Goal: Task Accomplishment & Management: Manage account settings

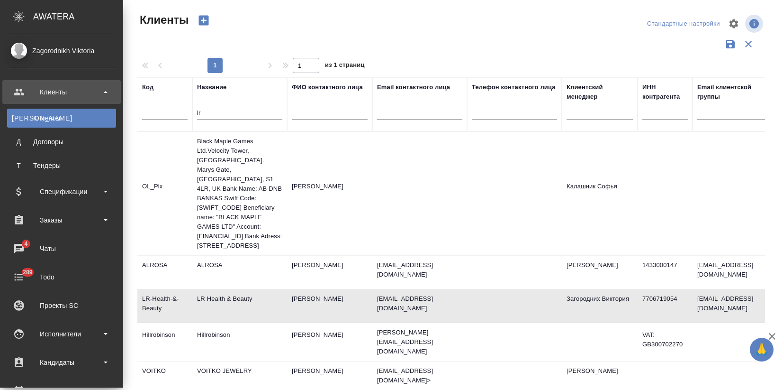
select select "RU"
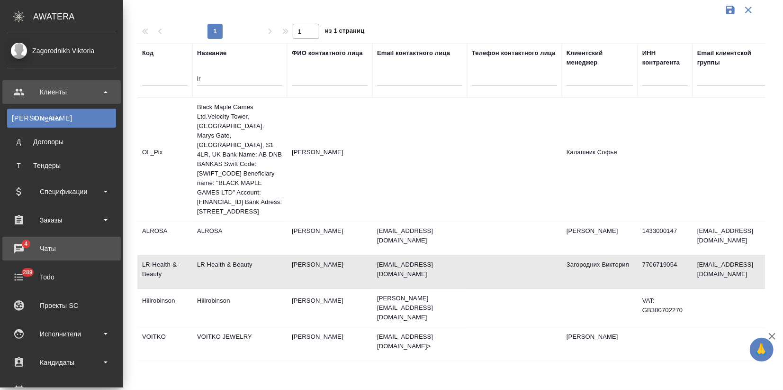
click at [43, 244] on div "Чаты" at bounding box center [61, 248] width 109 height 14
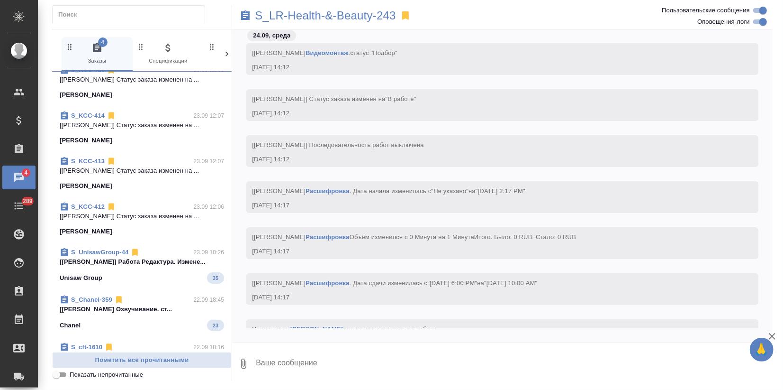
scroll to position [923, 0]
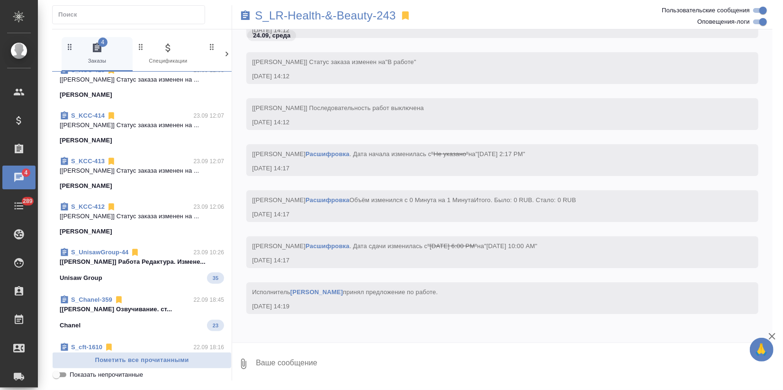
click at [589, 19] on div "S_LR-Health-&-Beauty-243" at bounding box center [412, 15] width 361 height 21
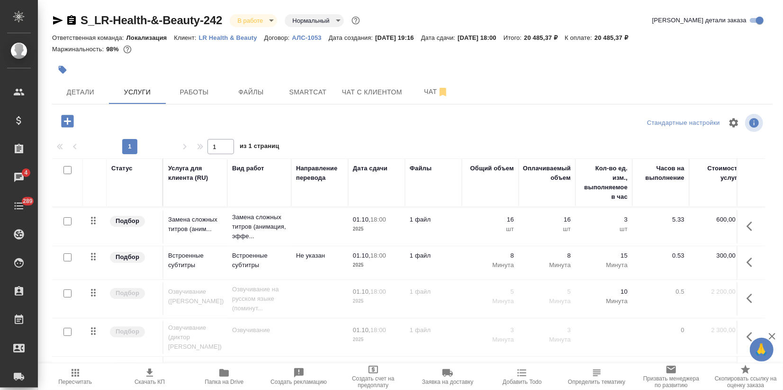
scroll to position [136, 0]
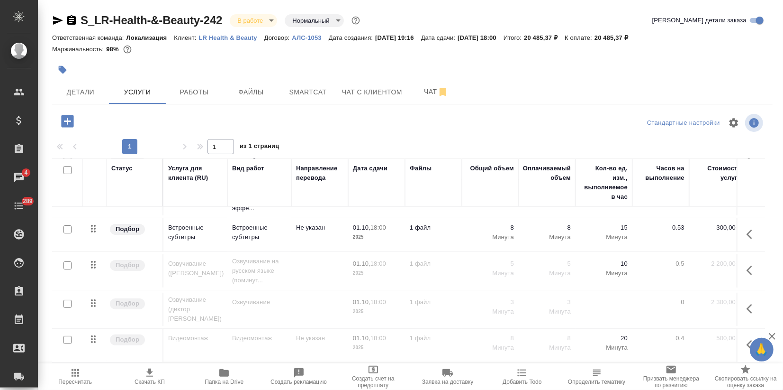
click at [65, 264] on input "checkbox" at bounding box center [68, 265] width 8 height 8
checkbox input "true"
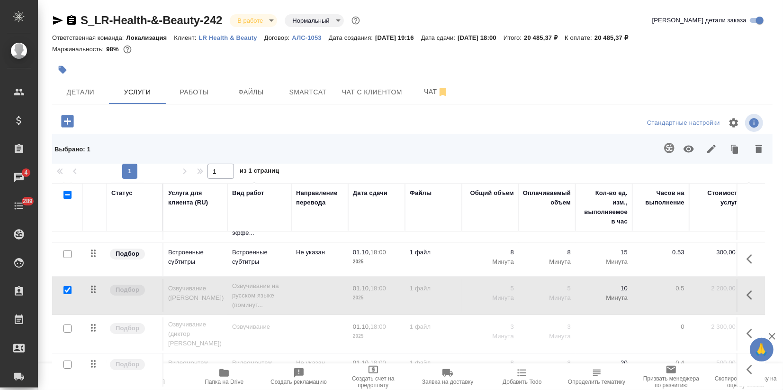
click at [71, 327] on div at bounding box center [67, 328] width 21 height 13
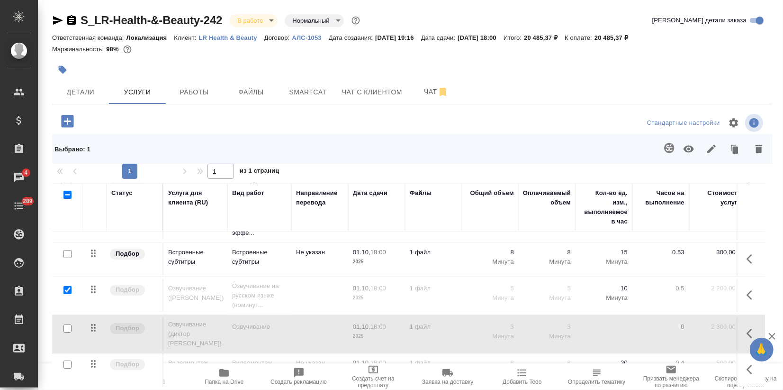
click at [68, 360] on input "checkbox" at bounding box center [68, 364] width 8 height 8
checkbox input "true"
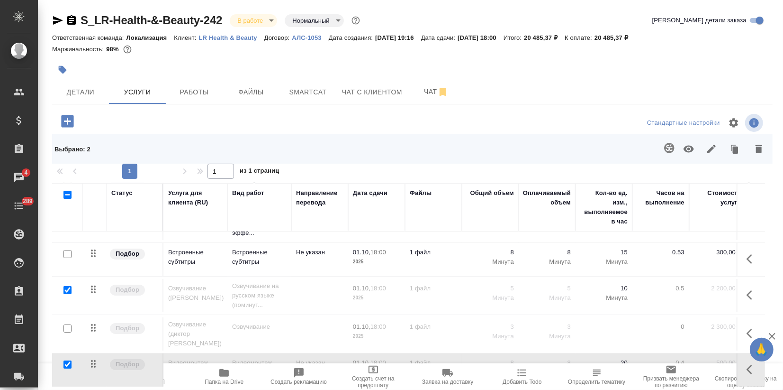
click at [67, 324] on input "checkbox" at bounding box center [68, 328] width 8 height 8
checkbox input "true"
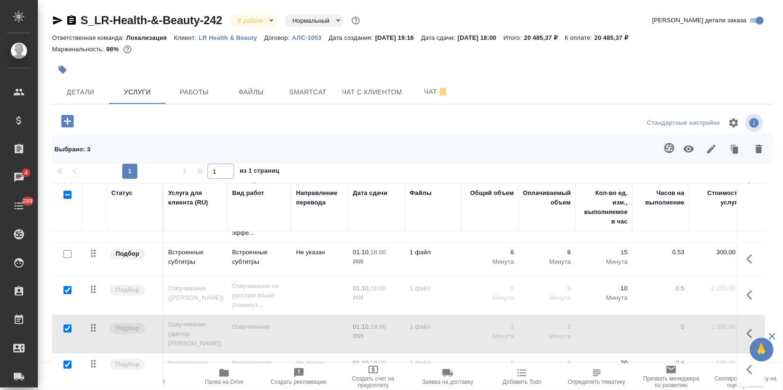
click at [684, 148] on icon "button" at bounding box center [689, 148] width 10 height 7
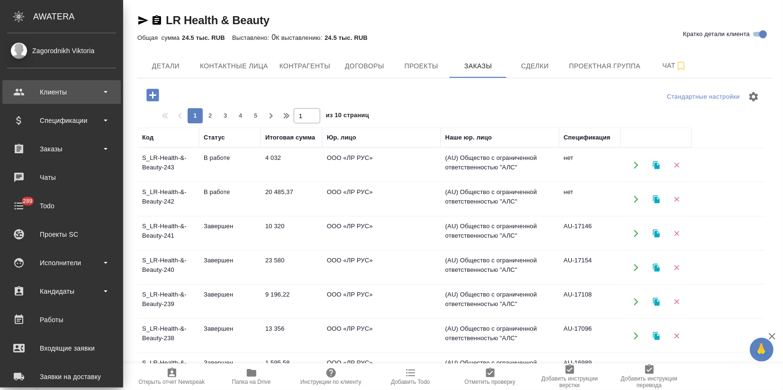
click at [51, 95] on div "Клиенты" at bounding box center [61, 92] width 109 height 14
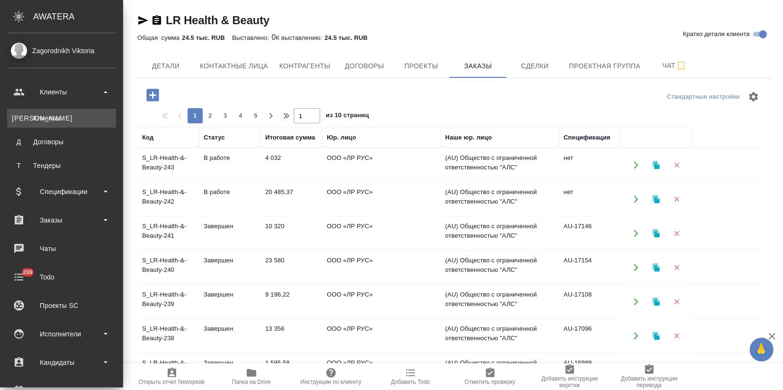
click at [52, 115] on div "Клиенты" at bounding box center [62, 117] width 100 height 9
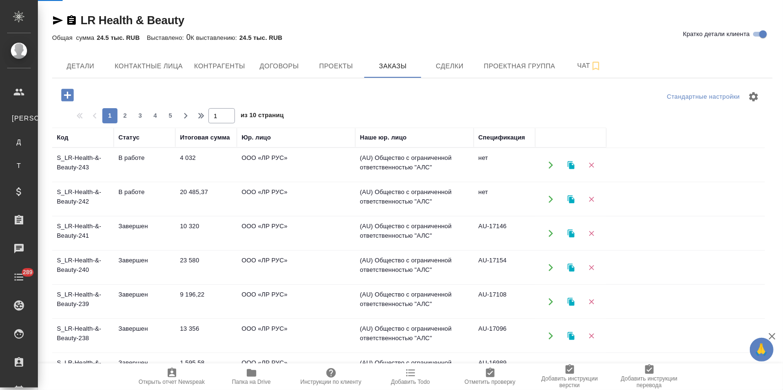
select select "RU"
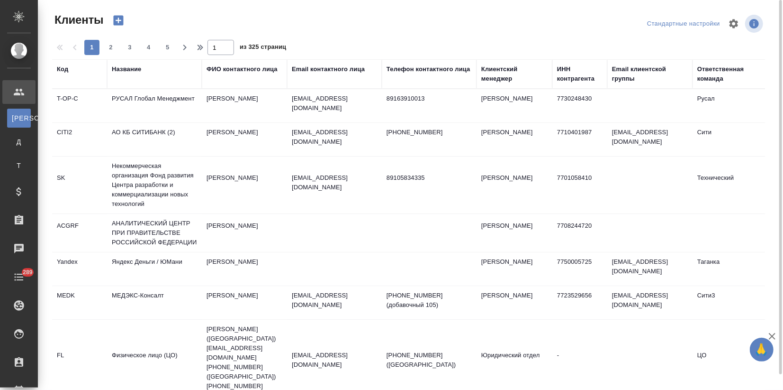
click at [131, 73] on div "Название" at bounding box center [126, 68] width 29 height 9
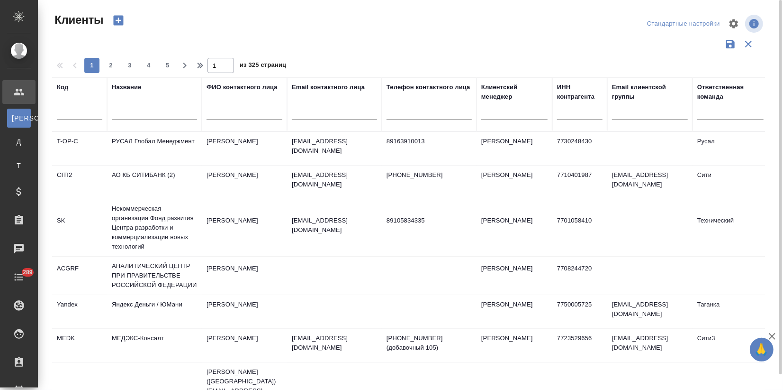
click at [134, 115] on input "text" at bounding box center [154, 114] width 85 height 12
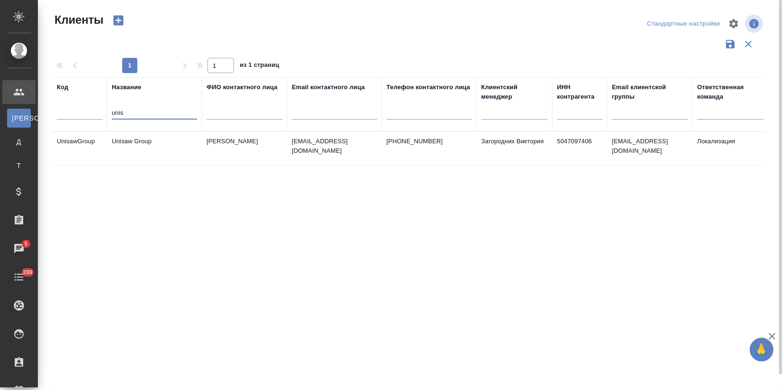
type input "unis"
click at [151, 143] on td "Unisaw Group" at bounding box center [154, 148] width 95 height 33
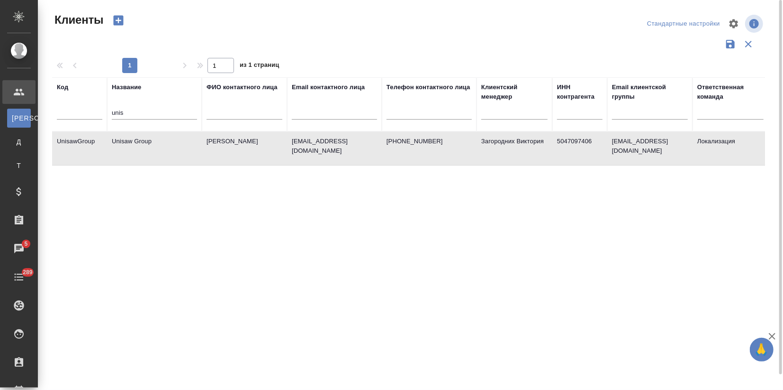
click at [151, 143] on td "Unisaw Group" at bounding box center [154, 148] width 95 height 33
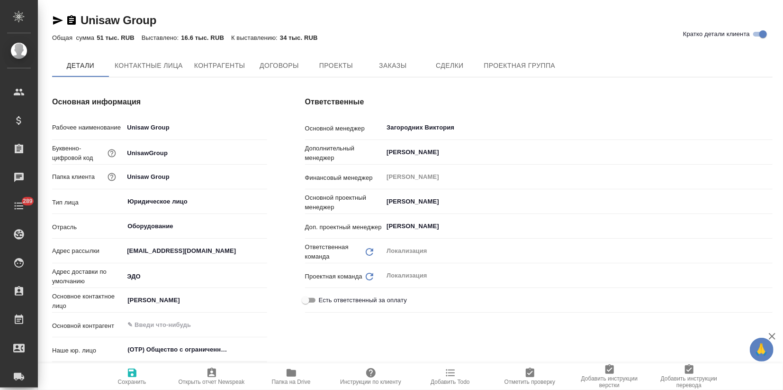
type textarea "x"
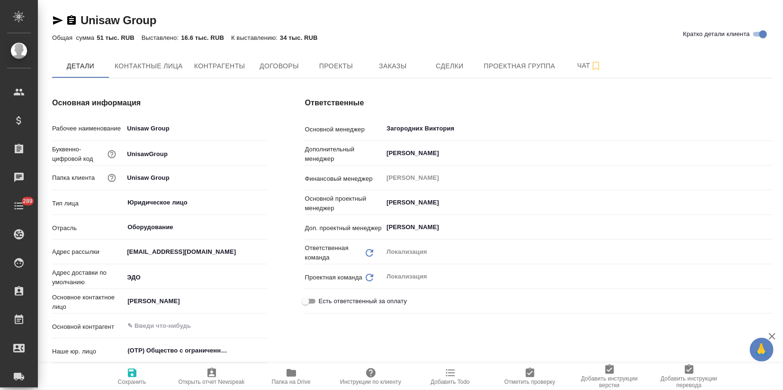
type textarea "x"
click at [636, 28] on div "Unisaw Group Кратко детали клиента" at bounding box center [412, 22] width 721 height 19
click at [386, 70] on span "Заказы" at bounding box center [392, 66] width 45 height 12
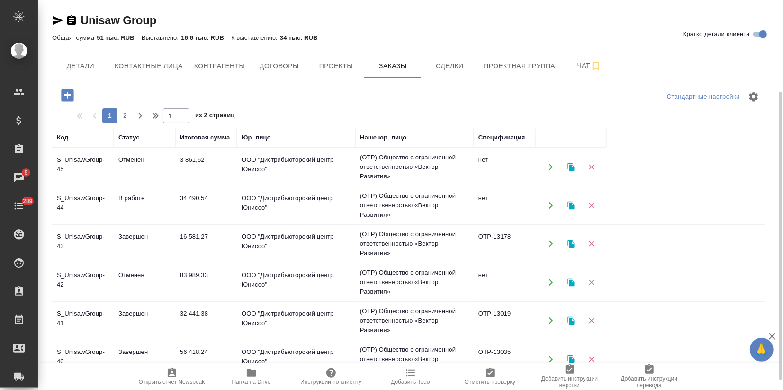
scroll to position [53, 0]
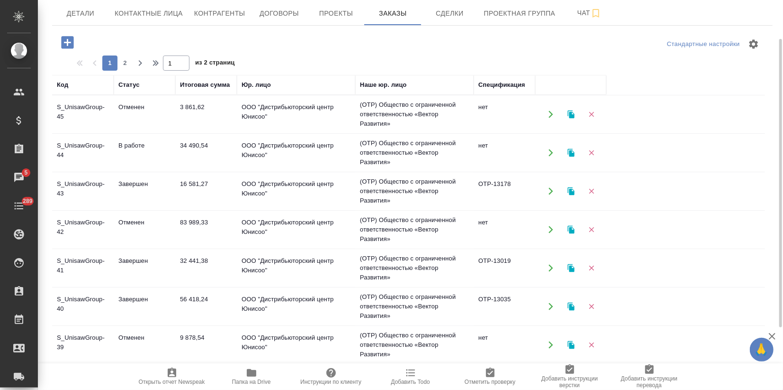
click at [155, 259] on td "Завершен" at bounding box center [145, 267] width 62 height 33
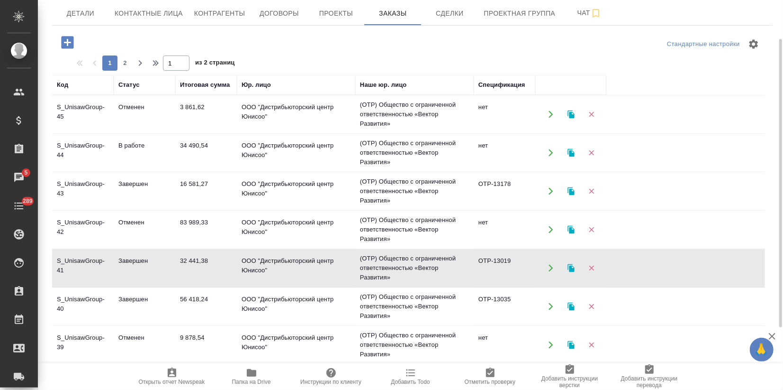
click at [155, 259] on td "Завершен" at bounding box center [145, 267] width 62 height 33
click at [304, 302] on td "ООО "Дистрибьюторский центр Юнисоо"" at bounding box center [296, 306] width 118 height 33
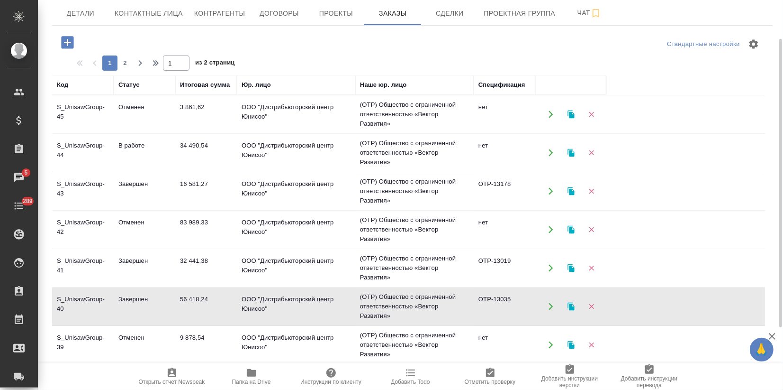
click at [304, 302] on td "ООО "Дистрибьюторский центр Юнисоо"" at bounding box center [296, 306] width 118 height 33
click at [576, 306] on button "button" at bounding box center [571, 306] width 19 height 19
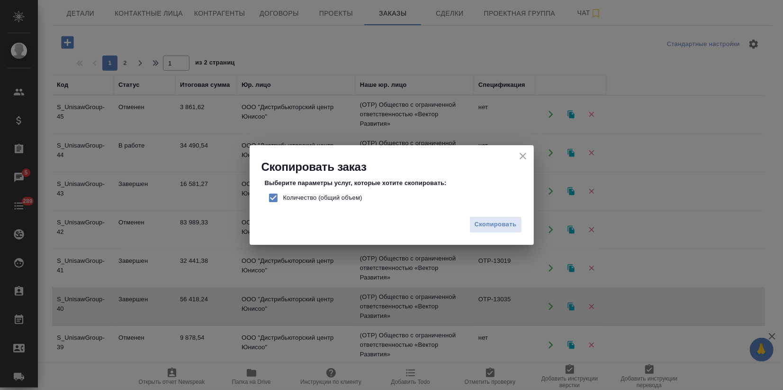
click at [273, 197] on input "Количество (общий объем)" at bounding box center [273, 198] width 20 height 20
checkbox input "false"
click at [498, 227] on span "Скопировать" at bounding box center [496, 224] width 42 height 11
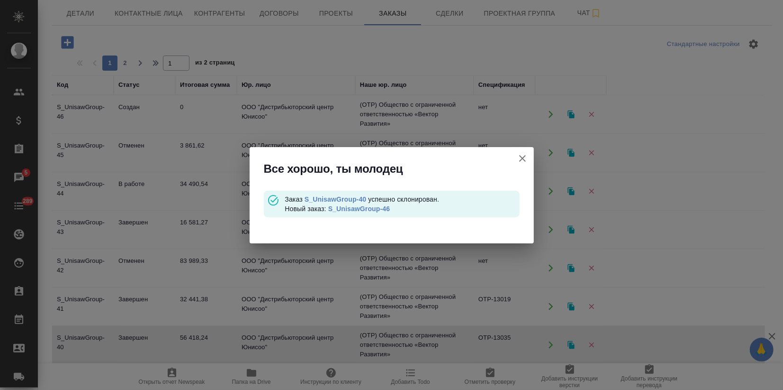
click at [343, 205] on link "S_UnisawGroup-46" at bounding box center [359, 209] width 62 height 8
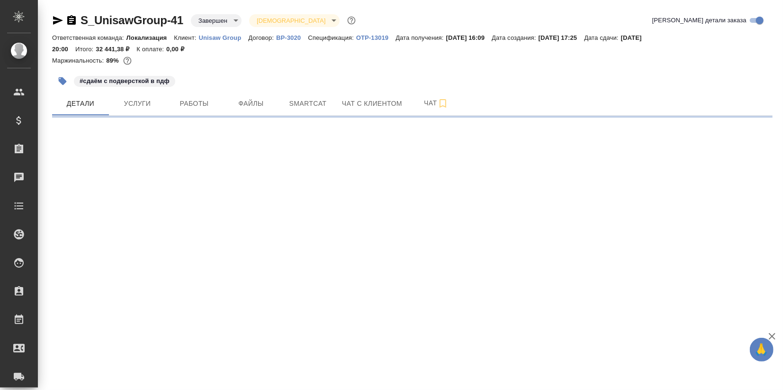
select select "RU"
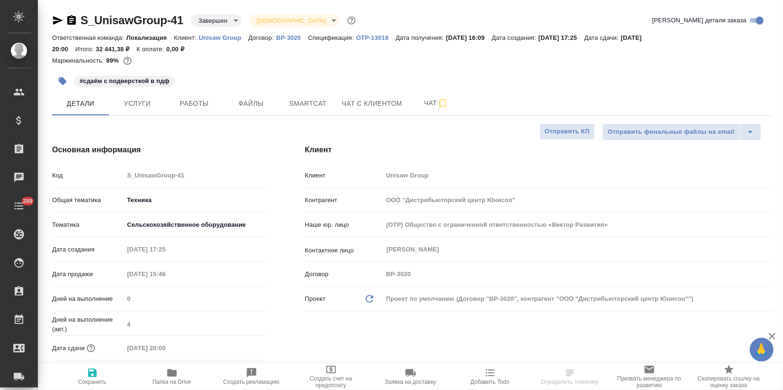
type textarea "x"
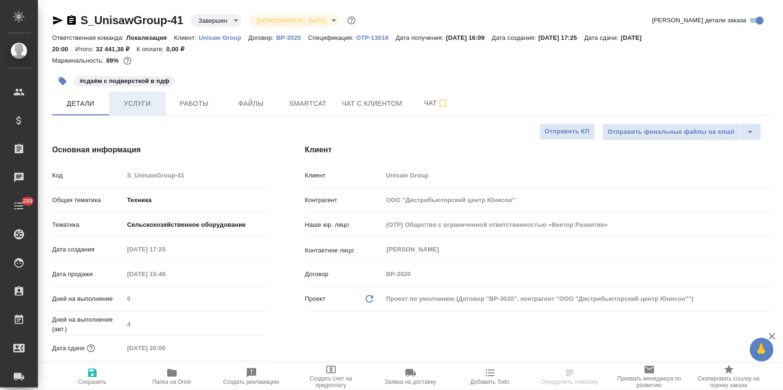
type textarea "x"
click at [131, 89] on div "#сдаём с подверсткой в пдф" at bounding box center [292, 81] width 481 height 21
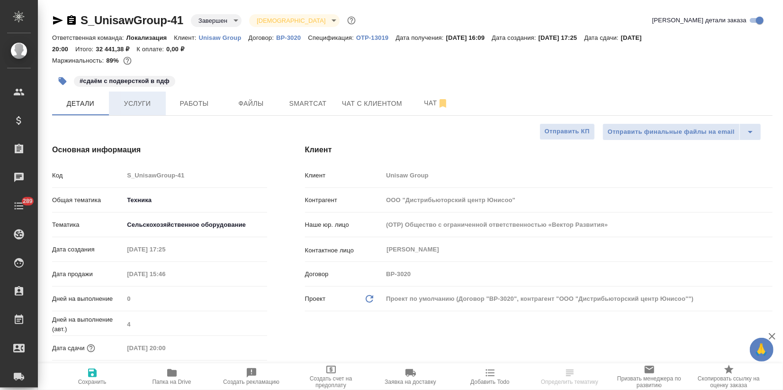
click at [131, 93] on button "Услуги" at bounding box center [137, 103] width 57 height 24
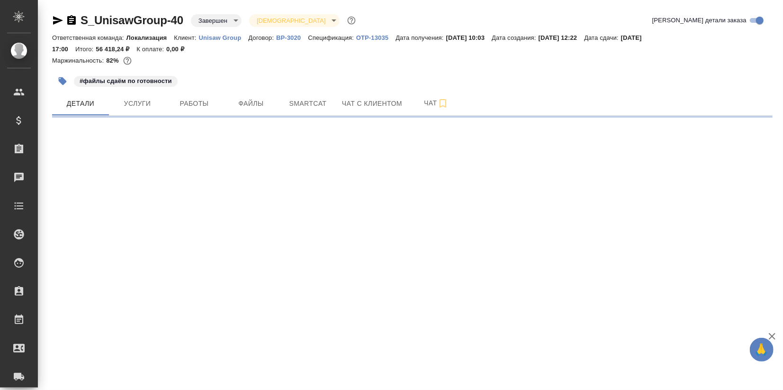
select select "RU"
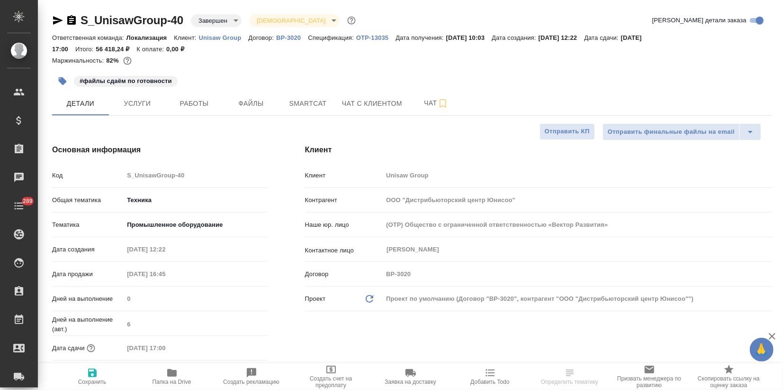
type textarea "x"
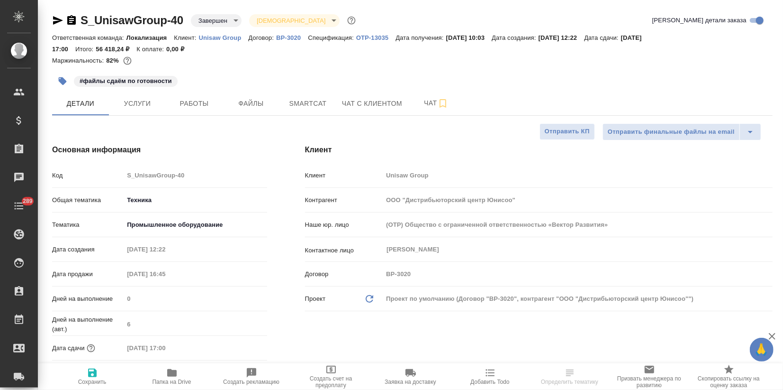
type textarea "x"
click at [133, 101] on span "Услуги" at bounding box center [137, 104] width 45 height 12
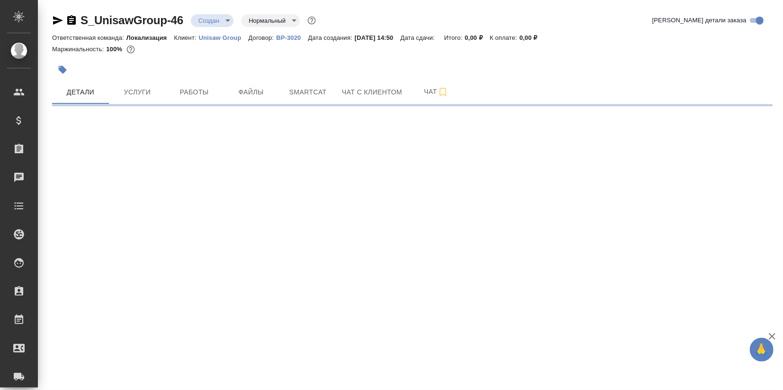
select select "RU"
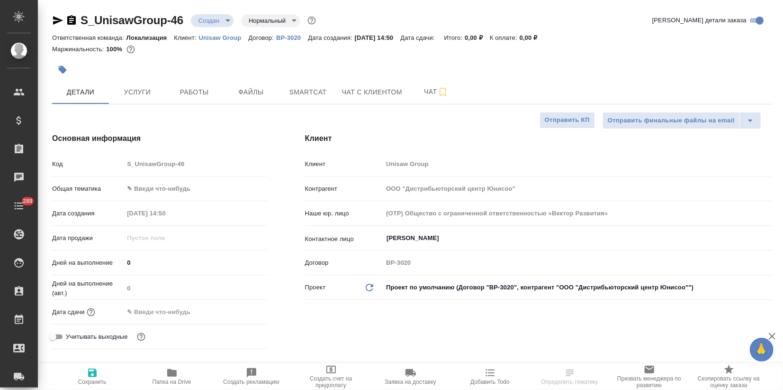
type textarea "x"
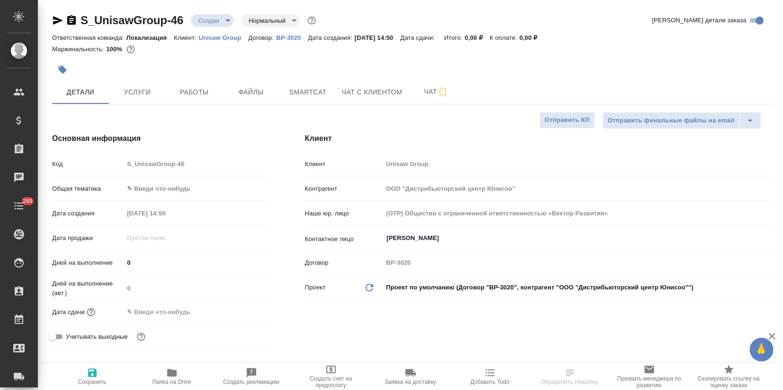
type textarea "x"
click at [163, 186] on body "🙏 .cls-1 fill:#fff; AWATERA Zagorodnikh Viktoria Клиенты Спецификации Заказы Ча…" at bounding box center [391, 195] width 783 height 390
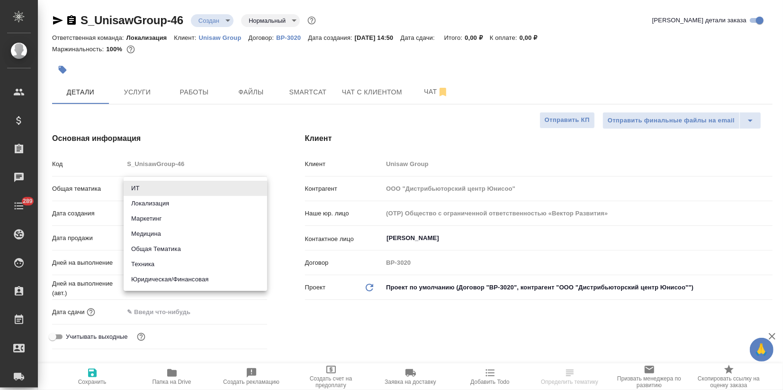
click at [144, 258] on li "Техника" at bounding box center [196, 263] width 144 height 15
type input "tech"
type textarea "x"
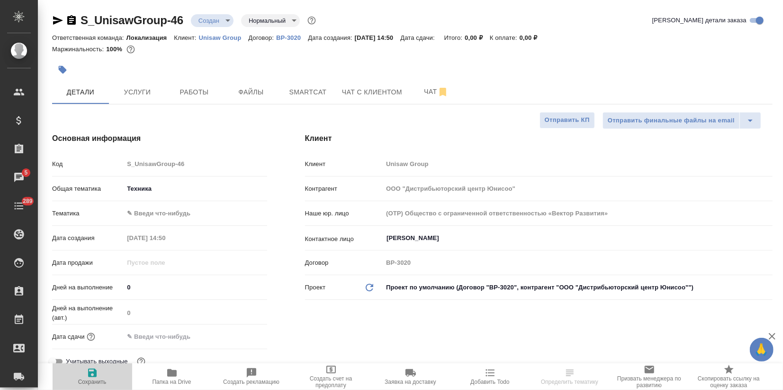
click at [105, 375] on span "Сохранить" at bounding box center [92, 376] width 68 height 18
type textarea "x"
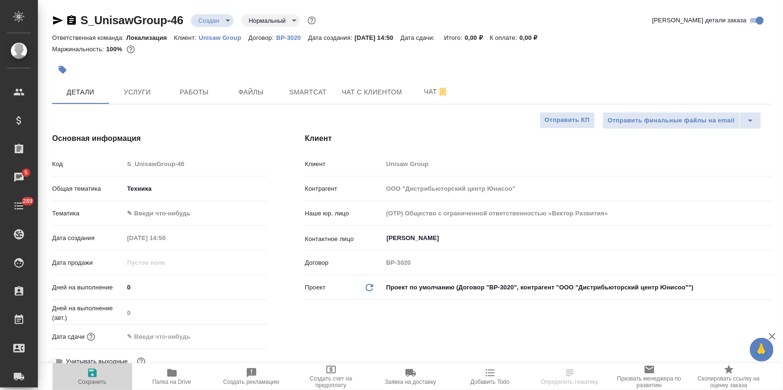
type textarea "x"
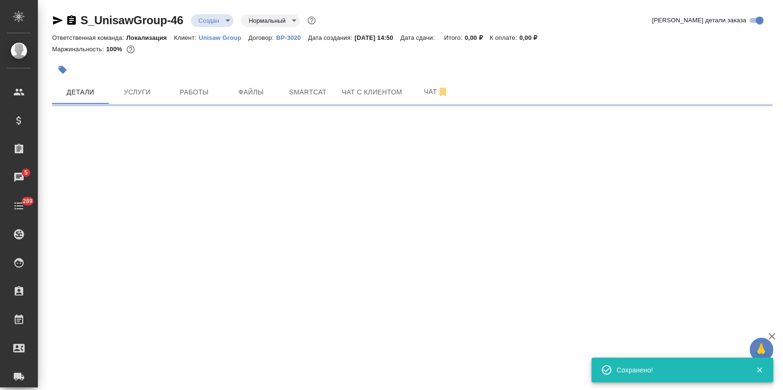
select select "RU"
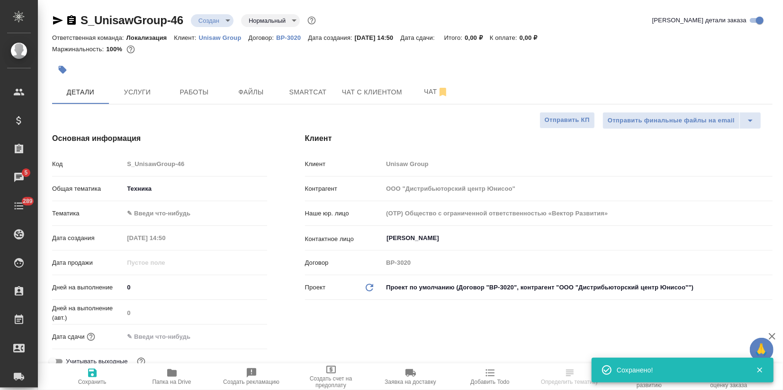
type textarea "x"
click at [259, 94] on span "Файлы" at bounding box center [250, 92] width 45 height 12
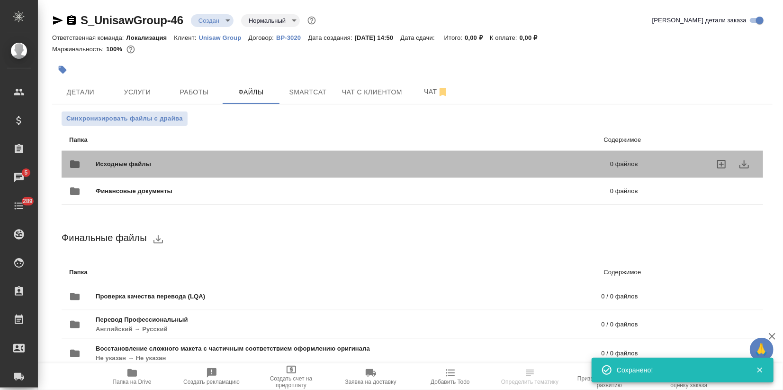
click at [118, 167] on span "Исходные файлы" at bounding box center [238, 163] width 285 height 9
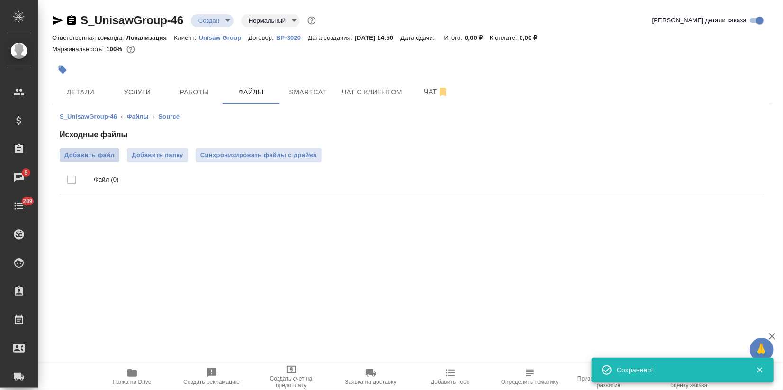
click at [104, 156] on span "Добавить файл" at bounding box center [89, 154] width 50 height 9
click at [0, 0] on input "Добавить файл" at bounding box center [0, 0] width 0 height 0
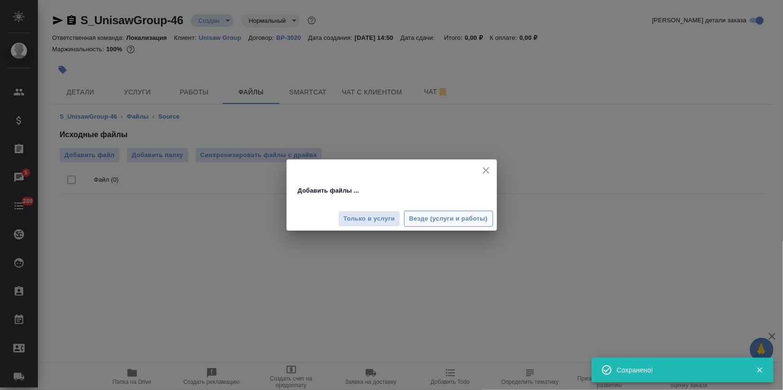
click at [439, 216] on span "Везде (услуги и работы)" at bounding box center [448, 218] width 79 height 11
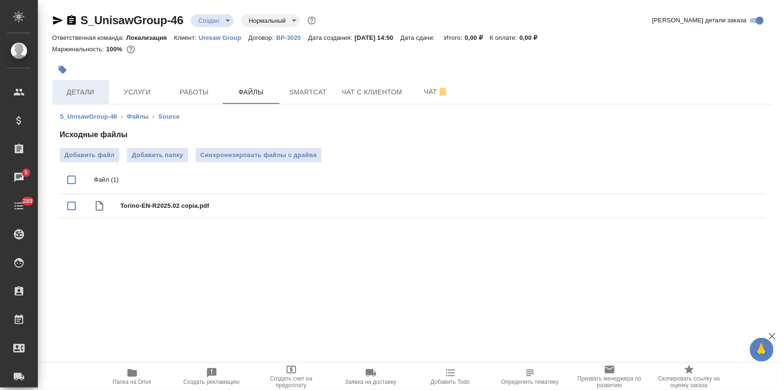
click at [78, 93] on span "Детали" at bounding box center [80, 92] width 45 height 12
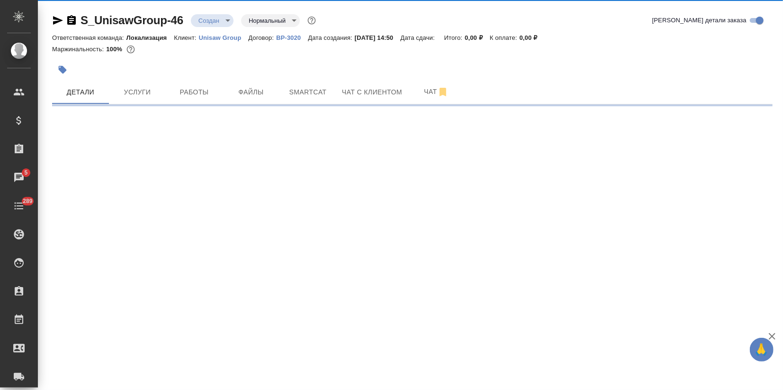
select select "RU"
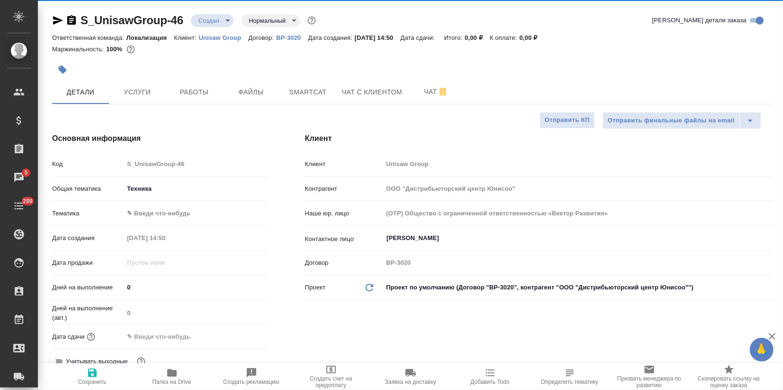
type textarea "x"
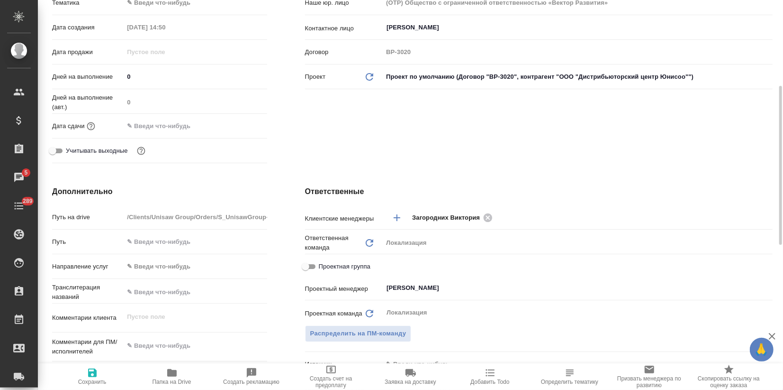
scroll to position [316, 0]
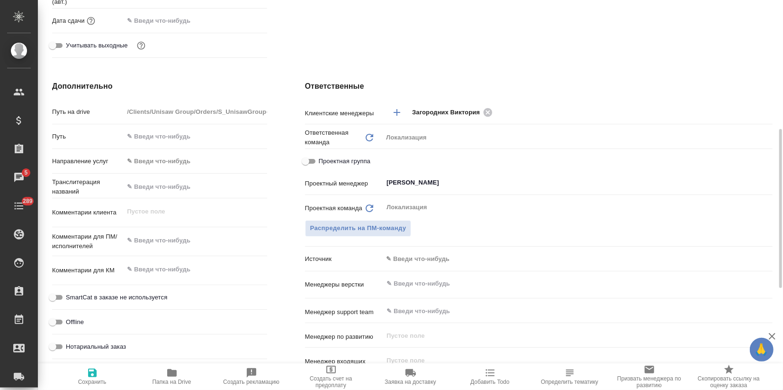
type textarea "x"
click at [154, 247] on textarea at bounding box center [195, 241] width 142 height 16
paste textarea "перевод инструкции на русский, с сохранением макета"
type textarea "перевод инструкции на русский, с сохранением макета"
type textarea "x"
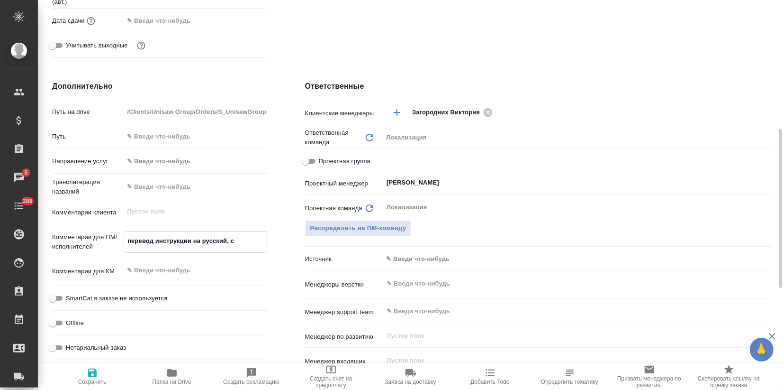
type textarea "x"
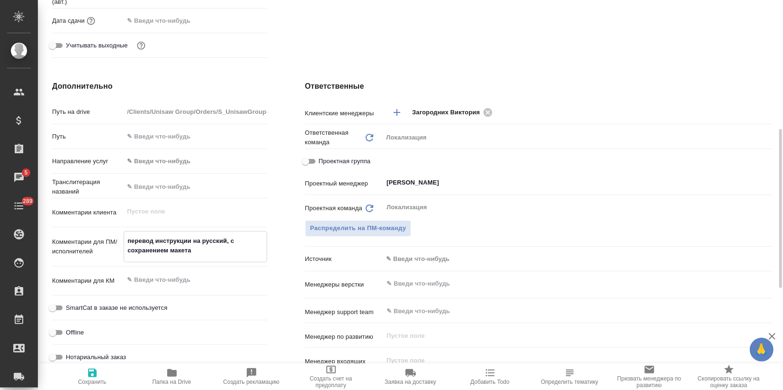
drag, startPoint x: 131, startPoint y: 240, endPoint x: 122, endPoint y: 240, distance: 9.0
click at [122, 241] on div "Комментарии для ПМ/исполнителей перевод инструкции на русский, с сохранением ма…" at bounding box center [159, 246] width 215 height 31
type textarea "x"
type textarea "Gеревод инструкции на русский, с сохранением макета"
type textarea "x"
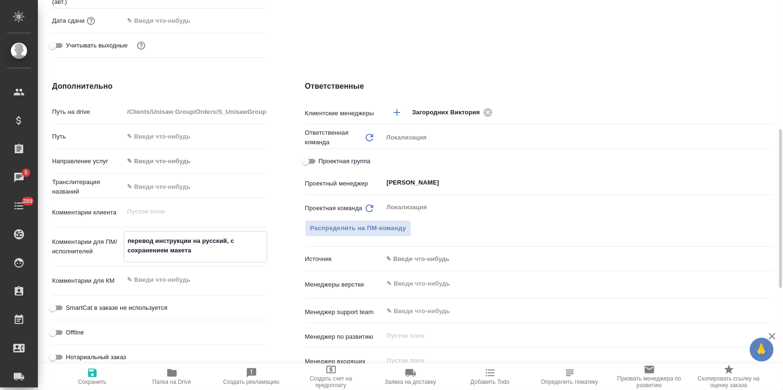
type textarea "x"
type textarea "еревод инструкции на русский, с сохранением макета"
type textarea "x"
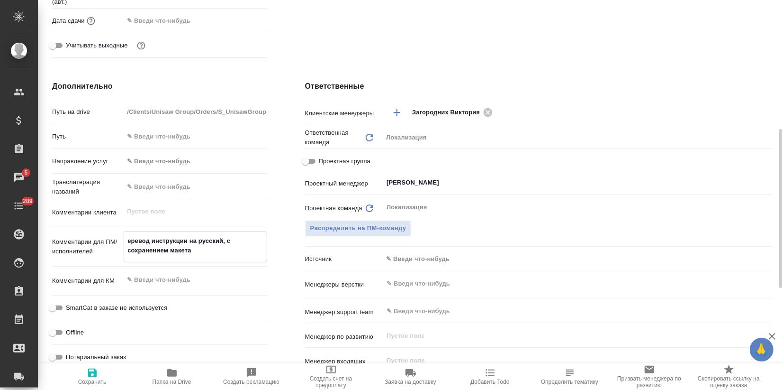
type textarea "x"
type textarea "Перевод инструкции на русский, с сохранением макета"
type textarea "x"
click at [213, 253] on textarea "Перевод инструкции на русский, с сохранением макета" at bounding box center [195, 246] width 142 height 26
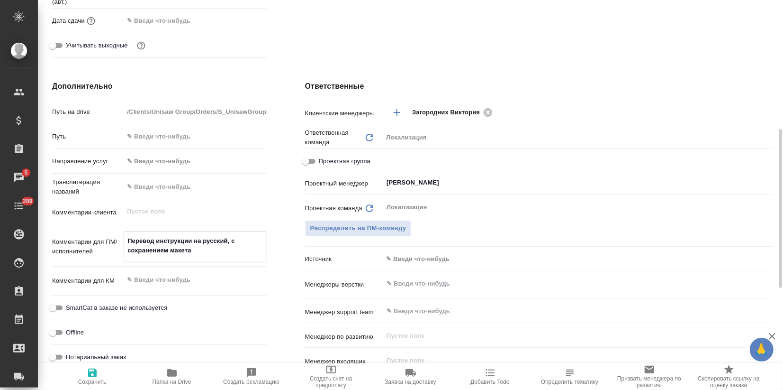
type textarea "Перевод инструкции на русский, с сохранением макета."
type textarea "x"
type textarea "Перевод инструкции на русский, с сохранением макета."
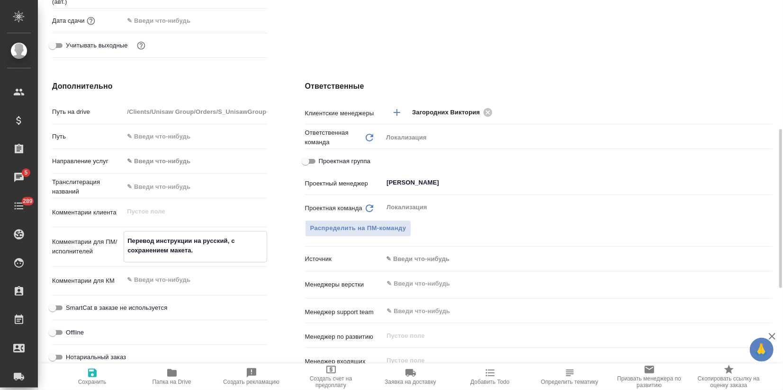
type textarea "x"
click at [92, 371] on icon "button" at bounding box center [92, 372] width 11 height 11
type textarea "x"
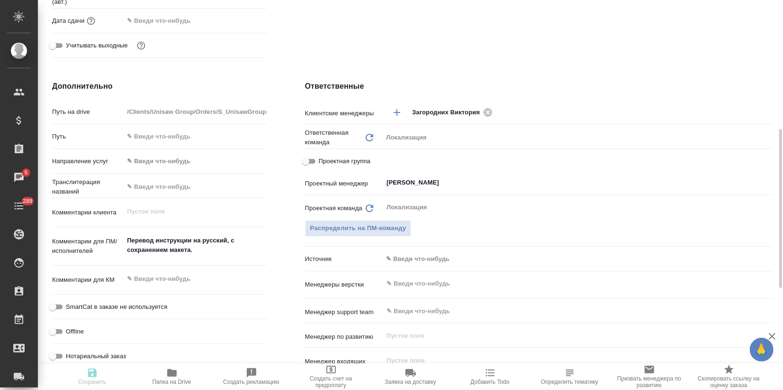
type textarea "x"
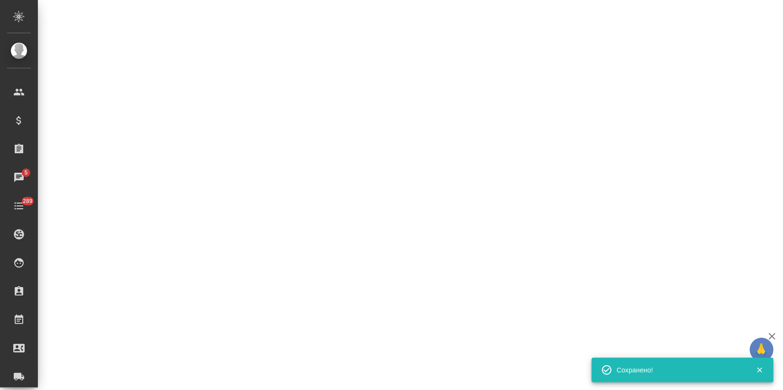
select select "RU"
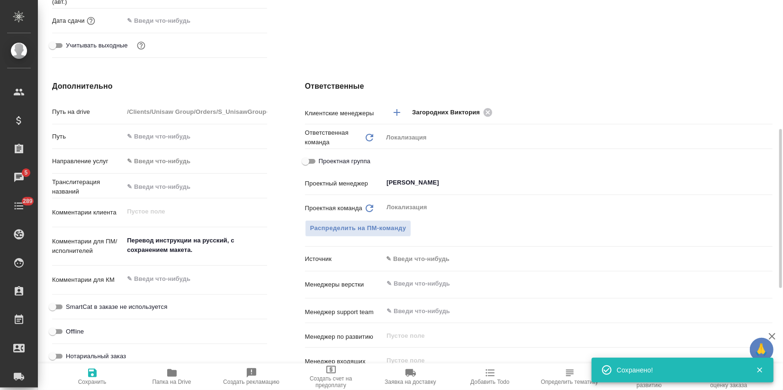
type textarea "x"
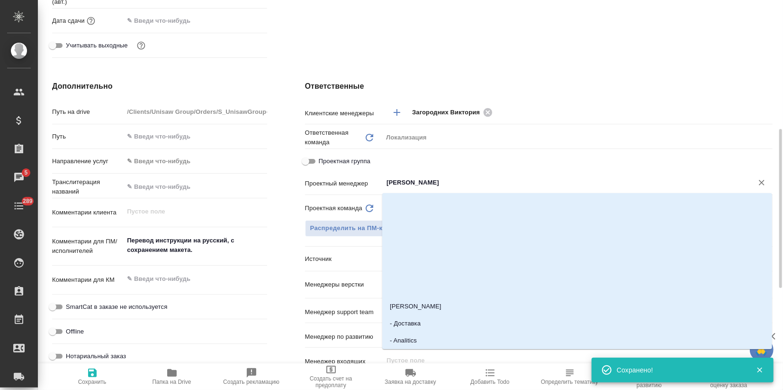
drag, startPoint x: 455, startPoint y: 184, endPoint x: 360, endPoint y: 175, distance: 95.2
click at [360, 175] on div "Проектный менеджер Муталимов Марк ​" at bounding box center [539, 182] width 468 height 17
type textarea "x"
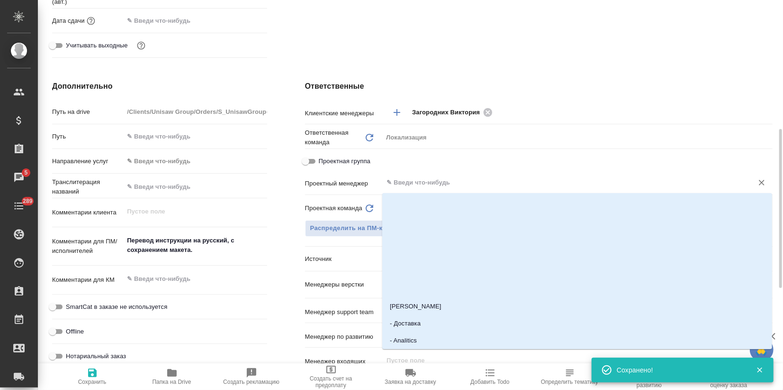
click at [95, 370] on icon "button" at bounding box center [92, 372] width 9 height 9
type textarea "x"
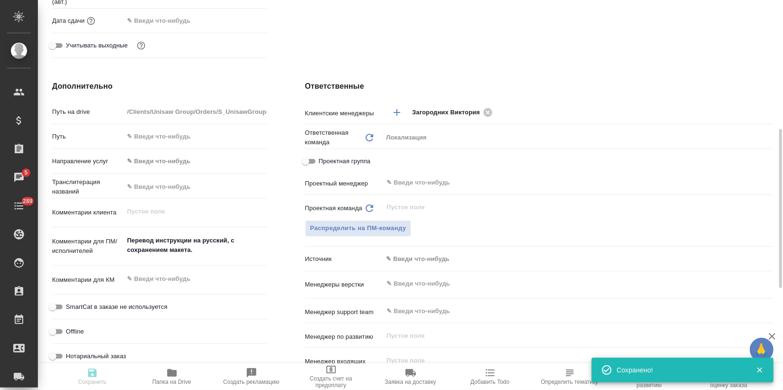
type textarea "x"
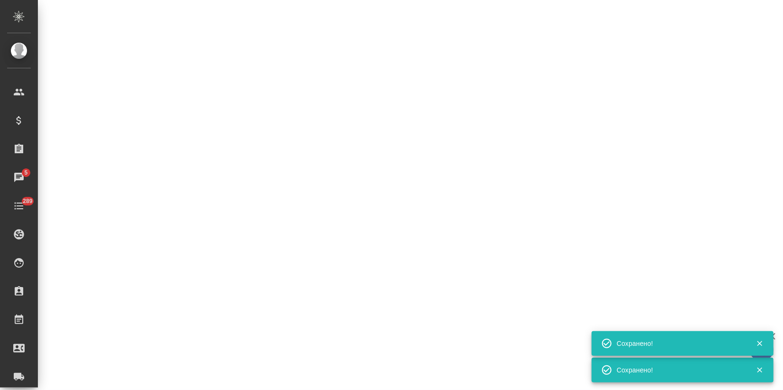
select select "RU"
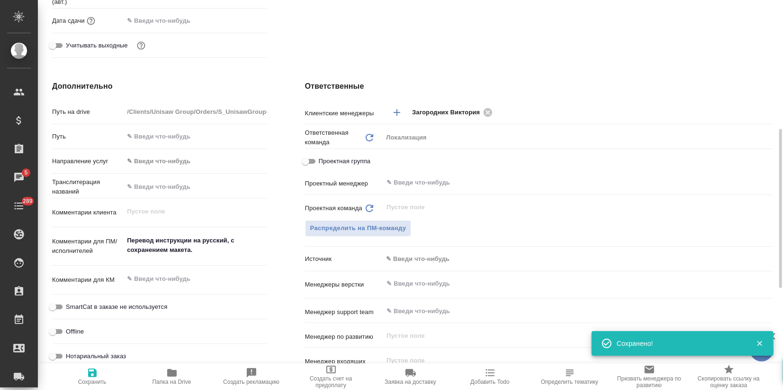
type textarea "x"
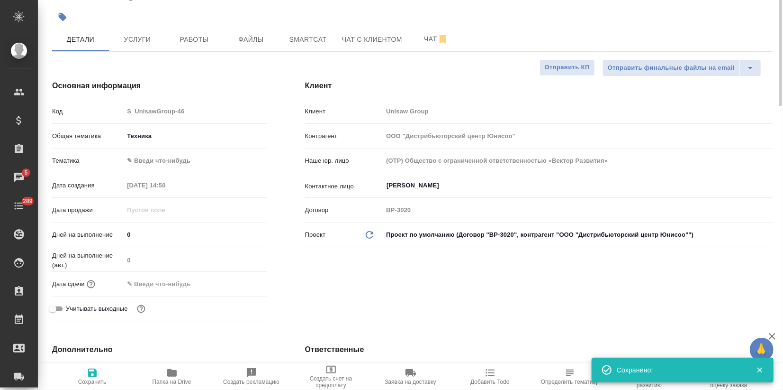
scroll to position [0, 0]
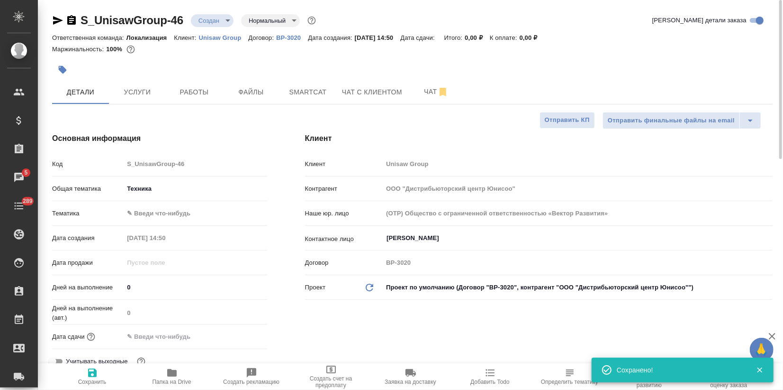
click at [217, 18] on body "🙏 .cls-1 fill:#fff; AWATERA Zagorodnikh Viktoria Клиенты Спецификации Заказы 5 …" at bounding box center [391, 195] width 783 height 390
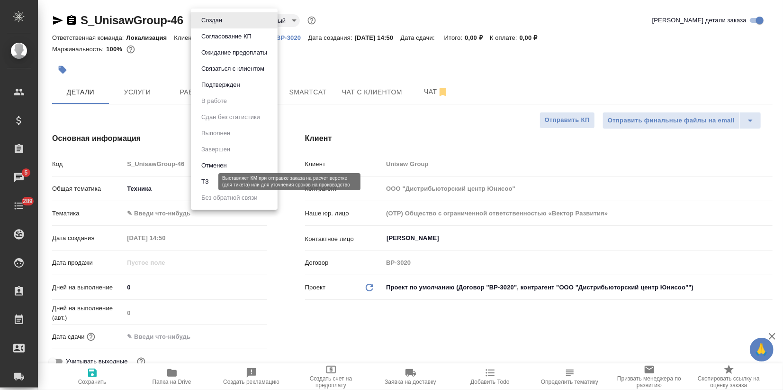
click at [208, 177] on button "ТЗ" at bounding box center [205, 181] width 13 height 10
type textarea "x"
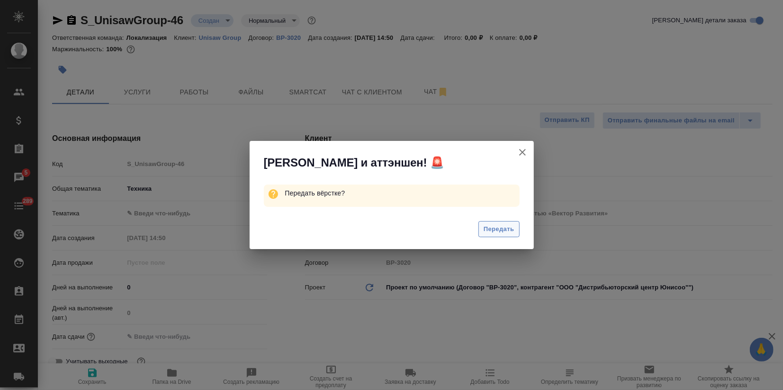
click at [499, 231] on span "Передать" at bounding box center [499, 229] width 31 height 11
type textarea "x"
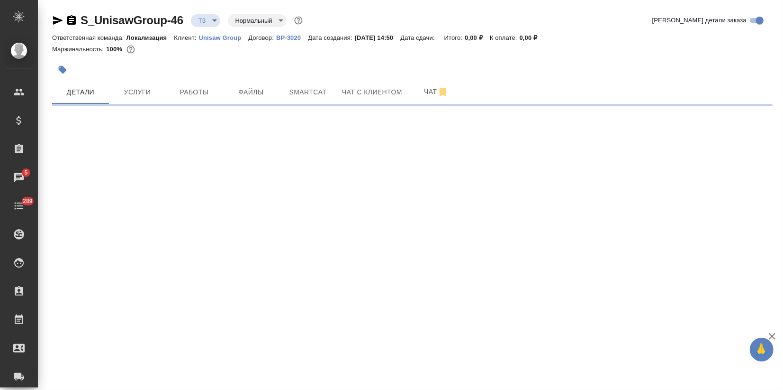
select select "RU"
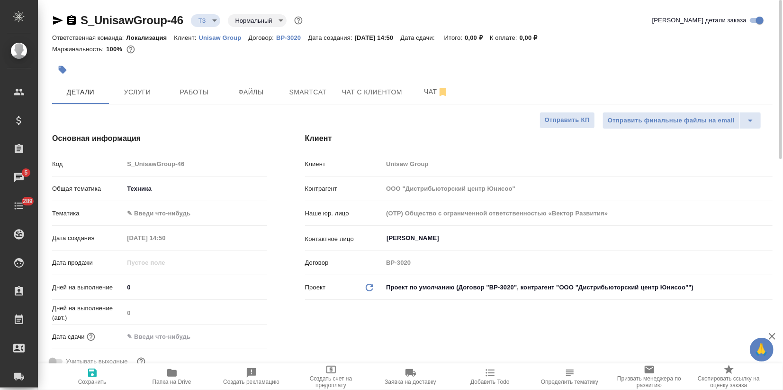
type textarea "x"
click at [140, 91] on span "Услуги" at bounding box center [137, 92] width 45 height 12
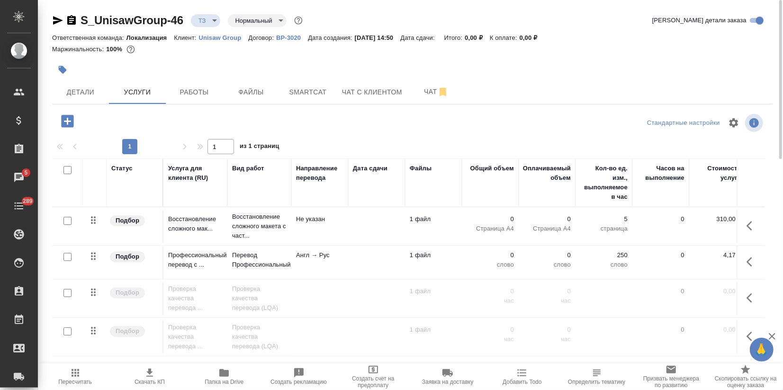
click at [69, 254] on input "checkbox" at bounding box center [68, 257] width 8 height 8
checkbox input "true"
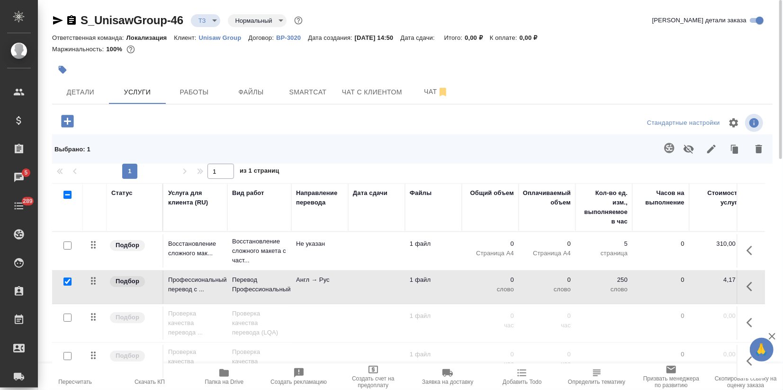
click at [674, 143] on icon "button" at bounding box center [669, 147] width 11 height 11
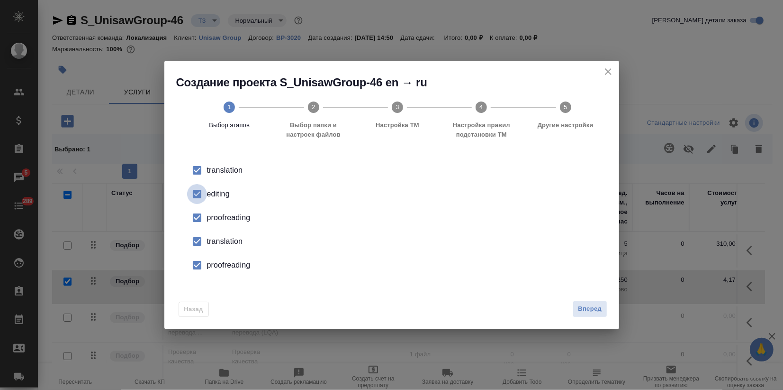
click at [201, 190] on input "checkbox" at bounding box center [197, 194] width 20 height 20
click at [206, 213] on input "checkbox" at bounding box center [197, 218] width 20 height 20
click at [214, 239] on div "translation" at bounding box center [402, 241] width 390 height 11
click at [223, 274] on li "proofreading" at bounding box center [392, 265] width 425 height 24
drag, startPoint x: 591, startPoint y: 314, endPoint x: 511, endPoint y: 310, distance: 80.2
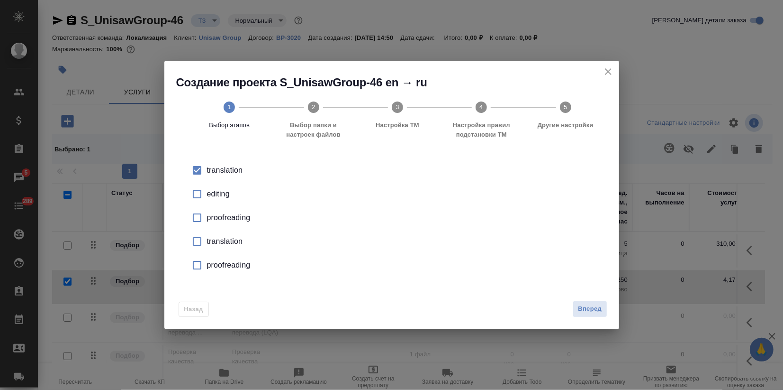
click at [590, 314] on button "Вперед" at bounding box center [590, 308] width 34 height 17
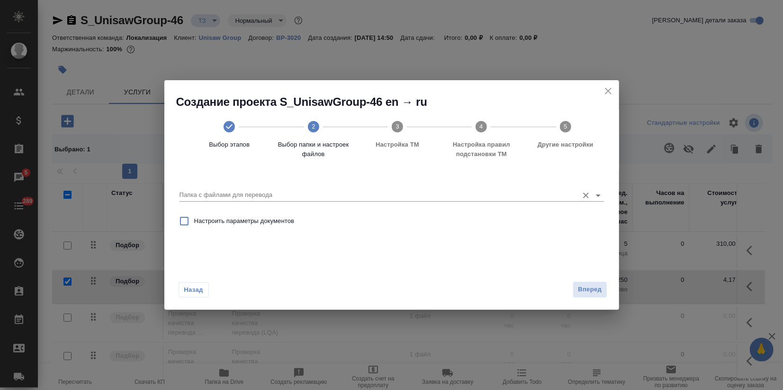
click at [355, 200] on input "Папка с файлами для перевода" at bounding box center [377, 194] width 394 height 11
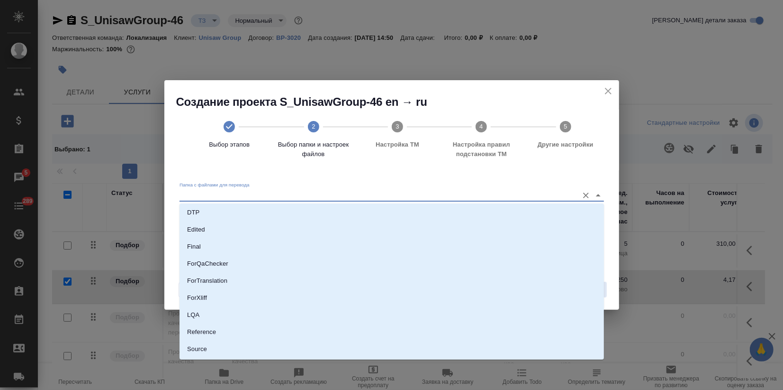
scroll to position [102, 0]
click at [216, 318] on li "Source" at bounding box center [392, 316] width 425 height 17
type input "Source"
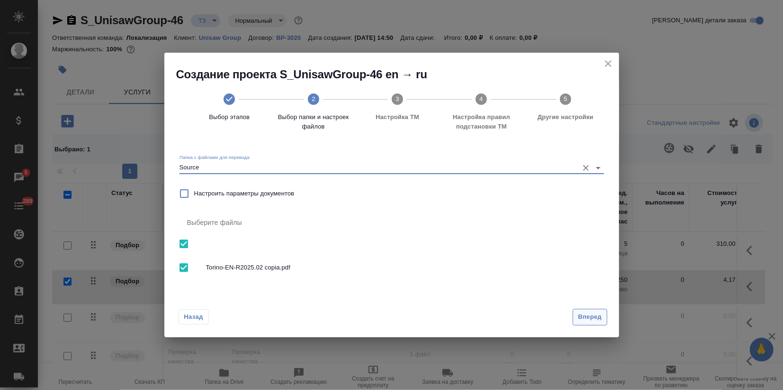
click at [579, 319] on span "Вперед" at bounding box center [590, 316] width 24 height 11
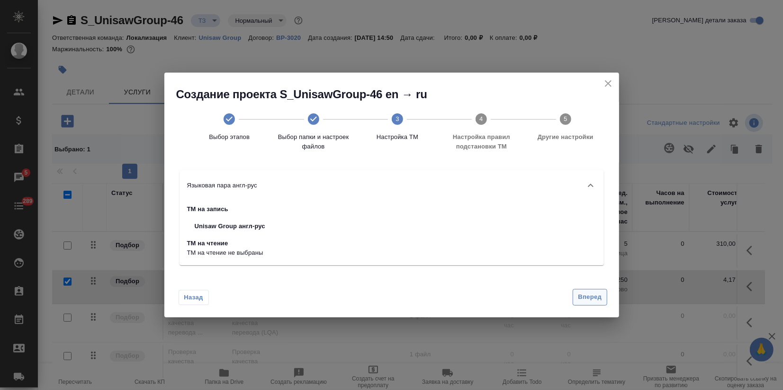
click at [580, 302] on button "Вперед" at bounding box center [590, 297] width 34 height 17
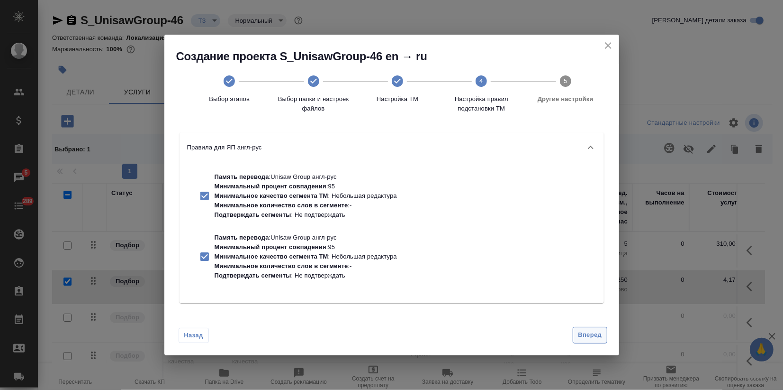
click at [585, 332] on span "Вперед" at bounding box center [590, 334] width 24 height 11
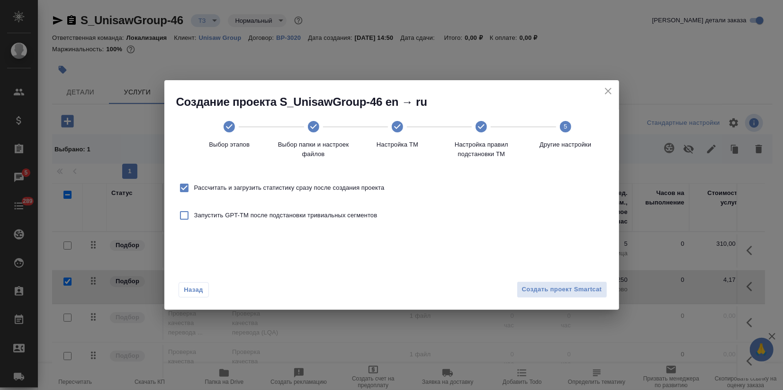
click at [565, 304] on div "Назад Создать проект Smartcat" at bounding box center [391, 287] width 455 height 45
click at [561, 295] on button "Создать проект Smartcat" at bounding box center [562, 289] width 91 height 17
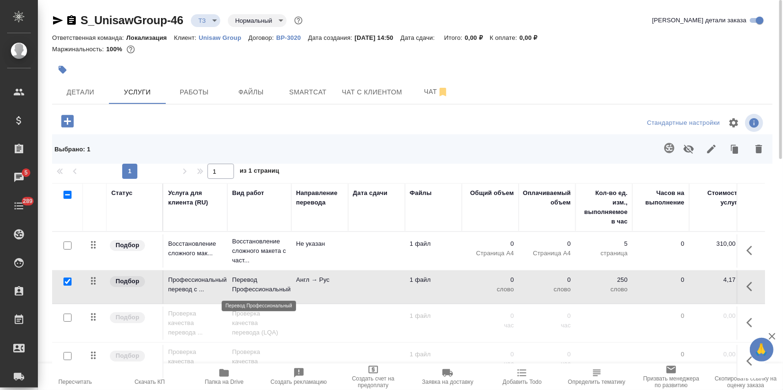
scroll to position [21, 0]
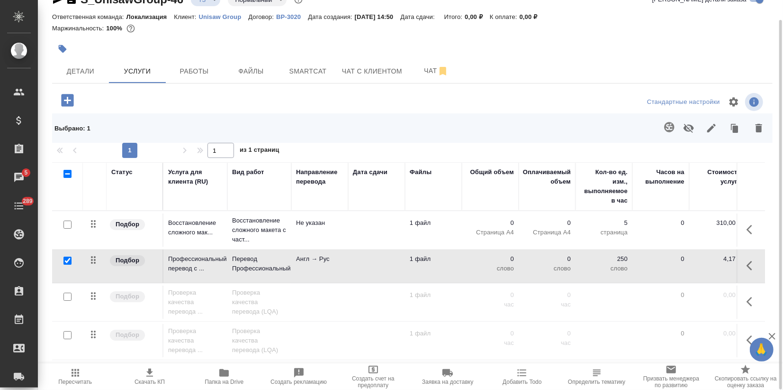
click at [64, 258] on input "checkbox" at bounding box center [68, 260] width 8 height 8
checkbox input "false"
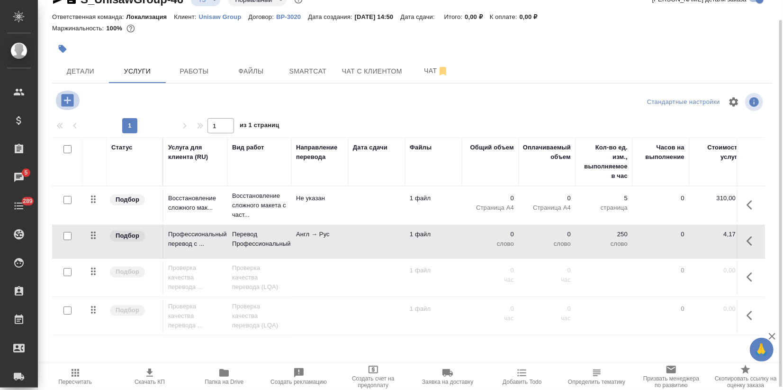
click at [71, 100] on icon "button" at bounding box center [67, 100] width 17 height 17
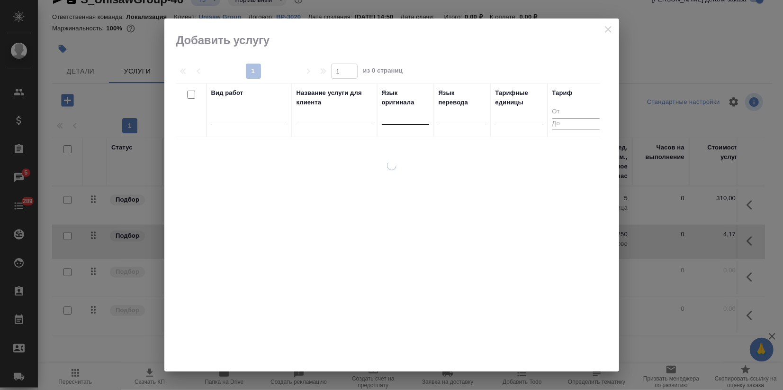
click at [395, 121] on div at bounding box center [405, 116] width 47 height 14
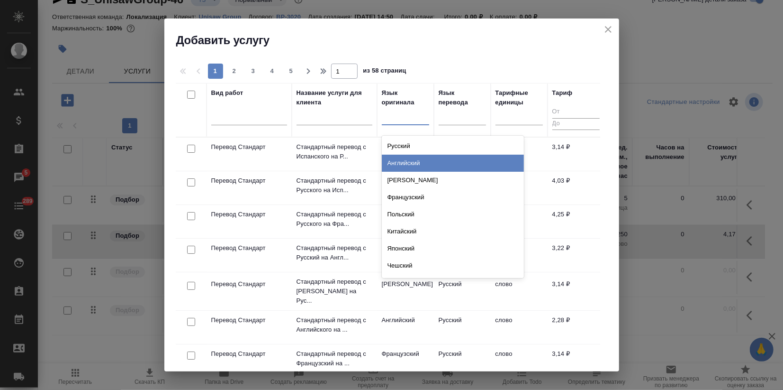
click at [399, 163] on div "Английский" at bounding box center [453, 162] width 142 height 17
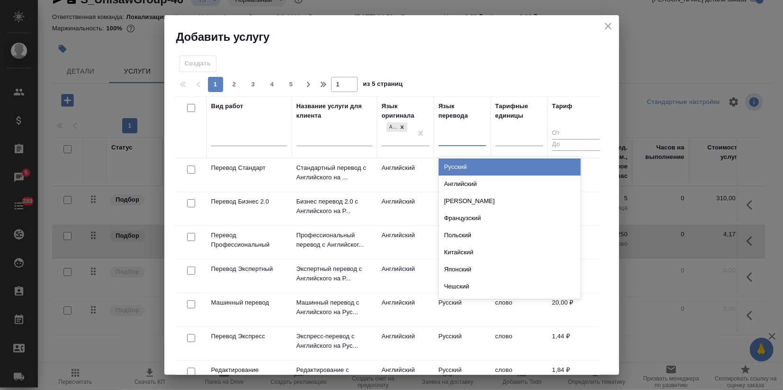
click at [454, 143] on div at bounding box center [462, 137] width 47 height 14
click at [463, 172] on div "Русский" at bounding box center [510, 166] width 142 height 17
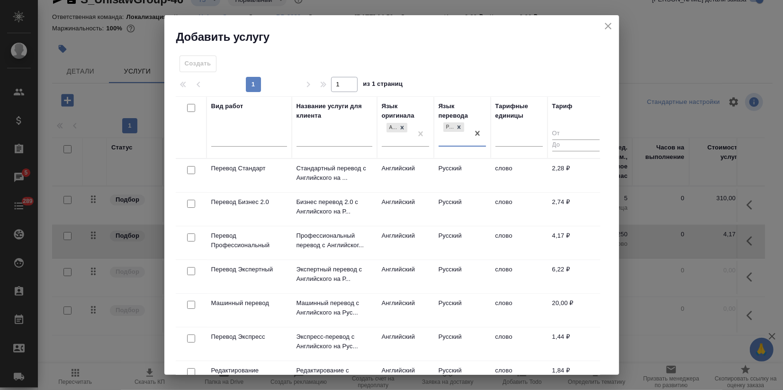
click at [259, 173] on td "Перевод Стандарт" at bounding box center [249, 175] width 85 height 33
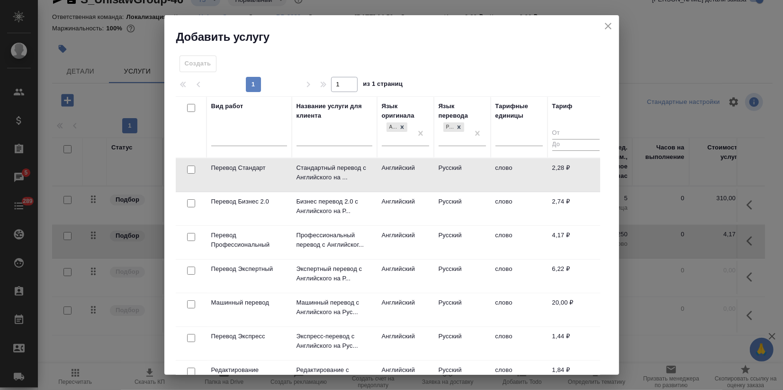
click at [259, 173] on td "Перевод Стандарт" at bounding box center [249, 174] width 85 height 33
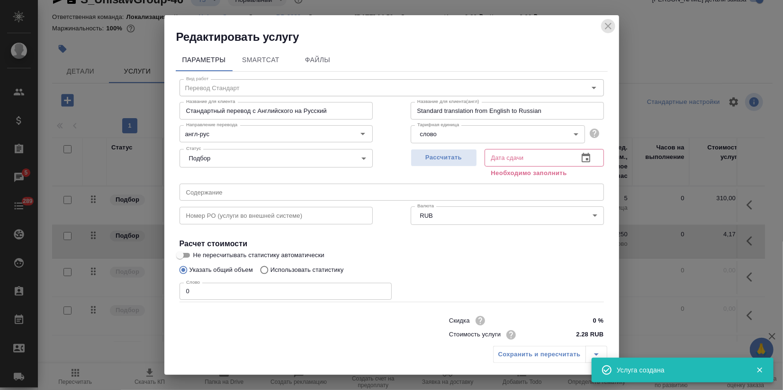
click at [605, 30] on icon "close" at bounding box center [608, 25] width 11 height 11
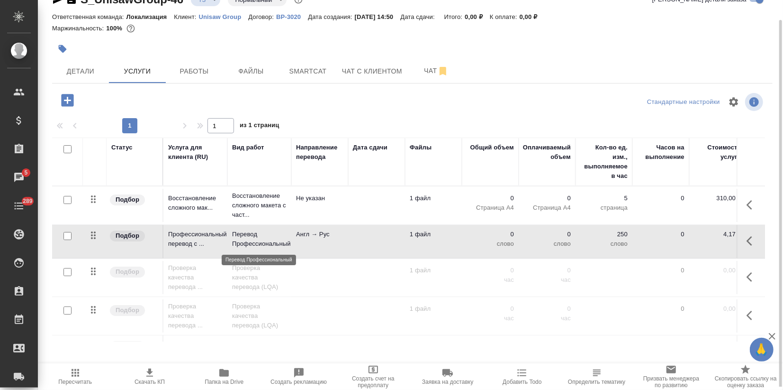
click at [258, 244] on p "Перевод Профессиональный" at bounding box center [259, 238] width 55 height 19
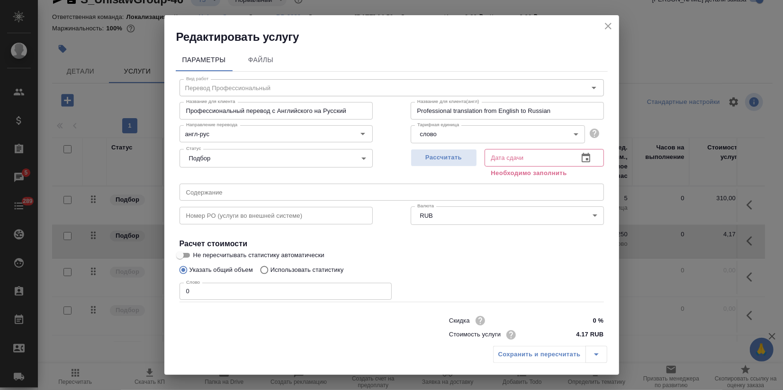
click at [269, 267] on input "Использовать статистику" at bounding box center [262, 270] width 15 height 18
radio input "true"
radio input "false"
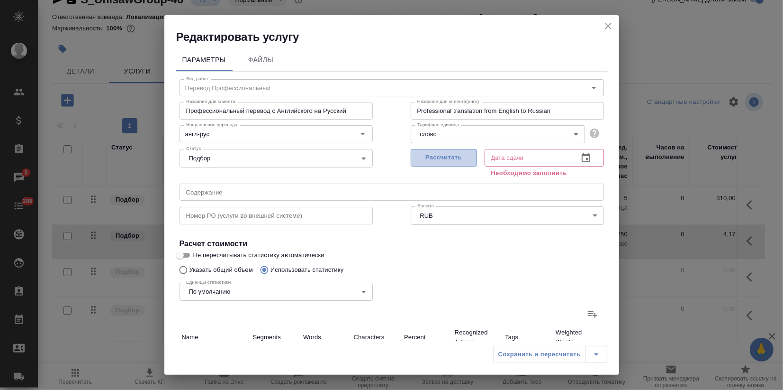
click at [440, 158] on span "Рассчитать" at bounding box center [444, 157] width 56 height 11
type input "24.09.2025 14:54"
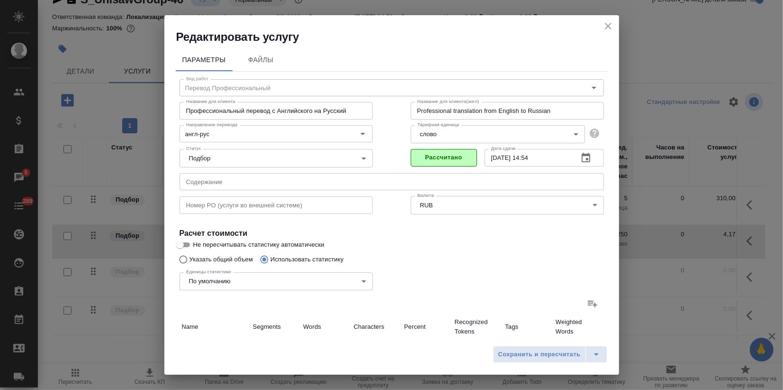
click at [188, 240] on input "Не пересчитывать статистику автоматически" at bounding box center [180, 244] width 34 height 11
checkbox input "true"
click at [592, 306] on label at bounding box center [592, 303] width 23 height 23
click at [0, 0] on input "file" at bounding box center [0, 0] width 0 height 0
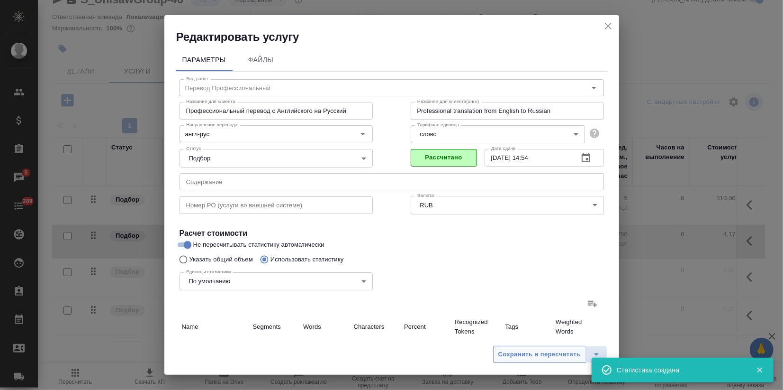
type input "7"
type input "13"
type input "82"
type input "313"
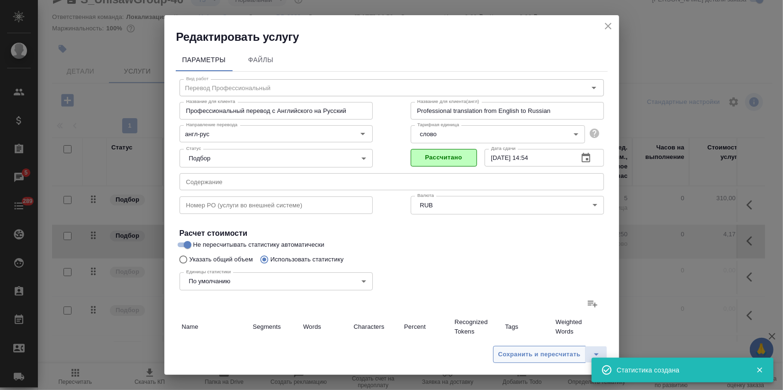
type input "1962"
type input "69"
type input "91"
type input "485"
type input "11"
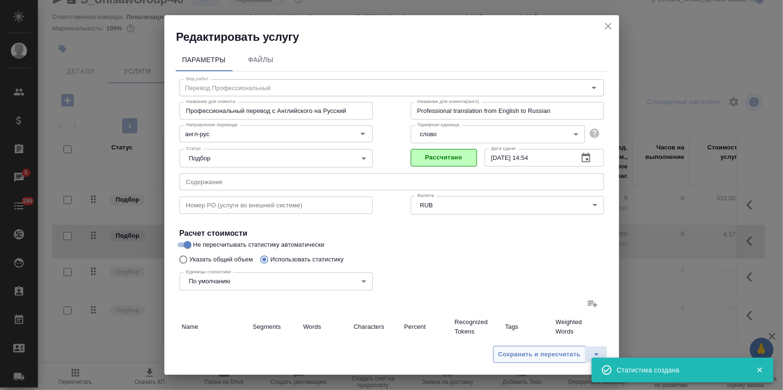
type input "15"
type input "90"
type input "8"
type input "31"
type input "199"
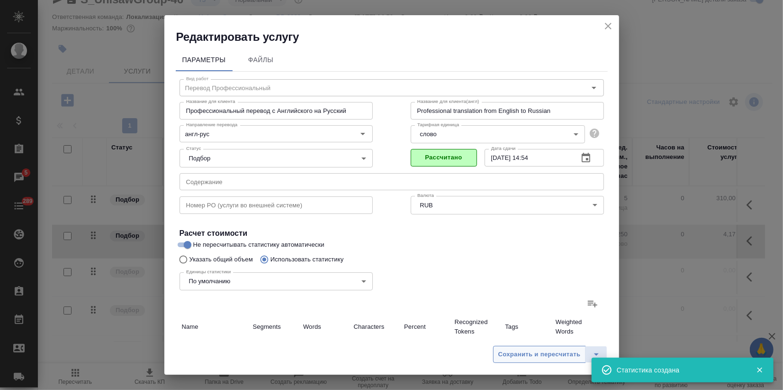
type input "29"
type input "99"
type input "611"
type input "577"
type input "7073"
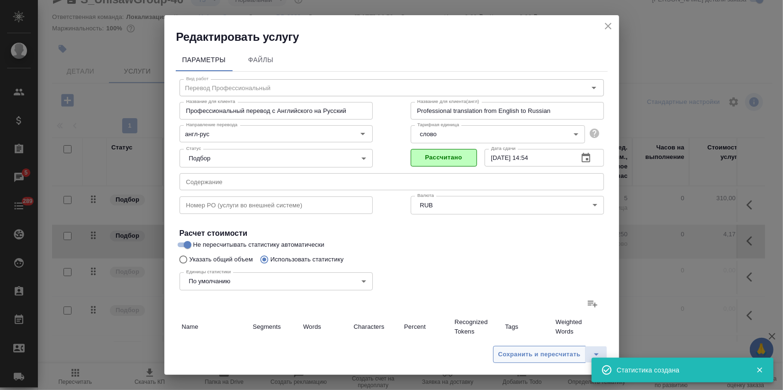
type input "42583"
type input "701"
type input "7316"
type input "43981"
type input "783"
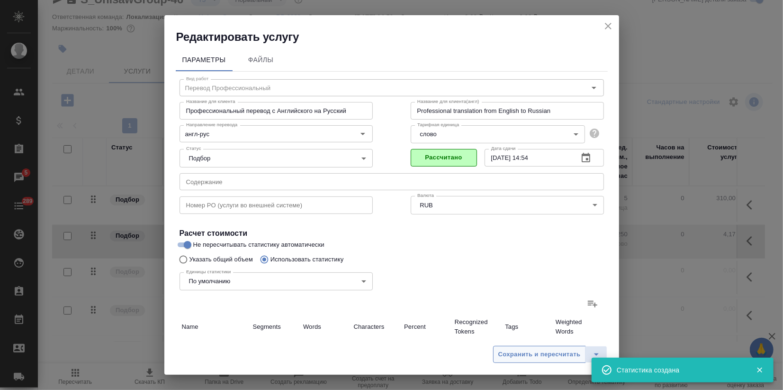
type input "7629"
type input "45943"
click at [530, 353] on span "Сохранить и пересчитать" at bounding box center [540, 354] width 82 height 11
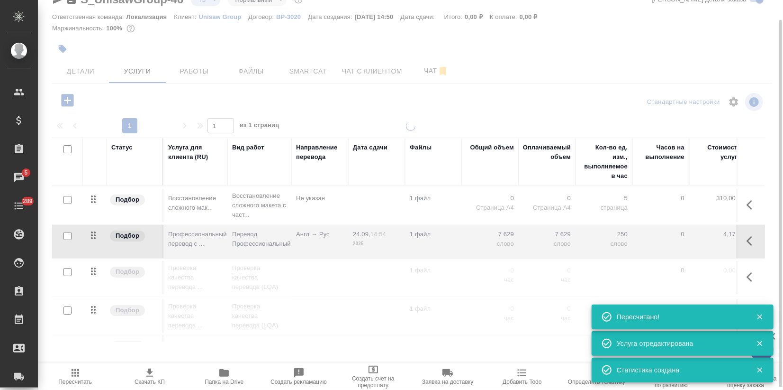
type input "new"
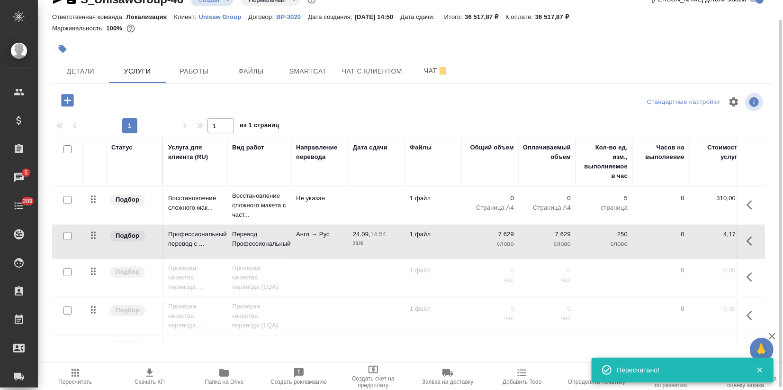
click at [315, 231] on p "Англ → Рус" at bounding box center [319, 233] width 47 height 9
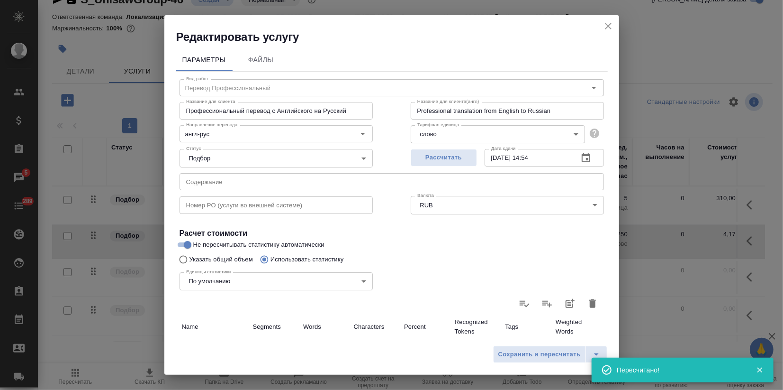
scroll to position [255, 0]
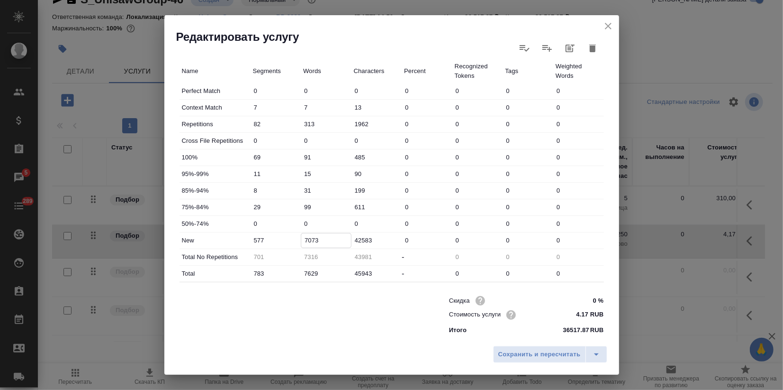
click at [307, 237] on input "7073" at bounding box center [326, 240] width 50 height 14
type input "7373"
click at [527, 358] on span "Сохранить и пересчитать" at bounding box center [540, 354] width 82 height 11
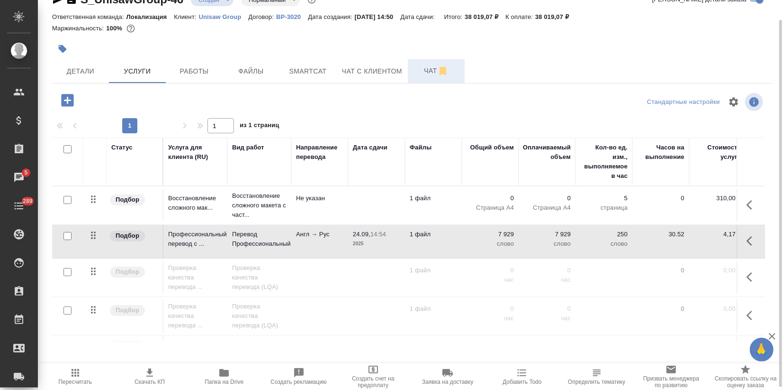
click at [430, 65] on span "Чат" at bounding box center [436, 71] width 45 height 12
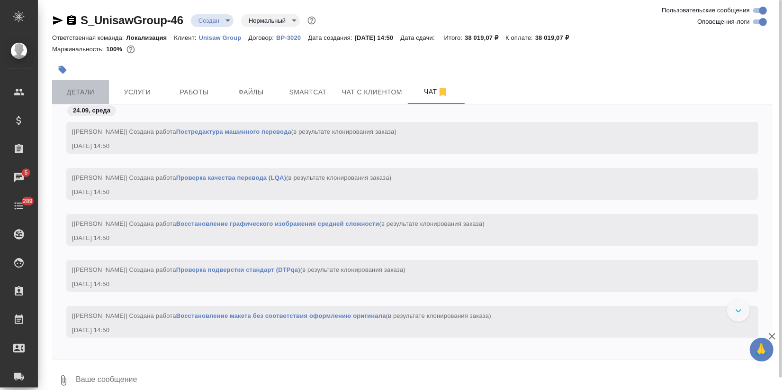
click at [84, 89] on span "Детали" at bounding box center [80, 92] width 45 height 12
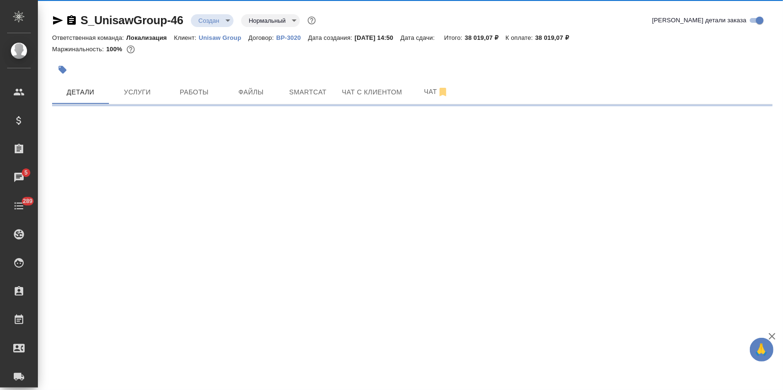
select select "RU"
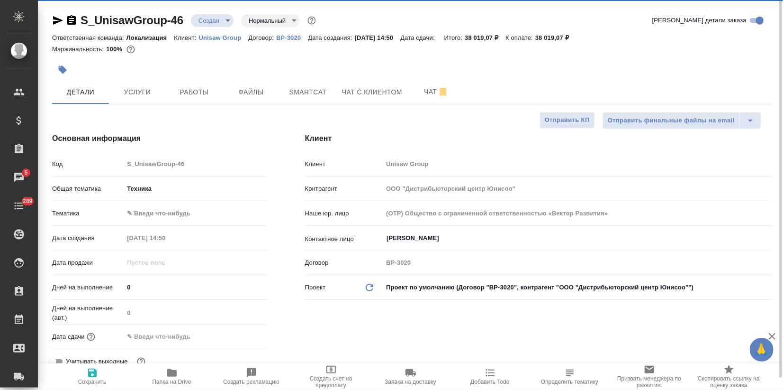
type textarea "x"
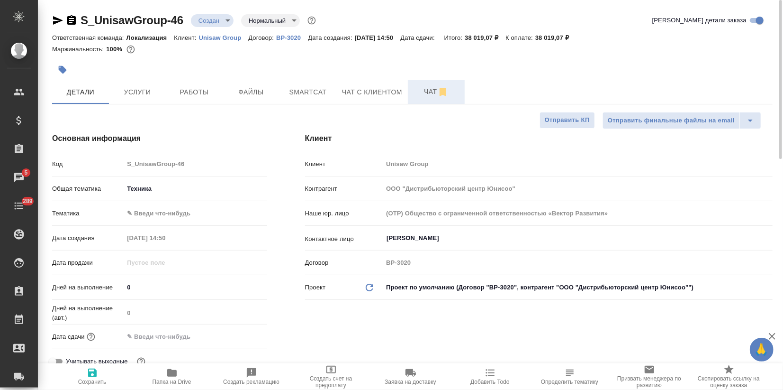
click at [421, 94] on span "Чат" at bounding box center [436, 92] width 45 height 12
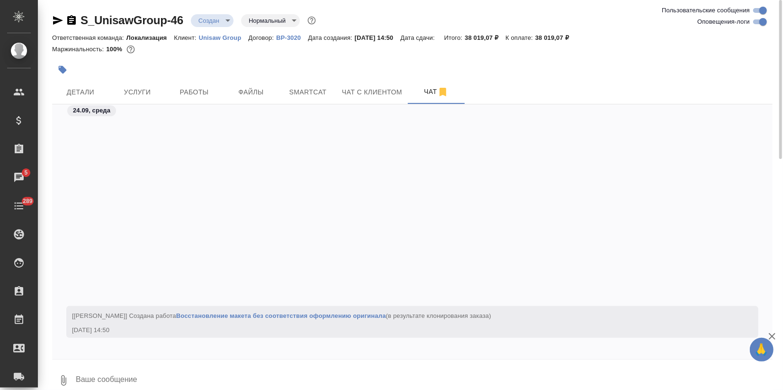
scroll to position [237, 0]
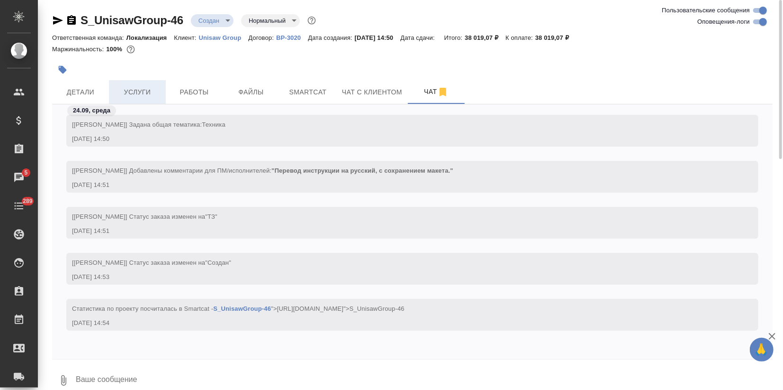
click at [133, 95] on span "Услуги" at bounding box center [137, 92] width 45 height 12
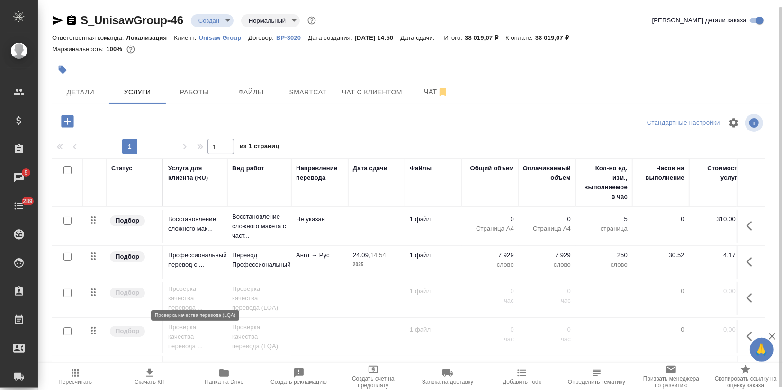
scroll to position [35, 0]
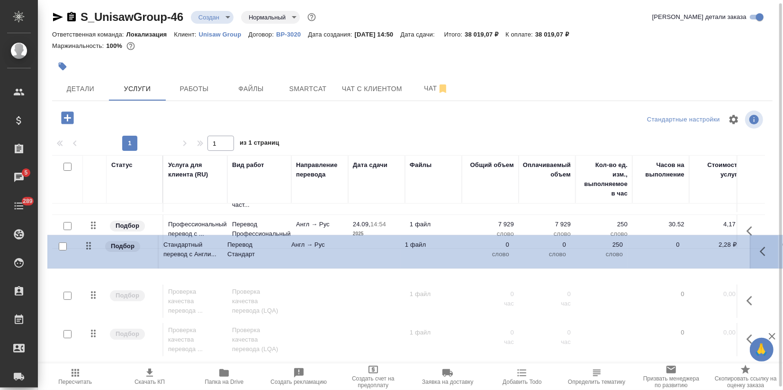
drag, startPoint x: 91, startPoint y: 327, endPoint x: 85, endPoint y: 240, distance: 86.4
click at [85, 240] on table "Статус Услуга для клиента (RU) Вид работ Направление перевода Дата сдачи Файлы …" at bounding box center [498, 242] width 893 height 231
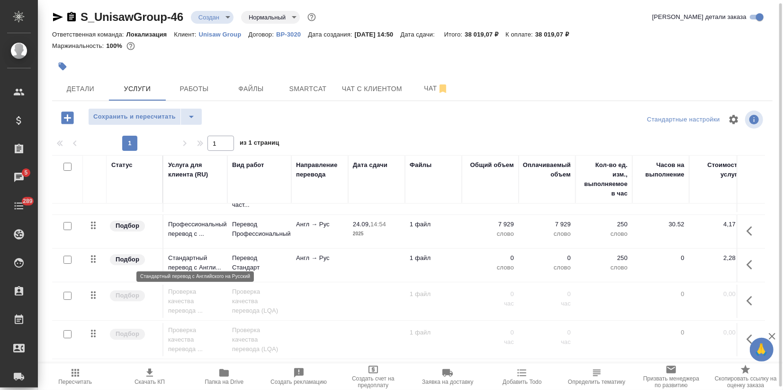
click at [213, 256] on p "Стандартный перевод с Англи..." at bounding box center [195, 262] width 55 height 19
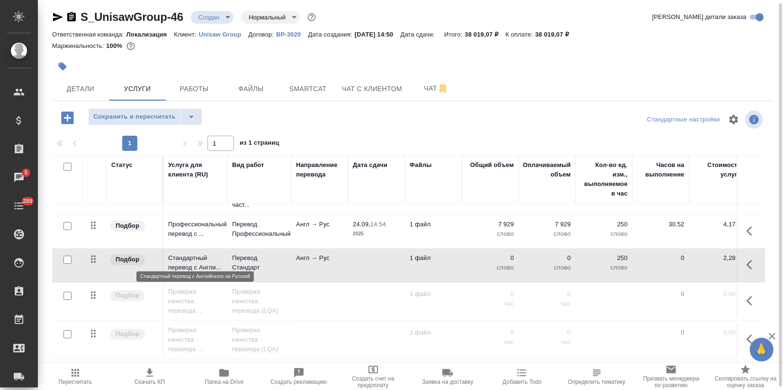
click at [213, 256] on p "Стандартный перевод с Англи..." at bounding box center [195, 262] width 55 height 19
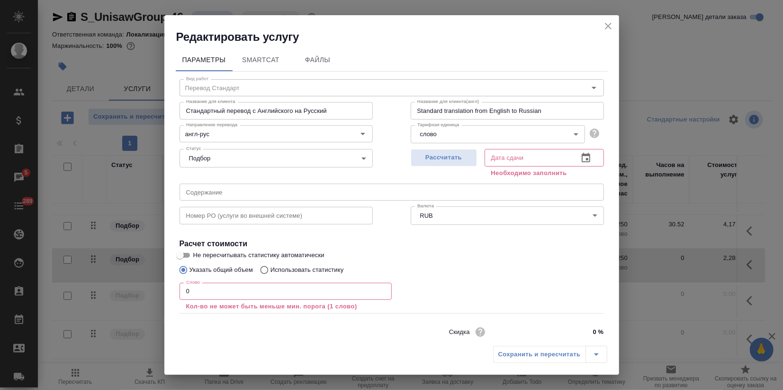
click at [198, 291] on input "0" at bounding box center [286, 290] width 212 height 17
drag, startPoint x: 198, startPoint y: 291, endPoint x: 169, endPoint y: 291, distance: 29.4
click at [169, 291] on div "Параметры SmartCat Файлы Вид работ Перевод Стандарт Вид работ Название для клие…" at bounding box center [391, 193] width 455 height 296
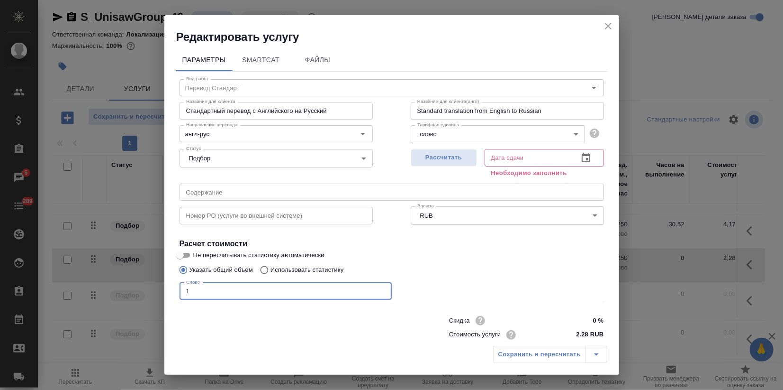
type input "1"
click at [270, 273] on input "Использовать статистику" at bounding box center [262, 270] width 15 height 18
radio input "true"
radio input "false"
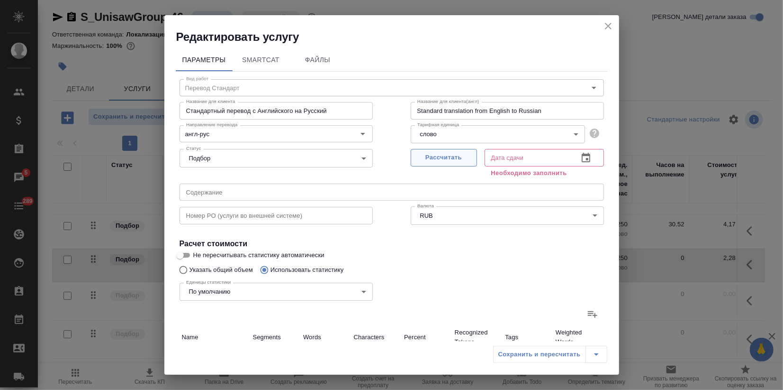
click at [451, 161] on span "Рассчитать" at bounding box center [444, 157] width 56 height 11
type input "24.09.2025 14:55"
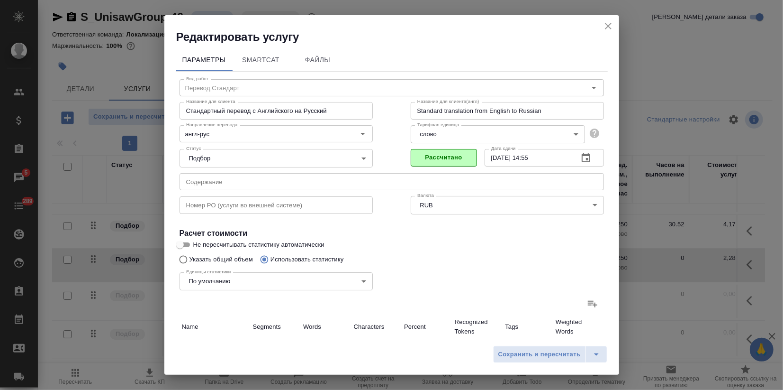
click at [587, 307] on icon at bounding box center [592, 303] width 11 height 11
click at [0, 0] on input "file" at bounding box center [0, 0] width 0 height 0
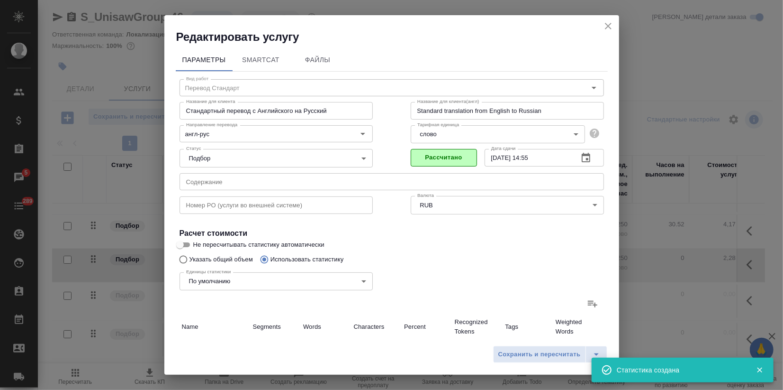
type input "7"
type input "13"
type input "82"
type input "313"
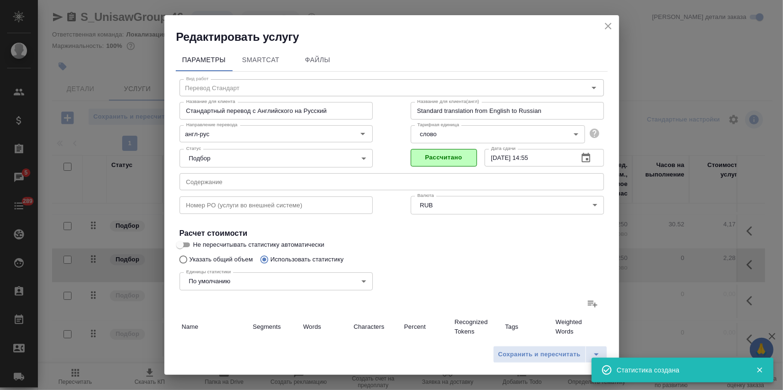
type input "1962"
type input "69"
type input "91"
type input "485"
type input "11"
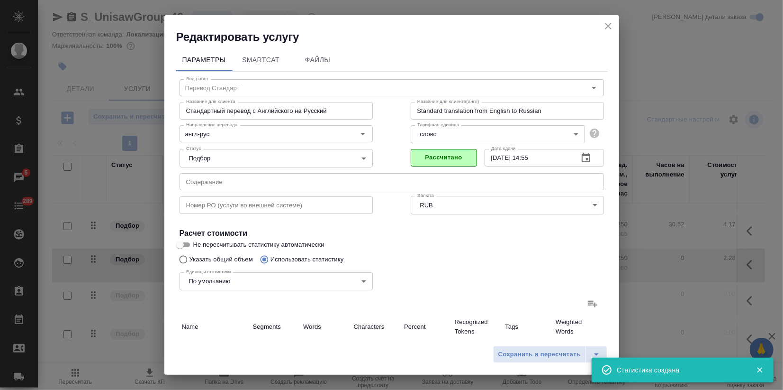
type input "15"
type input "90"
type input "8"
type input "31"
type input "199"
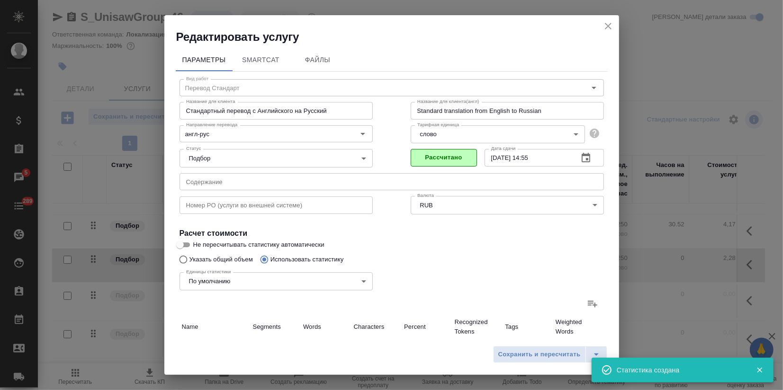
type input "29"
type input "99"
type input "611"
type input "577"
type input "7073"
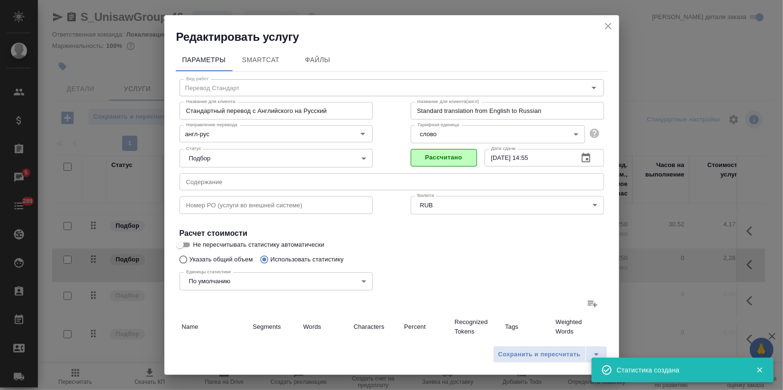
type input "42583"
type input "701"
type input "7316"
type input "43981"
type input "783"
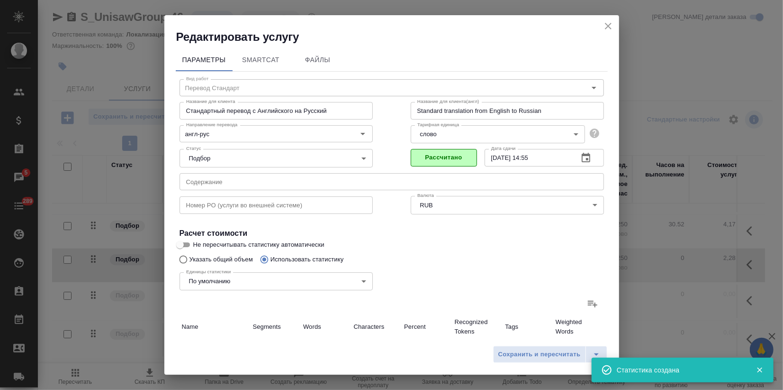
type input "7629"
type input "45943"
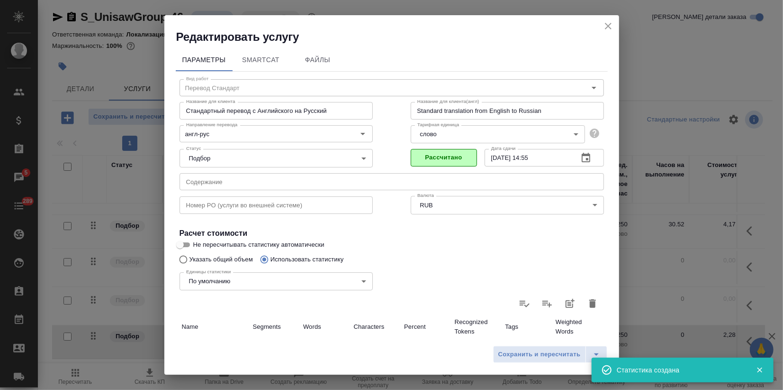
scroll to position [210, 0]
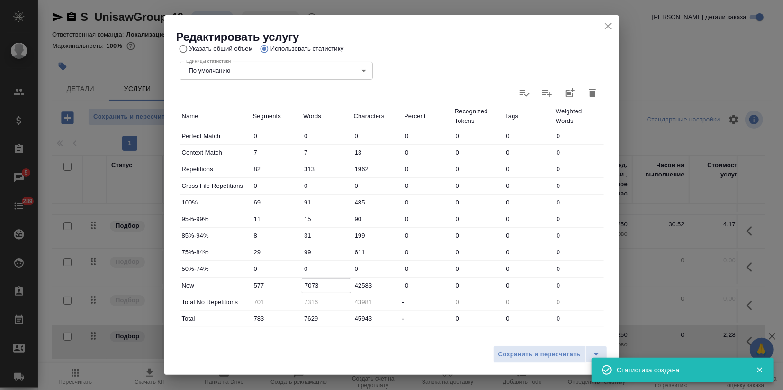
click at [309, 285] on input "7073" at bounding box center [326, 285] width 50 height 14
type input "7373"
click at [516, 353] on span "Сохранить и пересчитать" at bounding box center [540, 354] width 82 height 11
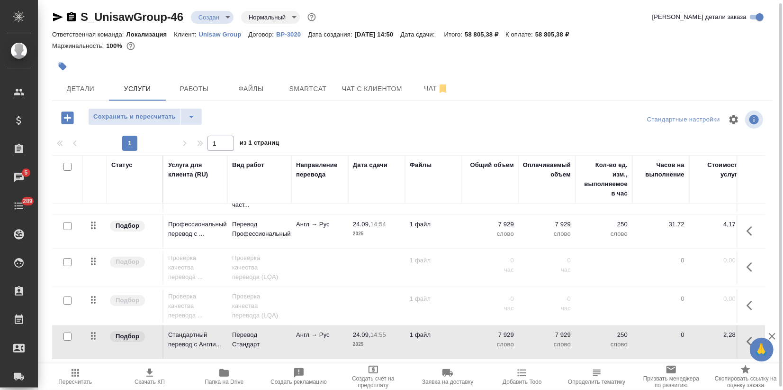
click at [69, 332] on input "checkbox" at bounding box center [68, 336] width 8 height 8
checkbox input "true"
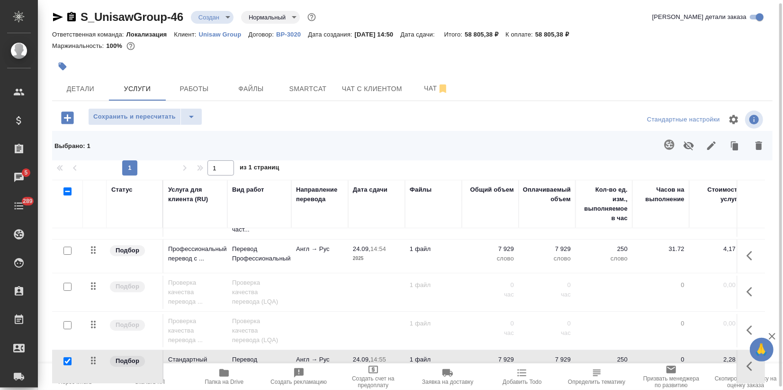
click at [694, 146] on icon "button" at bounding box center [688, 145] width 11 height 11
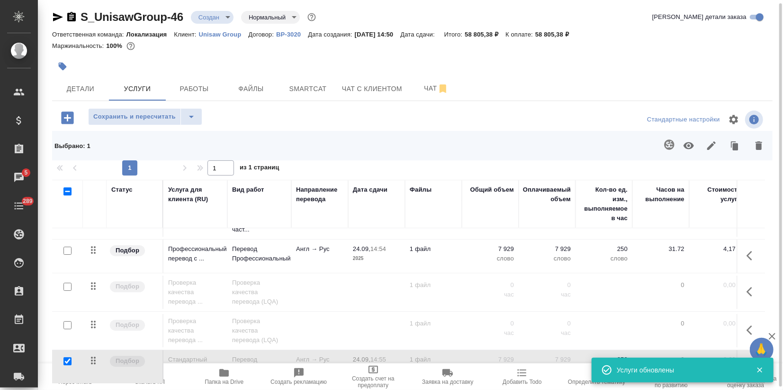
click at [72, 382] on span "Пересчитать" at bounding box center [75, 381] width 34 height 7
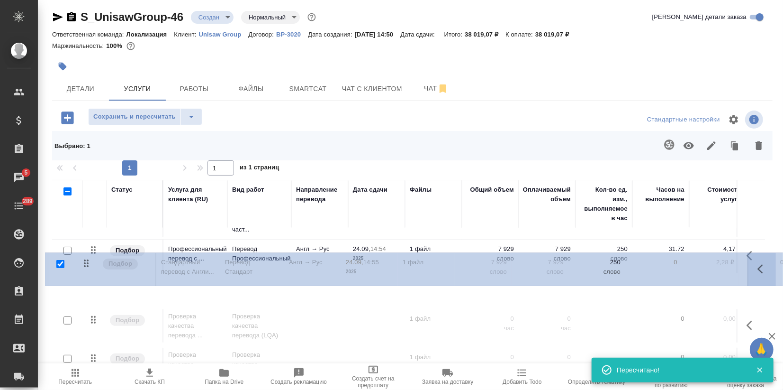
drag, startPoint x: 91, startPoint y: 354, endPoint x: 87, endPoint y: 259, distance: 95.4
click at [87, 259] on tbody "Подбор Восстановление сложного мак... Восстановление сложного макета с част... …" at bounding box center [498, 292] width 893 height 182
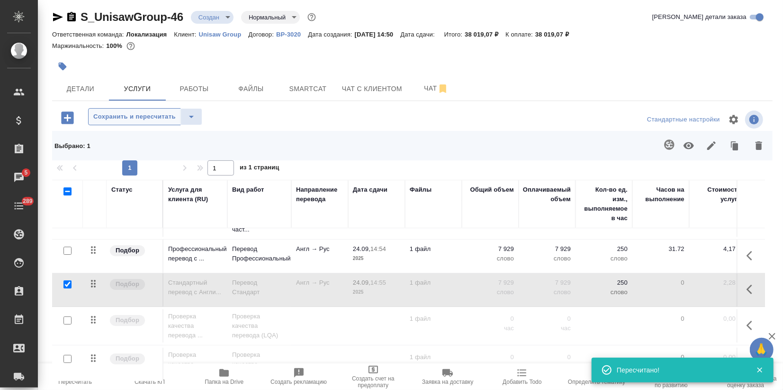
click at [144, 114] on span "Сохранить и пересчитать" at bounding box center [134, 116] width 82 height 11
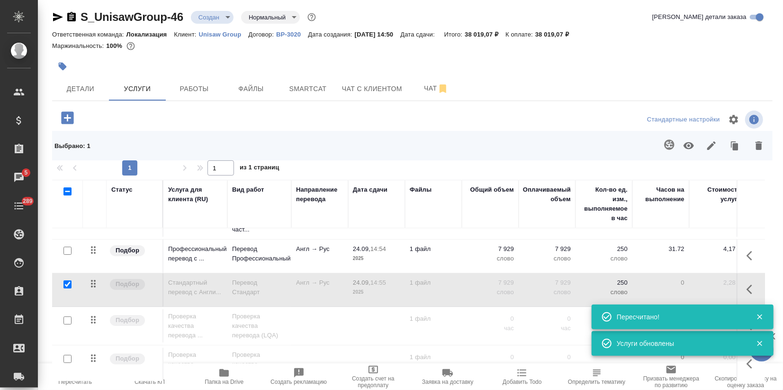
click at [231, 307] on td "Проверка качества перевода (LQA)" at bounding box center [259, 326] width 64 height 38
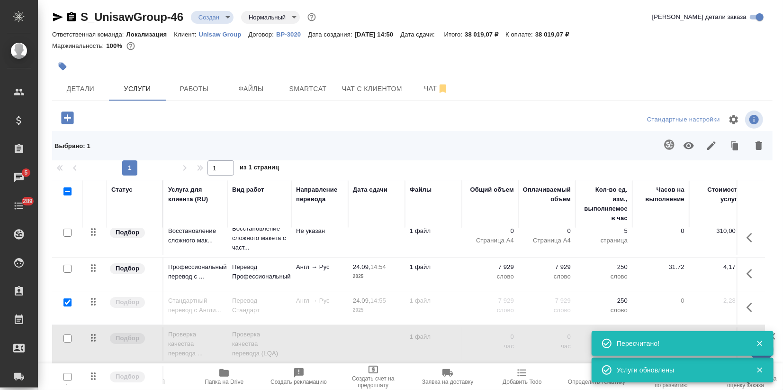
scroll to position [0, 0]
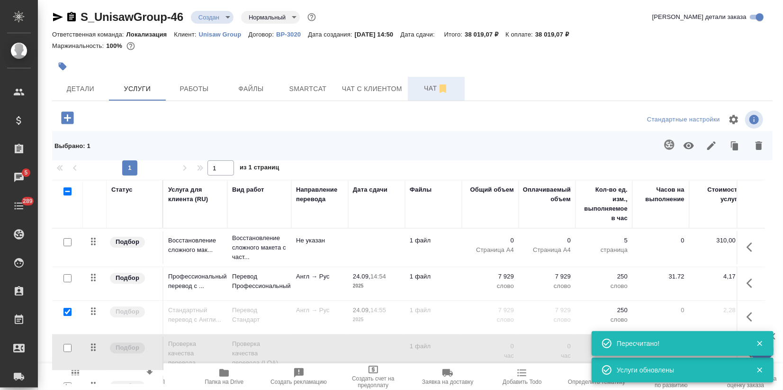
click at [428, 88] on span "Чат" at bounding box center [436, 88] width 45 height 12
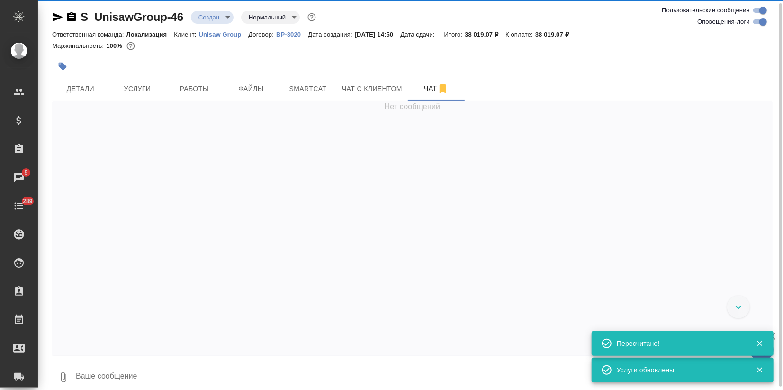
scroll to position [283, 0]
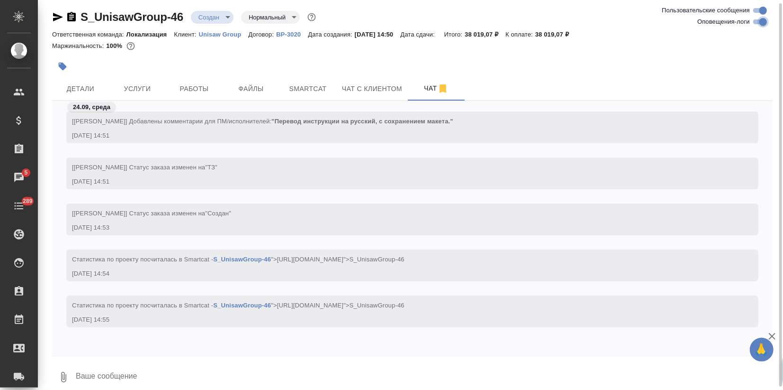
click at [752, 18] on input "Оповещения-логи" at bounding box center [763, 21] width 34 height 11
checkbox input "false"
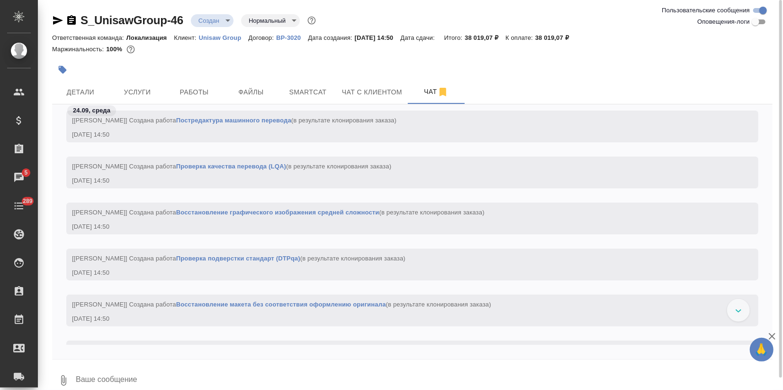
scroll to position [0, 0]
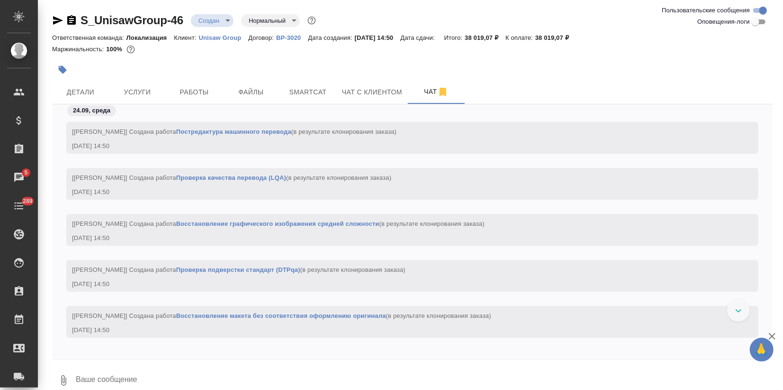
click at [777, 331] on icon "button" at bounding box center [772, 335] width 11 height 11
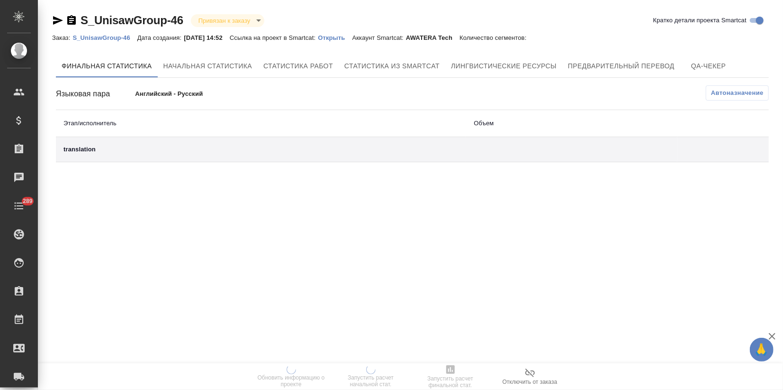
click at [344, 35] on p "Открыть" at bounding box center [335, 37] width 34 height 7
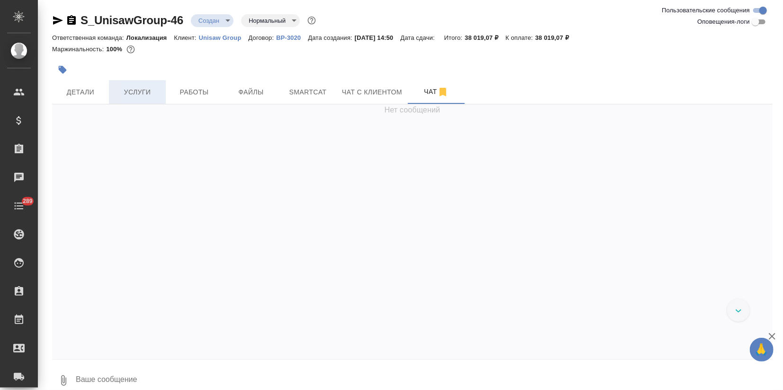
click at [132, 91] on span "Услуги" at bounding box center [137, 92] width 45 height 12
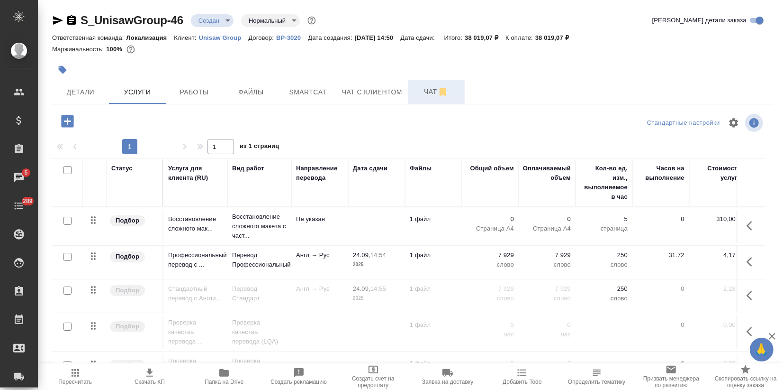
click at [414, 90] on span "Чат" at bounding box center [436, 92] width 45 height 12
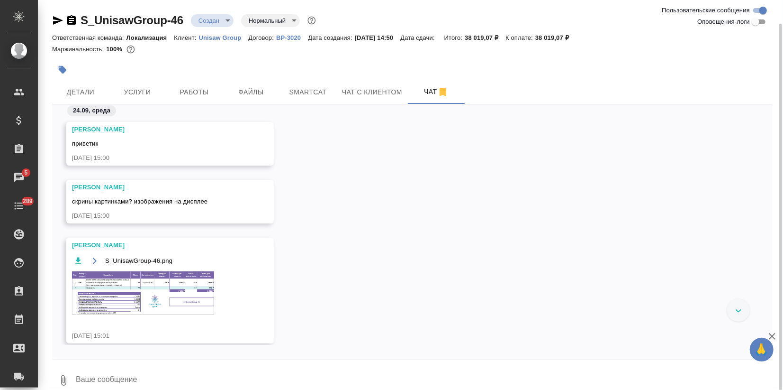
scroll to position [12, 0]
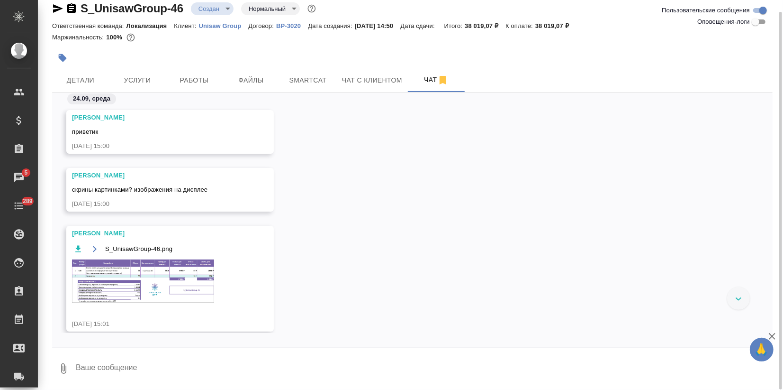
drag, startPoint x: 318, startPoint y: 144, endPoint x: 324, endPoint y: 144, distance: 5.2
click at [402, 226] on div "[PERSON_NAME]-46.png [DATE] 15:01" at bounding box center [412, 286] width 721 height 120
click at [143, 281] on img at bounding box center [143, 280] width 142 height 43
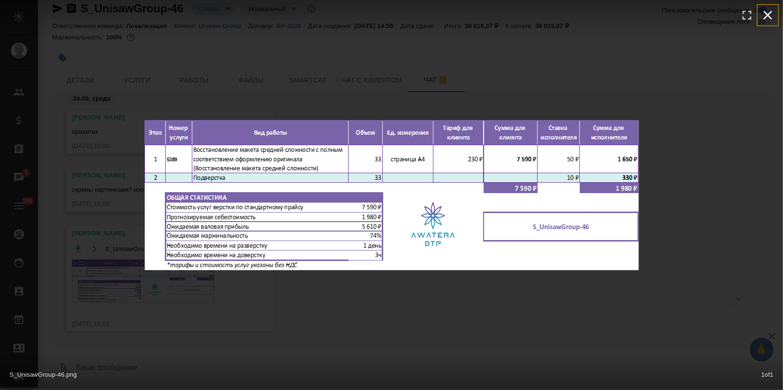
click at [766, 12] on icon "button" at bounding box center [768, 15] width 9 height 9
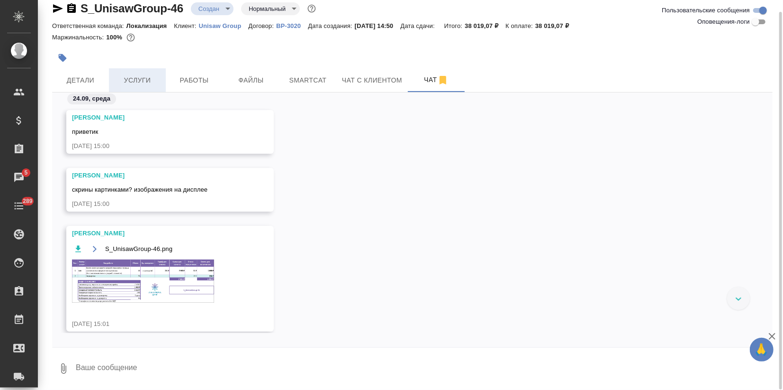
click at [136, 77] on span "Услуги" at bounding box center [137, 80] width 45 height 12
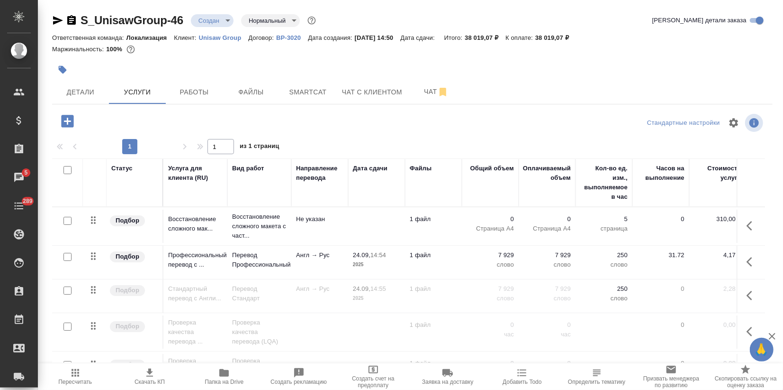
click at [66, 220] on input "checkbox" at bounding box center [68, 221] width 8 height 8
checkbox input "true"
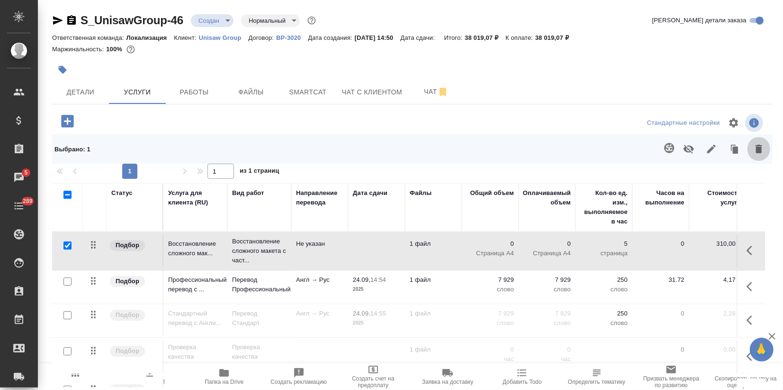
click at [754, 151] on icon "button" at bounding box center [759, 148] width 11 height 11
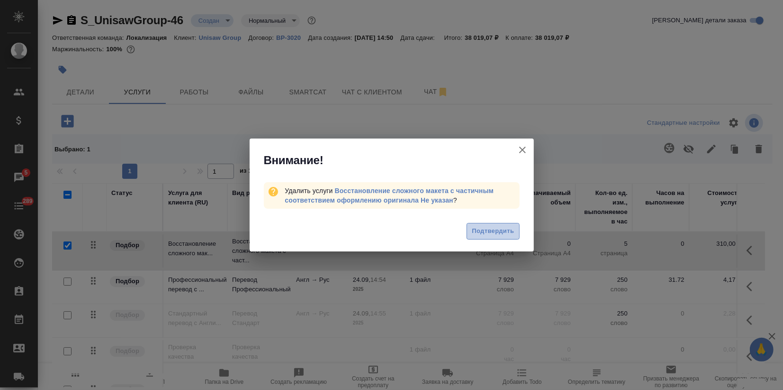
click at [491, 232] on span "Подтвердить" at bounding box center [493, 231] width 42 height 11
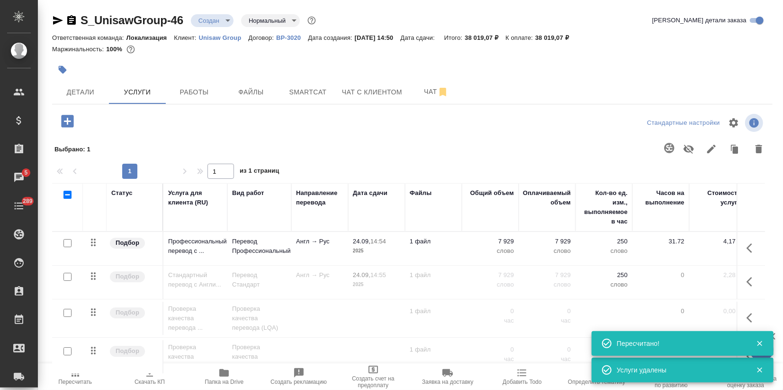
click at [68, 119] on icon "button" at bounding box center [67, 121] width 12 height 12
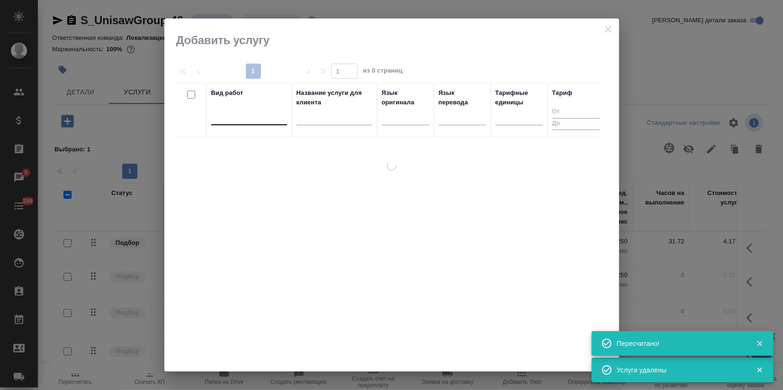
click at [256, 113] on div at bounding box center [249, 116] width 76 height 14
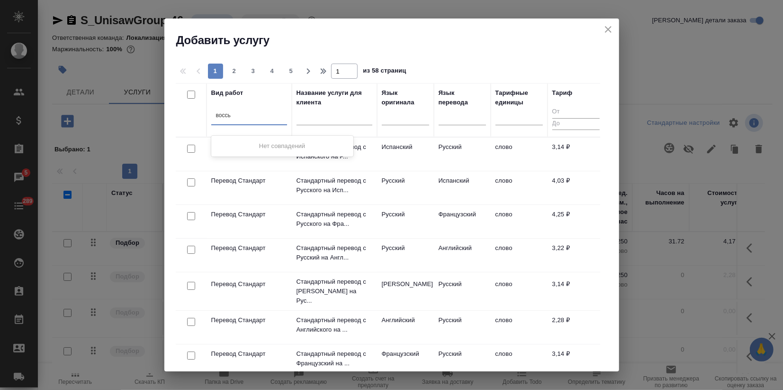
type input "восс"
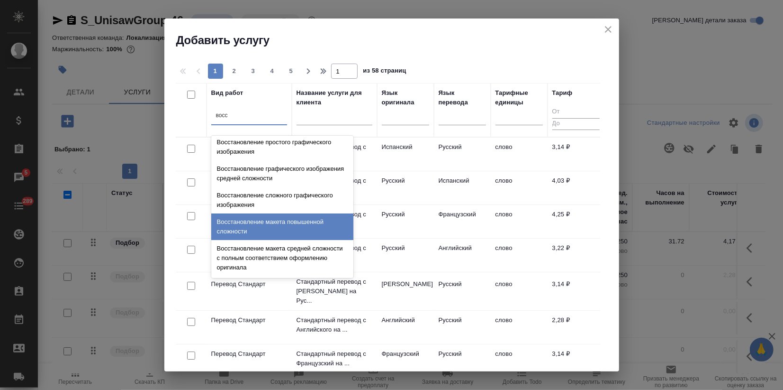
scroll to position [174, 0]
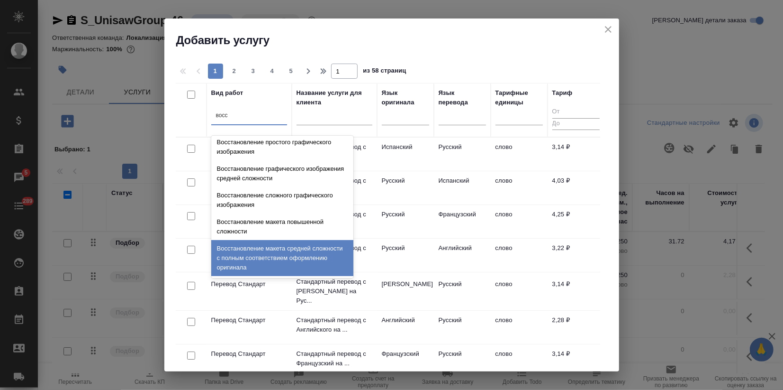
click at [312, 247] on div "Восстановление макета средней сложности с полным соответствием оформлению ориги…" at bounding box center [282, 258] width 142 height 36
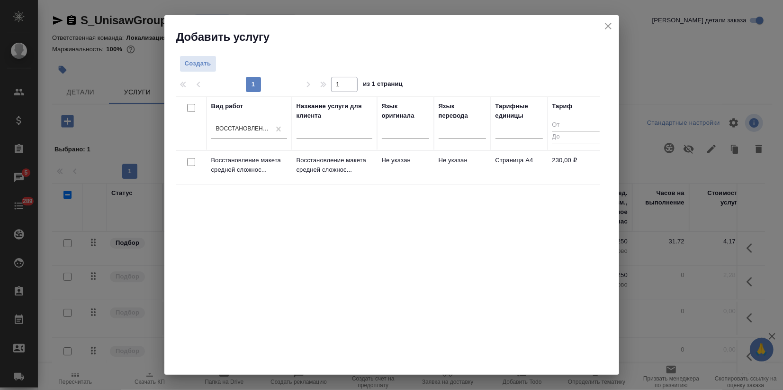
click at [380, 158] on td "Не указан" at bounding box center [405, 167] width 57 height 33
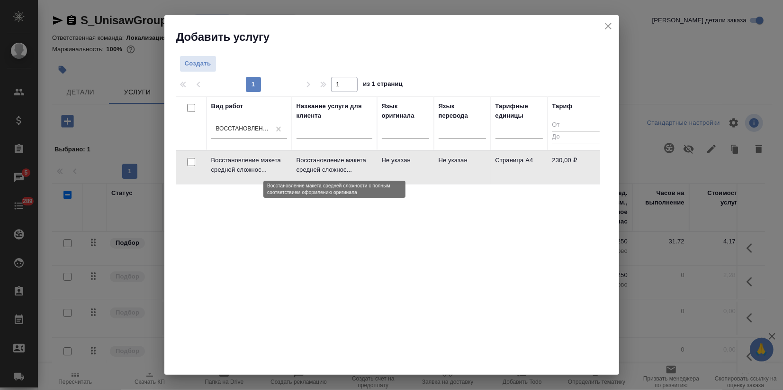
click at [301, 167] on p "Восстановление макета средней сложнос..." at bounding box center [335, 164] width 76 height 19
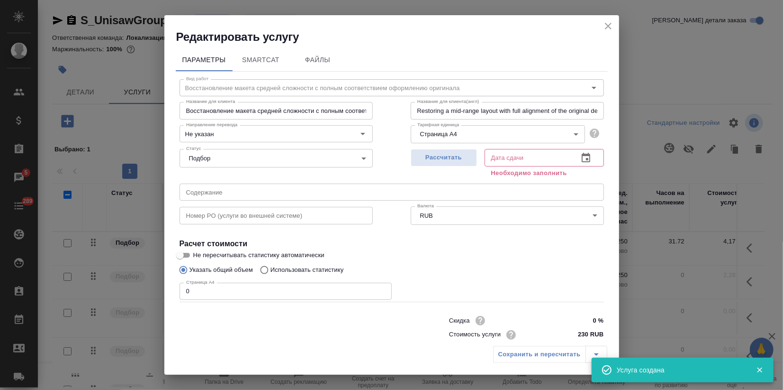
click at [120, 299] on div "Редактировать услугу Параметры SmartCat Файлы Вид работ Восстановление макета с…" at bounding box center [391, 195] width 783 height 390
type input "33"
click at [443, 154] on span "Рассчитать" at bounding box center [444, 157] width 56 height 11
type input "25.09.2025 10:24"
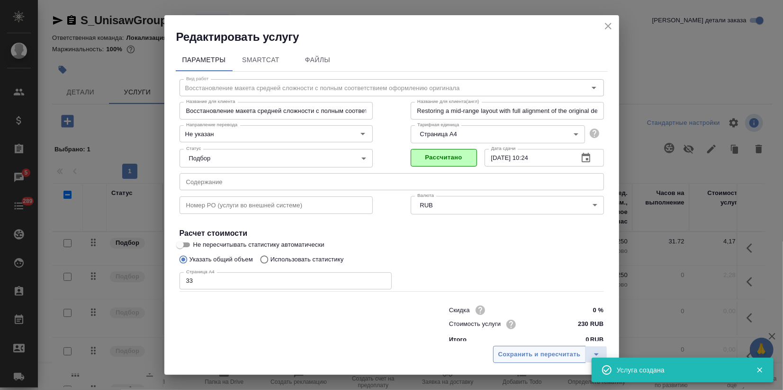
click at [560, 359] on span "Сохранить и пересчитать" at bounding box center [540, 354] width 82 height 11
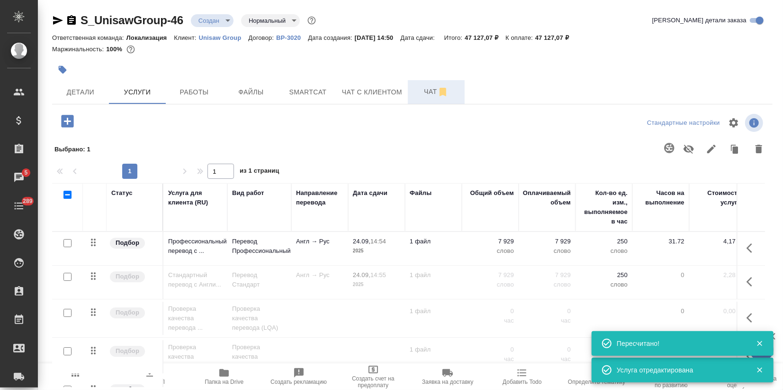
click at [425, 91] on span "Чат" at bounding box center [436, 92] width 45 height 12
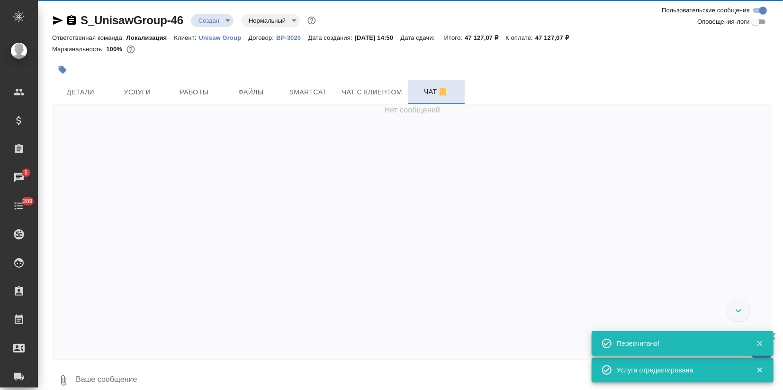
scroll to position [12, 0]
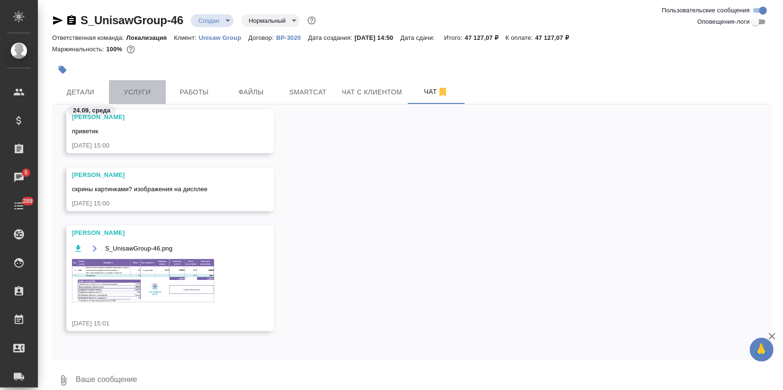
click at [135, 93] on span "Услуги" at bounding box center [137, 92] width 45 height 12
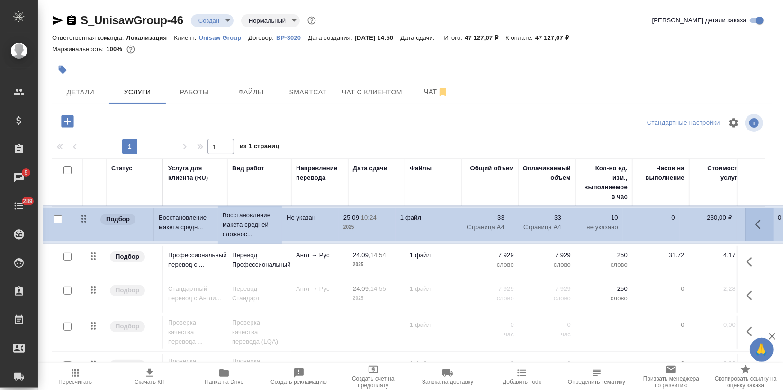
drag, startPoint x: 97, startPoint y: 333, endPoint x: 88, endPoint y: 219, distance: 113.6
click at [88, 219] on table "Статус Услуга для клиента (RU) Вид работ Направление перевода Дата сдачи Файлы …" at bounding box center [498, 273] width 893 height 231
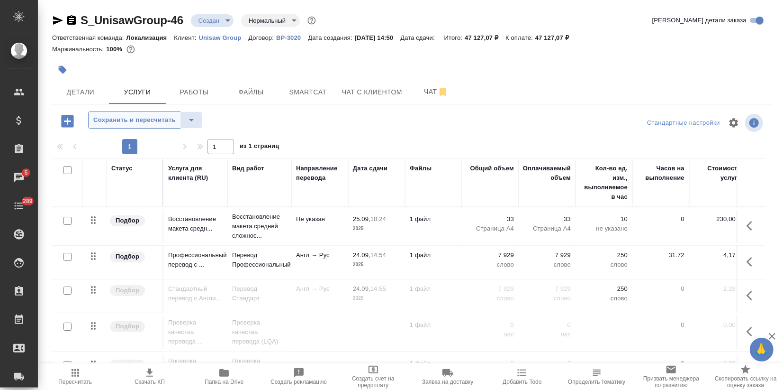
click at [118, 119] on span "Сохранить и пересчитать" at bounding box center [134, 120] width 82 height 11
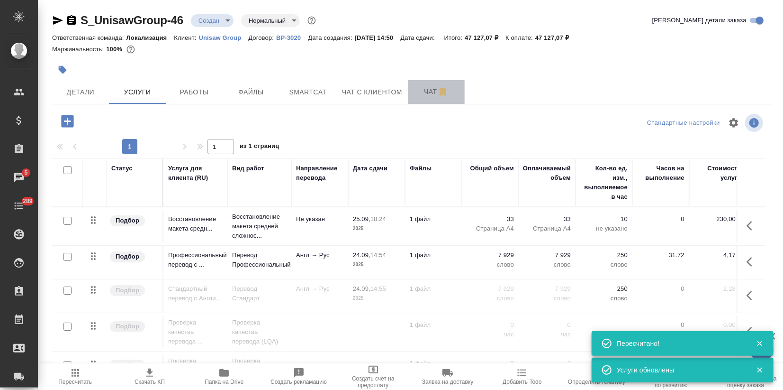
click at [418, 95] on span "Чат" at bounding box center [436, 92] width 45 height 12
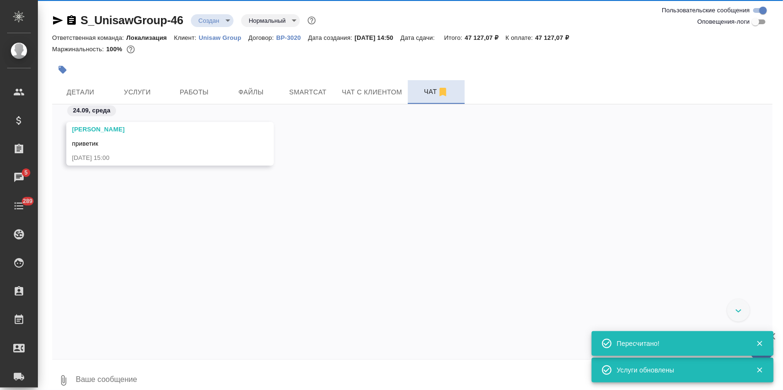
scroll to position [12, 0]
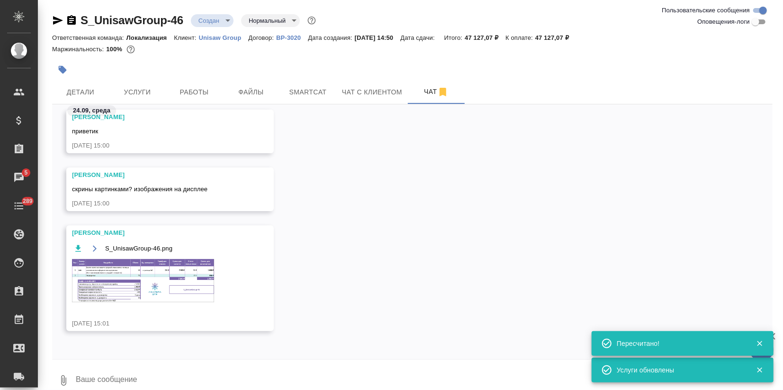
click at [95, 305] on div "S_UnisawGroup-46.png" at bounding box center [156, 278] width 169 height 72
click at [112, 288] on img at bounding box center [143, 280] width 142 height 43
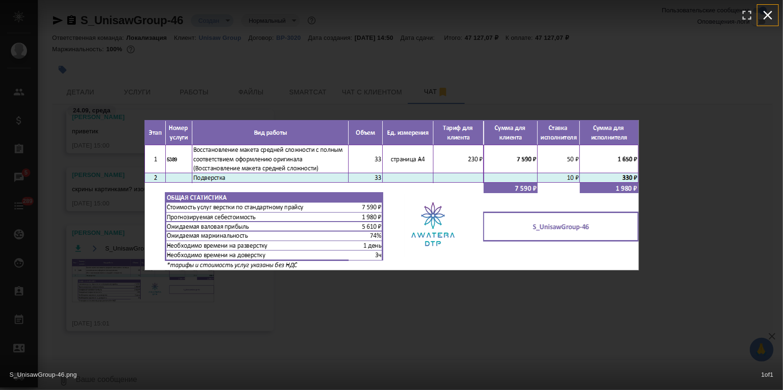
click at [767, 16] on icon "button" at bounding box center [768, 15] width 9 height 9
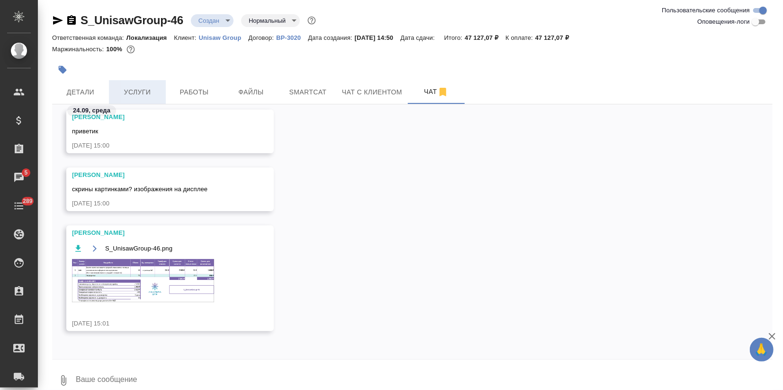
click at [144, 90] on span "Услуги" at bounding box center [137, 92] width 45 height 12
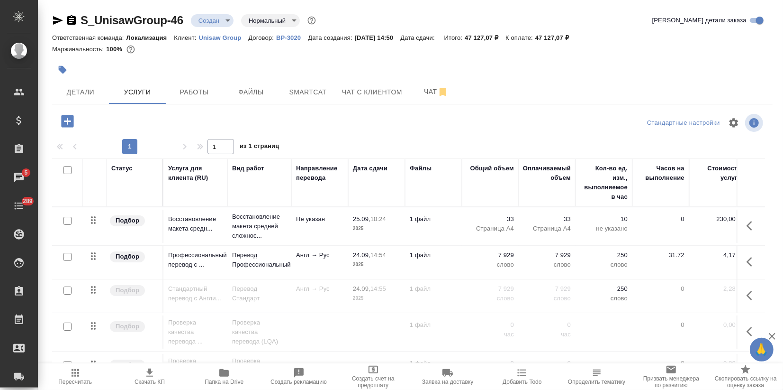
click at [148, 373] on icon "button" at bounding box center [149, 372] width 11 height 11
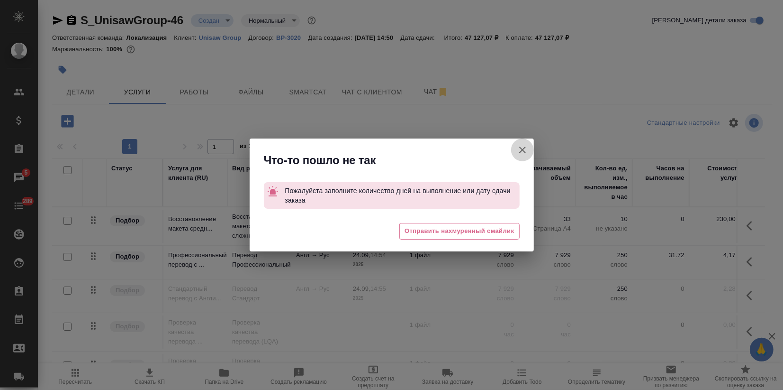
click at [527, 150] on icon "button" at bounding box center [522, 149] width 11 height 11
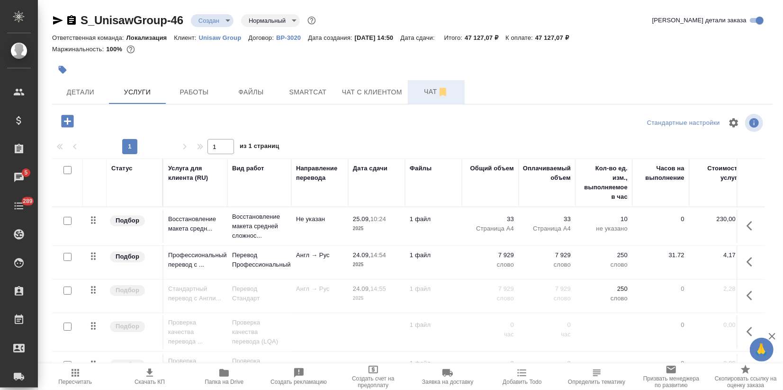
click at [427, 98] on button "Чат" at bounding box center [436, 92] width 57 height 24
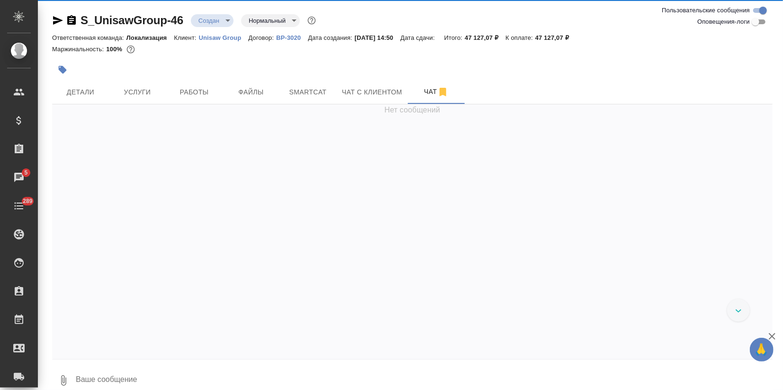
scroll to position [12, 0]
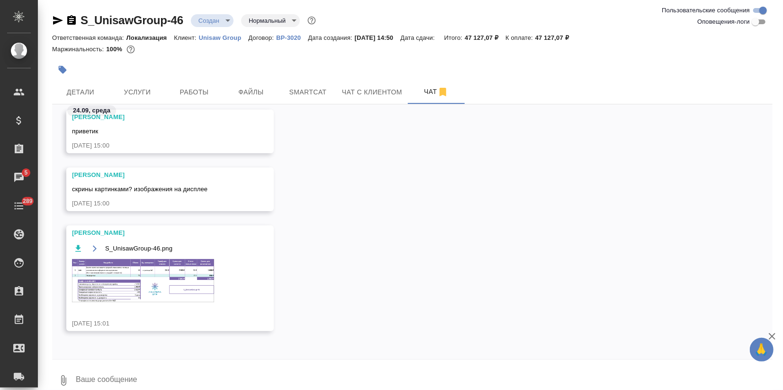
click at [141, 273] on img at bounding box center [143, 280] width 142 height 43
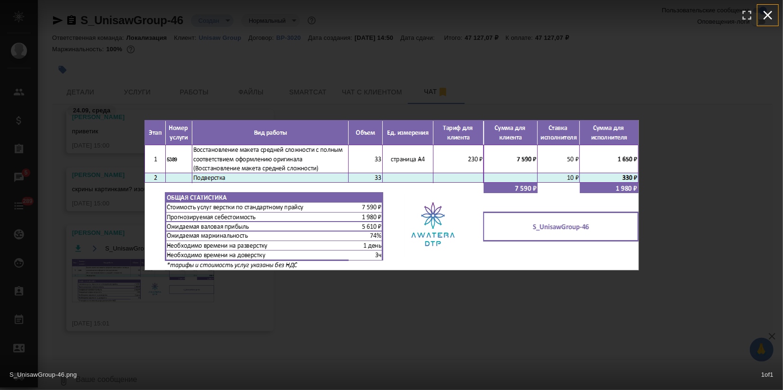
click at [766, 12] on icon "button" at bounding box center [768, 15] width 15 height 15
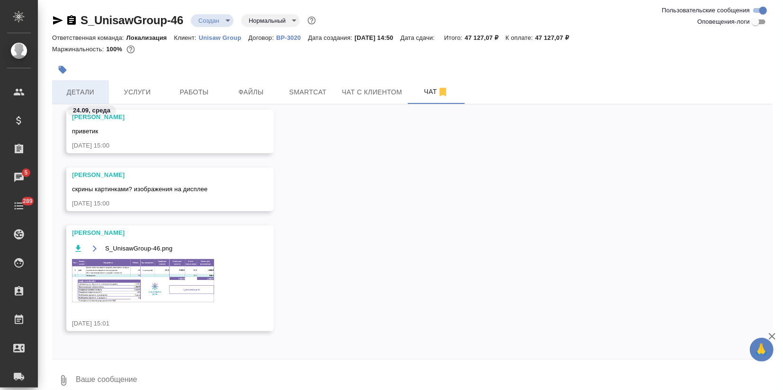
click at [84, 92] on span "Детали" at bounding box center [80, 92] width 45 height 12
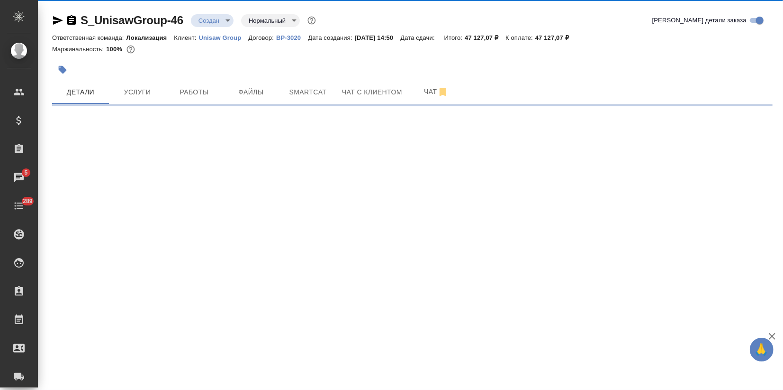
select select "RU"
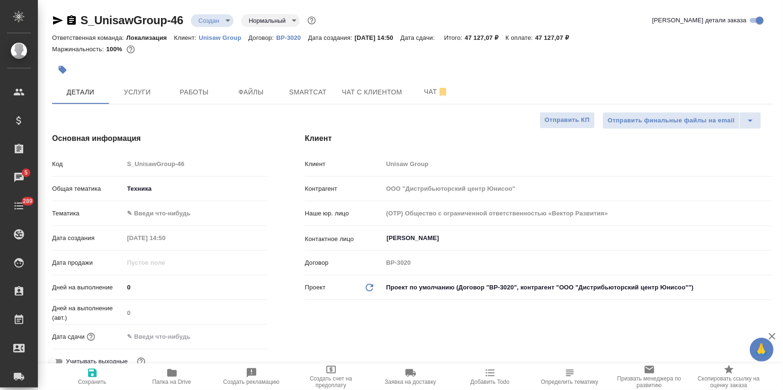
type textarea "x"
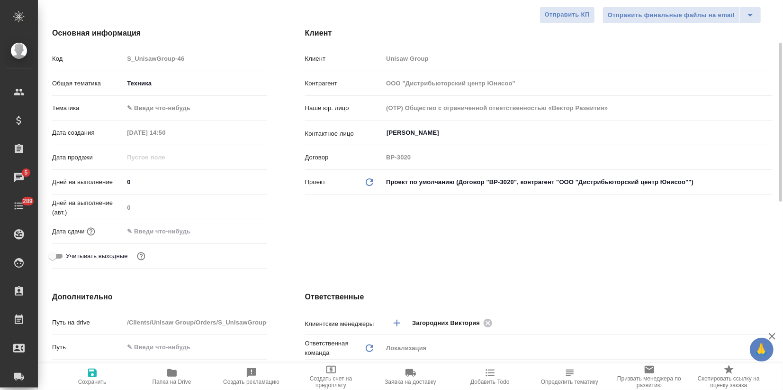
click at [149, 234] on input "text" at bounding box center [165, 231] width 83 height 14
click at [243, 228] on icon "button" at bounding box center [239, 230] width 11 height 11
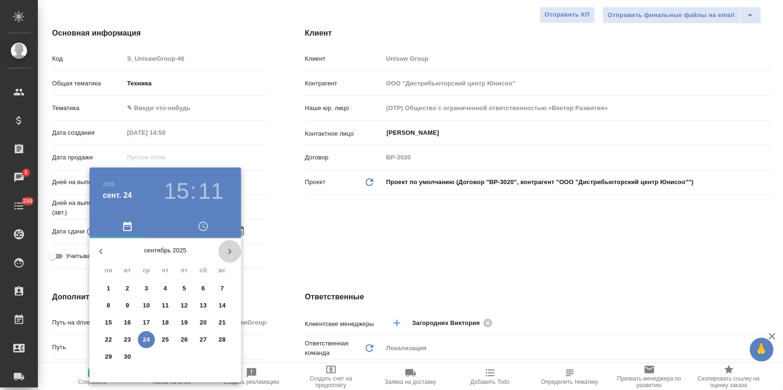
click at [229, 250] on icon "button" at bounding box center [229, 250] width 11 height 11
click at [164, 285] on p "2" at bounding box center [165, 287] width 3 height 9
type input "02.10.2025 15:11"
type textarea "x"
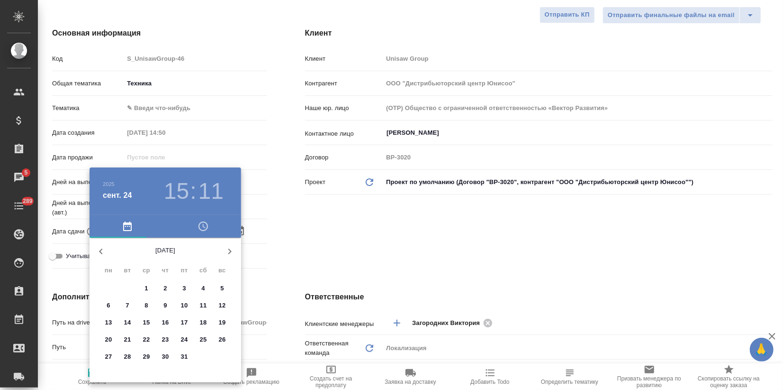
type textarea "x"
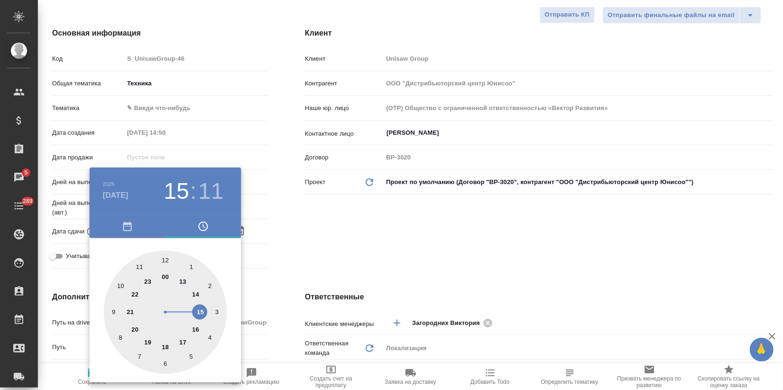
click at [182, 340] on div at bounding box center [165, 311] width 123 height 123
type input "02.10.2025 17:11"
type textarea "x"
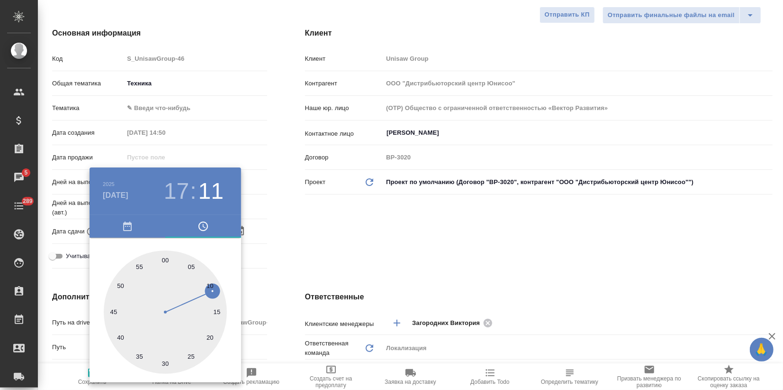
click at [163, 260] on div at bounding box center [165, 311] width 123 height 123
type input "02.10.2025 17:59"
type textarea "x"
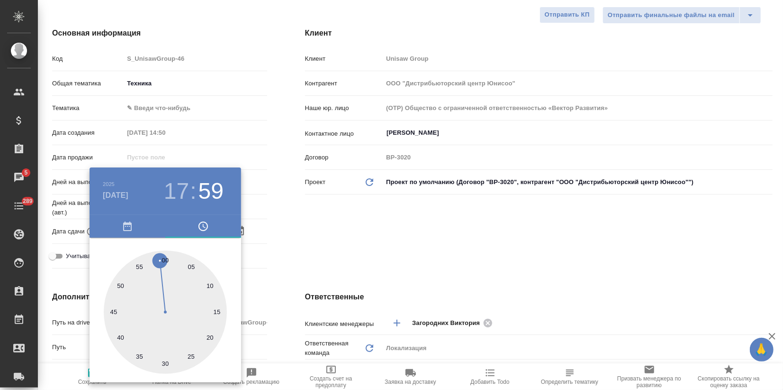
click at [326, 234] on div at bounding box center [391, 195] width 783 height 390
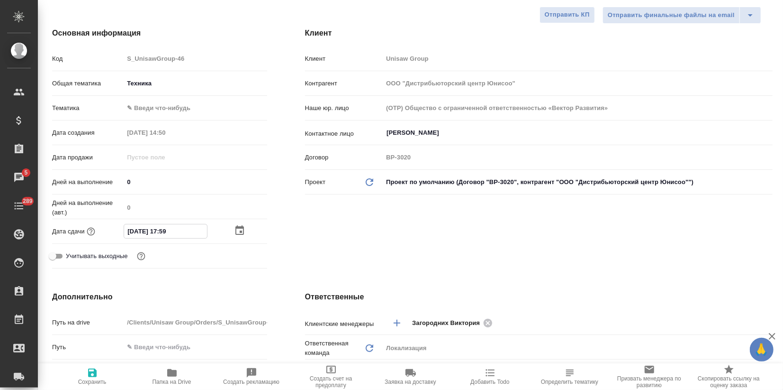
drag, startPoint x: 169, startPoint y: 231, endPoint x: 189, endPoint y: 231, distance: 19.9
click at [184, 231] on input "02.10.2025 17:59" at bounding box center [165, 231] width 83 height 14
type input "02.10.2025 17:0_"
type textarea "x"
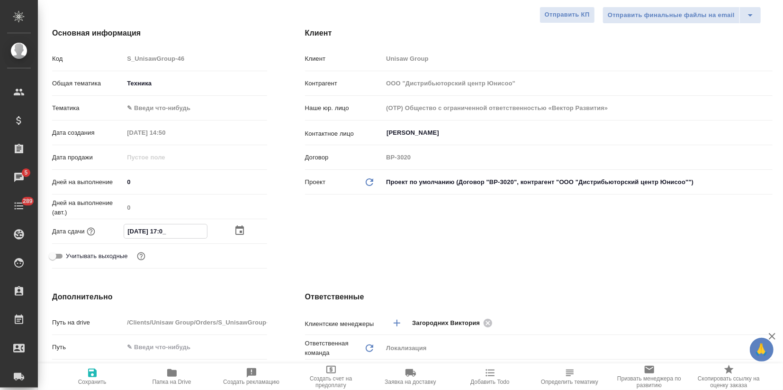
type textarea "x"
type input "02.10.2025 17:00"
type textarea "x"
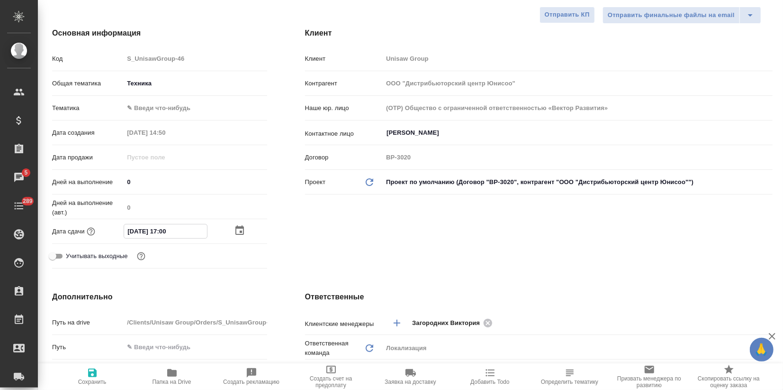
type input "02.10.2025 17:00"
click at [87, 372] on icon "button" at bounding box center [92, 372] width 11 height 11
type textarea "x"
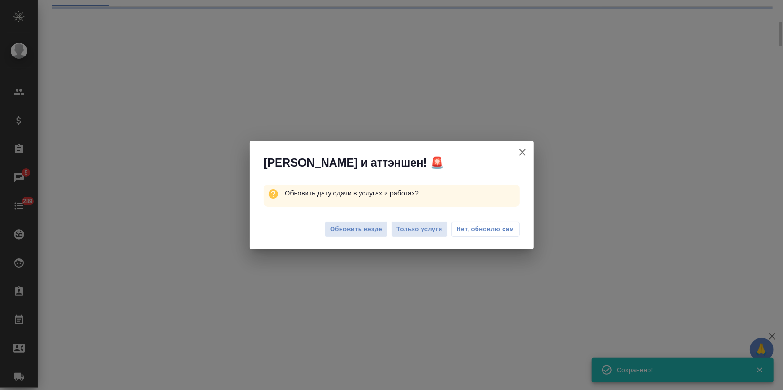
select select "RU"
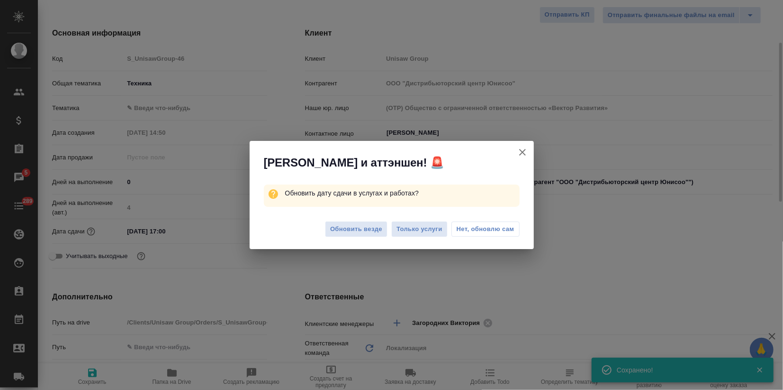
type textarea "x"
click at [367, 234] on span "Обновить везде" at bounding box center [356, 229] width 52 height 11
type textarea "x"
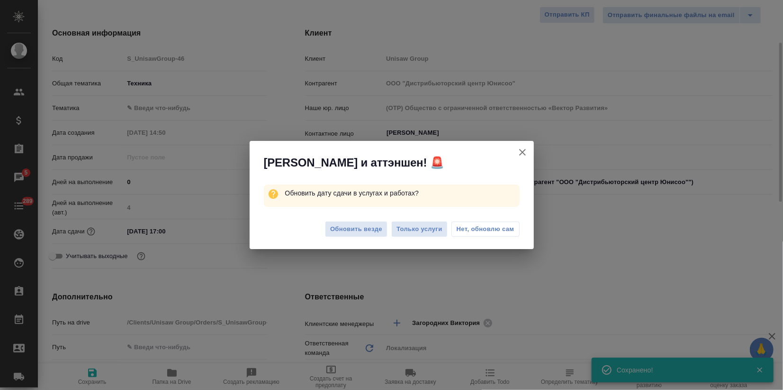
type textarea "x"
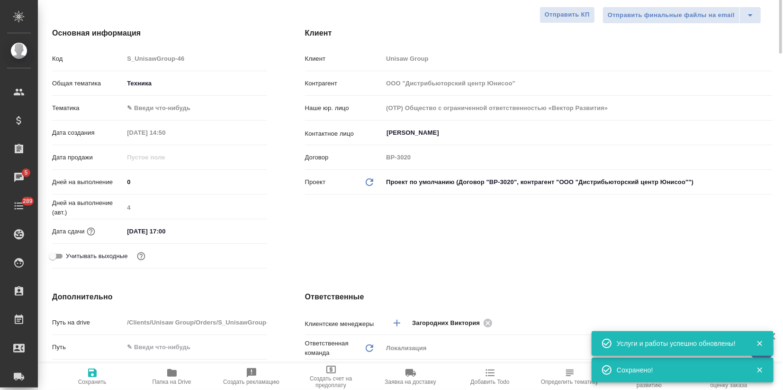
scroll to position [0, 0]
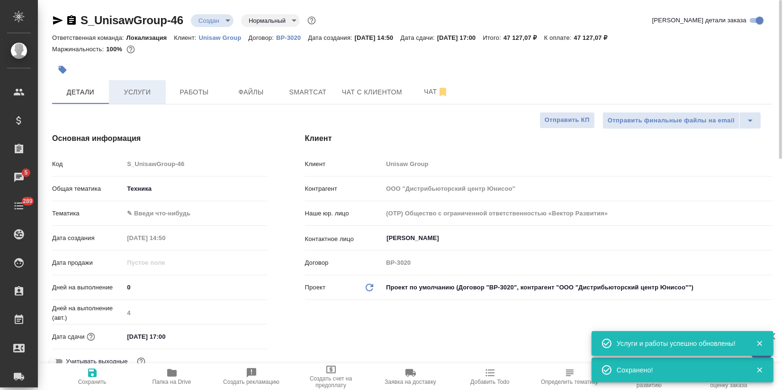
click at [135, 85] on button "Услуги" at bounding box center [137, 92] width 57 height 24
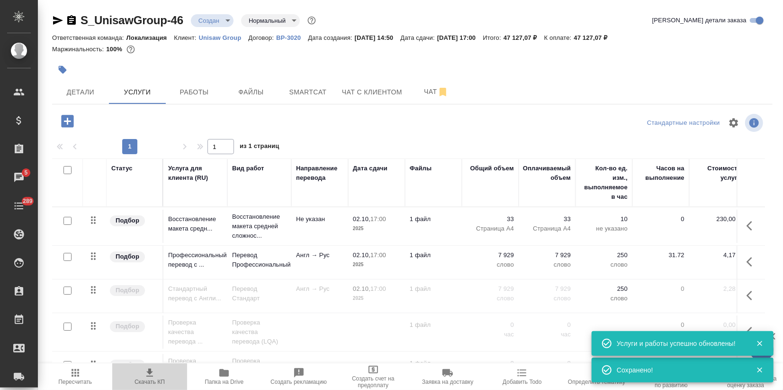
click at [155, 379] on span "Скачать КП" at bounding box center [150, 381] width 30 height 7
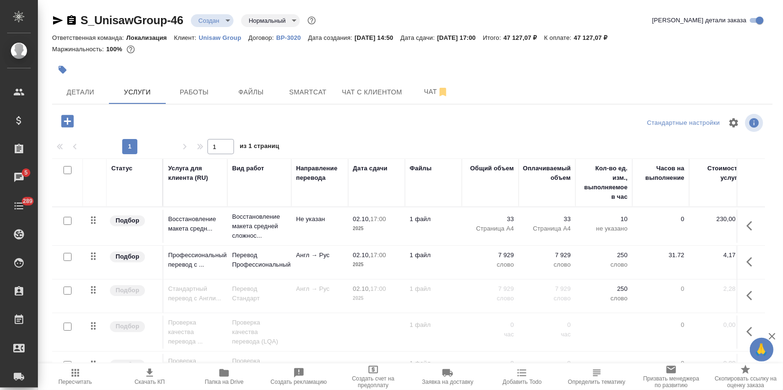
click at [72, 256] on div at bounding box center [67, 256] width 21 height 13
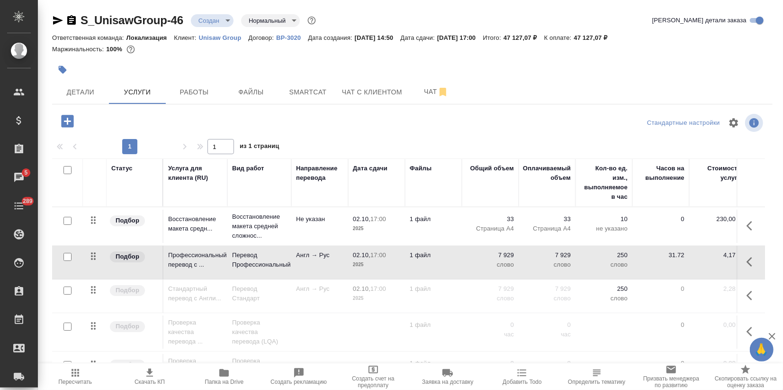
click at [67, 254] on input "checkbox" at bounding box center [68, 257] width 8 height 8
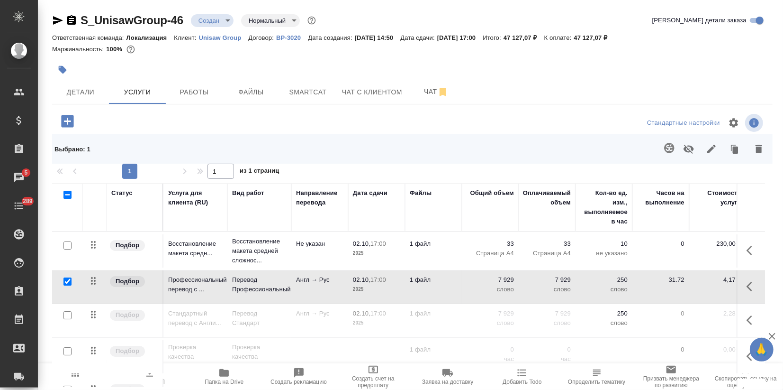
click at [684, 146] on icon "button" at bounding box center [689, 149] width 10 height 9
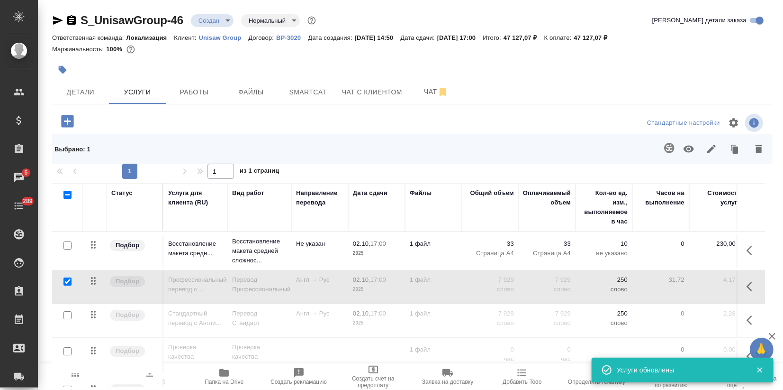
click at [70, 277] on input "checkbox" at bounding box center [68, 281] width 8 height 8
checkbox input "false"
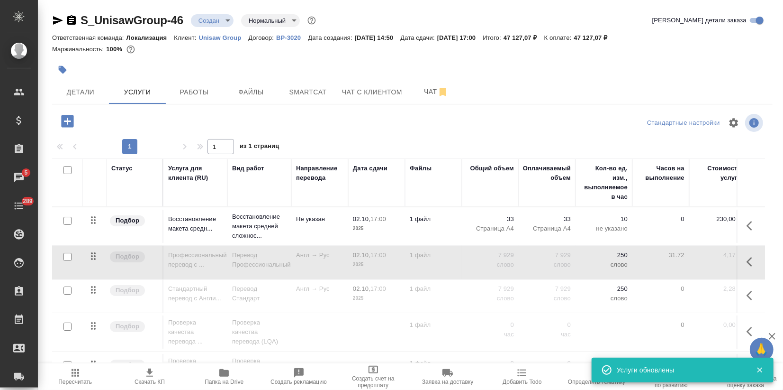
drag, startPoint x: 69, startPoint y: 291, endPoint x: 139, endPoint y: 296, distance: 69.8
click at [70, 291] on input "checkbox" at bounding box center [68, 290] width 8 height 8
checkbox input "true"
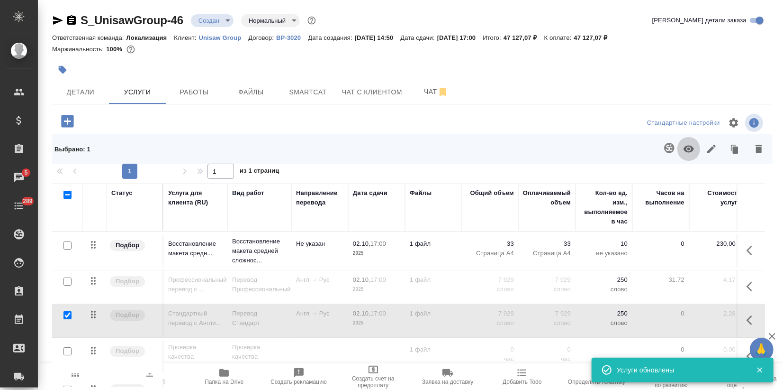
click at [684, 146] on icon "button" at bounding box center [689, 148] width 10 height 7
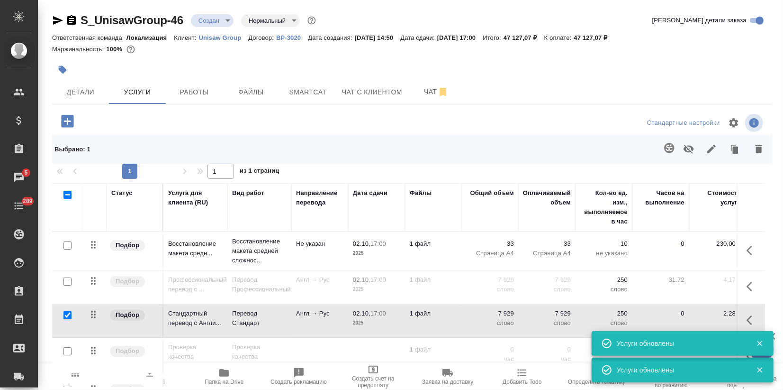
click at [82, 373] on span "Пересчитать" at bounding box center [75, 376] width 63 height 18
click at [142, 379] on span "Скачать КП" at bounding box center [150, 381] width 30 height 7
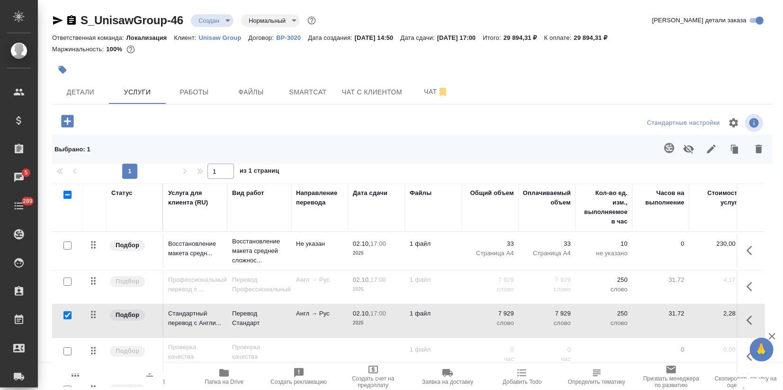
drag, startPoint x: 581, startPoint y: 94, endPoint x: 466, endPoint y: 78, distance: 116.3
click at [581, 94] on div "Детали Услуги Работы Файлы Smartcat Чат с клиентом Чат" at bounding box center [412, 92] width 721 height 24
click at [429, 89] on span "Чат" at bounding box center [436, 92] width 45 height 12
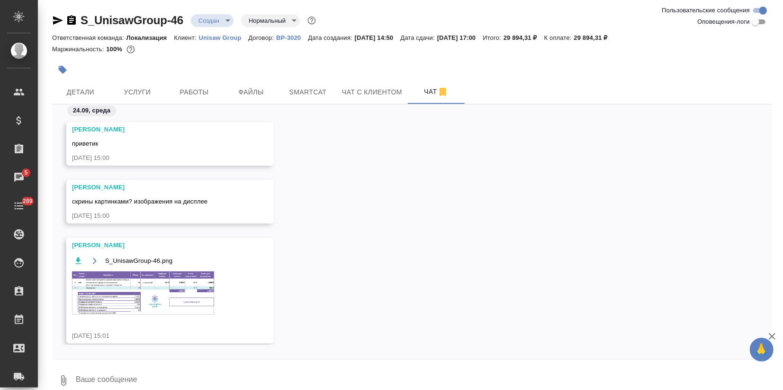
scroll to position [12, 0]
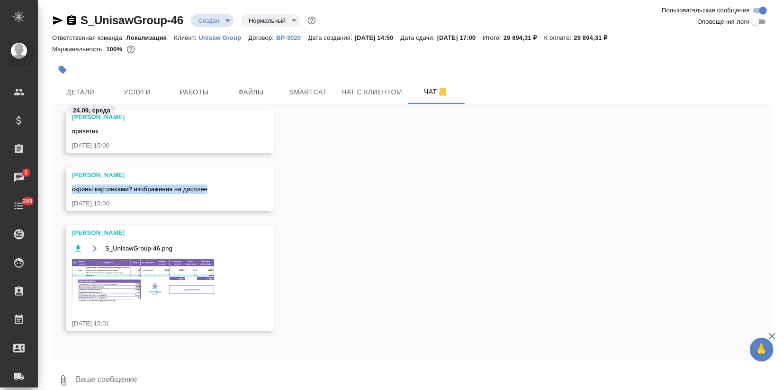
drag, startPoint x: 72, startPoint y: 188, endPoint x: 209, endPoint y: 190, distance: 137.9
click at [209, 190] on div "Оксютович Ирина скрины картинками? изображения на дисплее 24.09.25, 15:00" at bounding box center [170, 189] width 208 height 44
click at [243, 205] on div "Оксютович Ирина скрины картинками? изображения на дисплее 24.09.25, 15:00" at bounding box center [170, 189] width 208 height 44
drag, startPoint x: 114, startPoint y: 183, endPoint x: 104, endPoint y: 183, distance: 10.0
click at [114, 183] on div "скрины картинками? изображения на дисплее" at bounding box center [156, 188] width 169 height 12
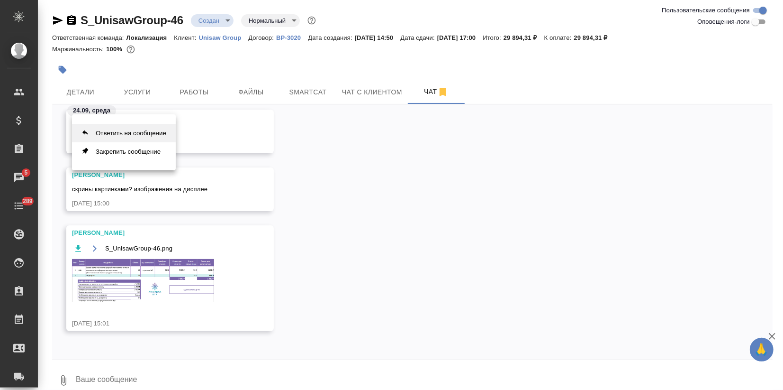
click at [109, 133] on button "Ответить на сообщение" at bounding box center [124, 133] width 104 height 18
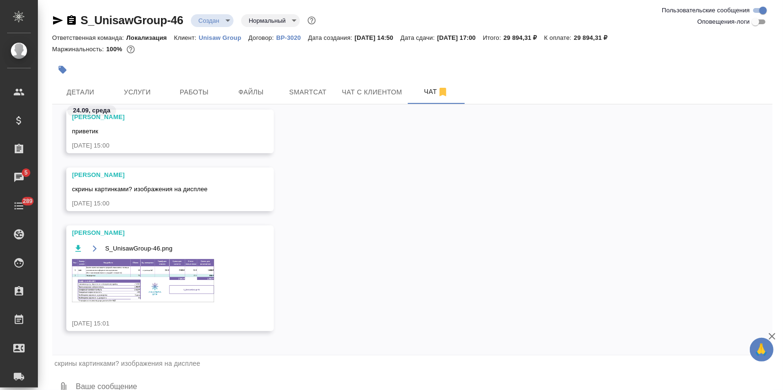
click at [115, 384] on textarea at bounding box center [424, 387] width 698 height 32
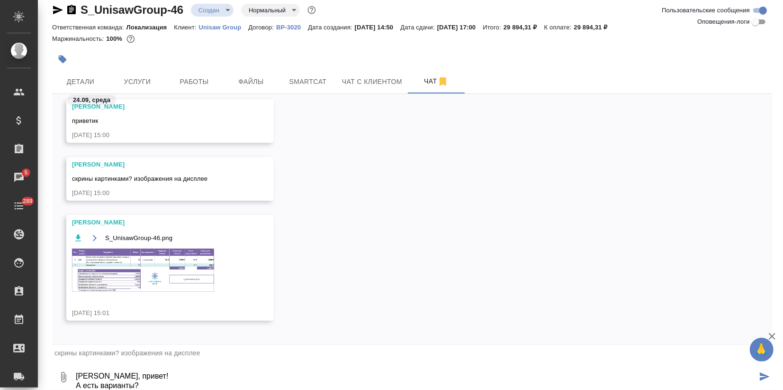
type textarea "Иринка, привет! А есть варианты?"
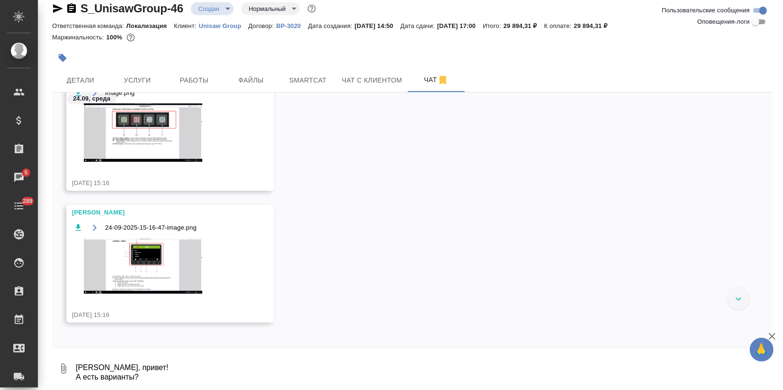
scroll to position [409, 0]
click at [137, 137] on img at bounding box center [143, 131] width 142 height 58
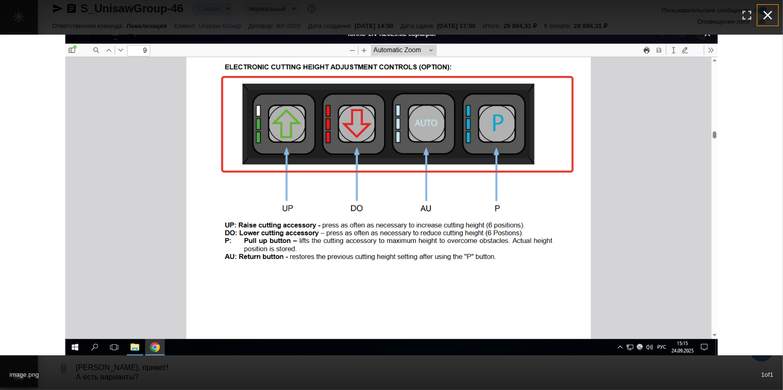
click at [766, 15] on icon "button" at bounding box center [768, 15] width 15 height 15
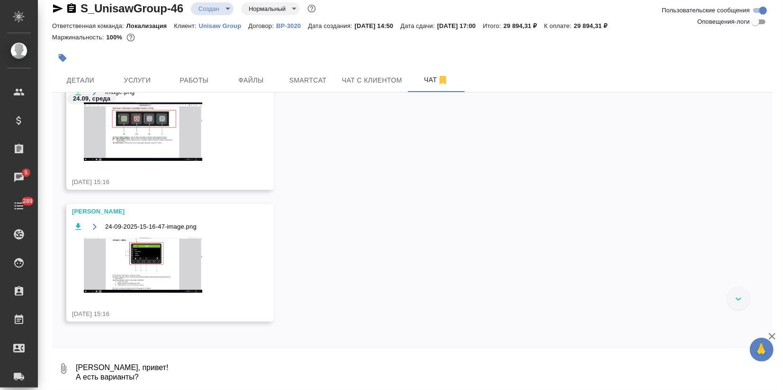
click at [140, 266] on img at bounding box center [143, 264] width 142 height 55
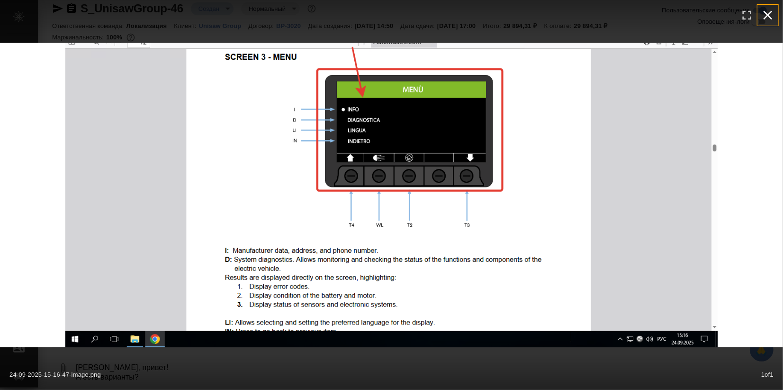
click at [771, 13] on icon "button" at bounding box center [768, 15] width 9 height 9
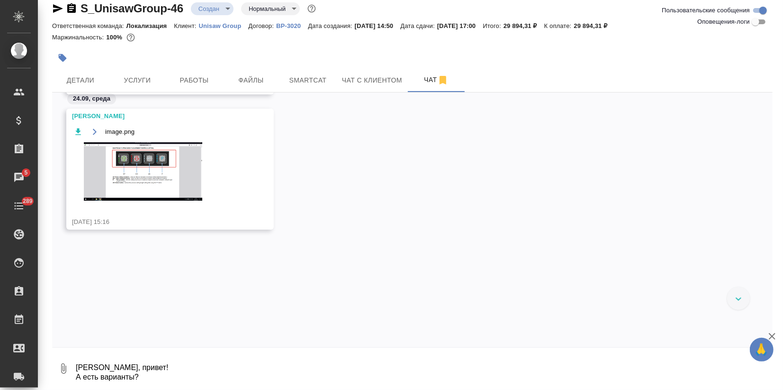
scroll to position [470, 0]
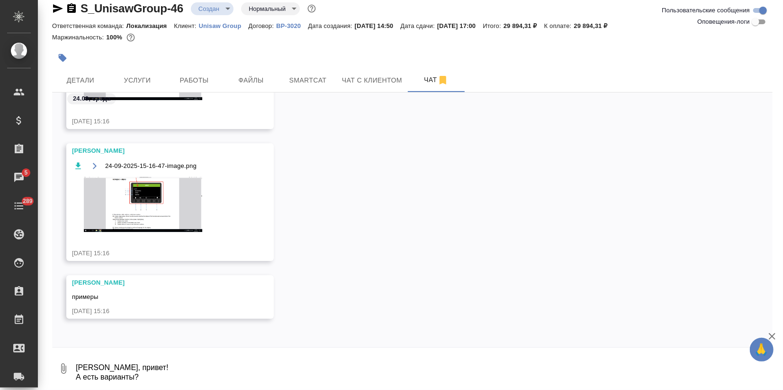
click at [210, 355] on textarea "Иринка, привет! А есть варианты?" at bounding box center [424, 368] width 698 height 32
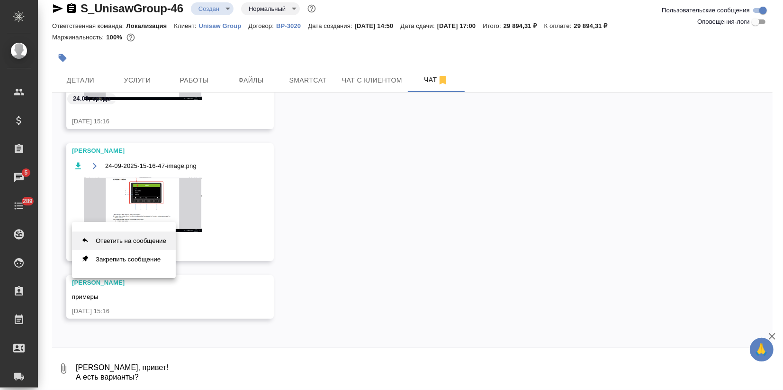
click at [106, 239] on button "Ответить на сообщение" at bounding box center [124, 240] width 104 height 18
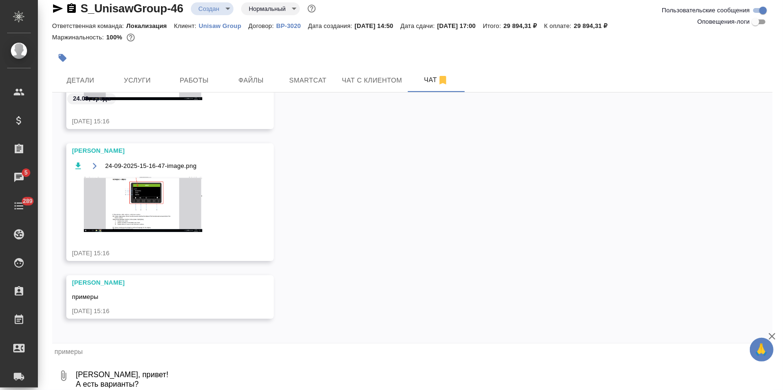
click at [96, 381] on textarea "Иринка, привет! А есть варианты?" at bounding box center [424, 375] width 698 height 32
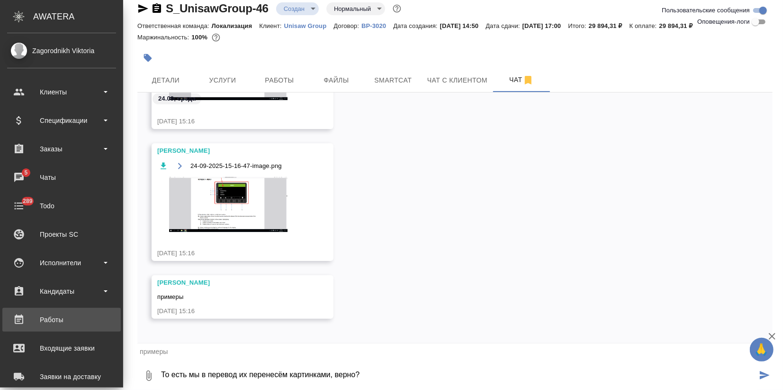
type textarea "То есть мы в перевод их перенесём картинками, верно?"
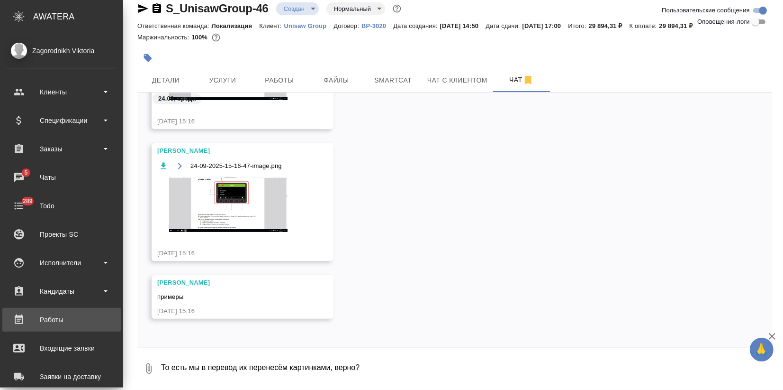
scroll to position [535, 0]
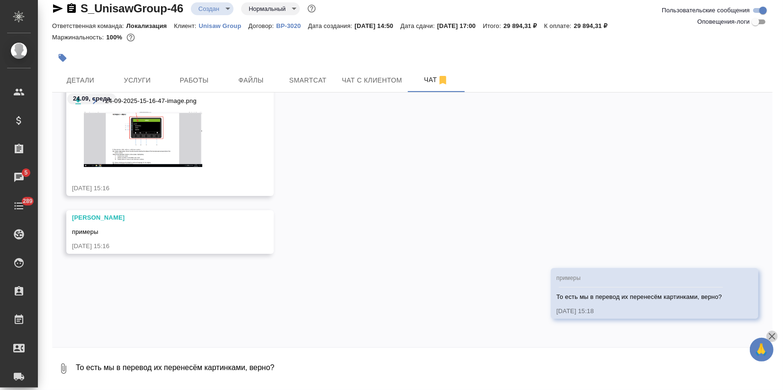
click at [775, 337] on icon "button" at bounding box center [772, 335] width 11 height 11
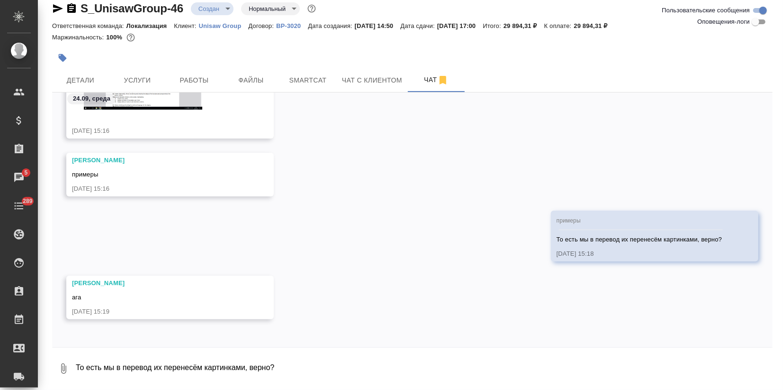
click at [164, 373] on textarea "То есть мы в перевод их перенесём картинками, верно?" at bounding box center [424, 368] width 698 height 32
type textarea "Ок, спасибо!"
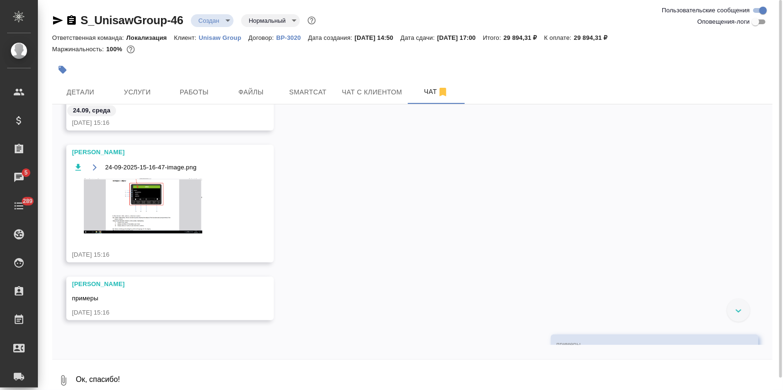
scroll to position [427, 0]
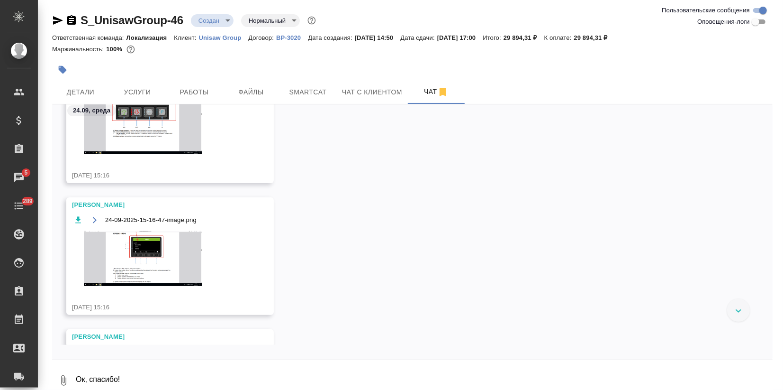
click at [145, 242] on img at bounding box center [143, 258] width 142 height 55
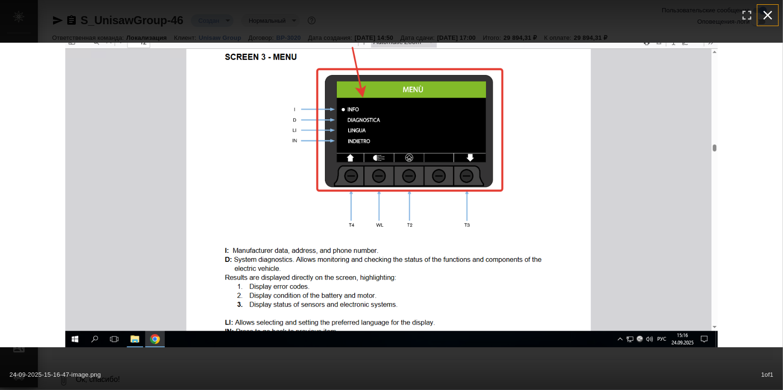
click at [772, 15] on icon "button" at bounding box center [768, 15] width 15 height 15
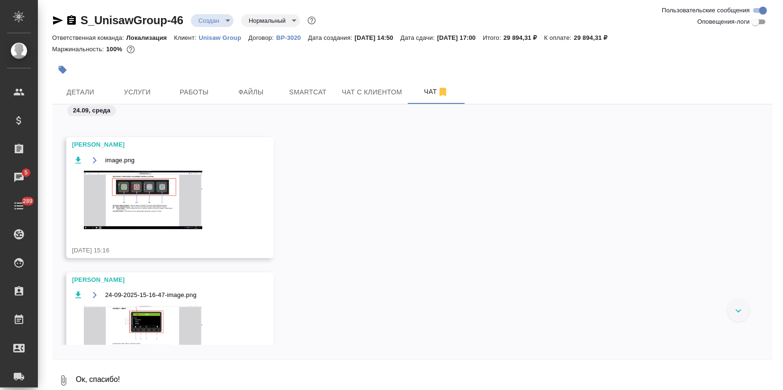
scroll to position [217, 0]
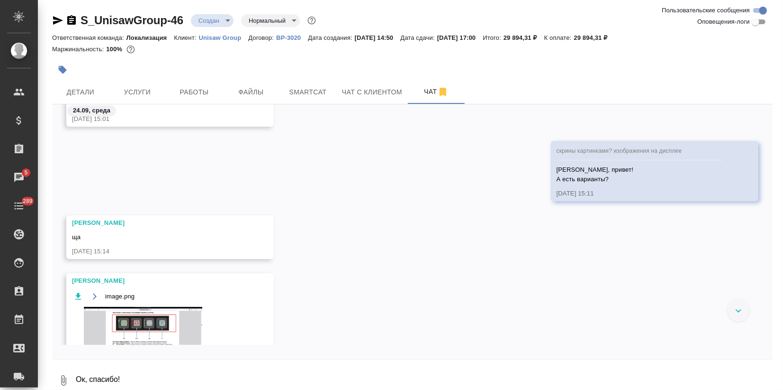
click at [141, 306] on div "image.png" at bounding box center [156, 333] width 169 height 87
click at [140, 315] on img at bounding box center [143, 336] width 142 height 58
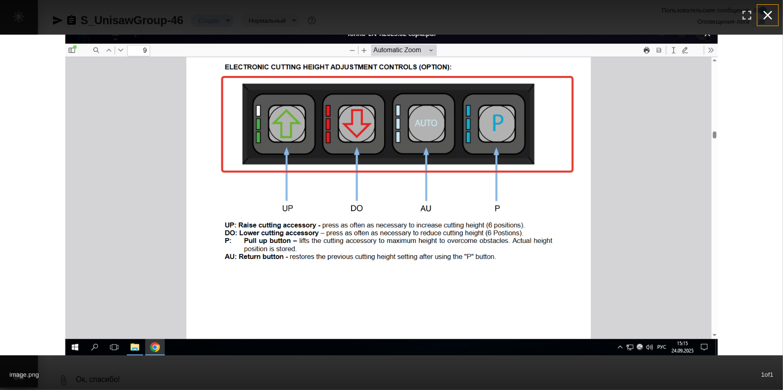
click at [765, 16] on icon "button" at bounding box center [768, 15] width 15 height 15
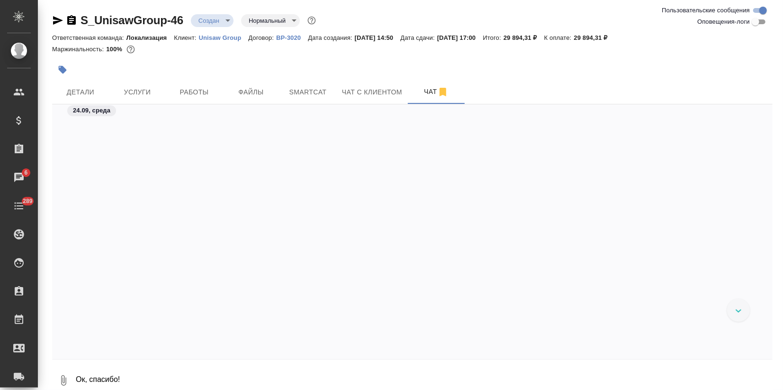
scroll to position [641, 0]
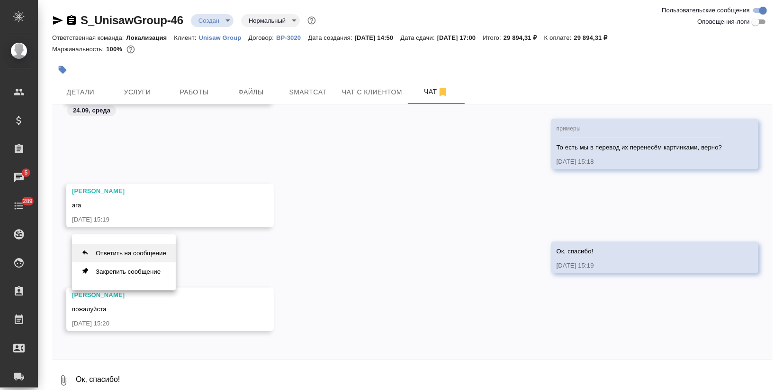
click at [112, 254] on button "Ответить на сообщение" at bounding box center [124, 253] width 104 height 18
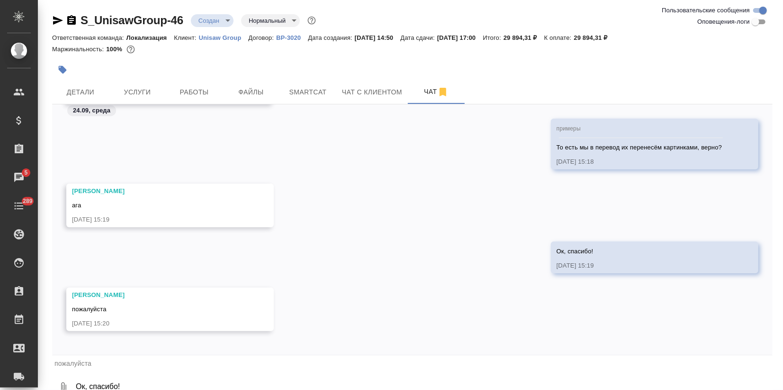
click at [99, 384] on textarea "Ок, спасибо!" at bounding box center [424, 387] width 698 height 32
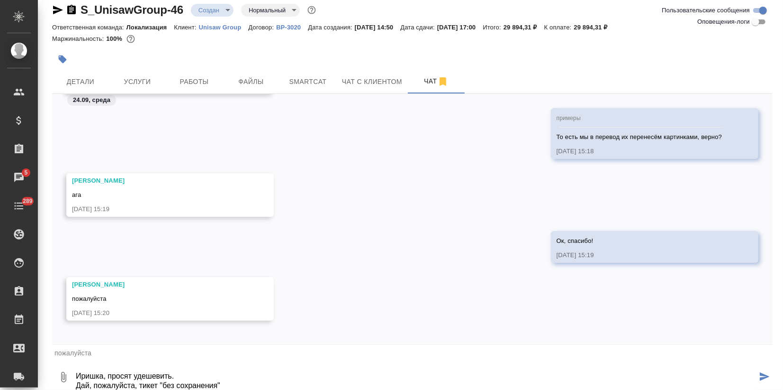
type textarea "Иришка, просят удешевить. Дай, пожалуйста, тикет "без сохранения ""
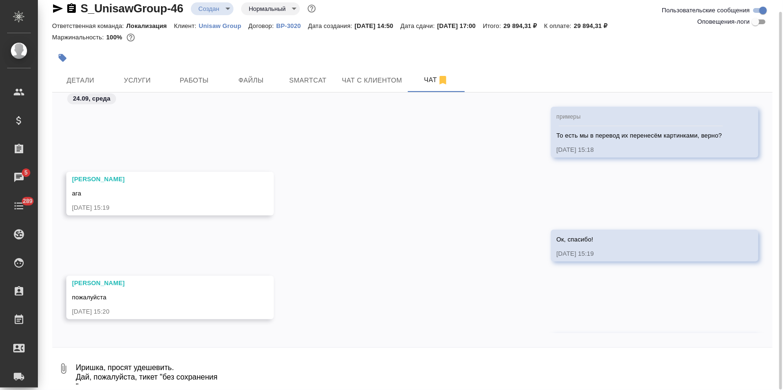
scroll to position [725, 0]
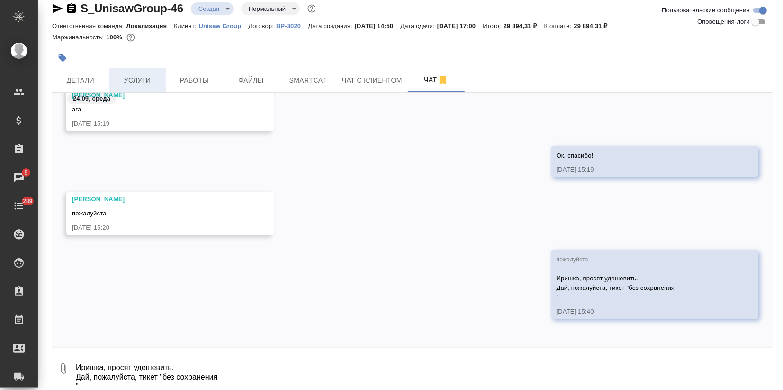
click at [117, 76] on span "Услуги" at bounding box center [137, 80] width 45 height 12
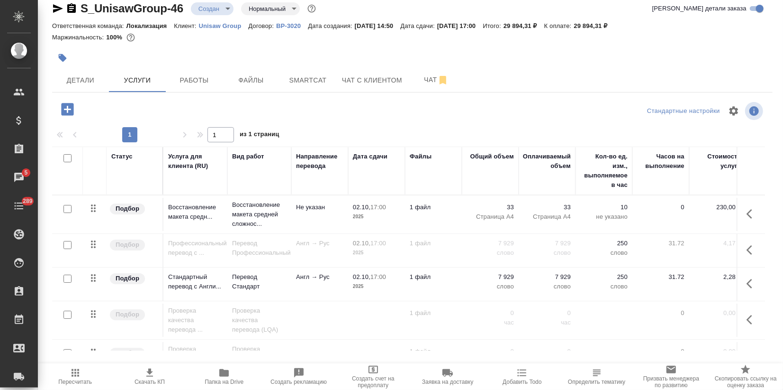
click at [67, 242] on input "checkbox" at bounding box center [68, 245] width 8 height 8
checkbox input "true"
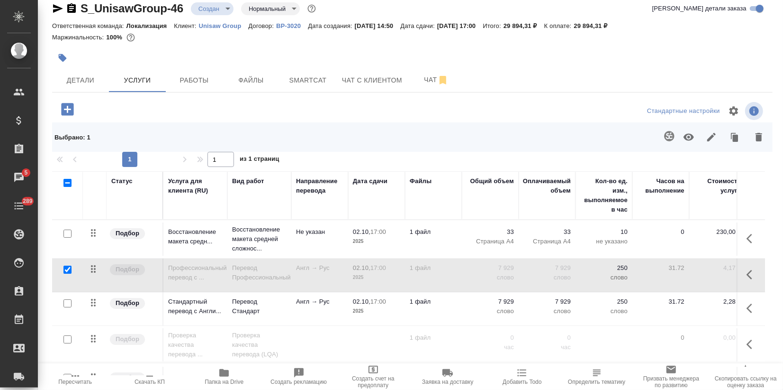
click at [754, 137] on icon "button" at bounding box center [759, 136] width 11 height 11
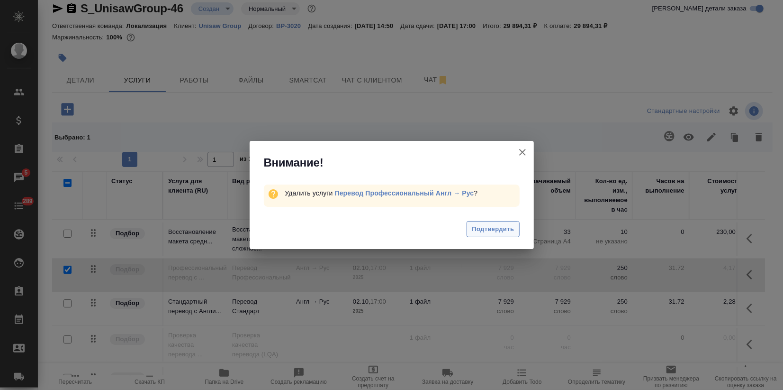
click at [492, 229] on span "Подтвердить" at bounding box center [493, 229] width 42 height 11
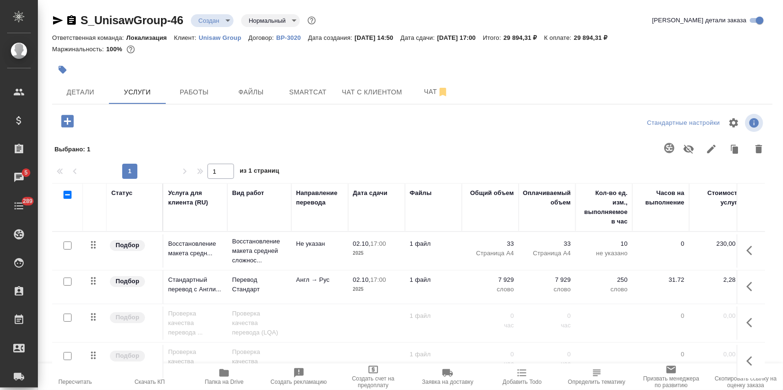
click at [57, 19] on icon "button" at bounding box center [58, 20] width 10 height 9
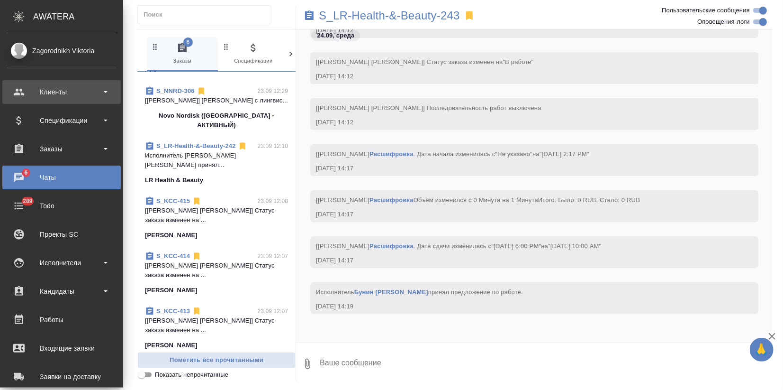
scroll to position [1212, 0]
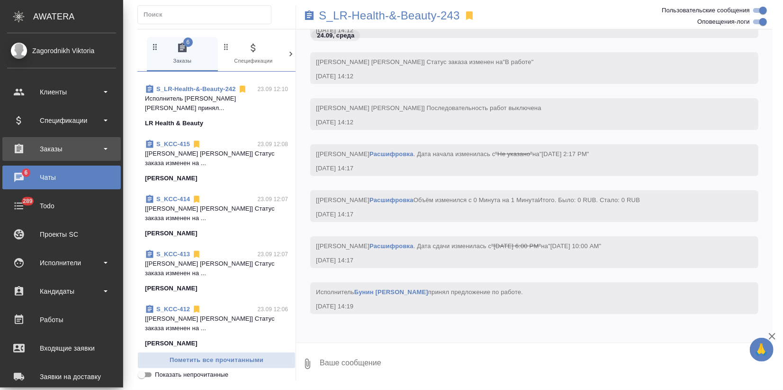
click at [55, 155] on div "Заказы" at bounding box center [61, 149] width 109 height 14
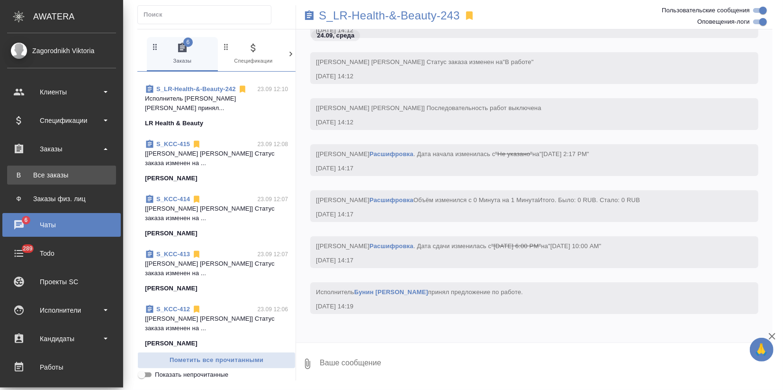
click at [55, 165] on link "В Все заказы" at bounding box center [61, 174] width 109 height 19
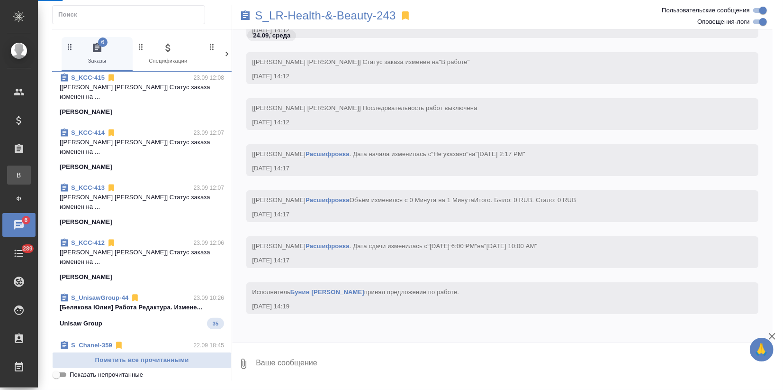
scroll to position [1155, 0]
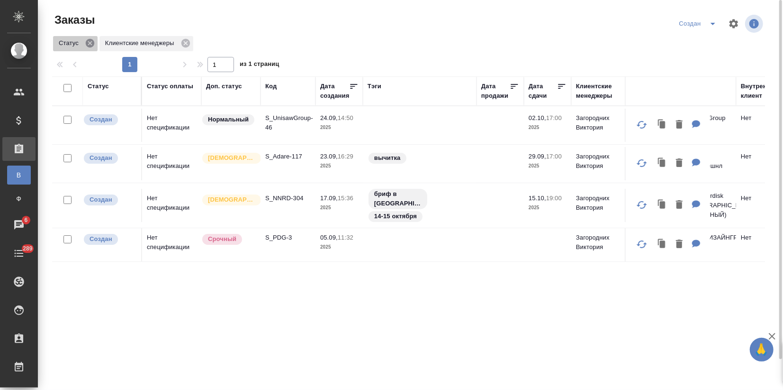
click at [87, 42] on icon at bounding box center [90, 43] width 9 height 9
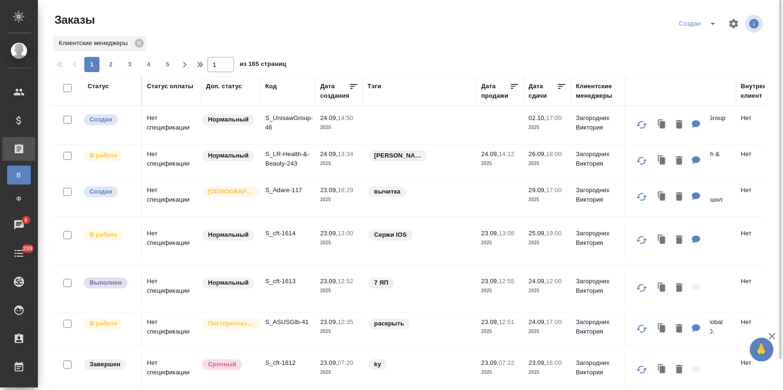
click at [332, 92] on div "Дата создания" at bounding box center [334, 91] width 29 height 19
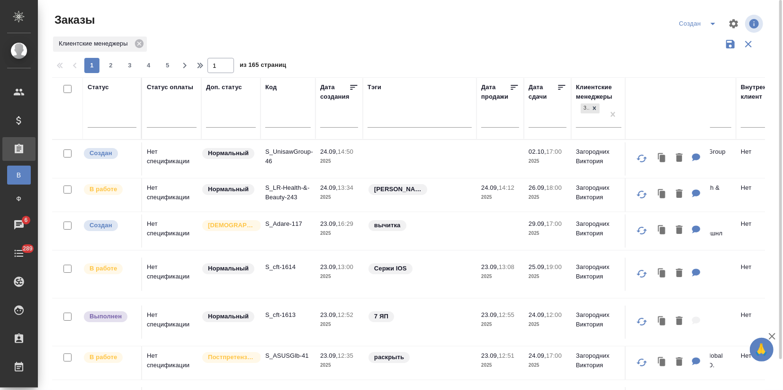
click at [345, 118] on input "text" at bounding box center [342, 119] width 32 height 13
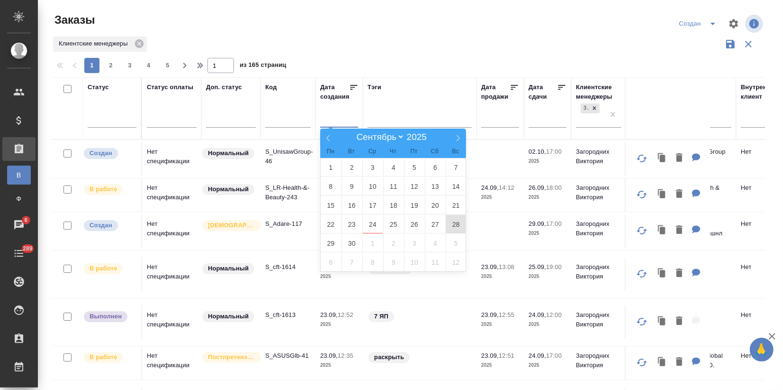
click at [455, 221] on span "28" at bounding box center [456, 224] width 21 height 18
type div "[DATE]T21:00:00.000Z"
click at [328, 240] on span "29" at bounding box center [331, 243] width 21 height 18
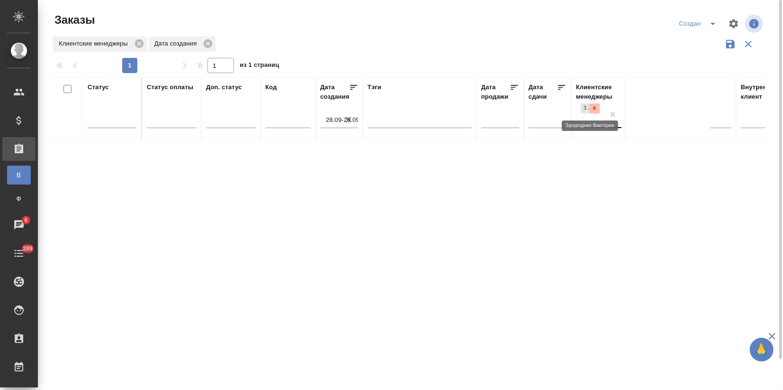
click at [595, 109] on icon at bounding box center [594, 108] width 3 height 3
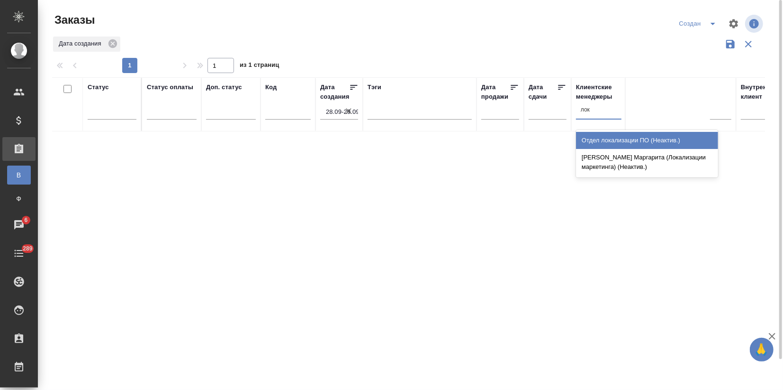
type input "лока"
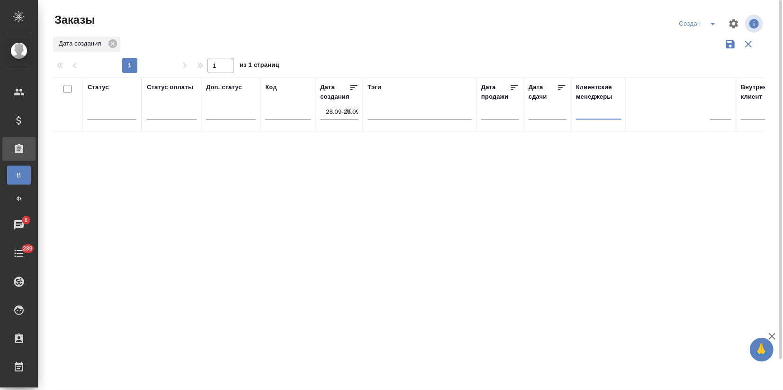
drag, startPoint x: 600, startPoint y: 110, endPoint x: 572, endPoint y: 107, distance: 28.1
click at [572, 107] on th "Клиентские менеджеры option Загородних Виктория, deselected. 0 results availabl…" at bounding box center [599, 104] width 55 height 54
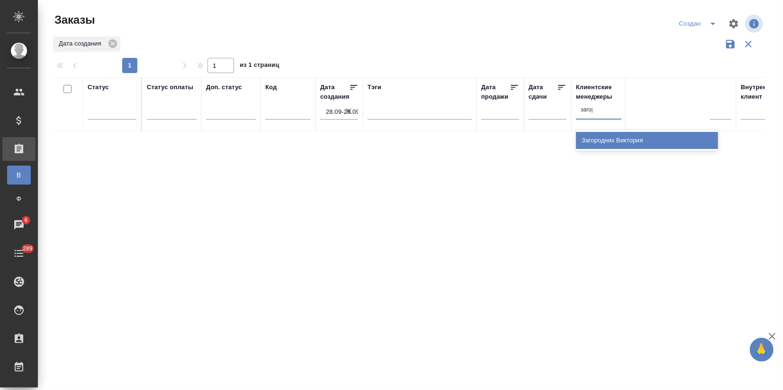
type input "загоро"
click at [600, 145] on div "Загородних Виктория" at bounding box center [647, 140] width 142 height 17
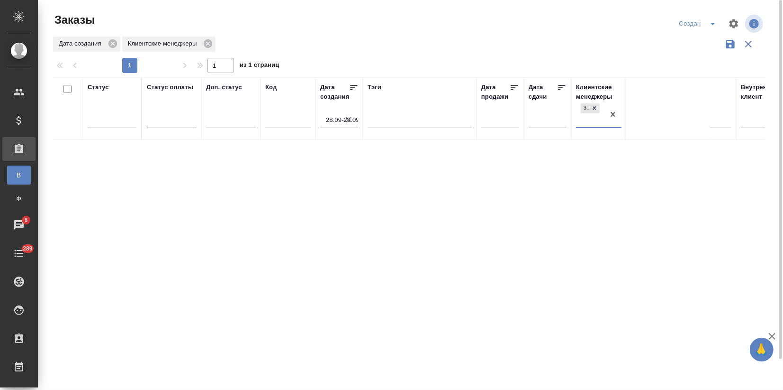
scroll to position [34, 0]
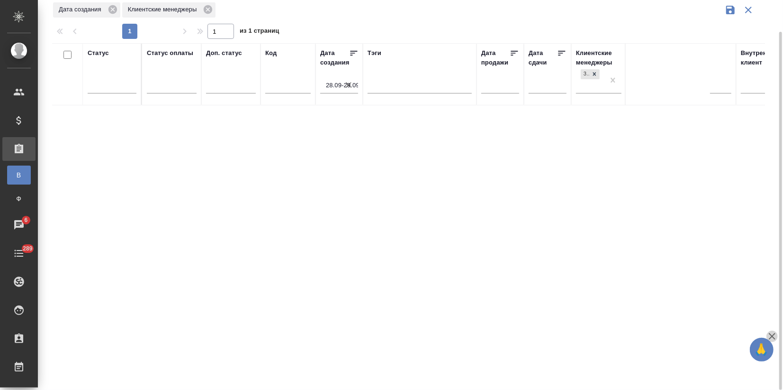
click at [774, 336] on icon "button" at bounding box center [772, 335] width 11 height 11
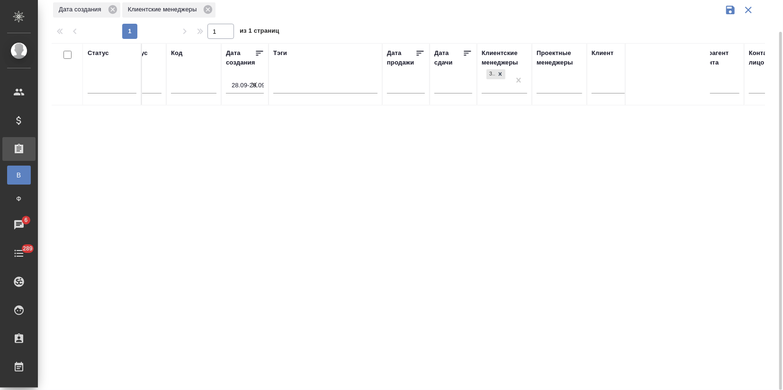
scroll to position [0, 90]
click at [413, 90] on input "text" at bounding box center [414, 85] width 32 height 13
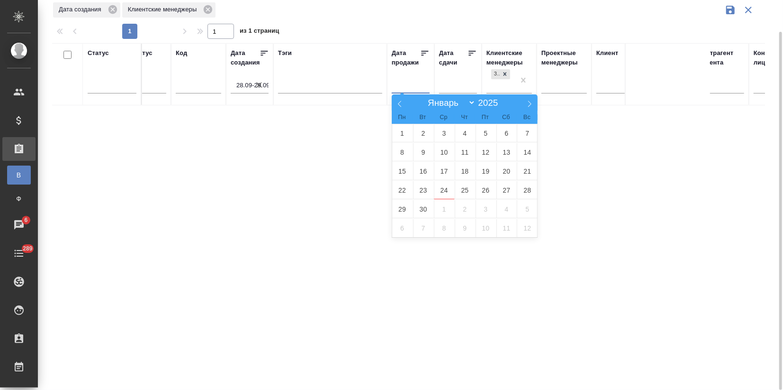
click at [256, 83] on icon "button" at bounding box center [258, 84] width 9 height 9
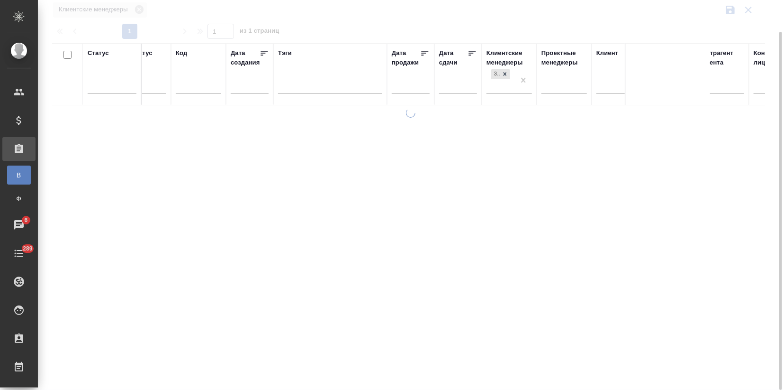
click at [397, 93] on div at bounding box center [411, 86] width 38 height 16
click at [0, 0] on span at bounding box center [0, 0] width 0 height 0
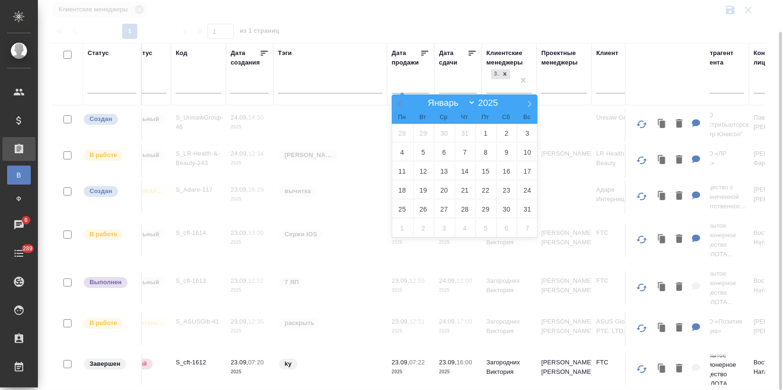
select select "7"
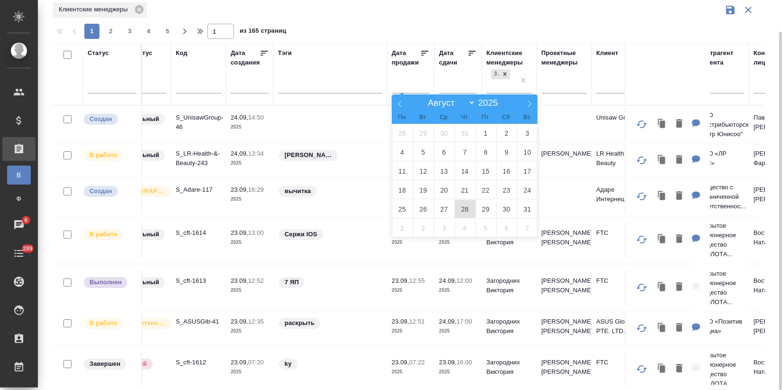
click at [465, 204] on span "28" at bounding box center [465, 209] width 21 height 18
type div "[DATE]T21:00:00.000Z"
click at [485, 209] on span "29" at bounding box center [486, 209] width 21 height 18
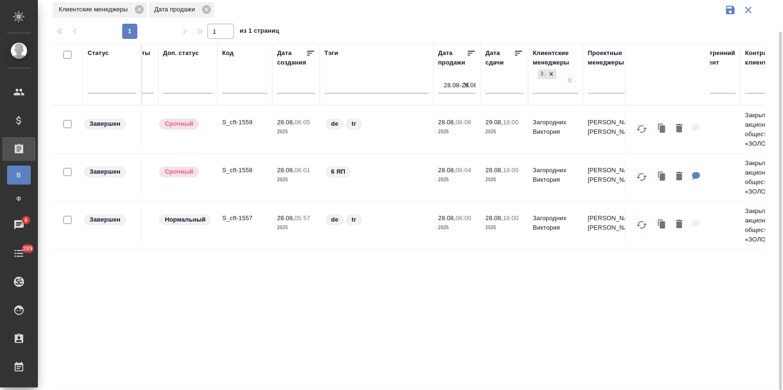
scroll to position [0, 0]
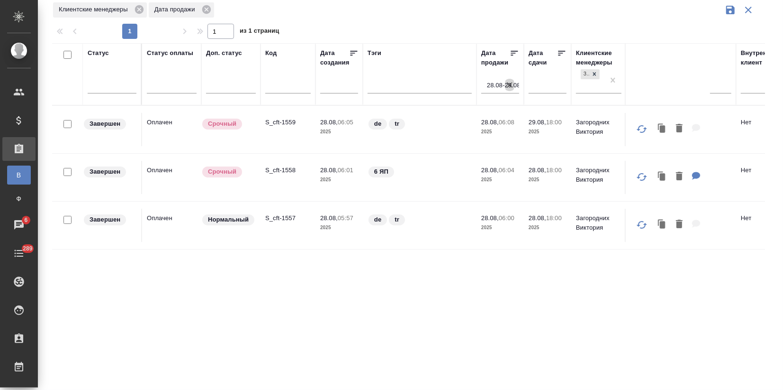
click at [508, 84] on icon "button" at bounding box center [509, 84] width 9 height 9
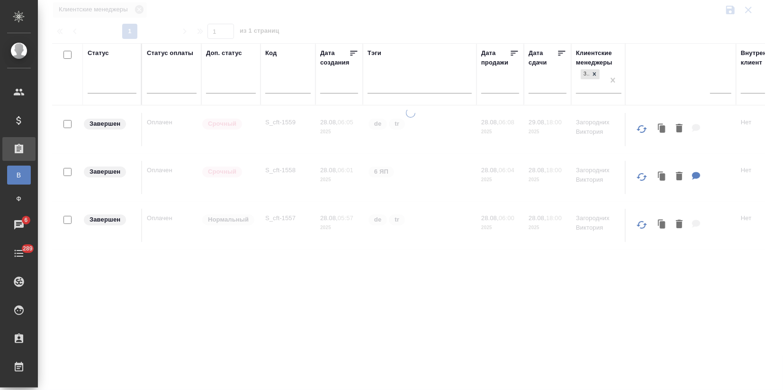
click at [333, 84] on input "text" at bounding box center [342, 85] width 32 height 13
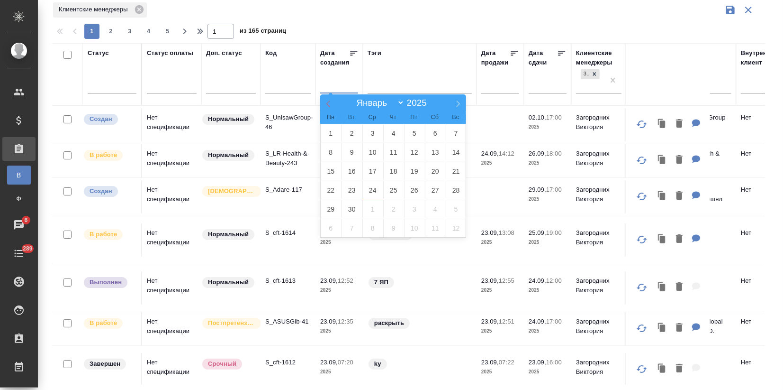
click at [325, 105] on icon at bounding box center [328, 103] width 7 height 7
select select "7"
click at [398, 209] on span "28" at bounding box center [393, 209] width 21 height 18
type div "[DATE]T21:00:00.000Z"
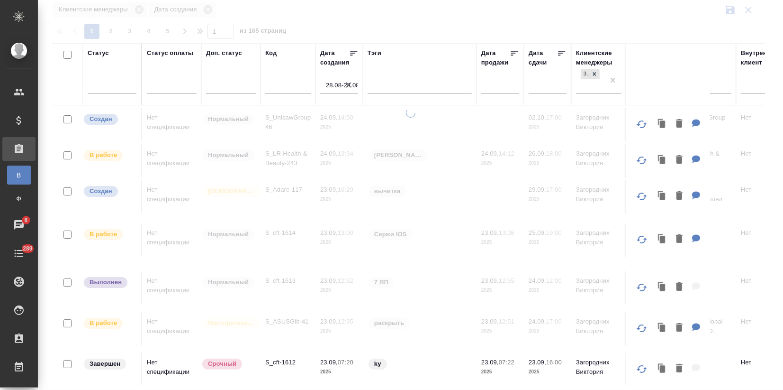
click at [346, 83] on icon "button" at bounding box center [348, 84] width 9 height 9
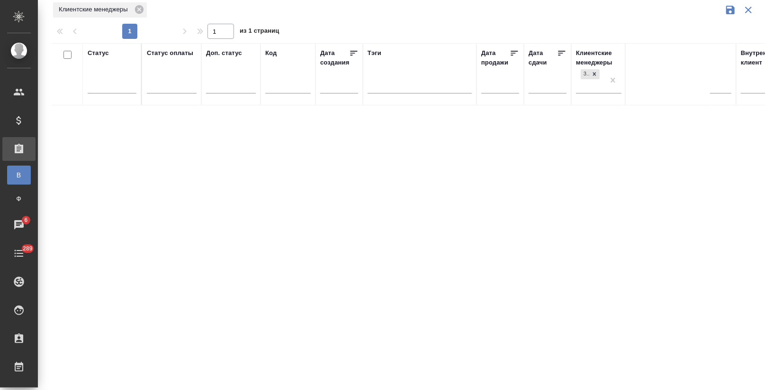
click at [343, 83] on input "text" at bounding box center [342, 85] width 32 height 13
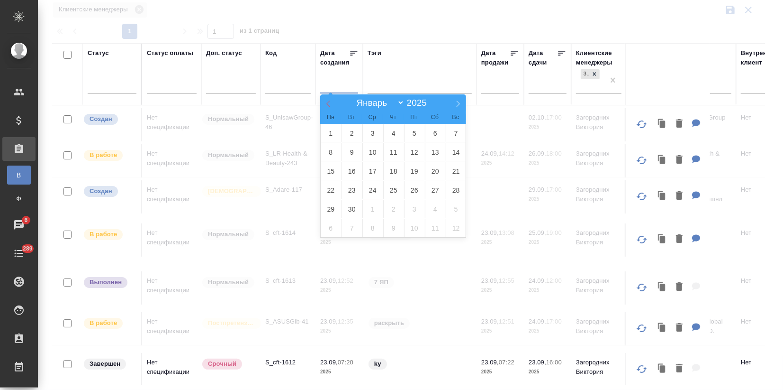
click at [325, 100] on icon at bounding box center [328, 103] width 7 height 7
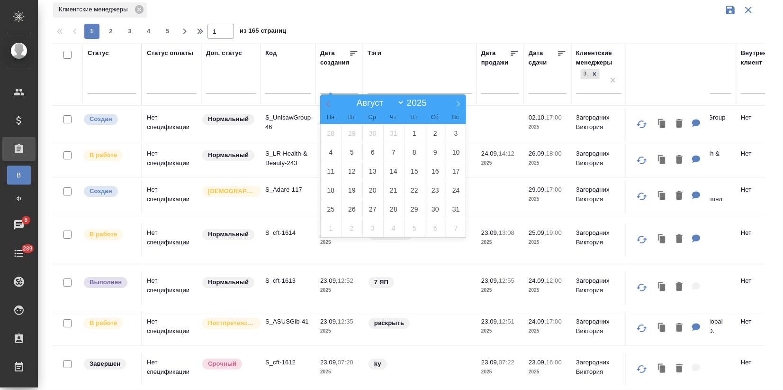
click at [329, 106] on icon at bounding box center [328, 103] width 3 height 6
click at [459, 103] on icon at bounding box center [458, 103] width 7 height 7
select select "7"
click at [390, 208] on span "28" at bounding box center [393, 209] width 21 height 18
type div "[DATE]T21:00:00.000Z"
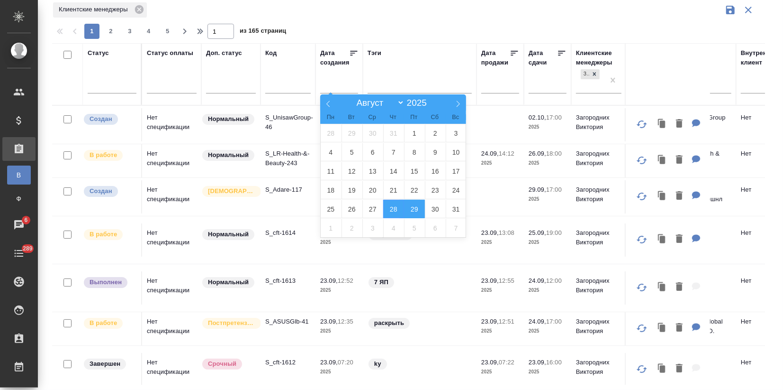
click at [409, 209] on span "29" at bounding box center [414, 209] width 21 height 18
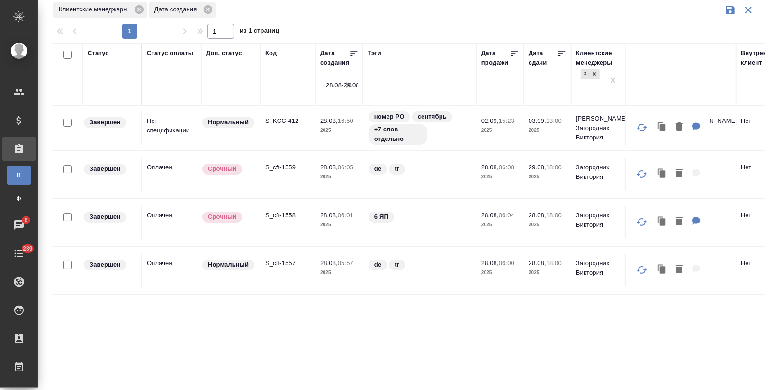
click at [175, 121] on td "Нет спецификации" at bounding box center [171, 127] width 59 height 33
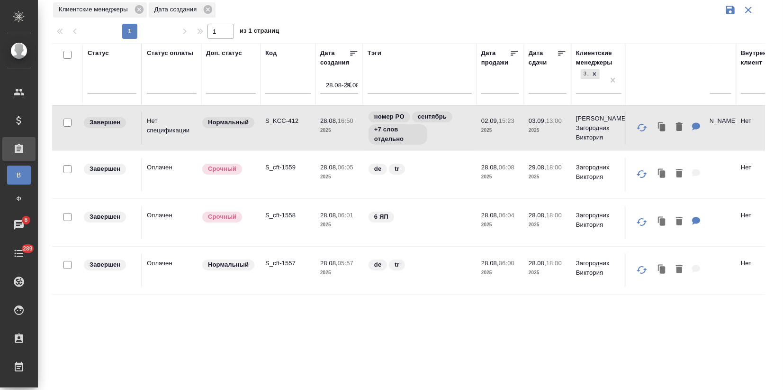
click at [175, 121] on td "Нет спецификации" at bounding box center [171, 127] width 59 height 33
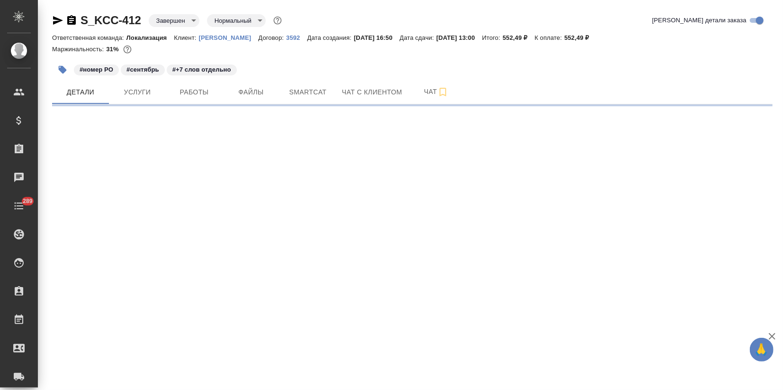
select select "RU"
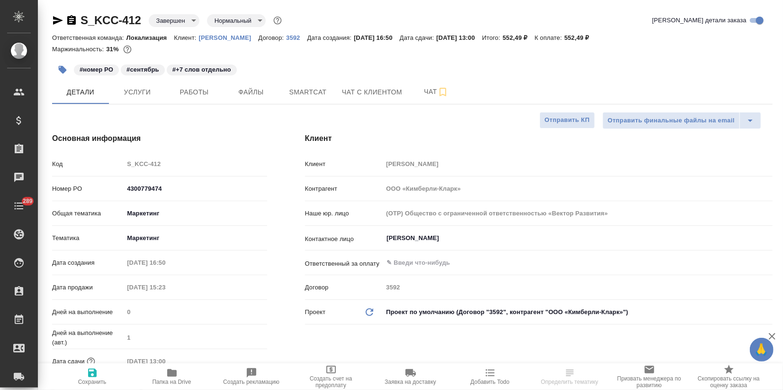
type textarea "x"
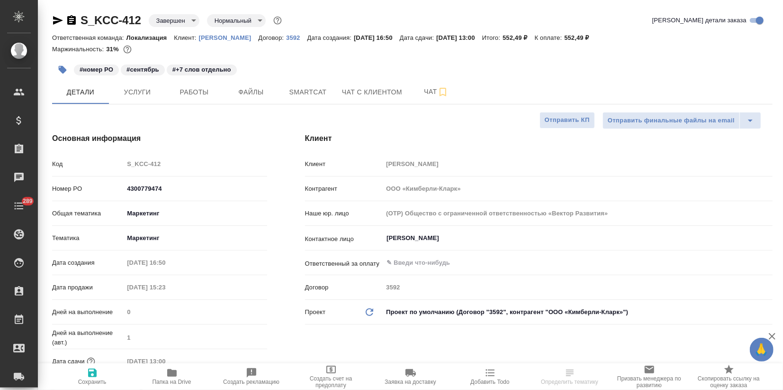
type textarea "x"
click at [63, 65] on icon "button" at bounding box center [62, 69] width 9 height 9
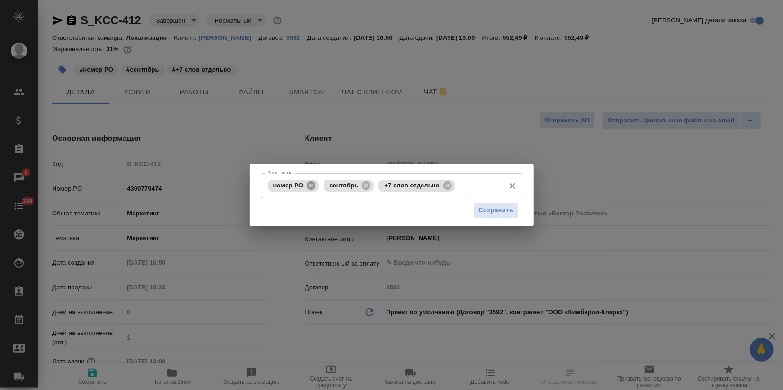
click at [313, 184] on icon at bounding box center [311, 185] width 10 height 10
click at [504, 210] on span "Сохранить" at bounding box center [496, 210] width 35 height 11
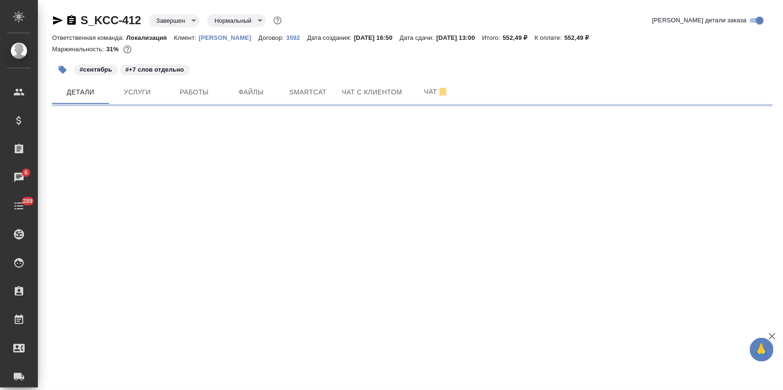
select select "RU"
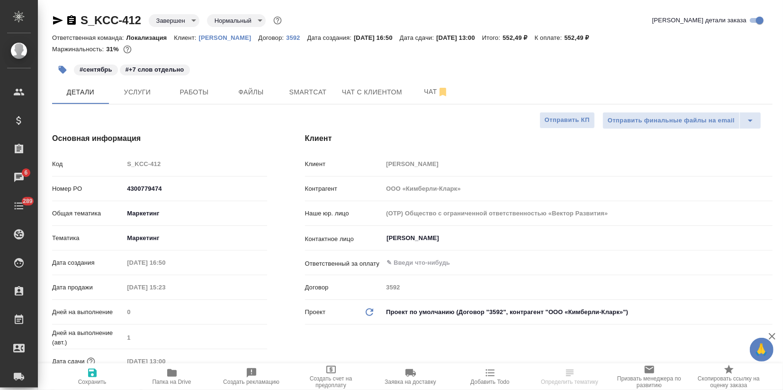
type textarea "x"
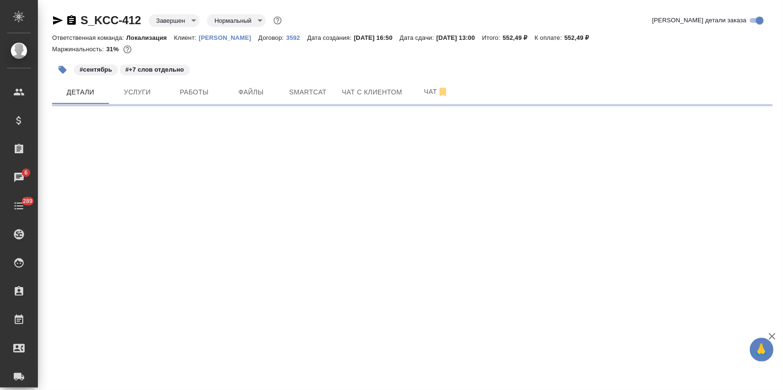
select select "RU"
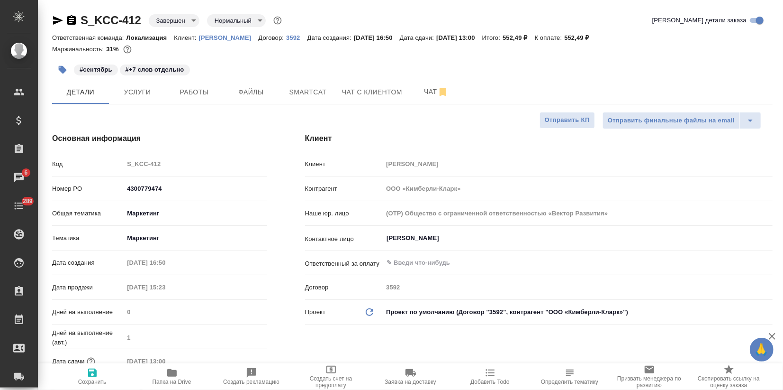
type textarea "x"
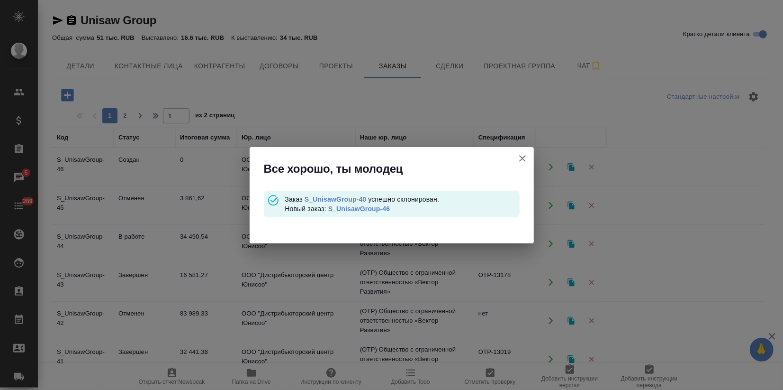
scroll to position [53, 0]
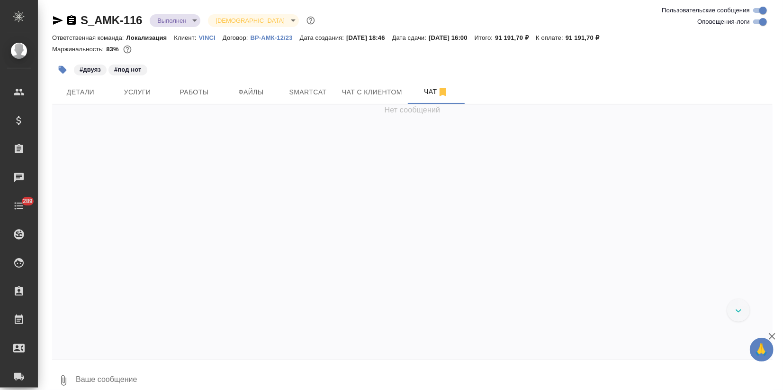
scroll to position [9344, 0]
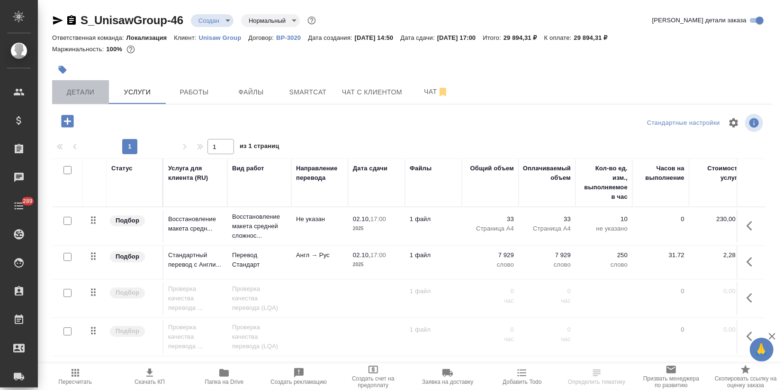
click at [80, 95] on span "Детали" at bounding box center [80, 92] width 45 height 12
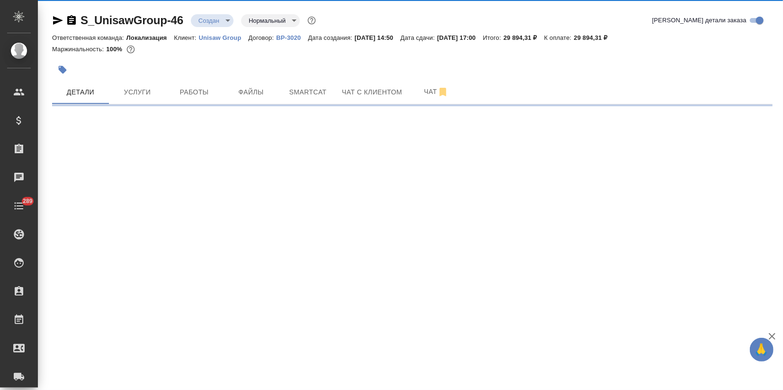
select select "RU"
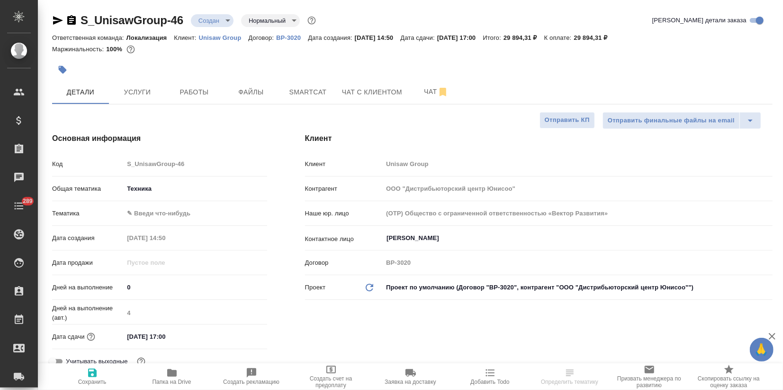
type textarea "x"
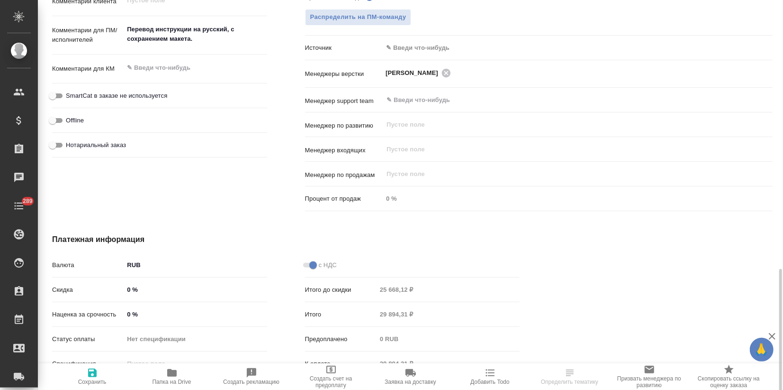
scroll to position [565, 0]
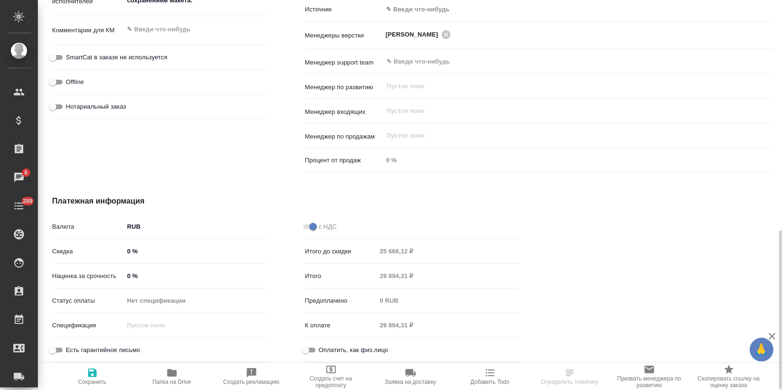
click at [123, 275] on p "Наценка за срочность" at bounding box center [88, 275] width 72 height 9
click at [125, 245] on input "0 %" at bounding box center [195, 251] width 143 height 14
type input "10 %"
type textarea "x"
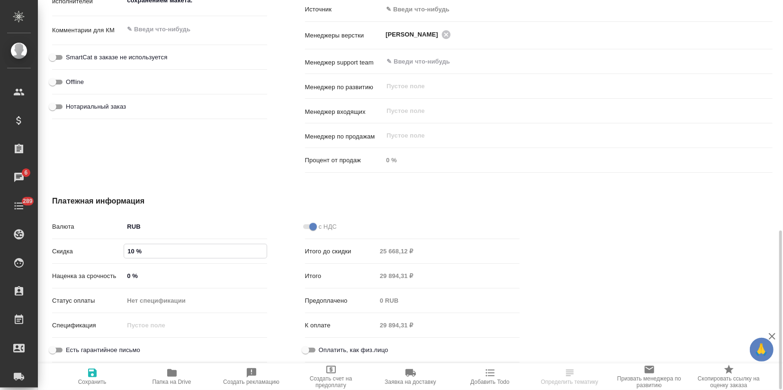
type textarea "x"
type input "10 %"
click at [93, 380] on span "Сохранить и пересчитать" at bounding box center [92, 381] width 67 height 7
type textarea "x"
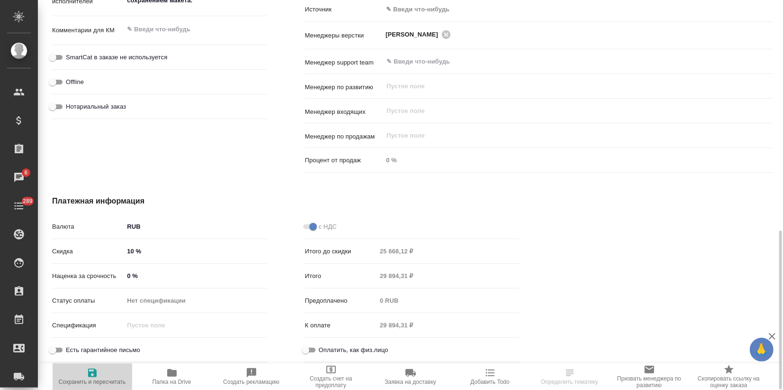
type textarea "x"
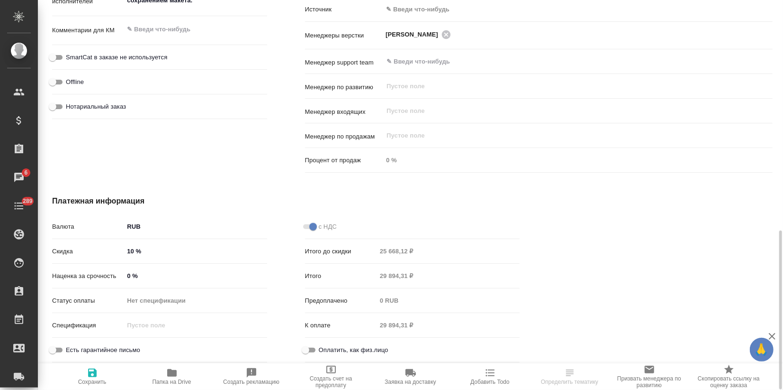
type textarea "x"
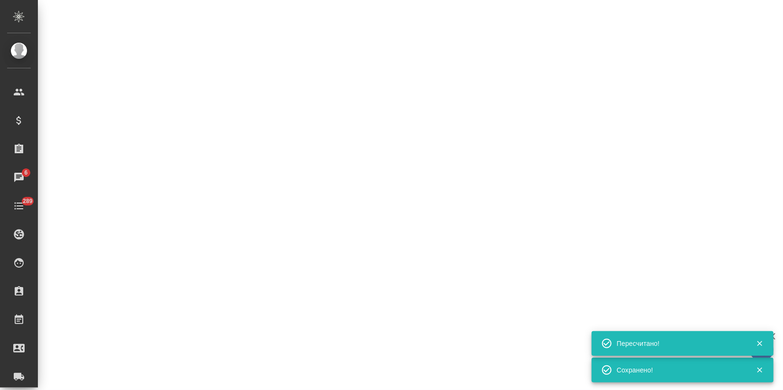
select select "RU"
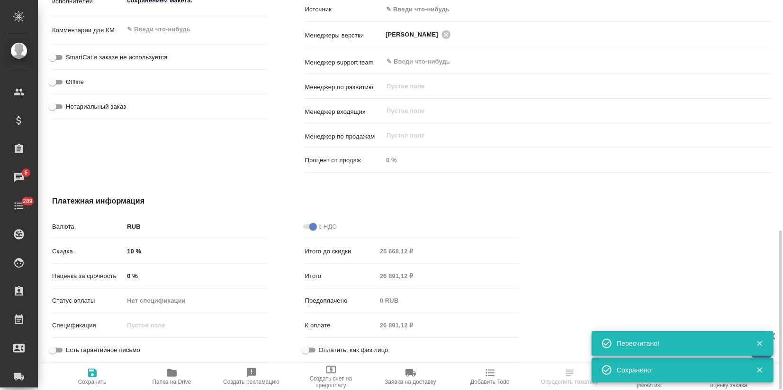
type textarea "x"
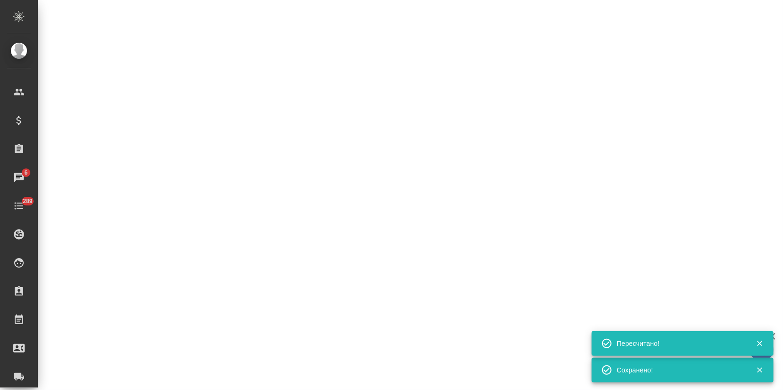
select select "RU"
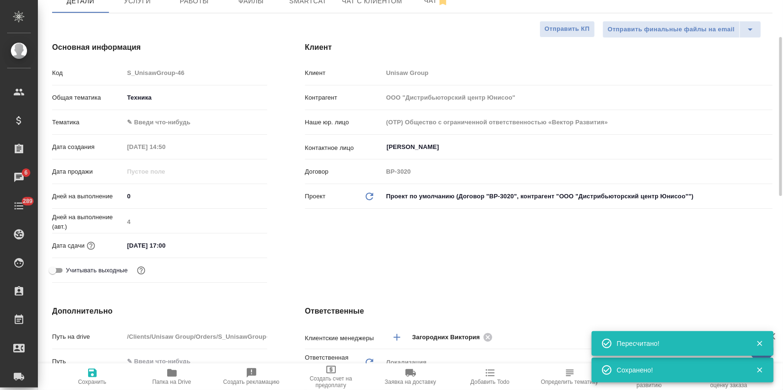
scroll to position [0, 0]
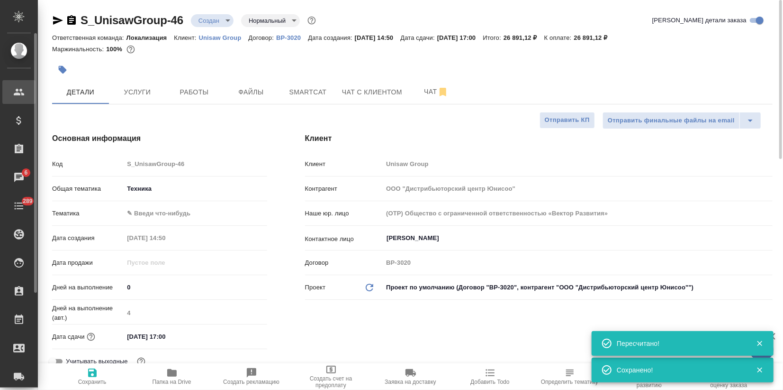
type textarea "x"
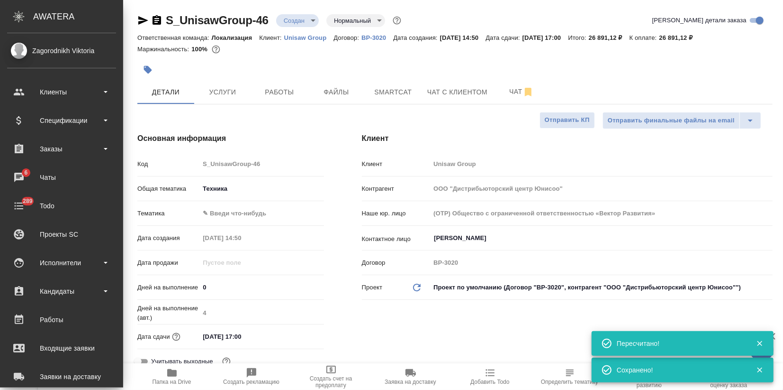
type textarea "x"
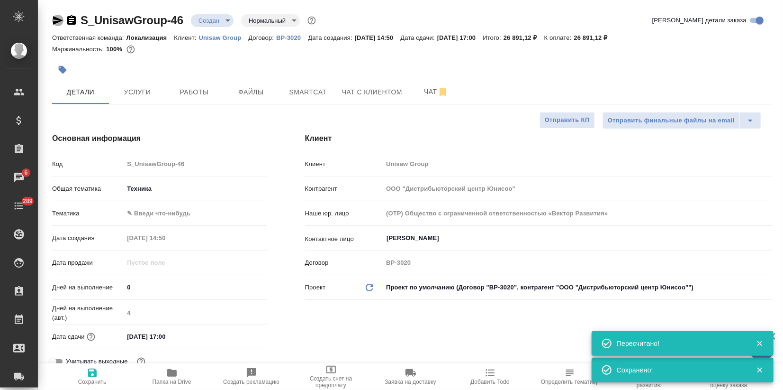
click at [57, 25] on icon "button" at bounding box center [57, 20] width 11 height 11
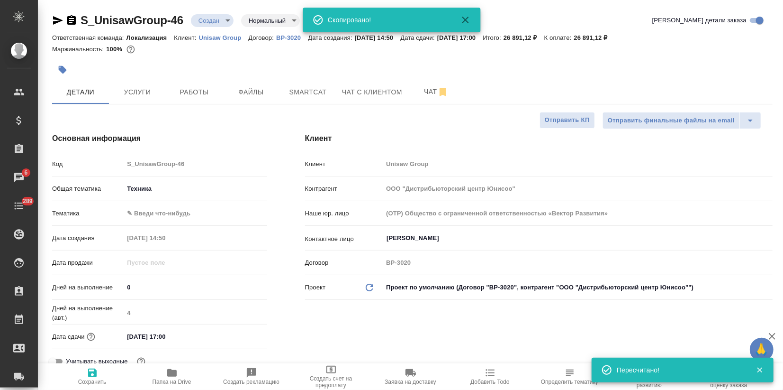
type textarea "x"
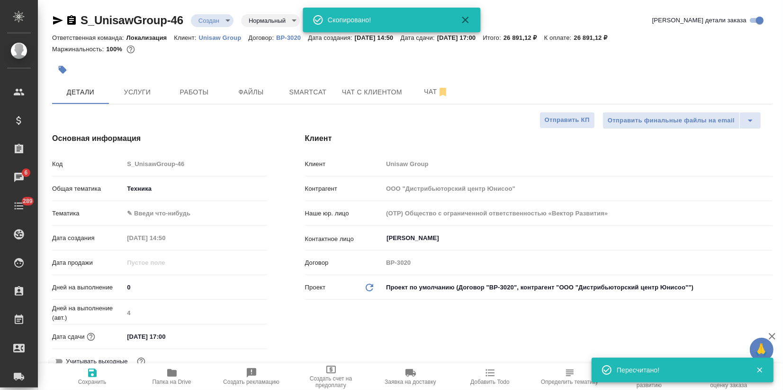
type textarea "x"
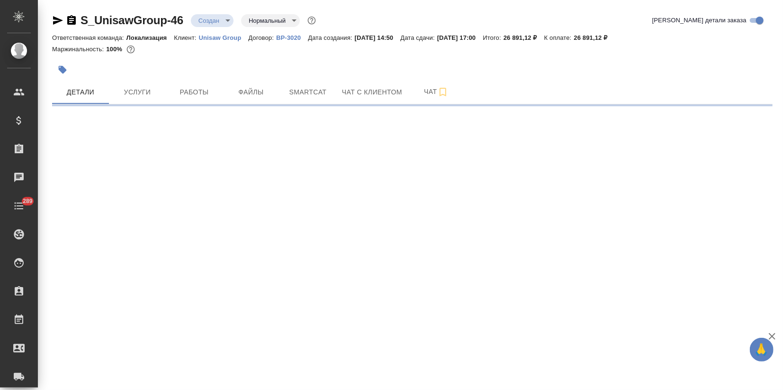
select select "RU"
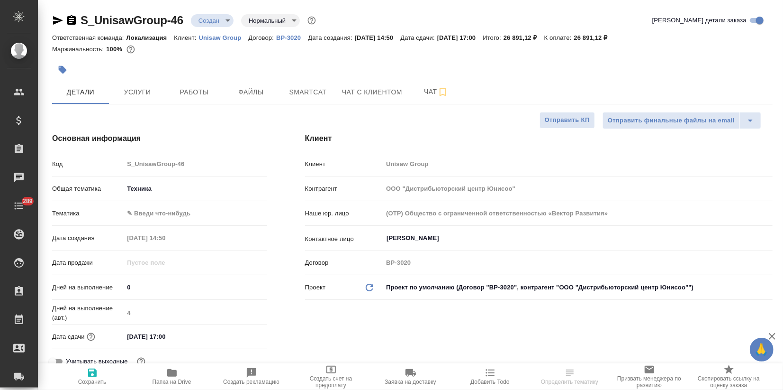
type textarea "x"
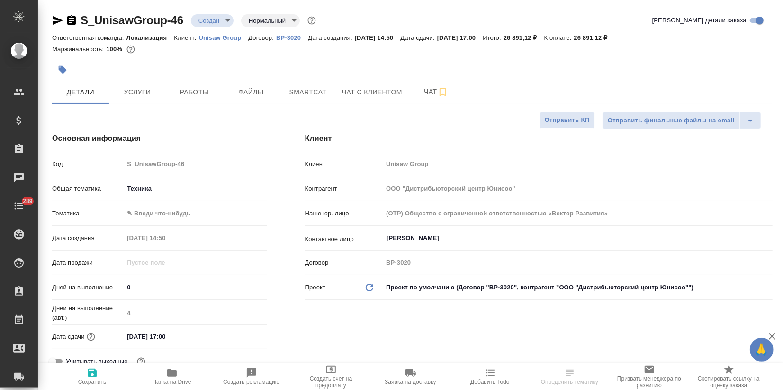
type textarea "x"
click at [127, 91] on span "Услуги" at bounding box center [137, 92] width 45 height 12
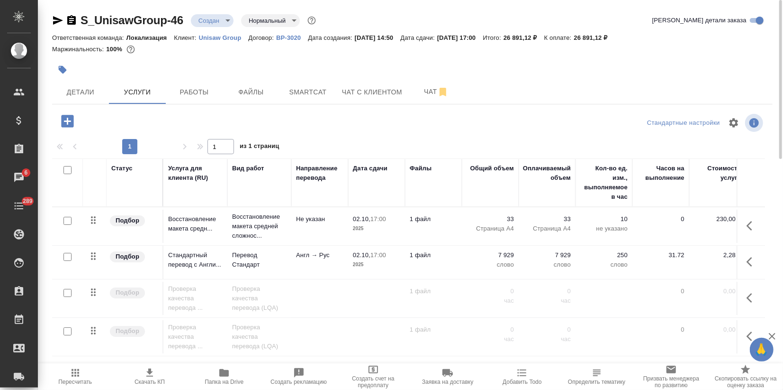
click at [76, 383] on span "Пересчитать" at bounding box center [75, 381] width 34 height 7
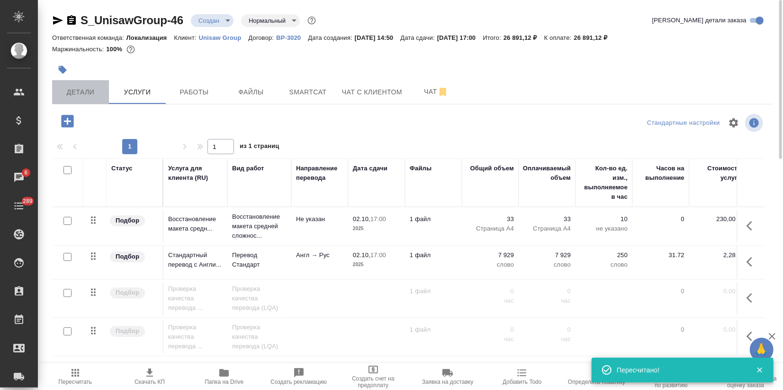
click at [78, 95] on span "Детали" at bounding box center [80, 92] width 45 height 12
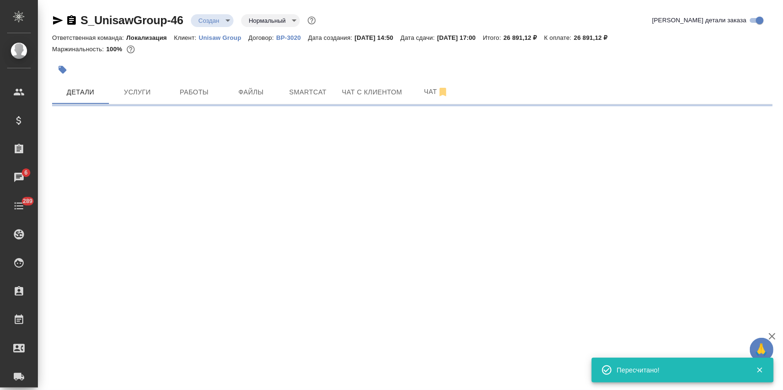
select select "RU"
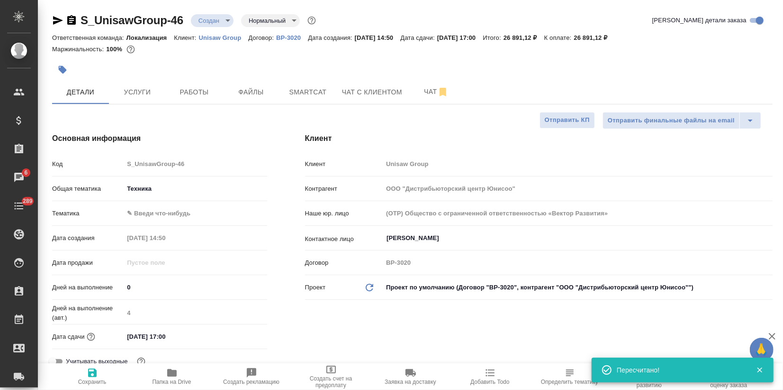
type textarea "x"
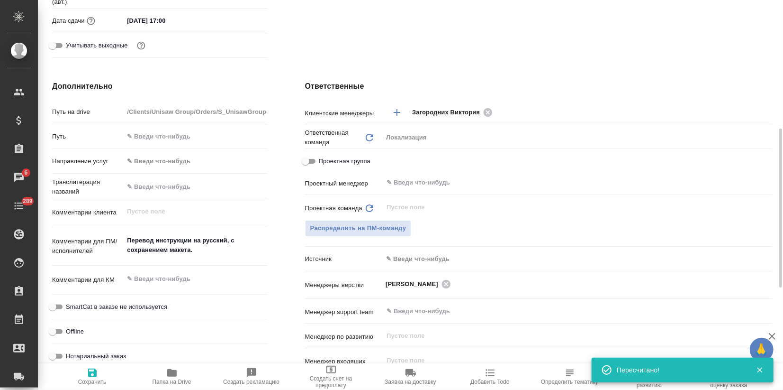
scroll to position [565, 0]
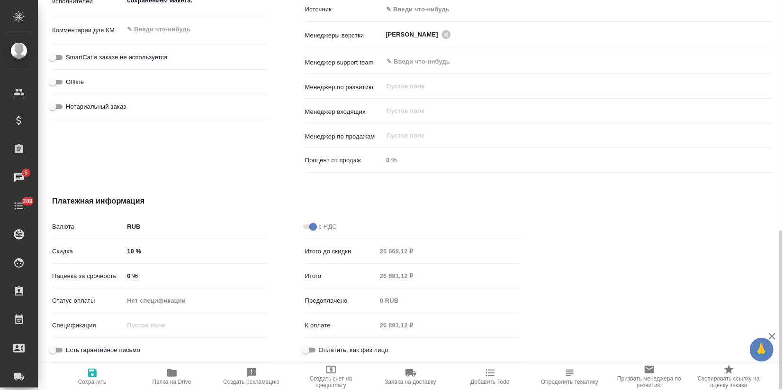
click at [92, 373] on icon "button" at bounding box center [92, 372] width 11 height 11
type textarea "x"
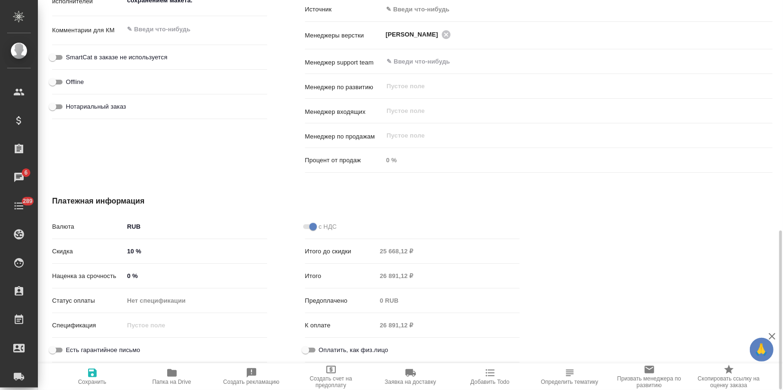
type textarea "x"
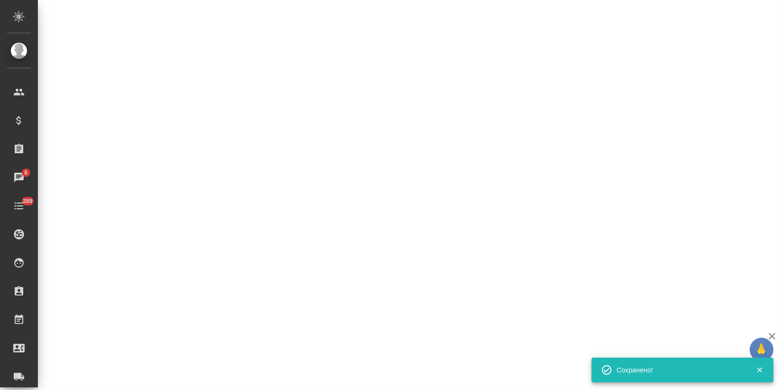
select select "RU"
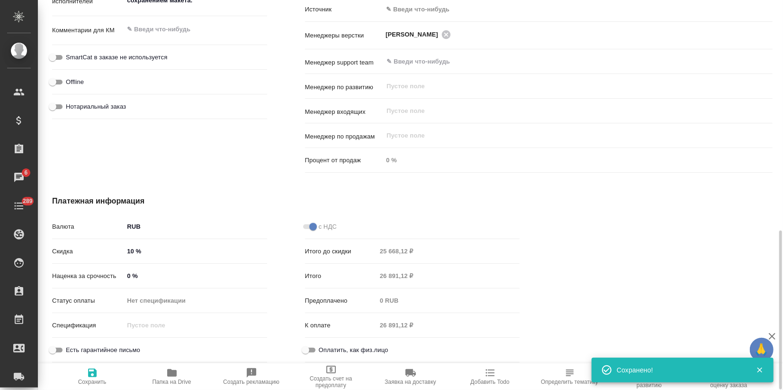
type textarea "x"
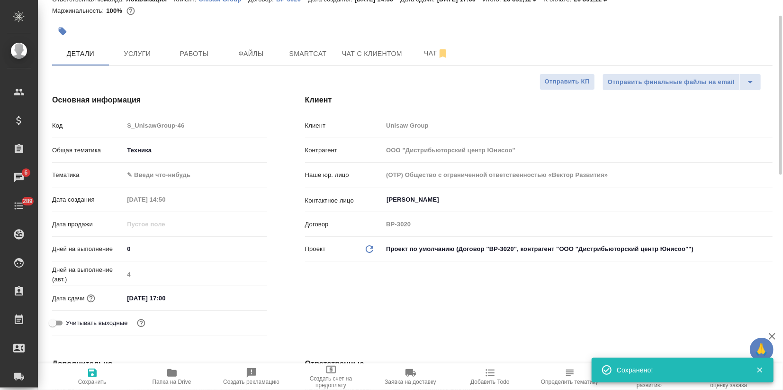
scroll to position [0, 0]
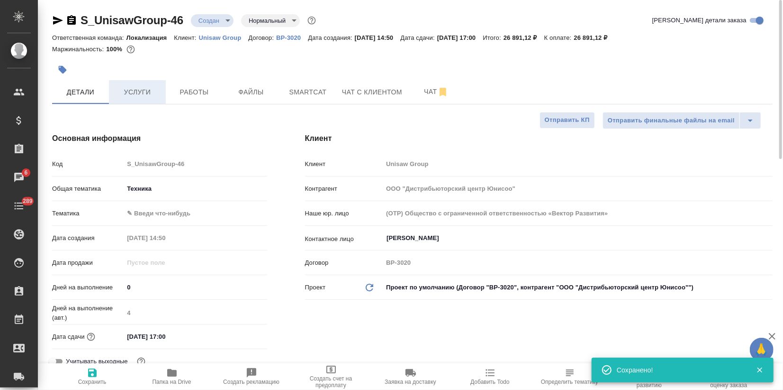
click at [136, 86] on span "Услуги" at bounding box center [137, 92] width 45 height 12
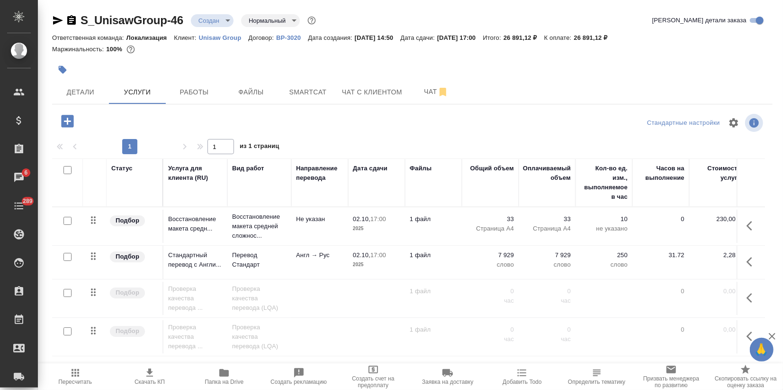
click at [86, 375] on span "Пересчитать" at bounding box center [75, 376] width 63 height 18
click at [151, 372] on icon "button" at bounding box center [149, 372] width 7 height 8
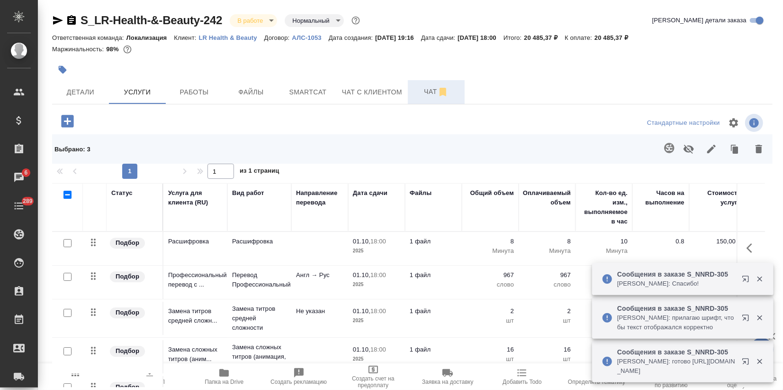
scroll to position [136, 0]
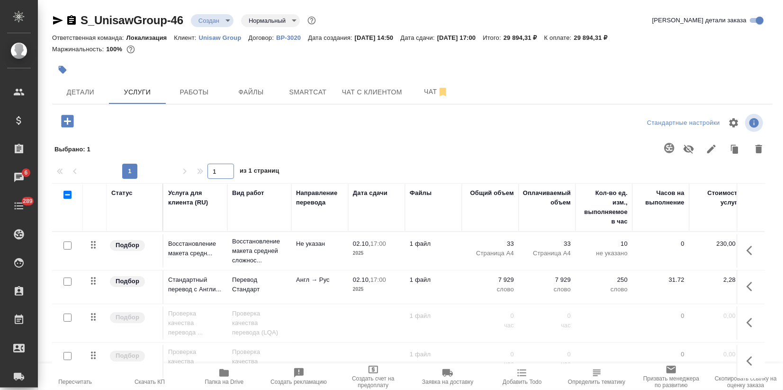
scroll to position [21, 0]
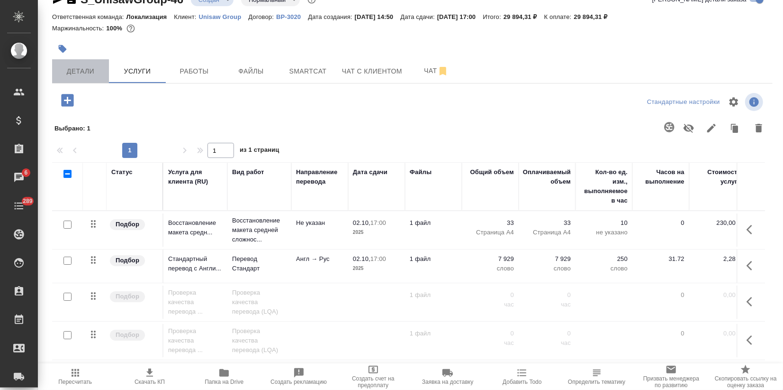
click at [78, 76] on span "Детали" at bounding box center [80, 71] width 45 height 12
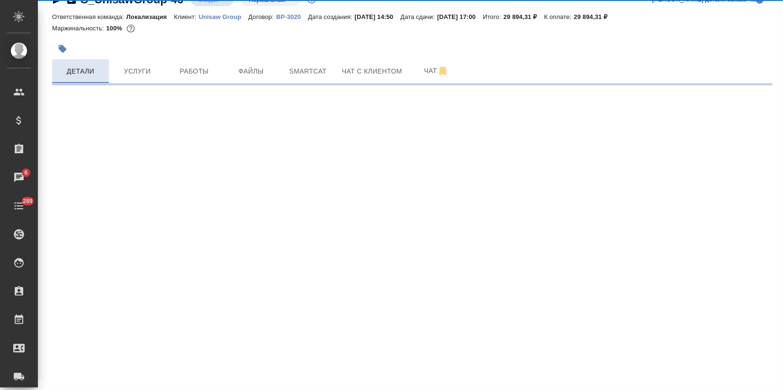
select select "RU"
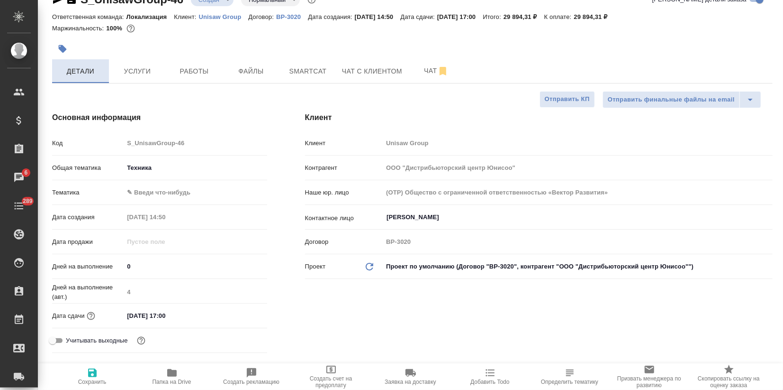
type textarea "x"
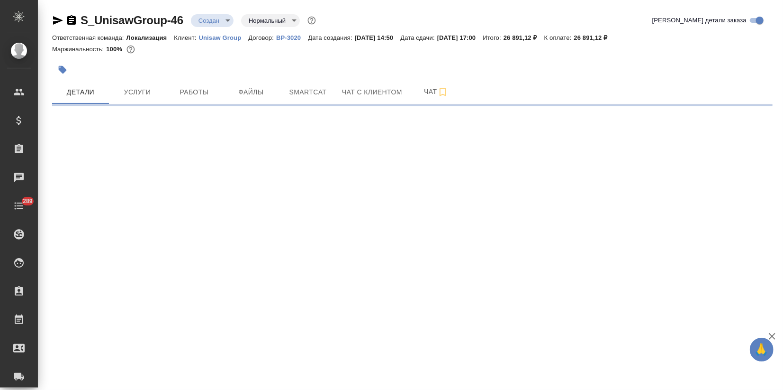
select select "RU"
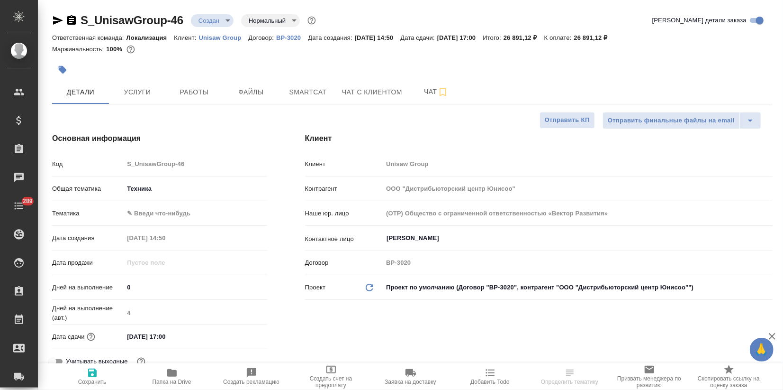
type textarea "x"
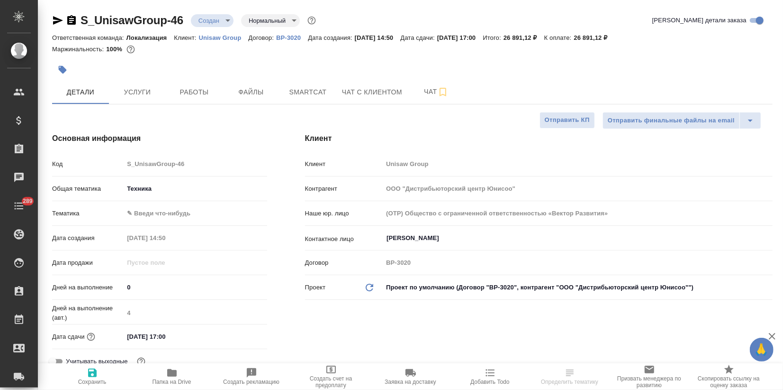
type textarea "x"
click at [223, 22] on body "🙏 .cls-1 fill:#fff; AWATERA Zagorodnikh [PERSON_NAME] Спецификации Заказы Чаты …" at bounding box center [391, 195] width 783 height 390
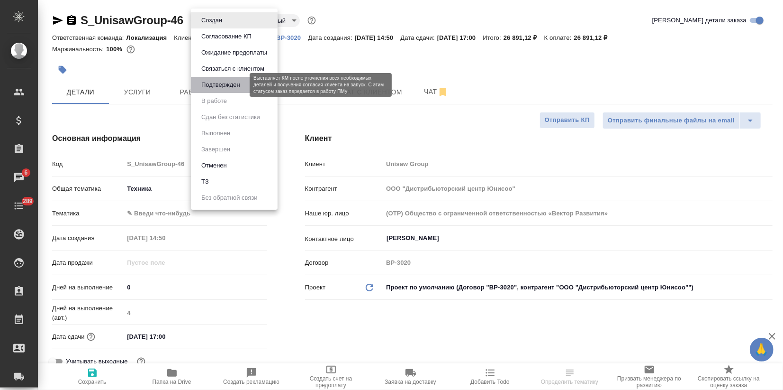
click at [219, 86] on button "Подтвержден" at bounding box center [221, 85] width 45 height 10
type textarea "x"
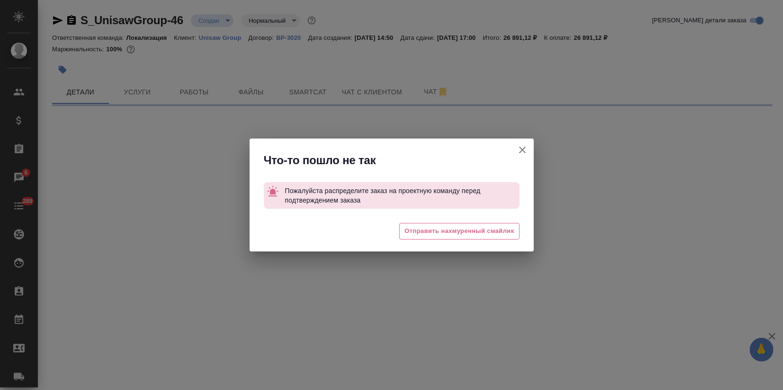
click at [518, 151] on icon "button" at bounding box center [522, 149] width 11 height 11
select select "RU"
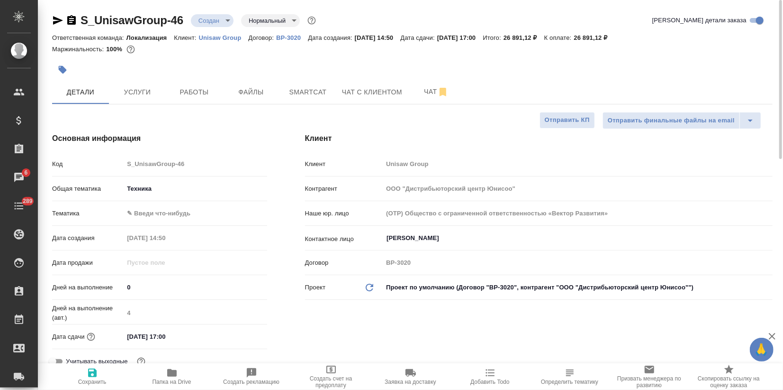
type textarea "x"
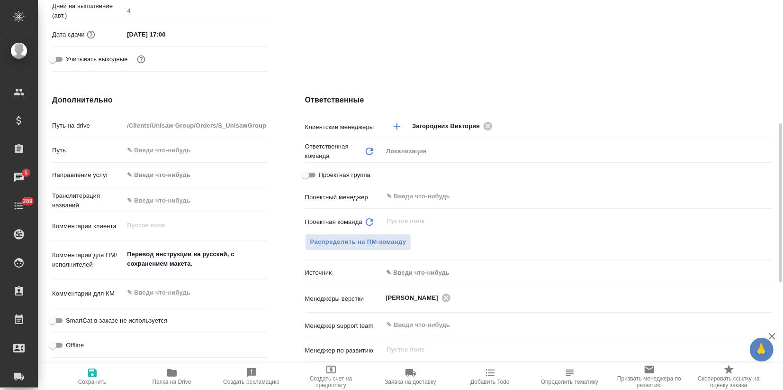
scroll to position [249, 0]
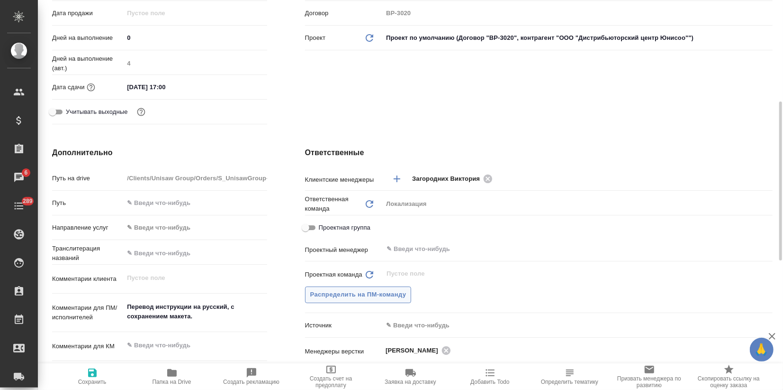
click at [353, 295] on span "Распределить на ПМ-команду" at bounding box center [358, 294] width 96 height 11
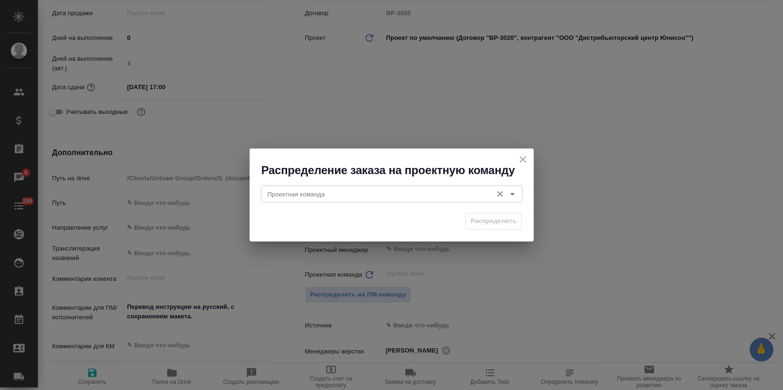
click at [328, 194] on input "Проектная команда" at bounding box center [376, 193] width 224 height 11
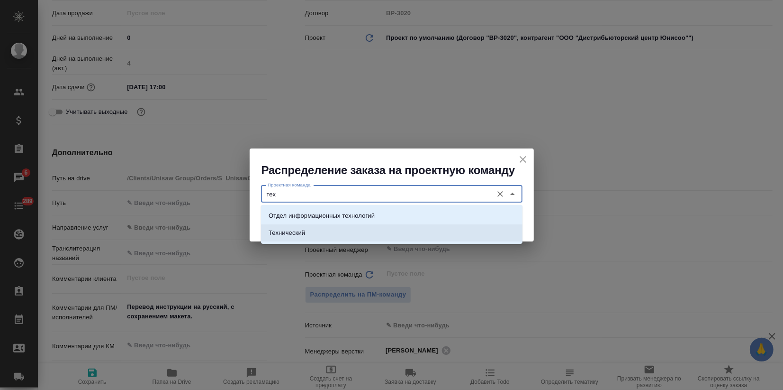
click at [321, 233] on li "Технический" at bounding box center [392, 232] width 262 height 17
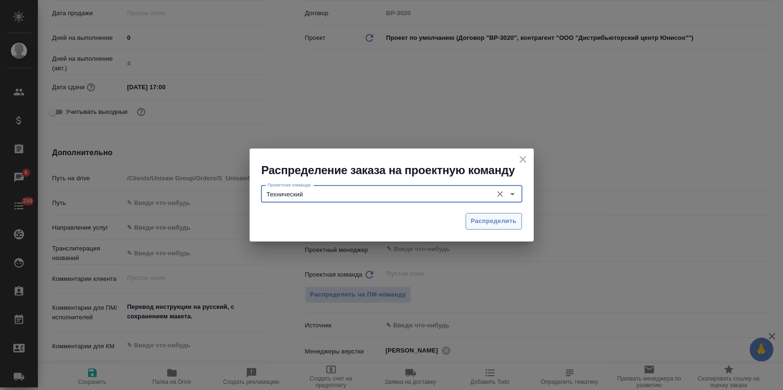
type input "Технический"
click at [489, 220] on span "Распределить" at bounding box center [494, 221] width 46 height 11
type textarea "x"
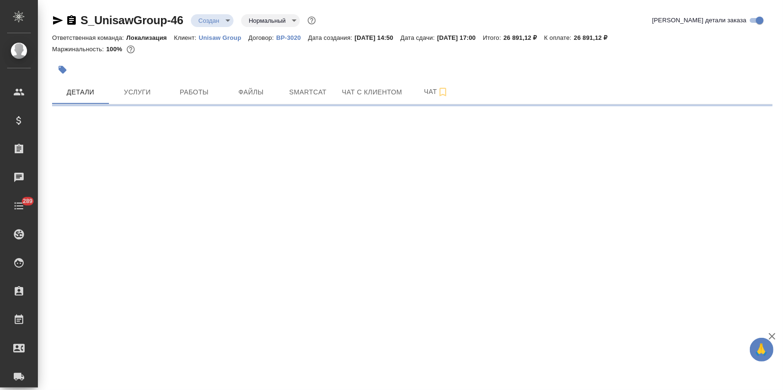
select select "RU"
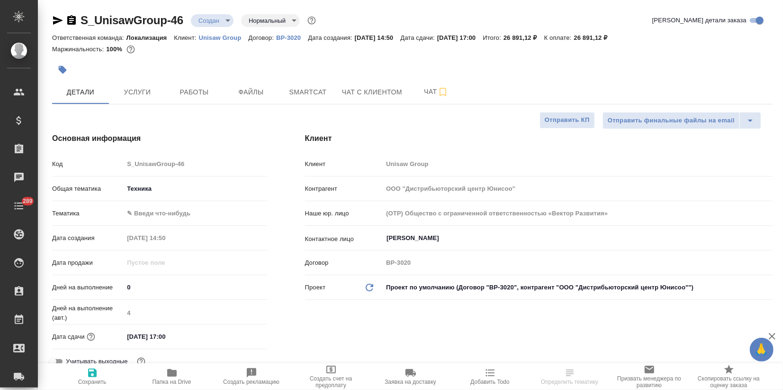
type textarea "x"
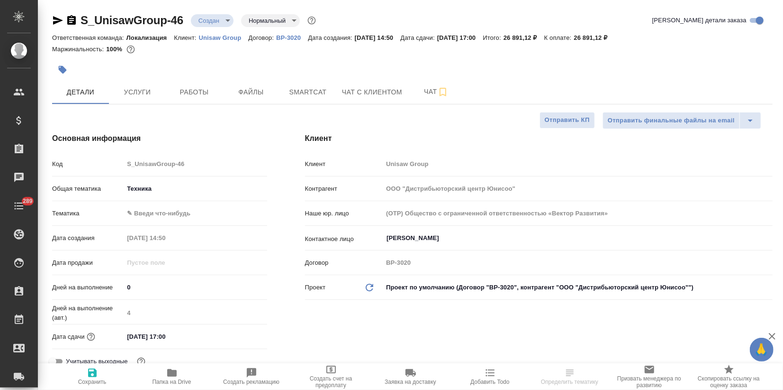
type textarea "x"
click at [212, 19] on body "🙏 .cls-1 fill:#fff; AWATERA Zagorodnikh [PERSON_NAME] Спецификации Заказы Чаты …" at bounding box center [391, 195] width 783 height 390
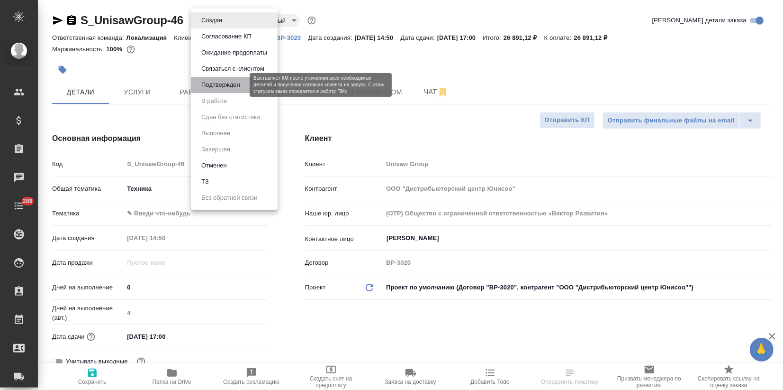
click at [225, 90] on button "Подтвержден" at bounding box center [221, 85] width 45 height 10
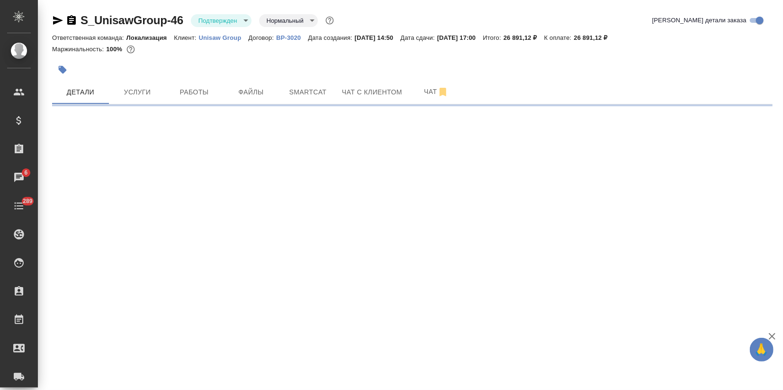
select select "RU"
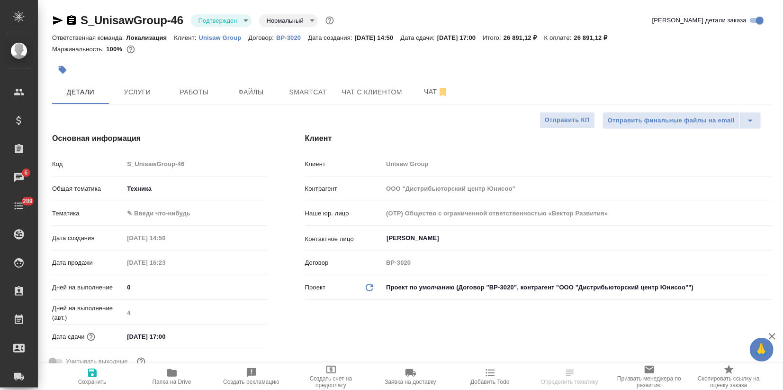
type textarea "x"
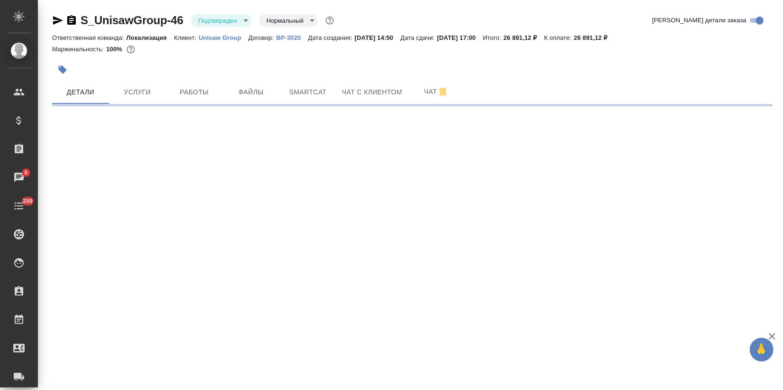
select select "RU"
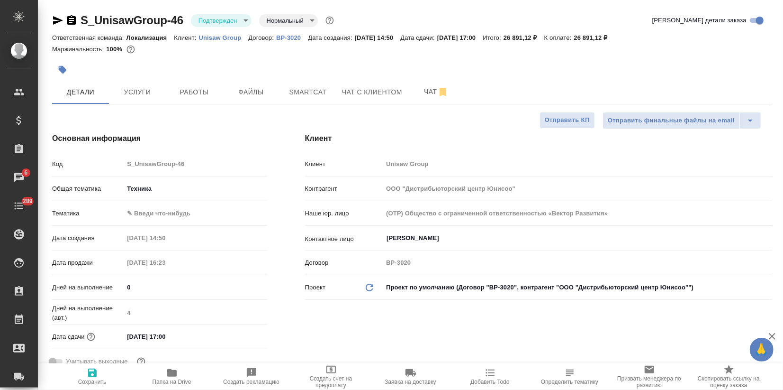
type textarea "x"
click at [188, 332] on input "02.10.2025 17:00" at bounding box center [165, 336] width 83 height 14
click at [235, 335] on icon "button" at bounding box center [239, 335] width 11 height 11
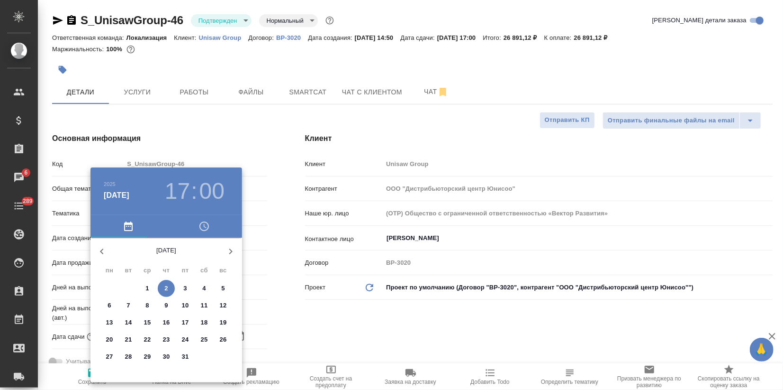
click at [148, 287] on p "1" at bounding box center [146, 287] width 3 height 9
type input "[DATE] 17:00"
type textarea "x"
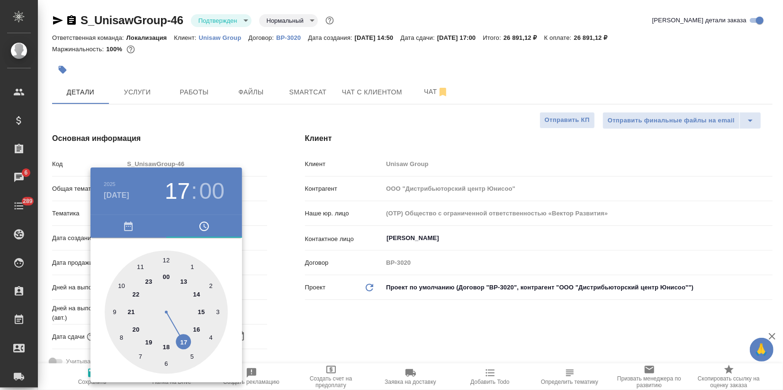
drag, startPoint x: 183, startPoint y: 341, endPoint x: 173, endPoint y: 288, distance: 54.6
click at [183, 339] on div at bounding box center [166, 311] width 123 height 123
type textarea "x"
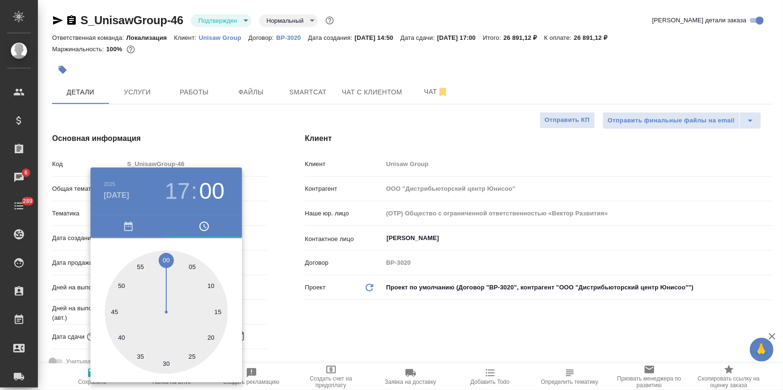
click at [166, 256] on div at bounding box center [166, 311] width 123 height 123
type textarea "x"
click at [274, 296] on div at bounding box center [391, 195] width 783 height 390
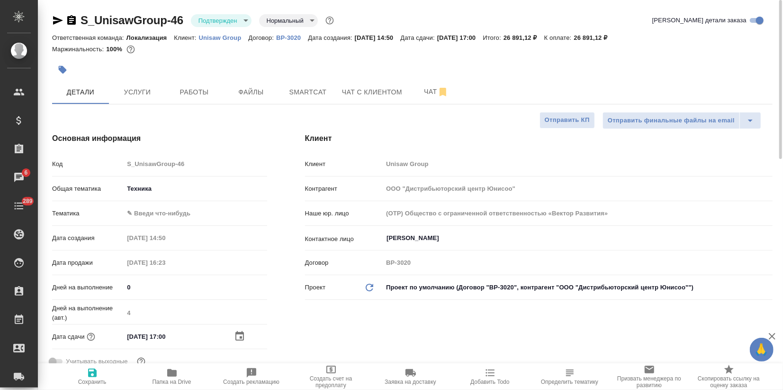
click at [95, 373] on icon "button" at bounding box center [92, 372] width 9 height 9
type textarea "x"
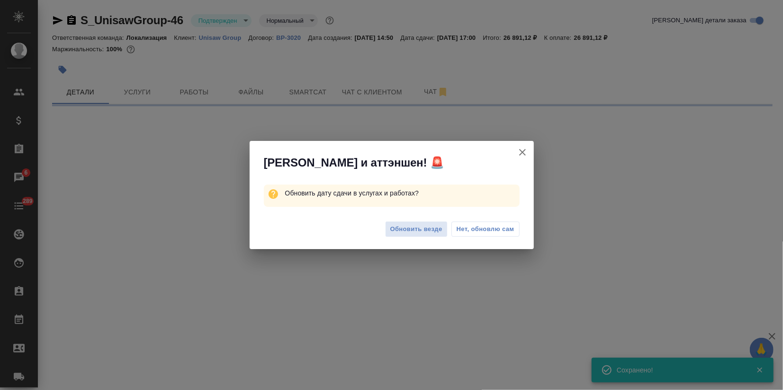
select select "RU"
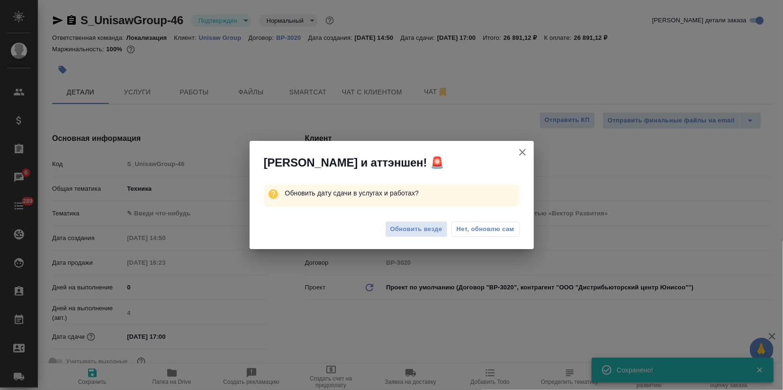
type textarea "x"
click at [406, 224] on span "Обновить везде" at bounding box center [417, 229] width 52 height 11
type textarea "x"
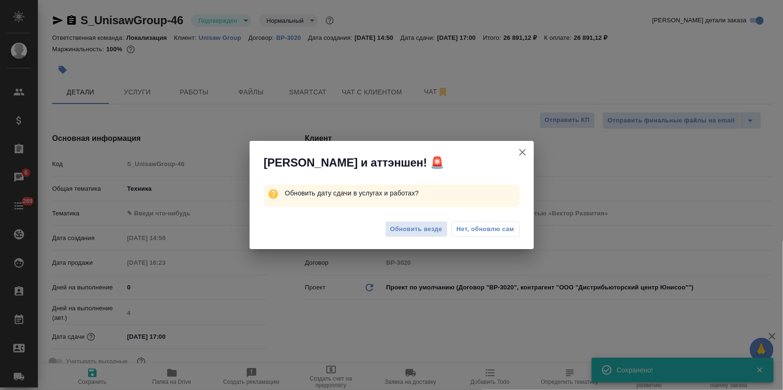
type textarea "x"
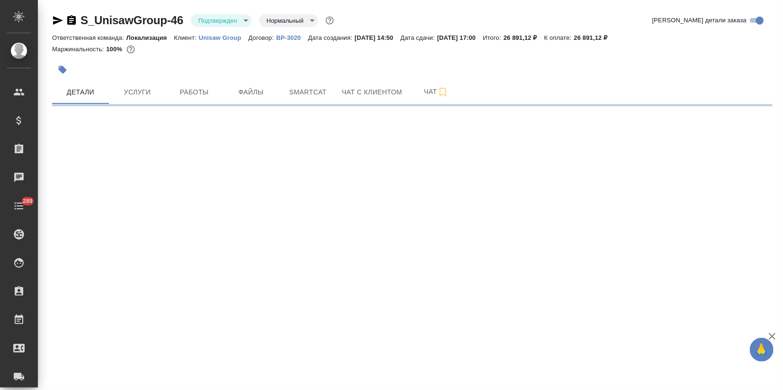
select select "RU"
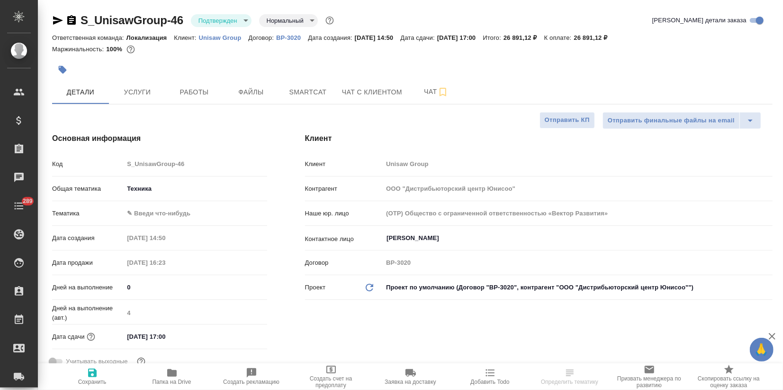
type textarea "x"
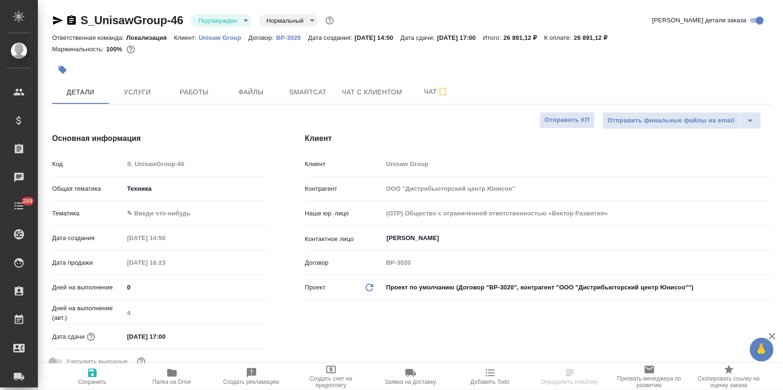
type textarea "x"
click at [218, 36] on p "Unisaw Group" at bounding box center [224, 37] width 50 height 7
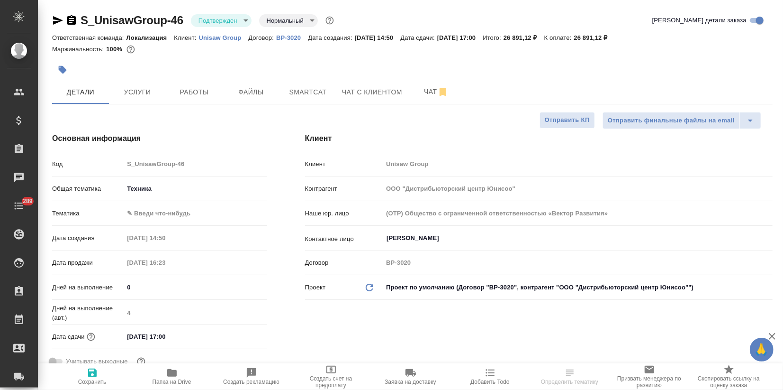
type textarea "x"
select select "RU"
type textarea "x"
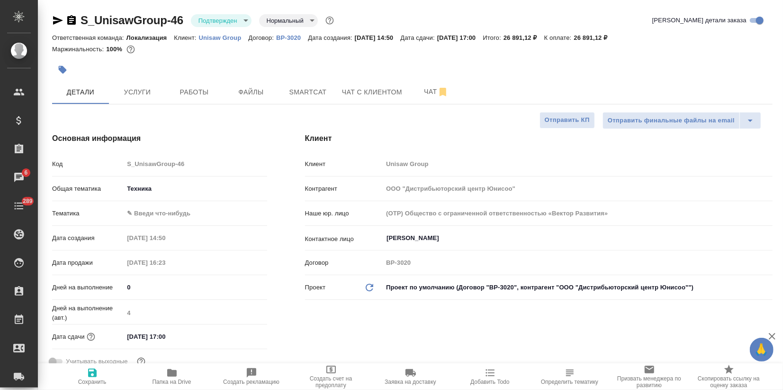
type textarea "x"
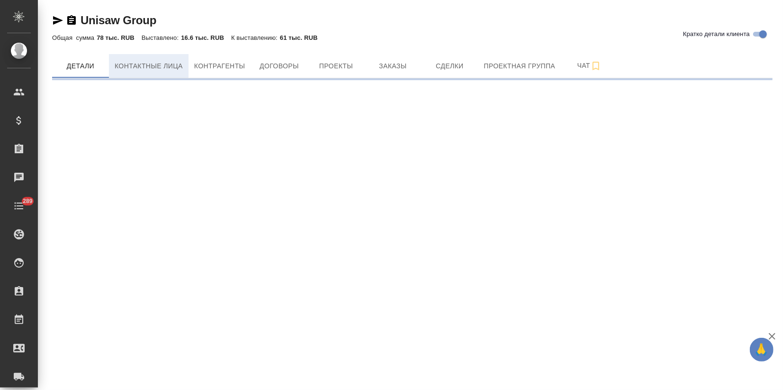
click at [164, 64] on span "Контактные лица" at bounding box center [149, 66] width 68 height 12
select select "RU"
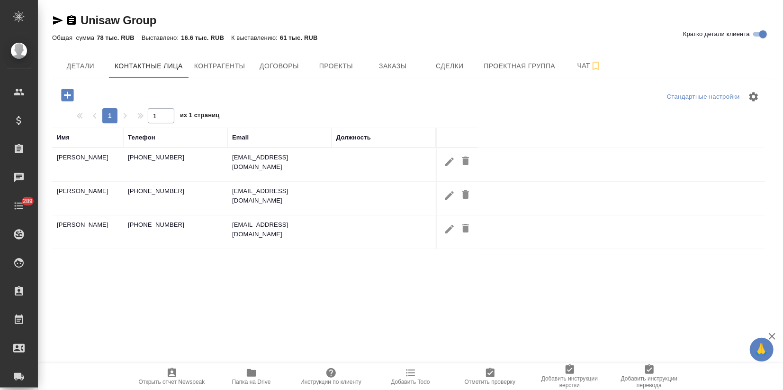
click at [452, 163] on icon "button" at bounding box center [449, 161] width 11 height 11
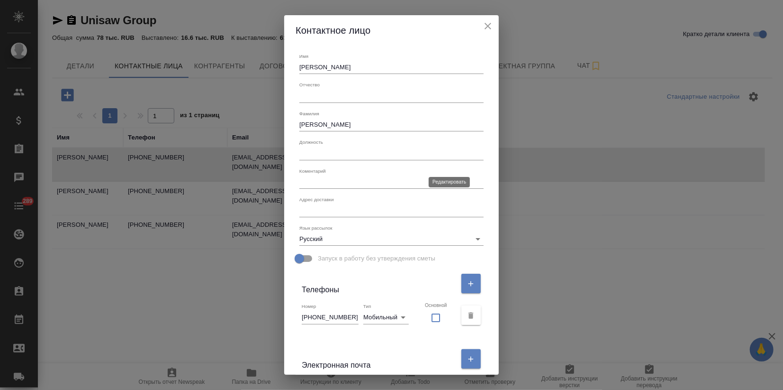
type input "[PERSON_NAME]"
click at [308, 123] on input "[PERSON_NAME]" at bounding box center [392, 124] width 184 height 13
drag, startPoint x: 308, startPoint y: 64, endPoint x: 312, endPoint y: 72, distance: 8.9
click at [308, 64] on input "[PERSON_NAME]" at bounding box center [392, 67] width 184 height 13
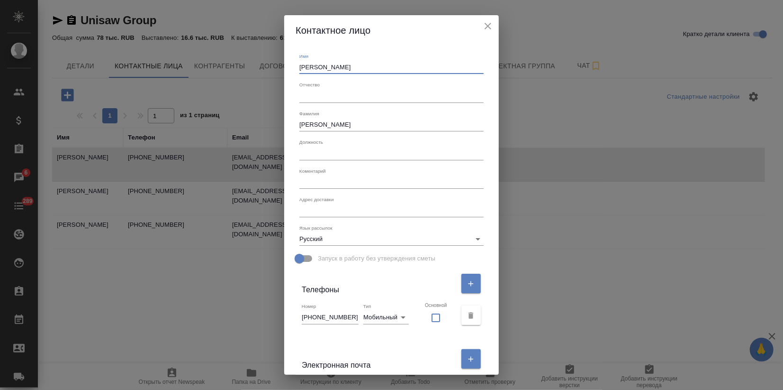
click at [372, 339] on div "Имя [PERSON_NAME] Отчество [PERSON_NAME] Должность Коментарий x Адрес доставки …" at bounding box center [391, 209] width 215 height 329
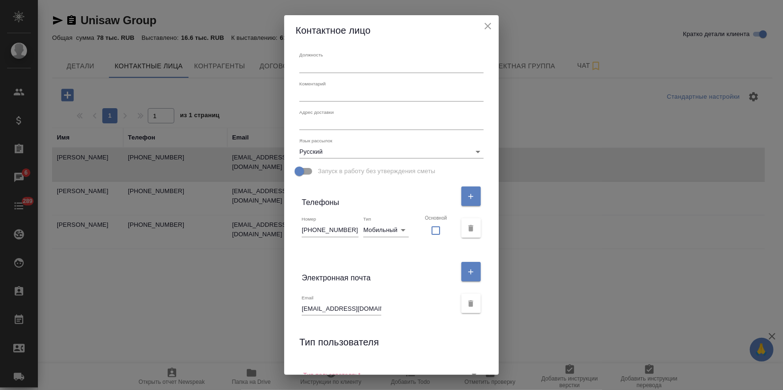
scroll to position [134, 0]
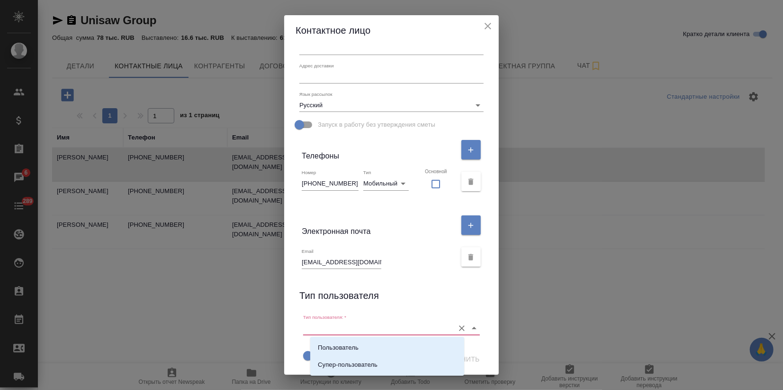
click at [357, 332] on input "Тип пользователя:   *" at bounding box center [376, 327] width 146 height 13
click at [343, 342] on li "Пользователь" at bounding box center [387, 347] width 154 height 17
type input "Пользователь"
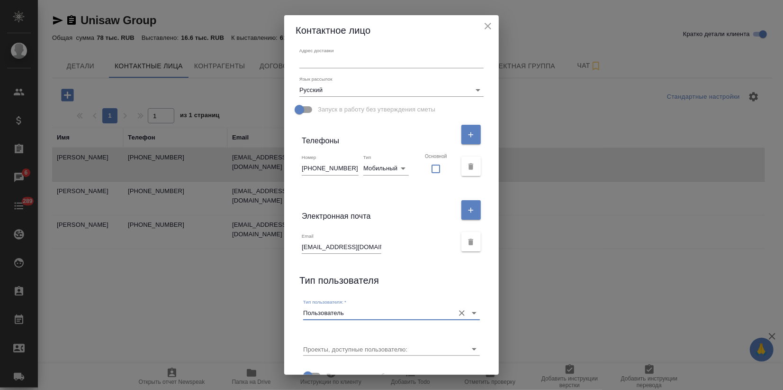
scroll to position [170, 0]
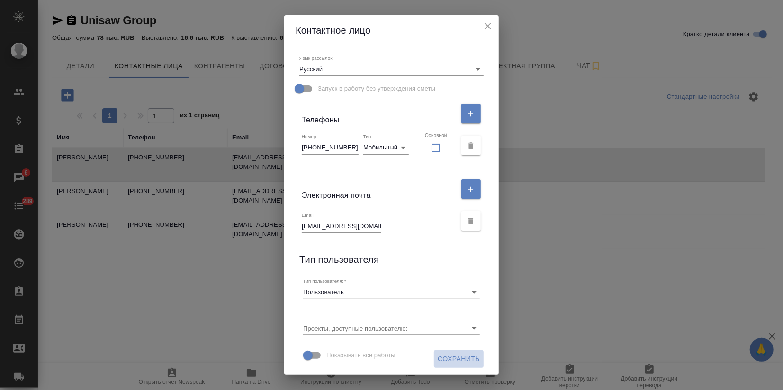
click at [443, 360] on span "Сохранить" at bounding box center [459, 359] width 42 height 12
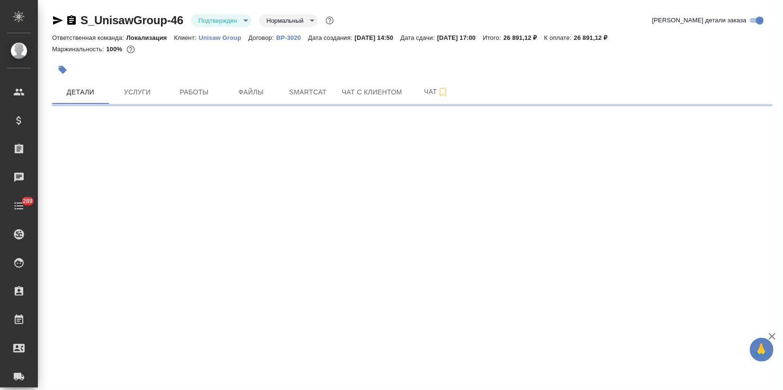
select select "RU"
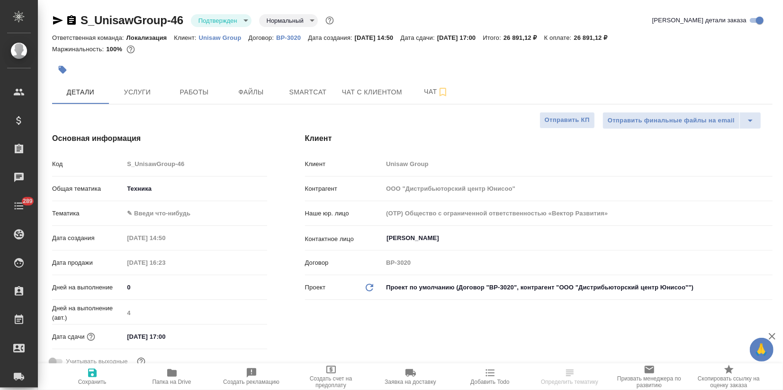
type textarea "x"
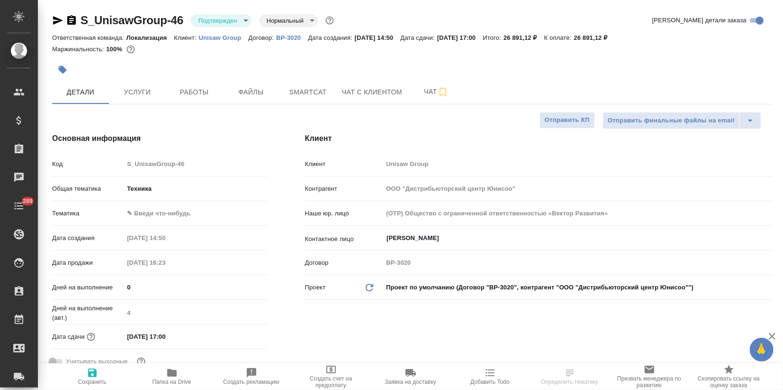
type textarea "x"
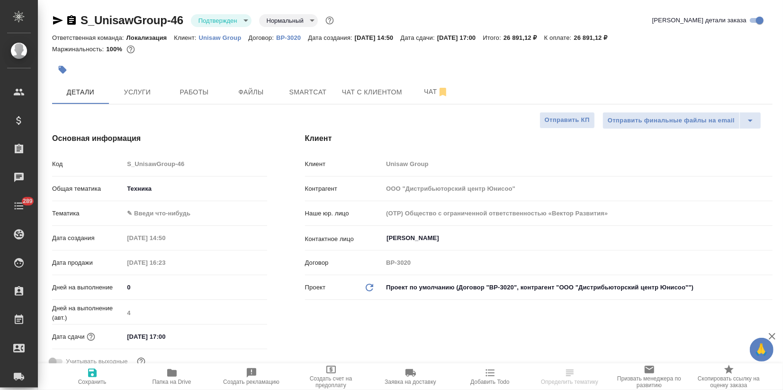
type textarea "x"
select select "RU"
type textarea "x"
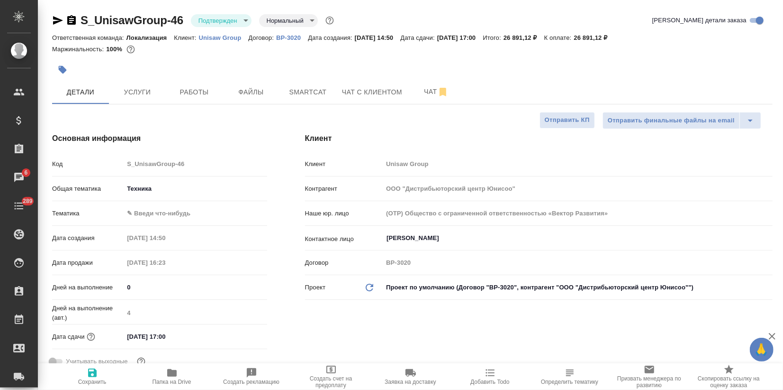
type textarea "x"
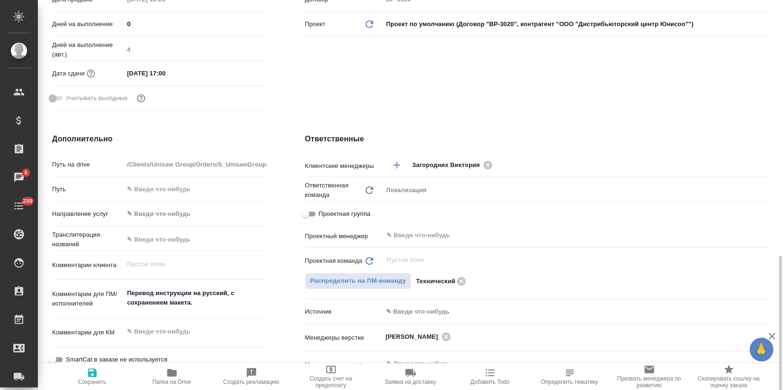
scroll to position [368, 0]
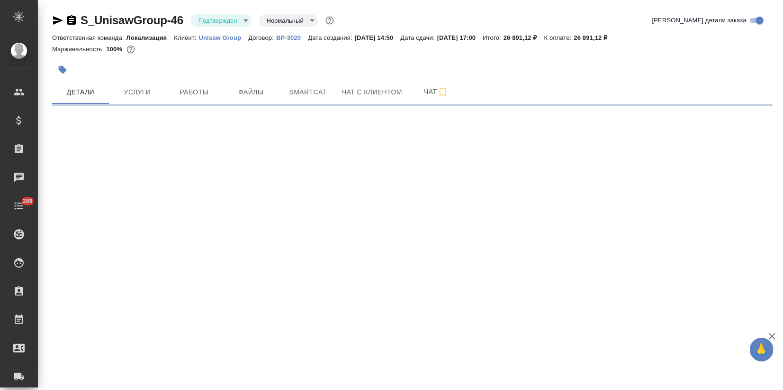
select select "RU"
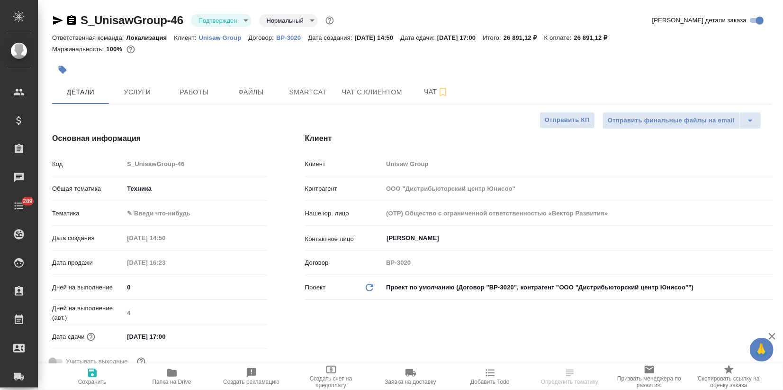
type textarea "x"
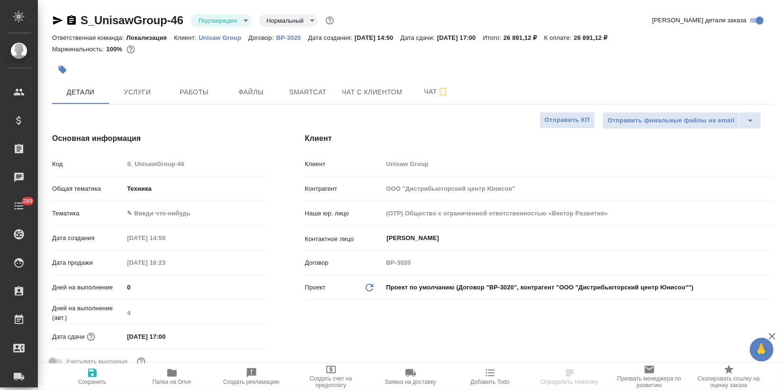
type textarea "x"
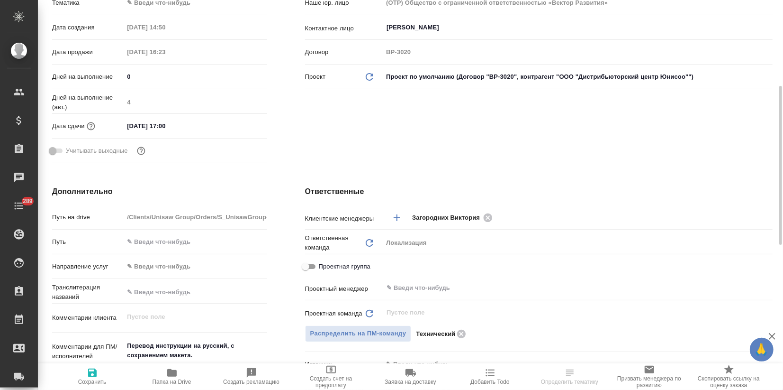
type textarea "x"
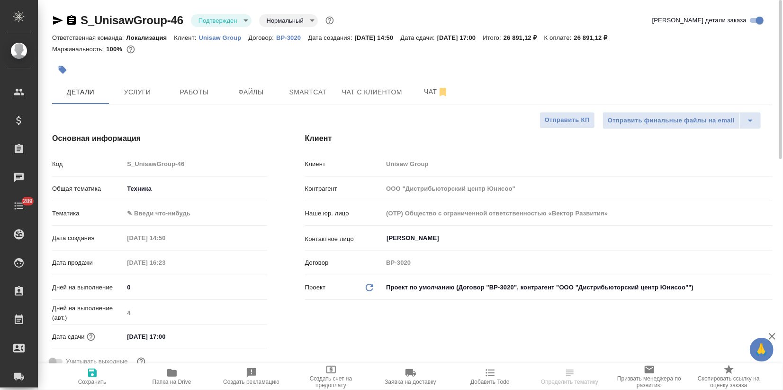
type textarea "x"
select select "RU"
type textarea "x"
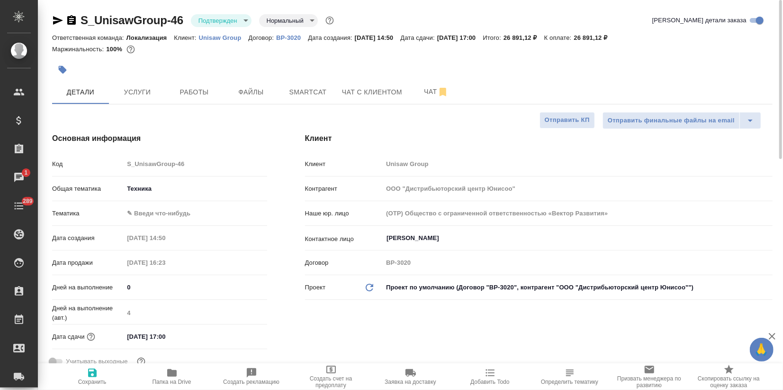
type textarea "x"
click at [426, 86] on span "Чат" at bounding box center [436, 92] width 45 height 12
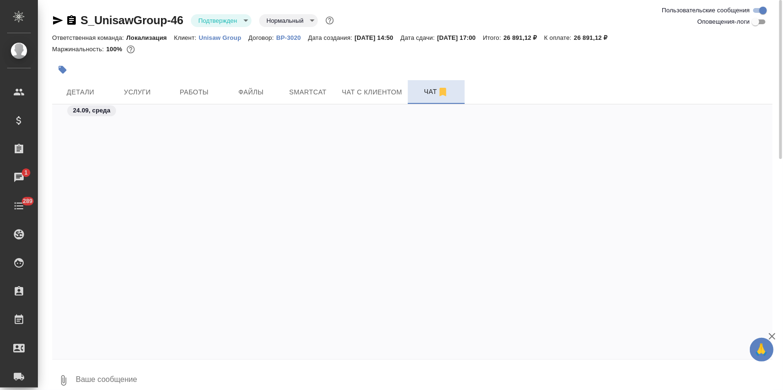
scroll to position [1102, 0]
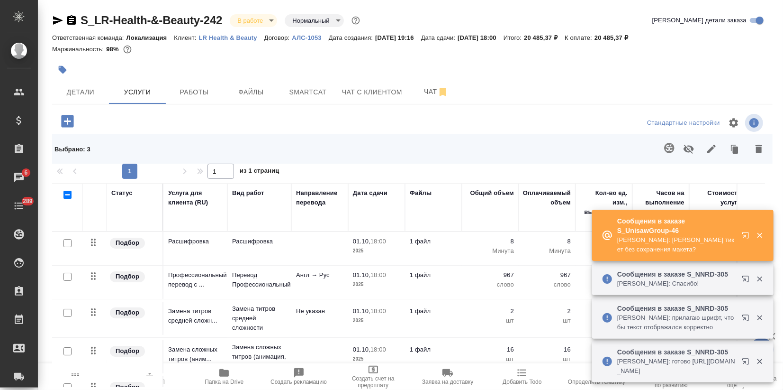
scroll to position [136, 0]
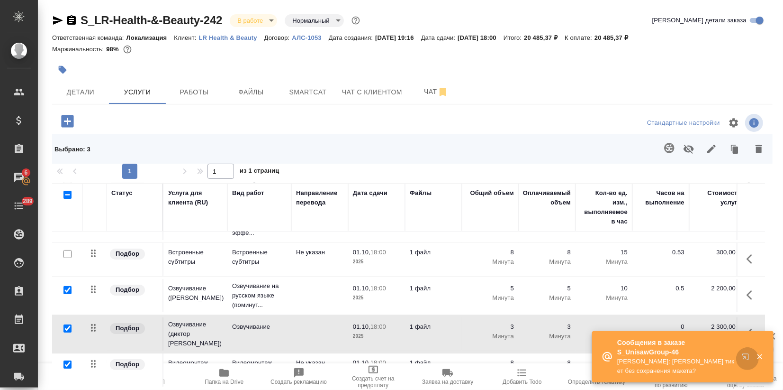
click at [747, 355] on icon "button" at bounding box center [747, 358] width 11 height 11
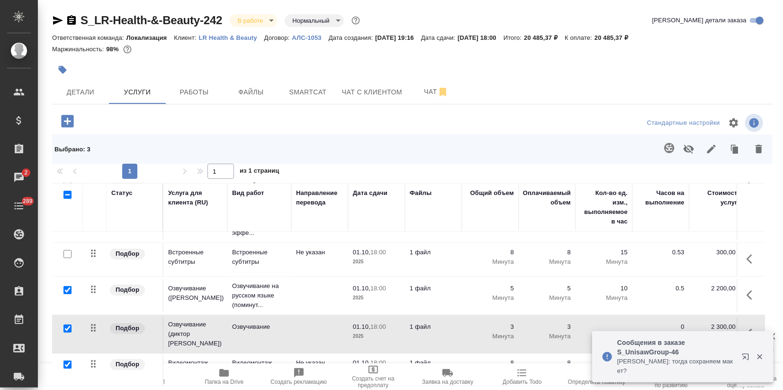
click at [653, 355] on p "Сообщения в заказе S_UnisawGroup-46" at bounding box center [677, 346] width 118 height 19
click at [745, 356] on icon "button" at bounding box center [746, 356] width 6 height 6
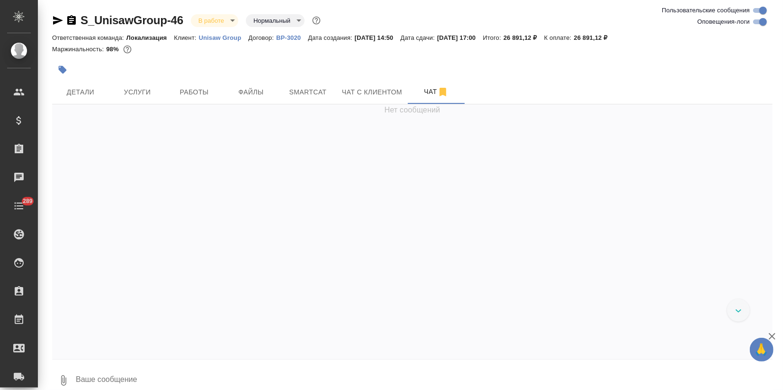
scroll to position [2462, 0]
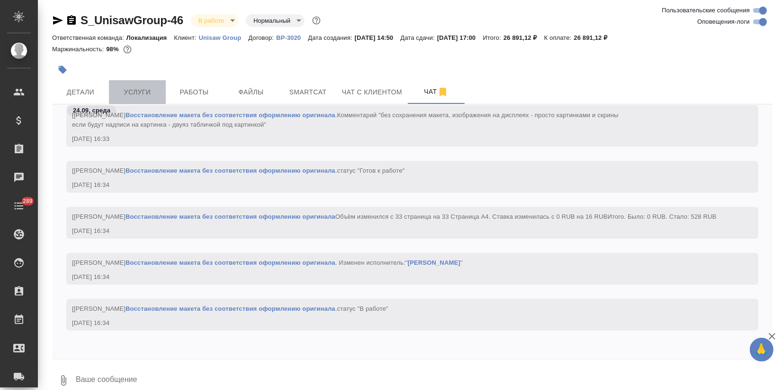
click at [144, 82] on button "Услуги" at bounding box center [137, 92] width 57 height 24
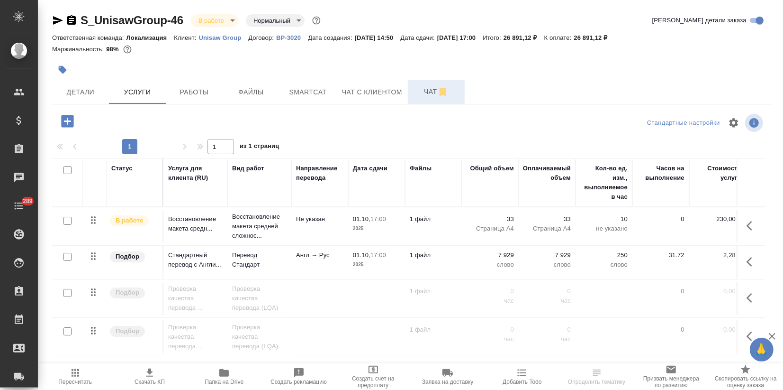
click at [426, 92] on span "Чат" at bounding box center [436, 92] width 45 height 12
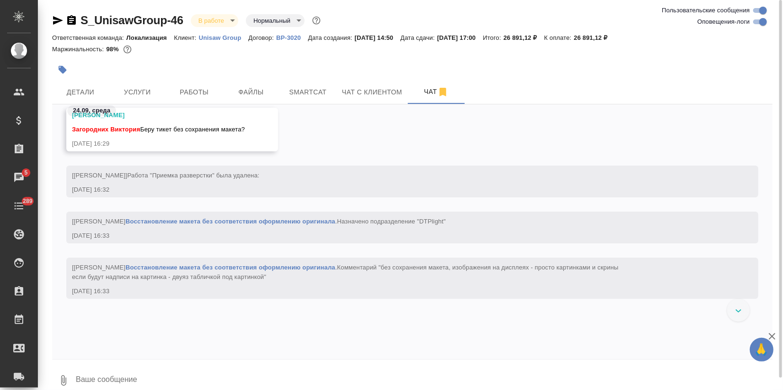
scroll to position [2221, 0]
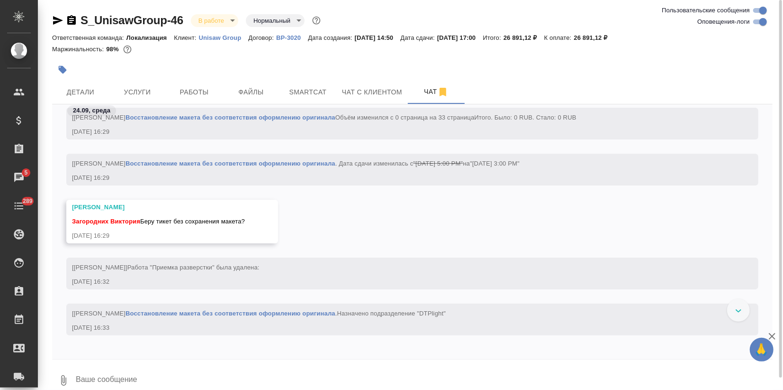
click at [756, 18] on input "Оповещения-логи" at bounding box center [763, 21] width 34 height 11
checkbox input "false"
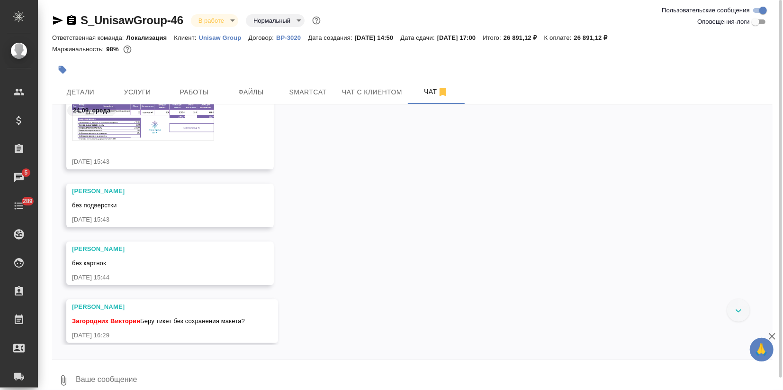
scroll to position [778, 0]
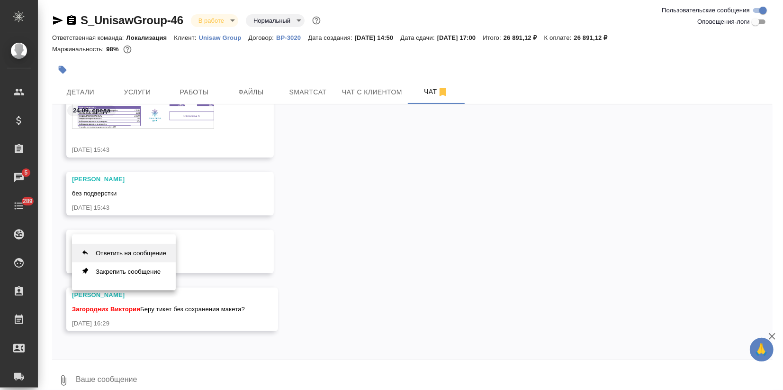
click at [122, 257] on button "Ответить на сообщение" at bounding box center [124, 253] width 104 height 18
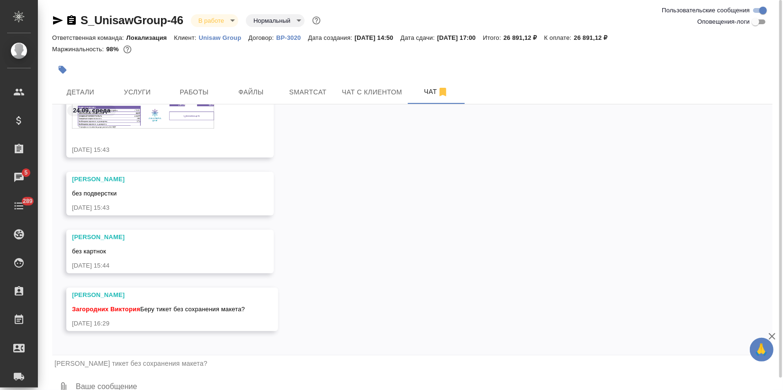
click at [120, 384] on textarea at bounding box center [424, 387] width 698 height 32
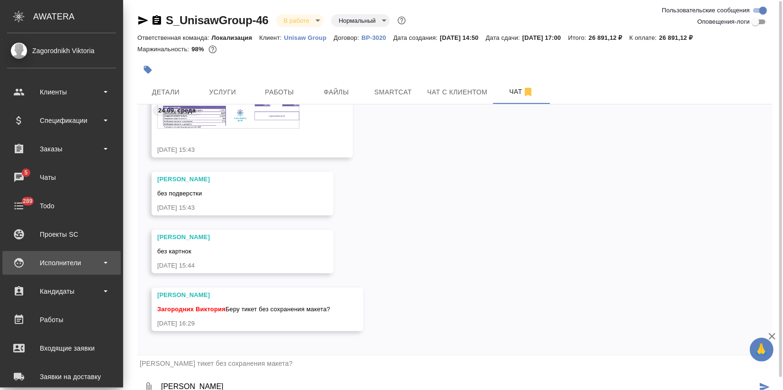
scroll to position [0, 0]
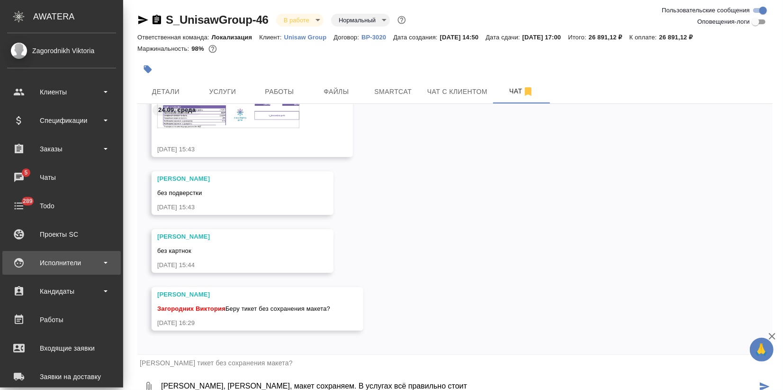
type textarea "[PERSON_NAME], [PERSON_NAME], макет сохраняем. В услугах всё правильно стоит"
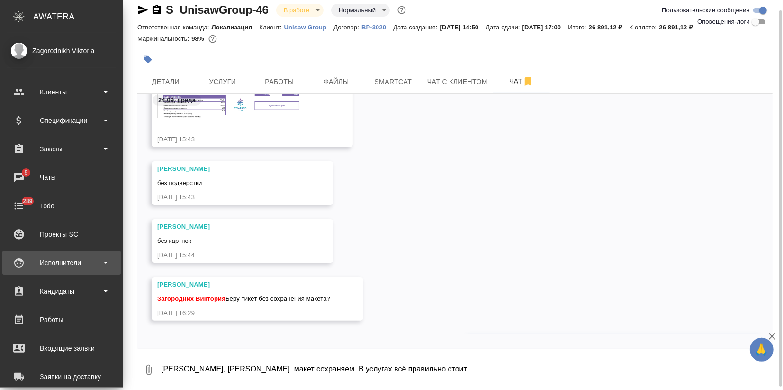
scroll to position [843, 0]
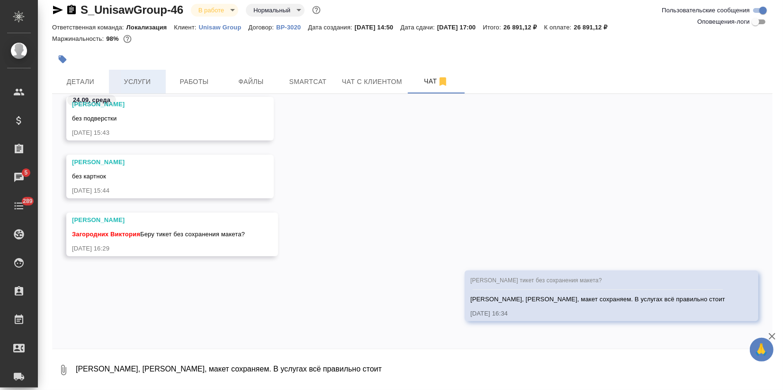
click at [144, 76] on span "Услуги" at bounding box center [137, 82] width 45 height 12
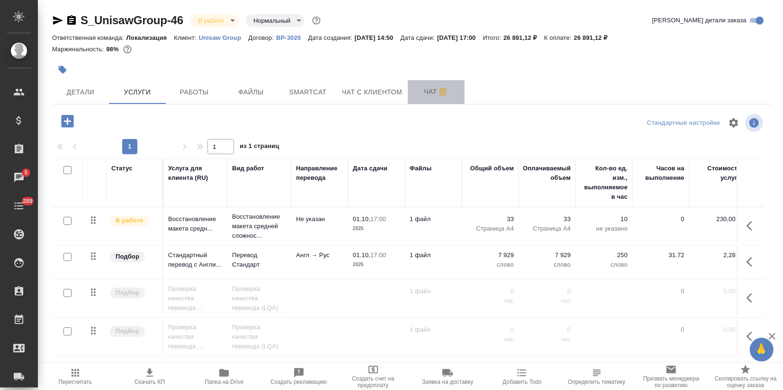
click at [422, 84] on button "Чат" at bounding box center [436, 92] width 57 height 24
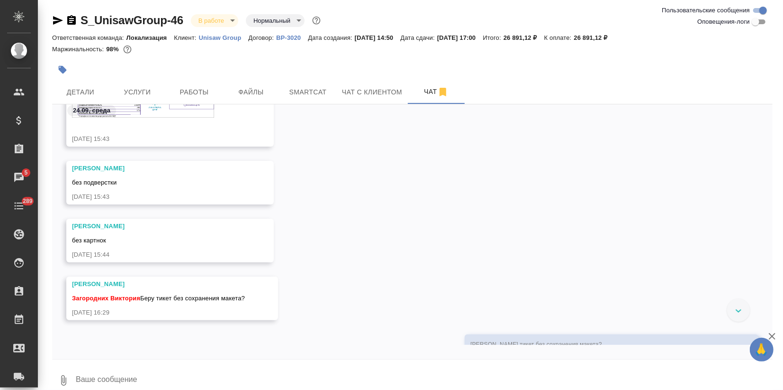
scroll to position [892, 0]
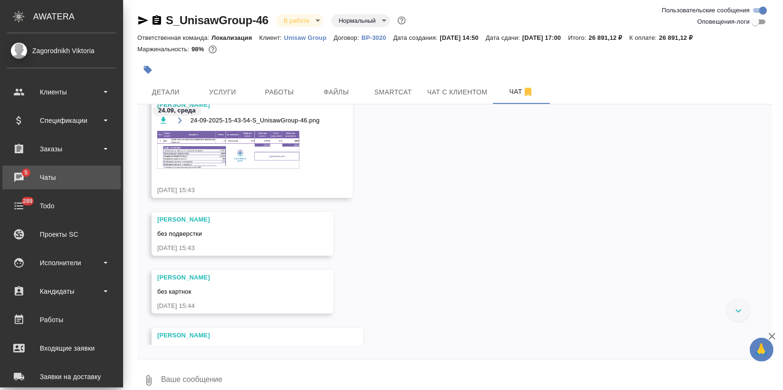
click at [25, 175] on div "Чаты" at bounding box center [61, 177] width 109 height 14
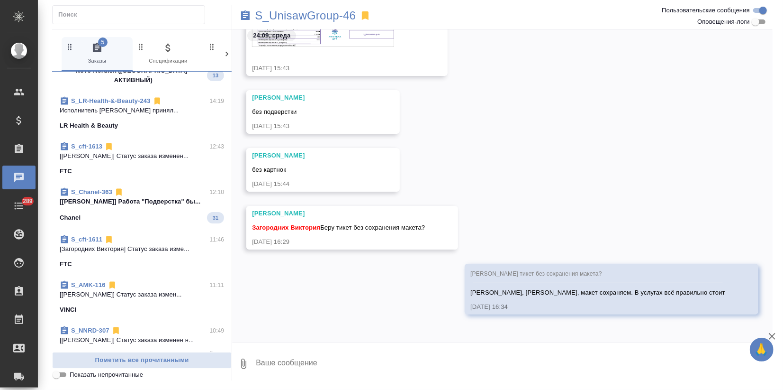
scroll to position [158, 0]
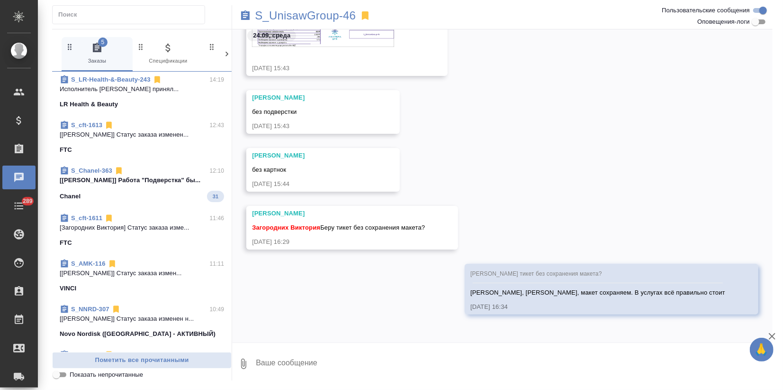
click at [138, 191] on div "Chanel 31" at bounding box center [142, 196] width 164 height 11
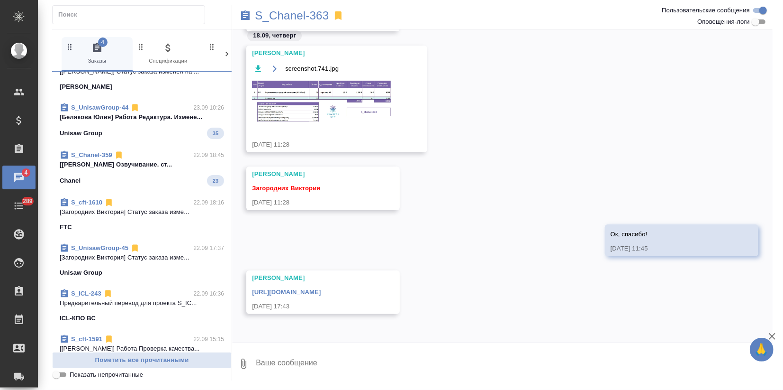
scroll to position [1316, 0]
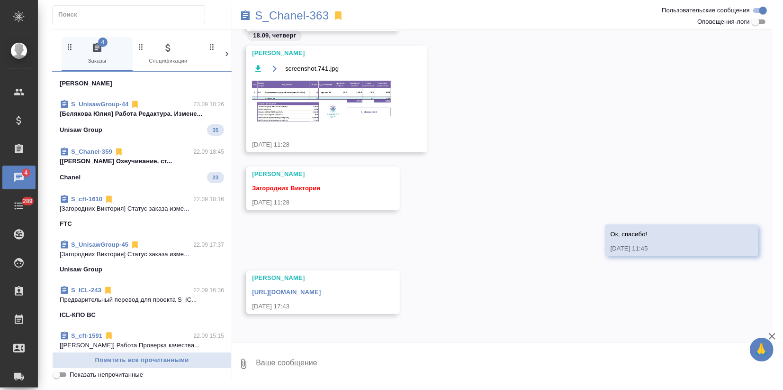
click at [135, 109] on p "[Белякова Юлия] Работа Редактура. Измене..." at bounding box center [142, 113] width 164 height 9
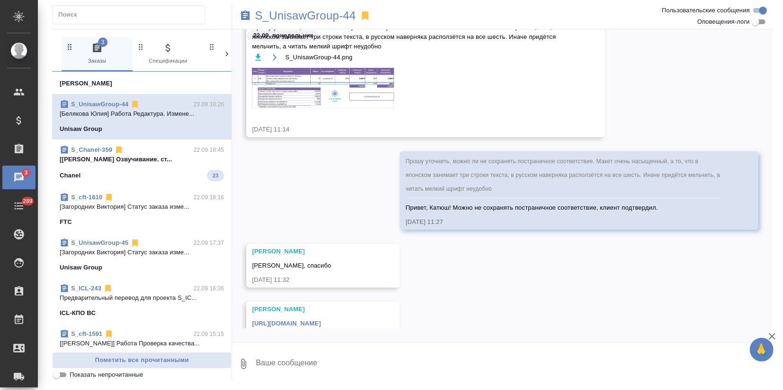
scroll to position [82, 0]
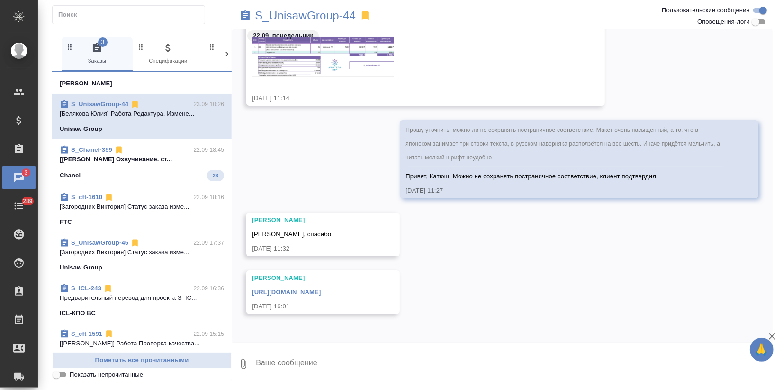
click at [101, 170] on div "Chanel 23" at bounding box center [142, 175] width 164 height 11
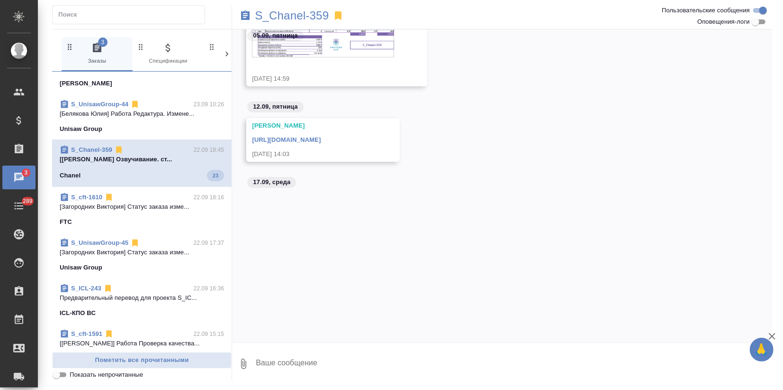
scroll to position [1014, 0]
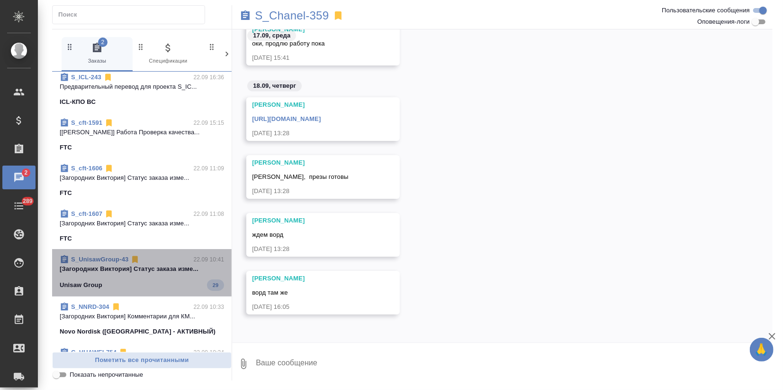
click at [153, 264] on p "[Загородних Виктория] Статус заказа изме..." at bounding box center [142, 268] width 164 height 9
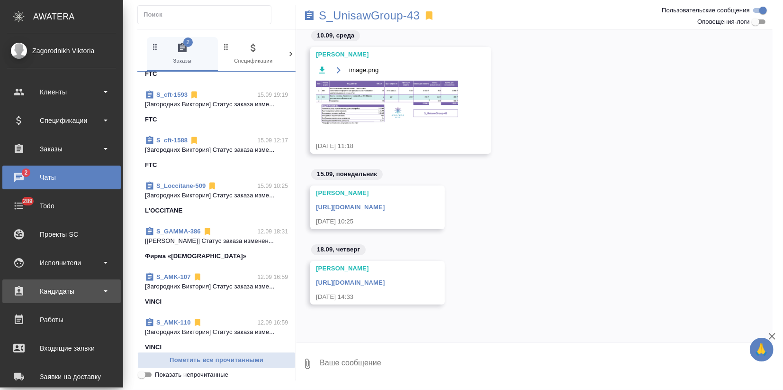
scroll to position [3335, 0]
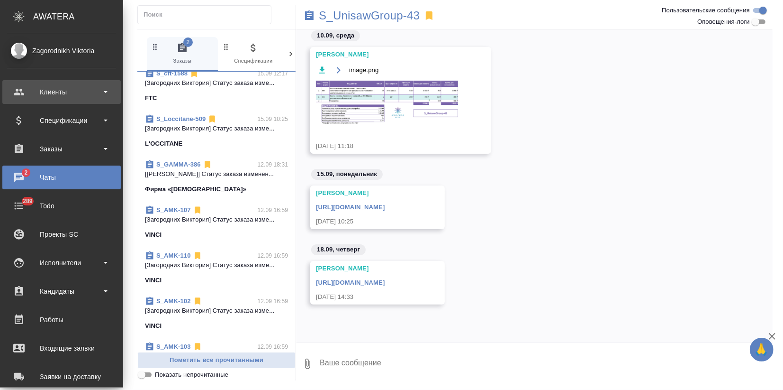
click at [45, 86] on div "Клиенты" at bounding box center [61, 92] width 109 height 14
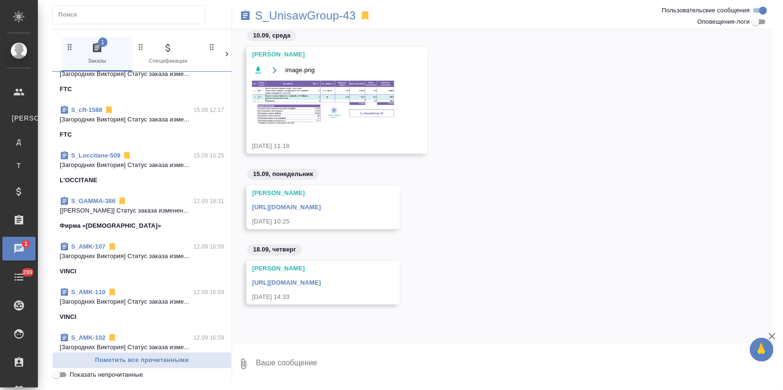
scroll to position [3210, 0]
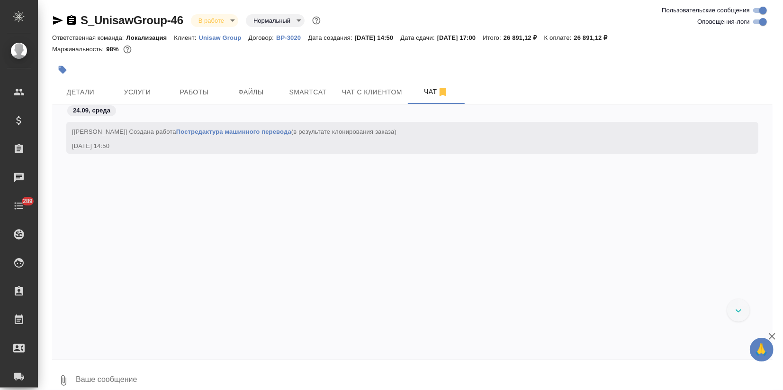
scroll to position [2631, 0]
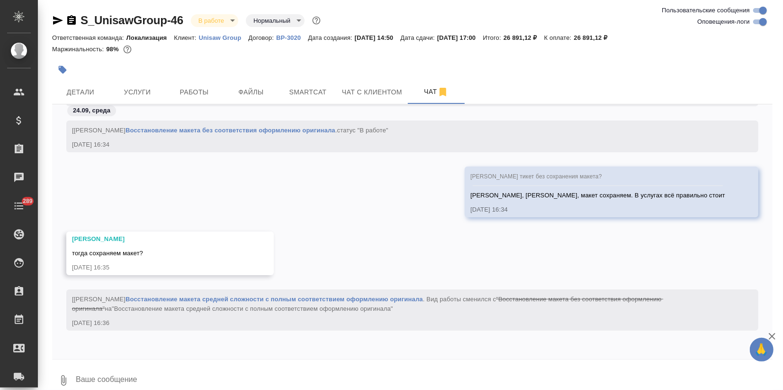
click at [756, 23] on input "Оповещения-логи" at bounding box center [763, 21] width 34 height 11
checkbox input "false"
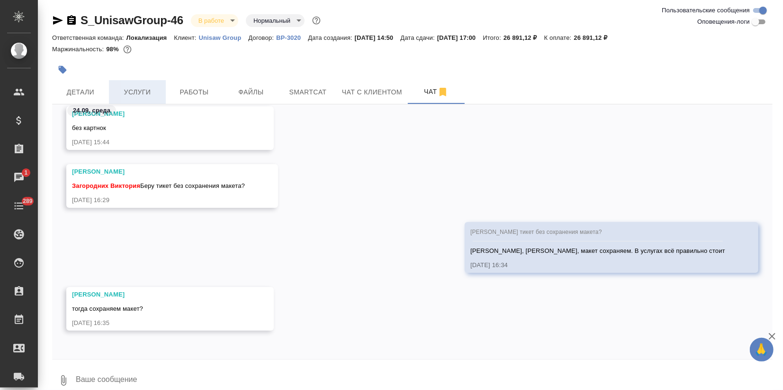
click at [140, 92] on span "Услуги" at bounding box center [137, 92] width 45 height 12
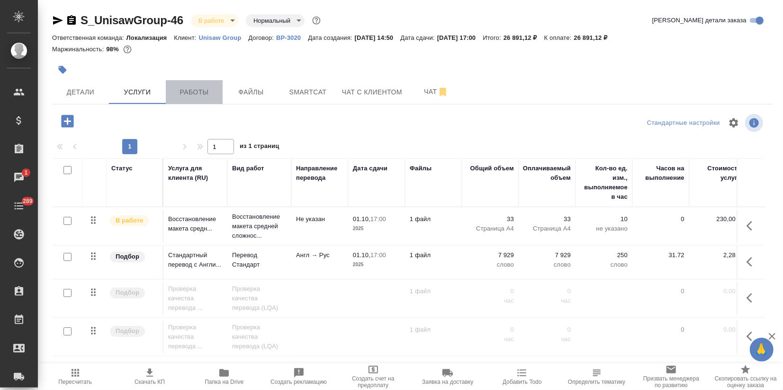
click at [181, 100] on button "Работы" at bounding box center [194, 92] width 57 height 24
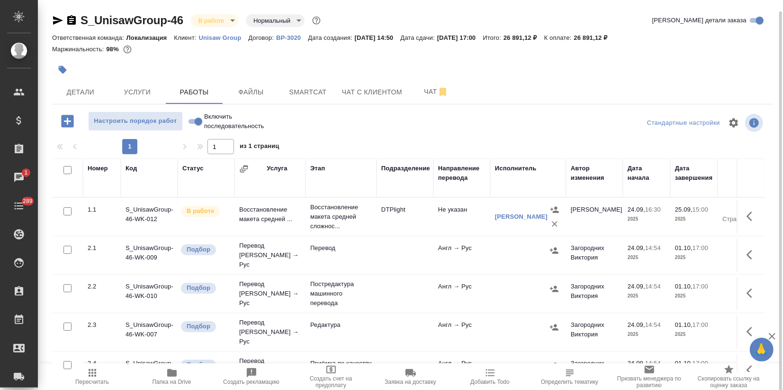
scroll to position [6, 0]
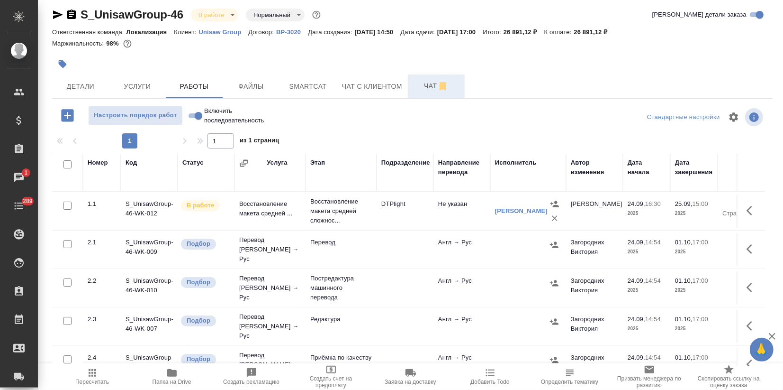
click at [429, 81] on span "Чат" at bounding box center [436, 86] width 45 height 12
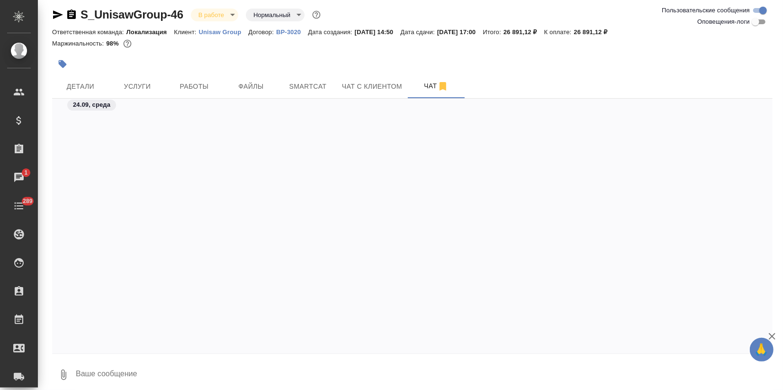
scroll to position [998, 0]
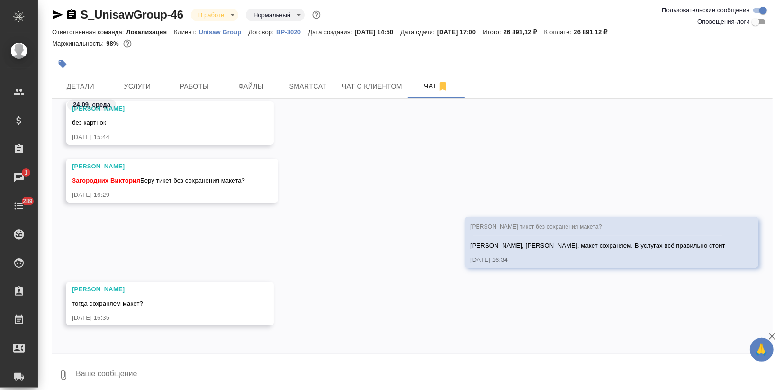
click at [168, 379] on textarea at bounding box center [424, 374] width 698 height 32
type textarea "Да, сохраняем"
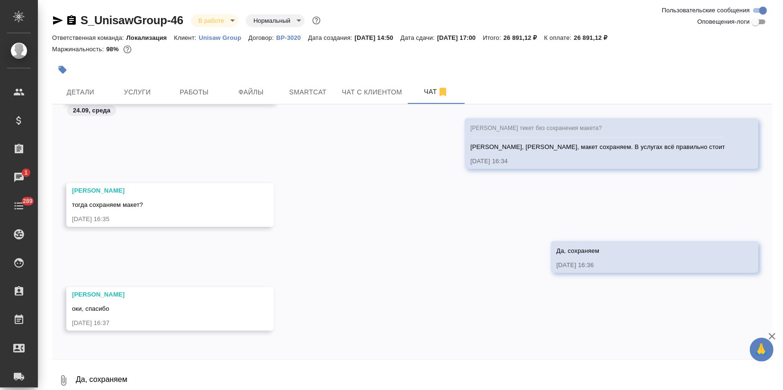
scroll to position [1102, 0]
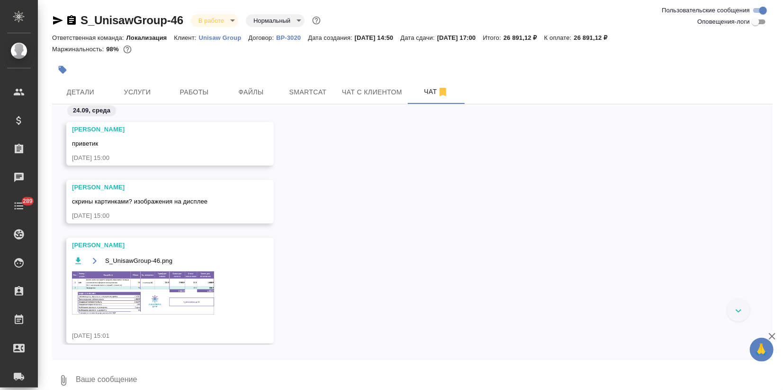
scroll to position [1102, 0]
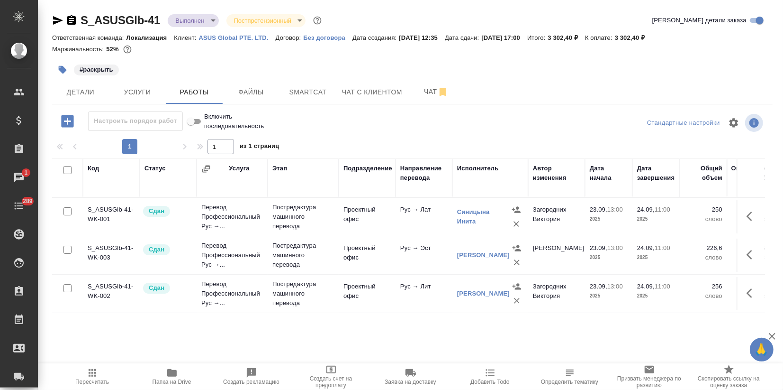
click at [169, 378] on span "Папка на Drive" at bounding box center [172, 381] width 39 height 7
drag, startPoint x: 197, startPoint y: 37, endPoint x: 252, endPoint y: 42, distance: 55.7
click at [252, 42] on div "Ответственная команда: Локализация Клиент: ASUS Global PTE. LTD. Договор: Без д…" at bounding box center [412, 37] width 721 height 11
copy p "ASUS Global PTE"
click at [264, 38] on p "ASUS Global PTE. LTD." at bounding box center [237, 37] width 77 height 7
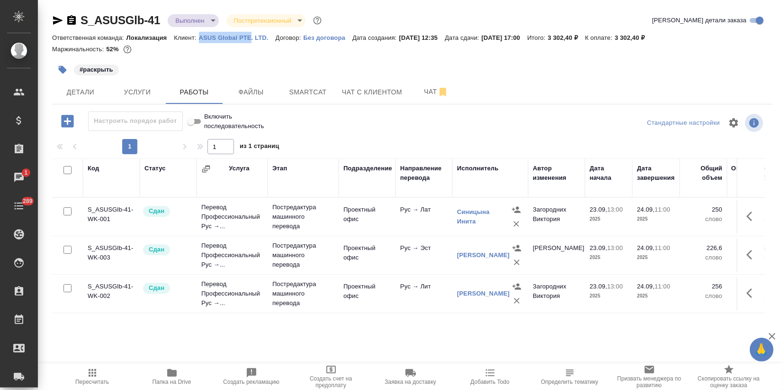
click at [237, 40] on p "ASUS Global PTE. LTD." at bounding box center [237, 37] width 77 height 7
click at [218, 35] on p "ASUS Global PTE. LTD." at bounding box center [237, 37] width 77 height 7
click at [125, 93] on span "Услуги" at bounding box center [137, 92] width 45 height 12
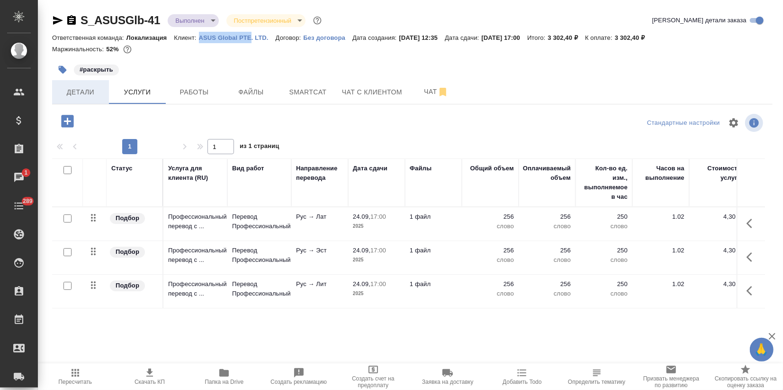
click at [79, 94] on span "Детали" at bounding box center [80, 92] width 45 height 12
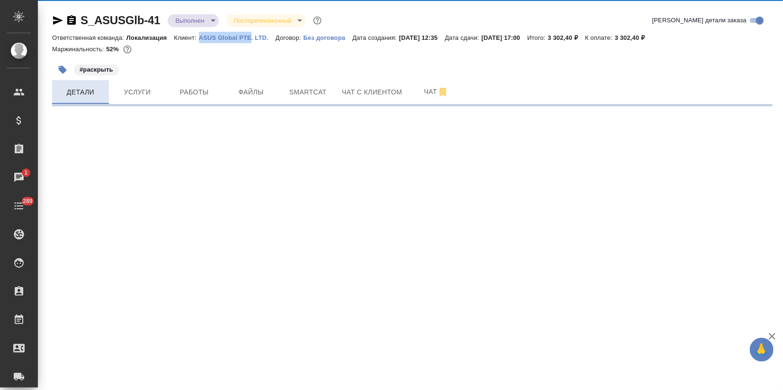
select select "RU"
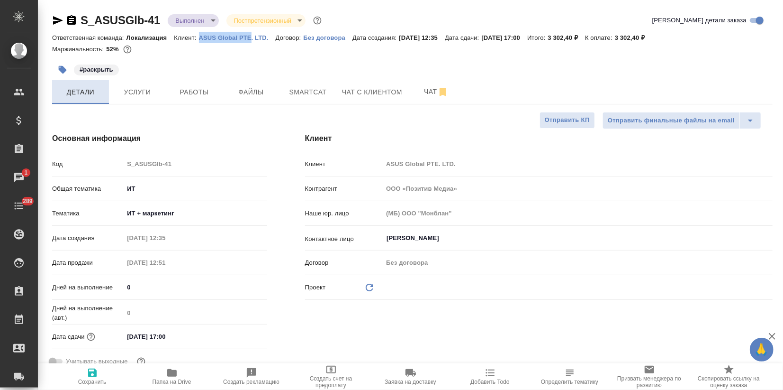
type textarea "x"
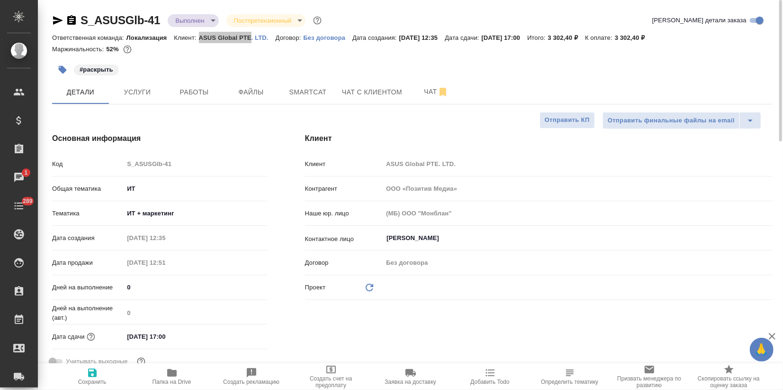
type textarea "x"
click at [235, 63] on div "#раскрыть" at bounding box center [292, 69] width 481 height 21
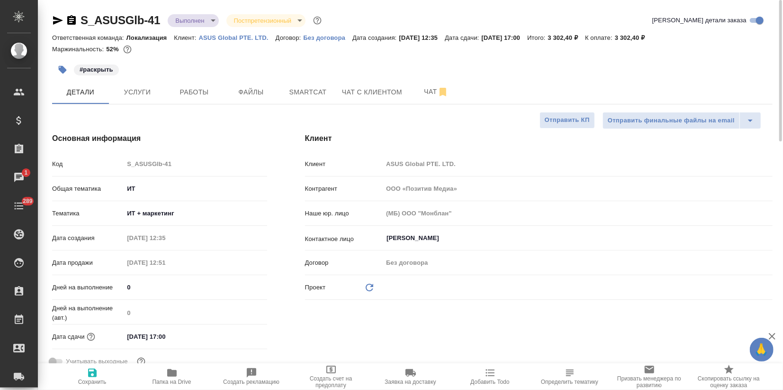
click at [776, 336] on icon "button" at bounding box center [772, 335] width 11 height 11
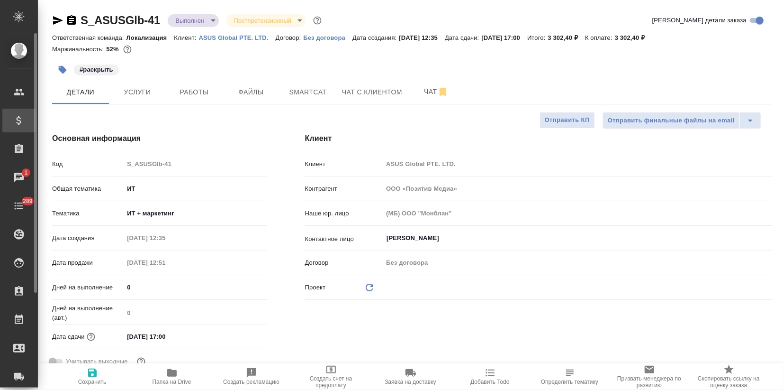
type textarea "x"
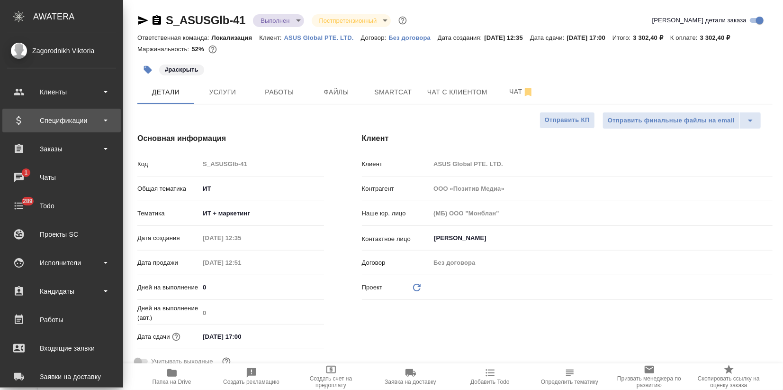
click at [54, 124] on div "Спецификации" at bounding box center [61, 120] width 109 height 14
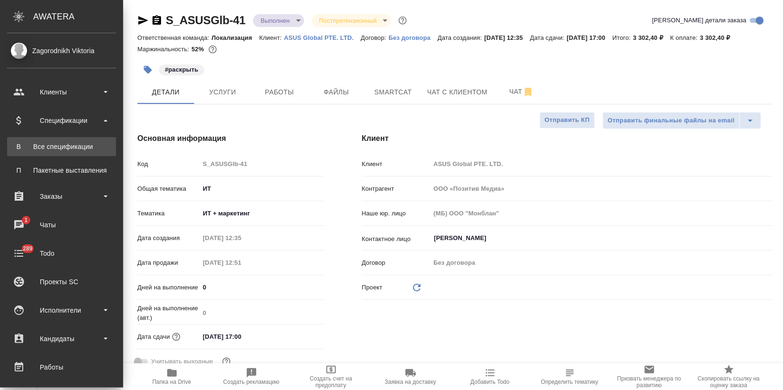
click at [72, 150] on div "Все спецификации" at bounding box center [62, 146] width 100 height 9
type textarea "x"
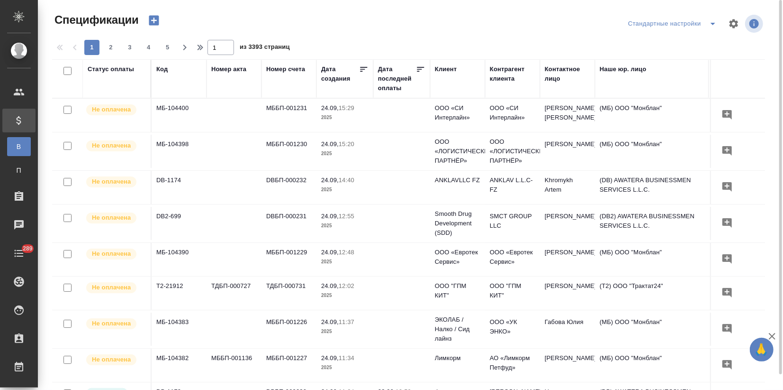
click at [152, 18] on icon "button" at bounding box center [154, 21] width 10 height 10
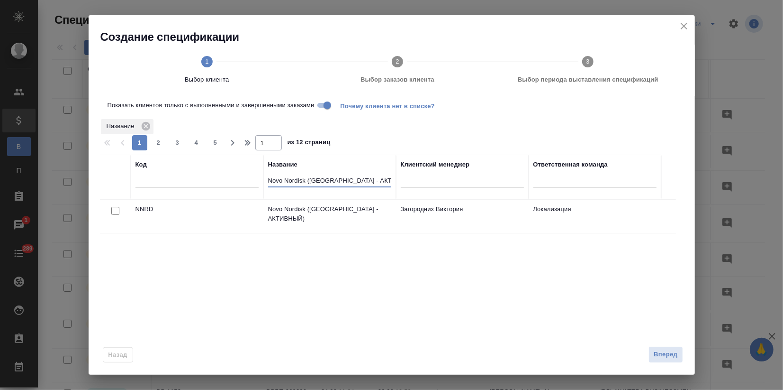
drag, startPoint x: 366, startPoint y: 178, endPoint x: 212, endPoint y: 181, distance: 153.6
click at [212, 181] on tr "Код Название Novo Nordisk (РФ - АКТИВНЫЙ) Клиентский менеджер Ответственная ком…" at bounding box center [381, 176] width 562 height 45
paste input "Ваш запрос принят в работу, в ближайшее время вернусь к Вам с ответом. Благодар…"
drag, startPoint x: 391, startPoint y: 181, endPoint x: 239, endPoint y: 179, distance: 152.6
click at [239, 179] on tr "Код Название Ваш запрос принят в работу, в ближайшее время вернусь к Вам с отве…" at bounding box center [381, 176] width 562 height 45
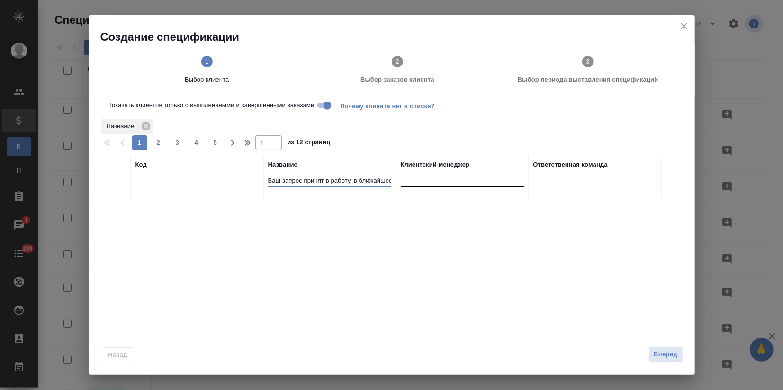
drag, startPoint x: 277, startPoint y: 180, endPoint x: 470, endPoint y: 186, distance: 193.4
click at [470, 186] on tr "Код Название Ваш запрос принят в работу, в ближайшее время вернусь к Вам с отве…" at bounding box center [381, 176] width 562 height 45
type input "Ва"
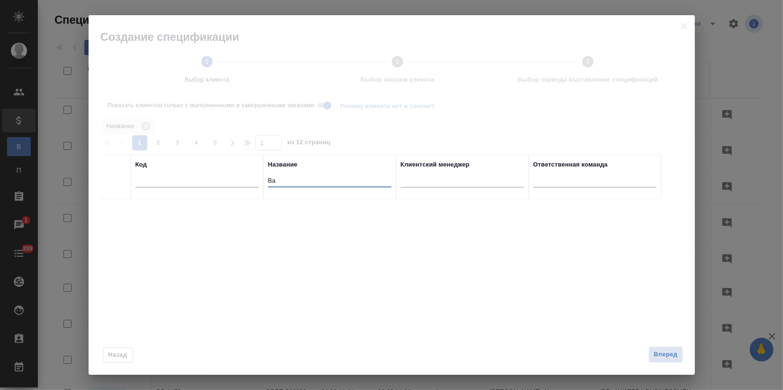
drag, startPoint x: 295, startPoint y: 184, endPoint x: 250, endPoint y: 184, distance: 45.0
click at [250, 184] on tr "Код Название Ва Клиентский менеджер Ответственная команда" at bounding box center [381, 176] width 562 height 45
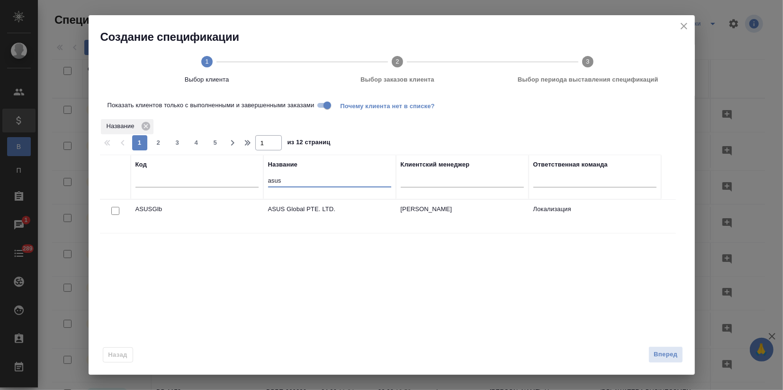
type input "asus"
click at [115, 212] on input "checkbox" at bounding box center [115, 211] width 8 height 8
checkbox input "true"
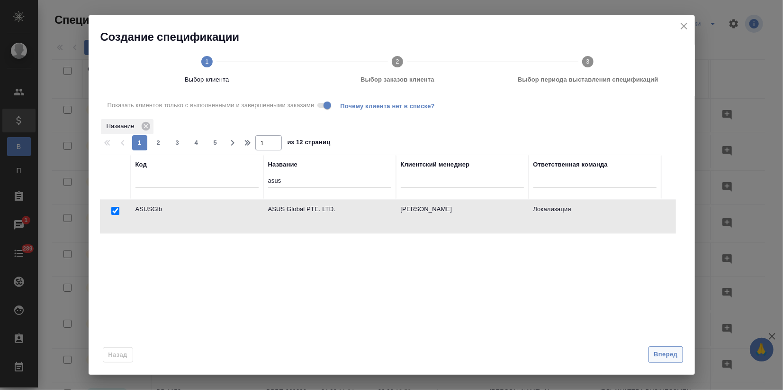
click at [662, 354] on span "Вперед" at bounding box center [666, 354] width 24 height 11
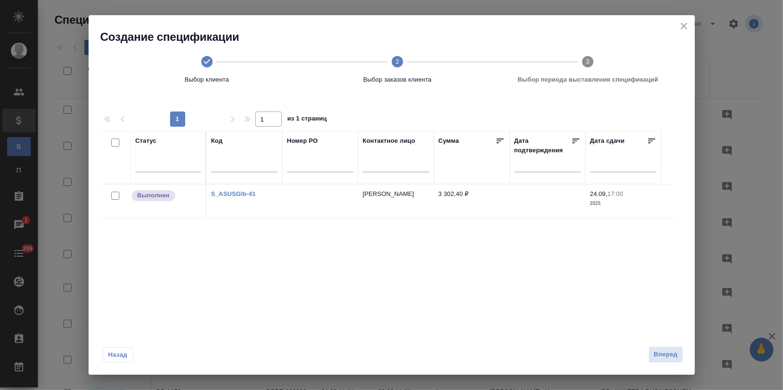
click at [116, 191] on input "checkbox" at bounding box center [115, 195] width 8 height 8
checkbox input "true"
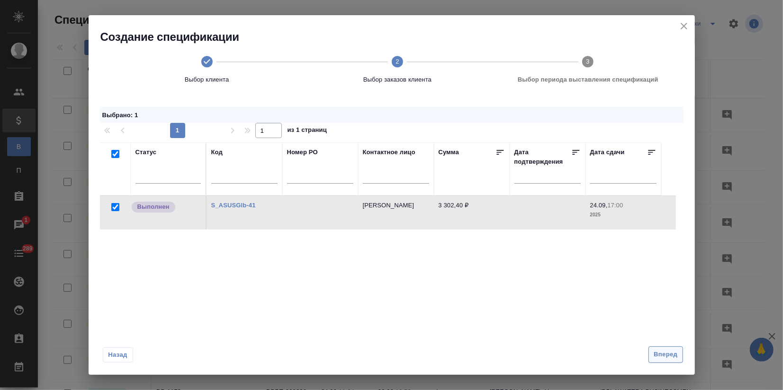
click at [671, 353] on span "Вперед" at bounding box center [666, 354] width 24 height 11
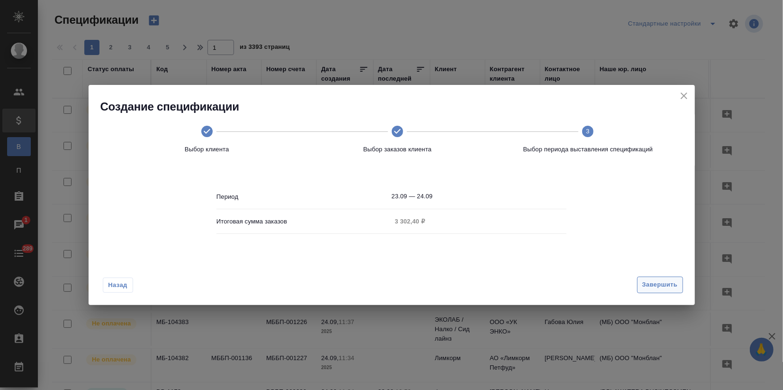
click at [659, 284] on span "Завершить" at bounding box center [661, 284] width 36 height 11
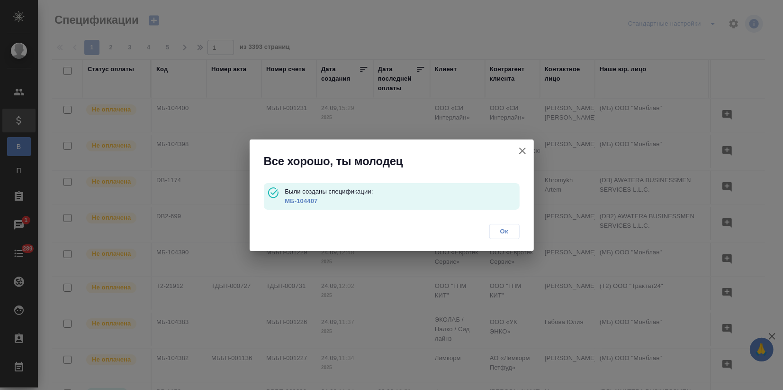
click at [301, 201] on link "МБ-104407" at bounding box center [301, 200] width 33 height 7
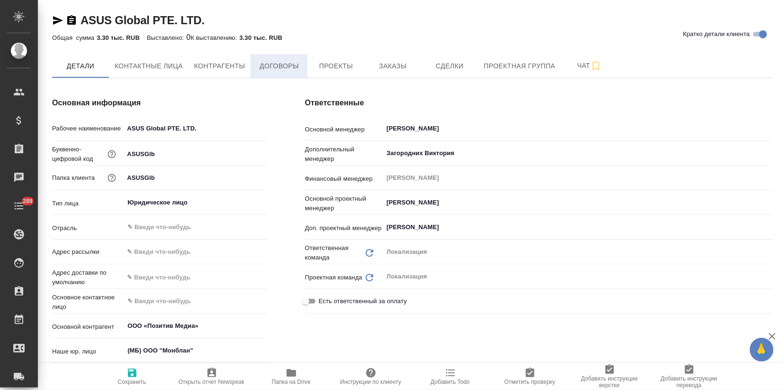
type textarea "x"
click at [295, 64] on span "Договоры" at bounding box center [278, 66] width 45 height 12
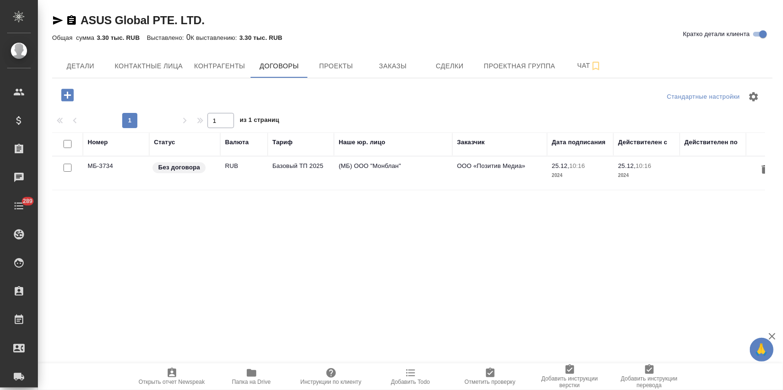
click at [252, 374] on icon "button" at bounding box center [251, 373] width 9 height 8
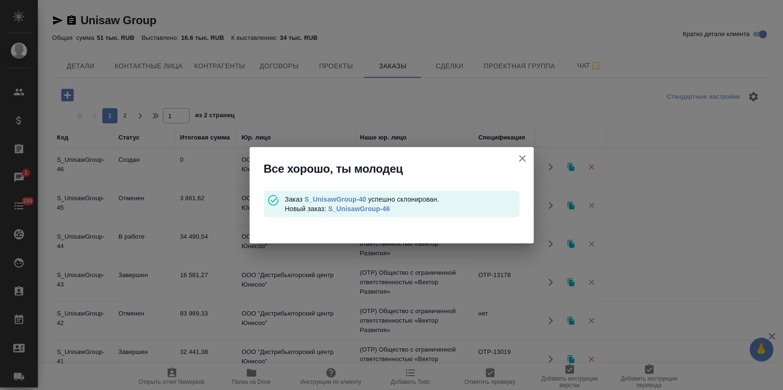
scroll to position [53, 0]
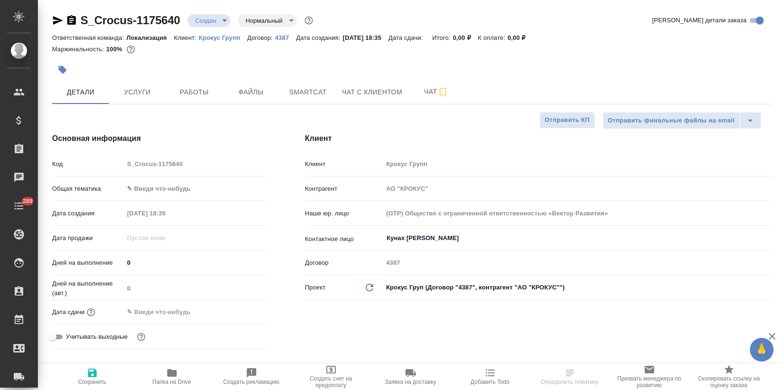
select select "RU"
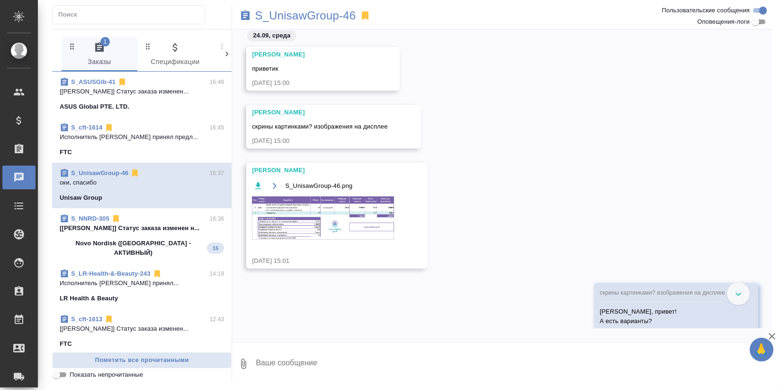
scroll to position [1044, 0]
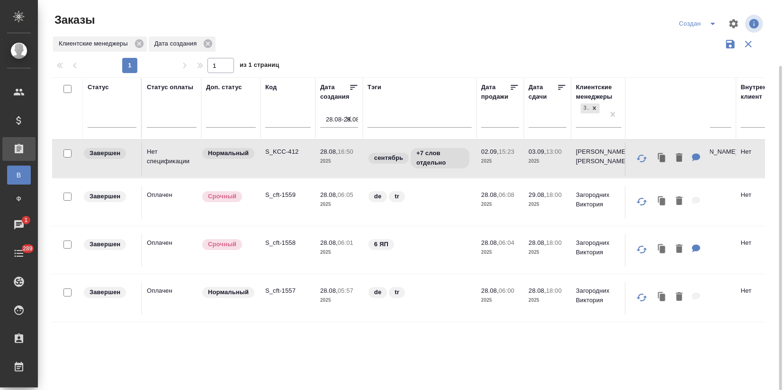
scroll to position [34, 0]
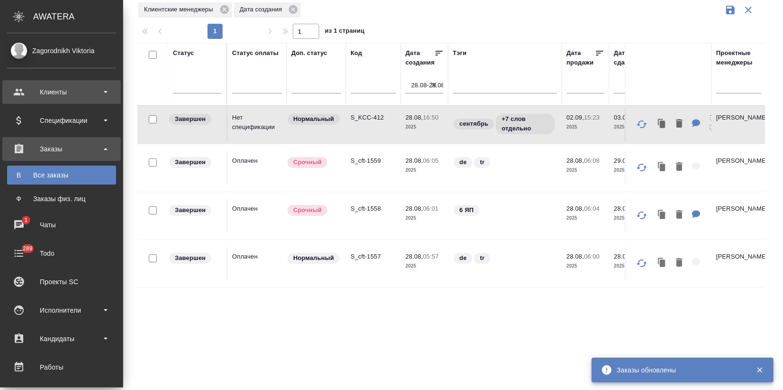
click at [35, 91] on div "Клиенты" at bounding box center [61, 92] width 109 height 14
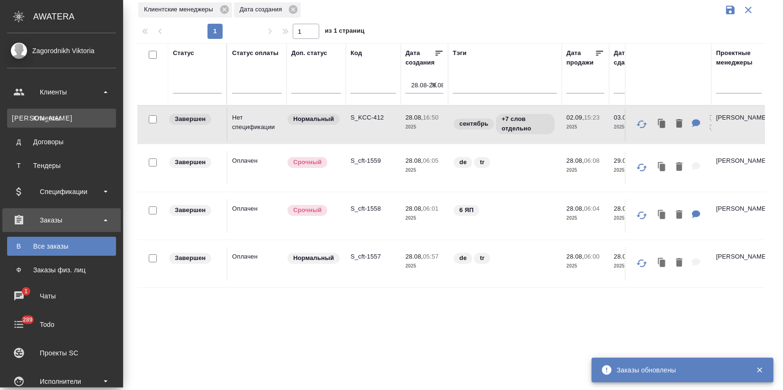
click at [37, 112] on link "К Клиенты" at bounding box center [61, 118] width 109 height 19
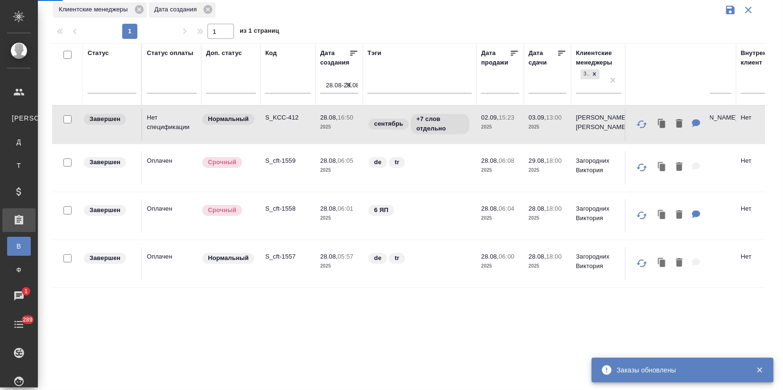
select select "RU"
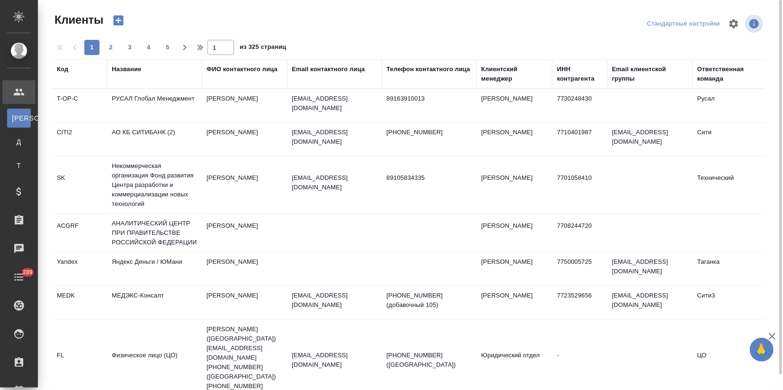
click at [326, 72] on div "Email контактного лица" at bounding box center [328, 68] width 73 height 9
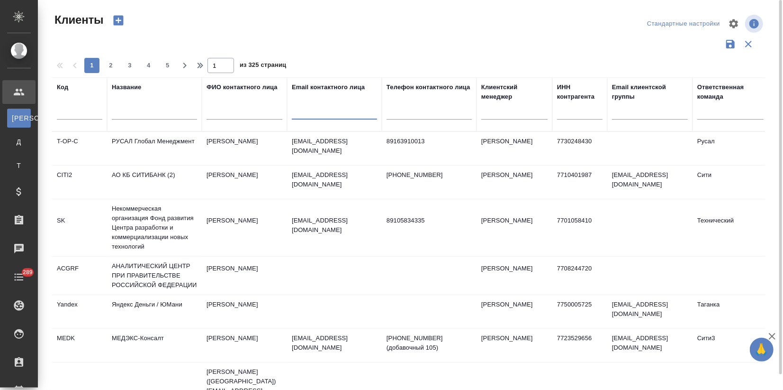
click at [314, 110] on input "text" at bounding box center [334, 114] width 85 height 12
paste input "elena.yatsenyuk@sobeautiful.ru"
type input "elena.yatsenyuk@sobeautiful.ru"
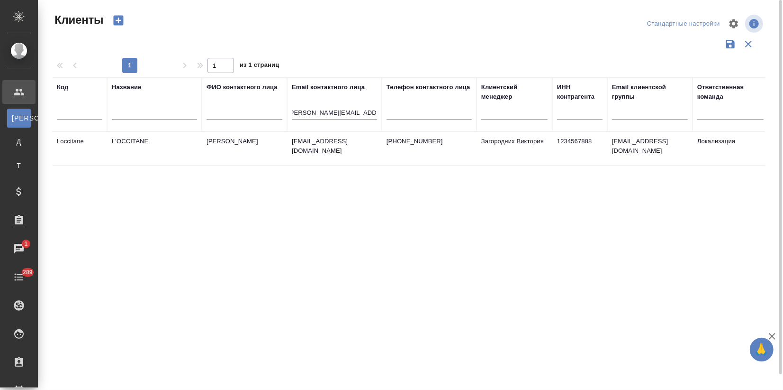
click at [259, 147] on td "Яценюк Елена" at bounding box center [244, 148] width 85 height 33
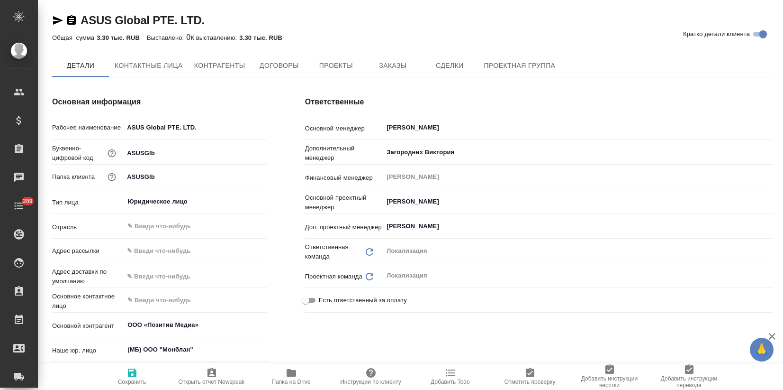
type textarea "x"
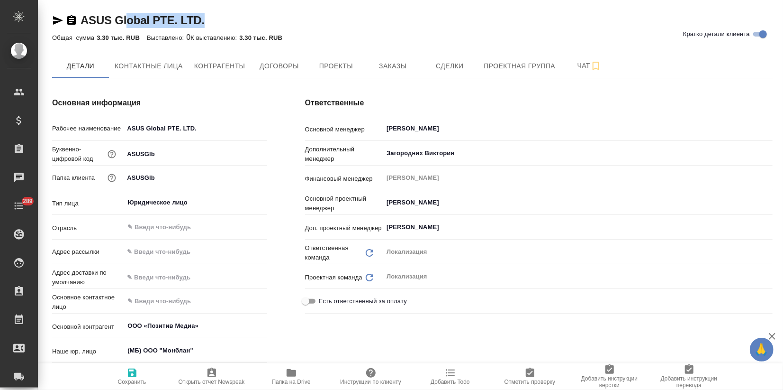
type textarea "x"
drag, startPoint x: 214, startPoint y: 21, endPoint x: 83, endPoint y: 24, distance: 130.8
click at [83, 24] on div "ASUS Global PTE. LTD. Кратко детали клиента" at bounding box center [412, 20] width 721 height 15
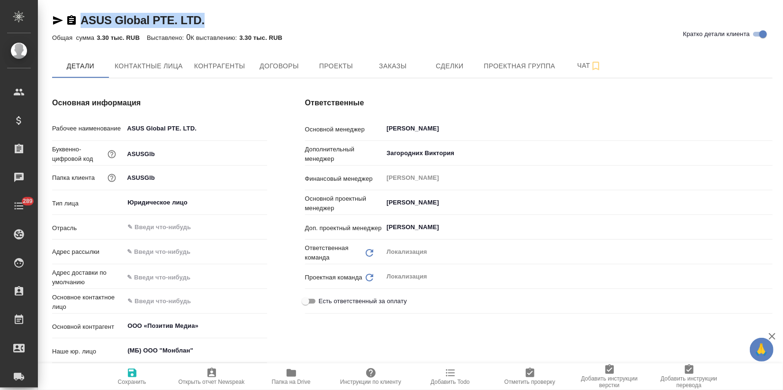
type textarea "x"
copy link "ASUS Global PTE. LTD."
type textarea "x"
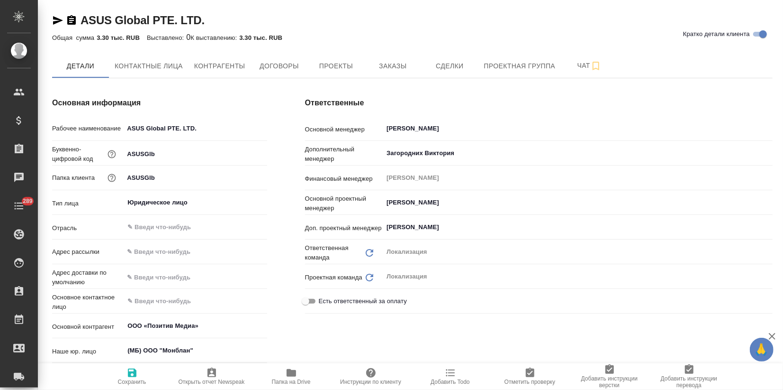
type textarea "x"
click at [54, 18] on icon "button" at bounding box center [58, 20] width 10 height 9
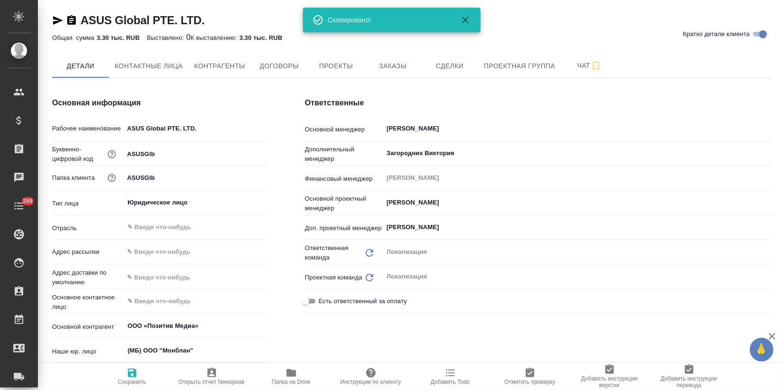
type textarea "x"
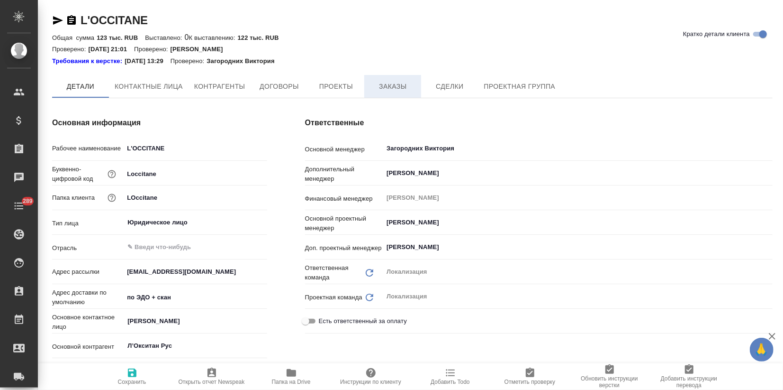
type textarea "x"
click at [394, 89] on span "Заказы" at bounding box center [392, 87] width 45 height 12
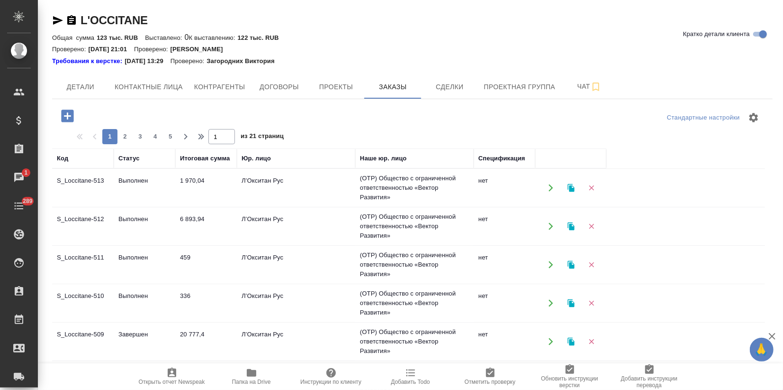
click at [181, 219] on td "6 893,94" at bounding box center [206, 225] width 62 height 33
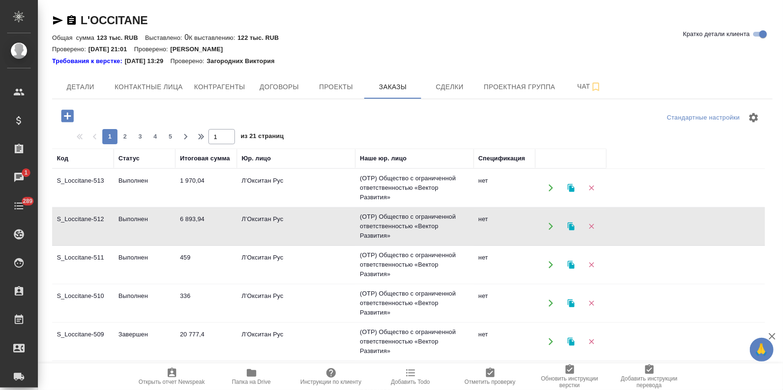
click at [181, 219] on td "6 893,94" at bounding box center [206, 225] width 62 height 33
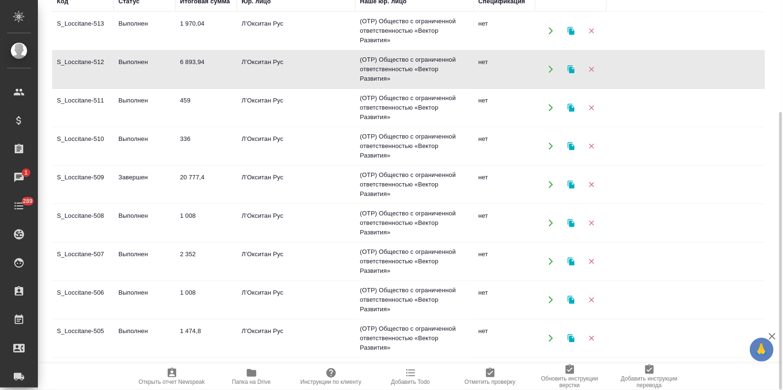
click at [191, 329] on td "1 474,8" at bounding box center [206, 337] width 62 height 33
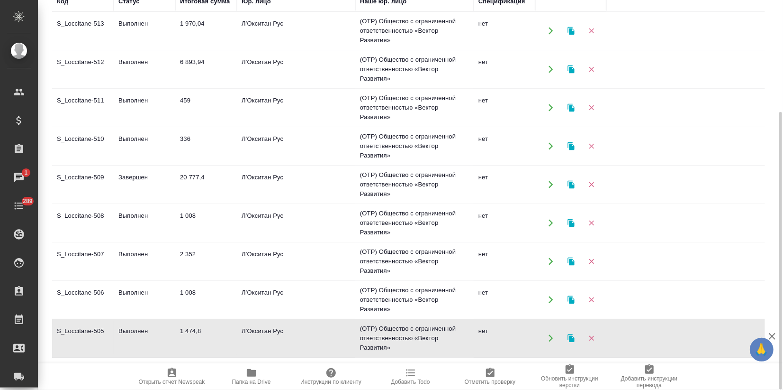
click at [191, 329] on td "1 474,8" at bounding box center [206, 337] width 62 height 33
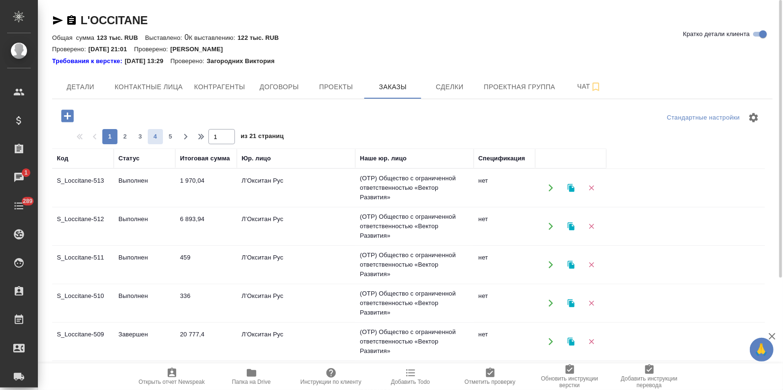
click at [154, 136] on span "4" at bounding box center [155, 136] width 15 height 9
type input "4"
click at [124, 305] on td "Завершен" at bounding box center [145, 302] width 62 height 33
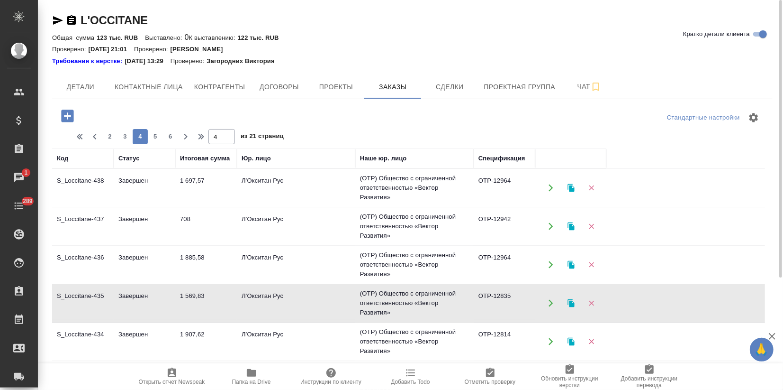
click at [124, 305] on td "Завершен" at bounding box center [145, 302] width 62 height 33
click at [572, 303] on icon "button" at bounding box center [571, 303] width 7 height 8
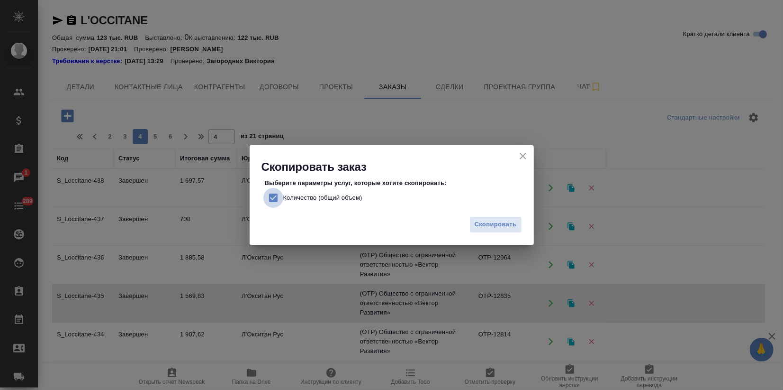
click at [273, 194] on input "Количество (общий объем)" at bounding box center [273, 198] width 20 height 20
checkbox input "false"
click at [493, 227] on span "Скопировать" at bounding box center [496, 224] width 42 height 11
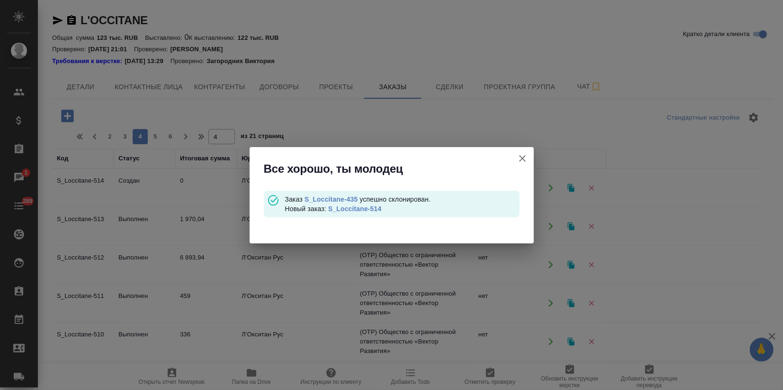
click at [368, 210] on link "S_Loccitane-514" at bounding box center [354, 209] width 53 height 8
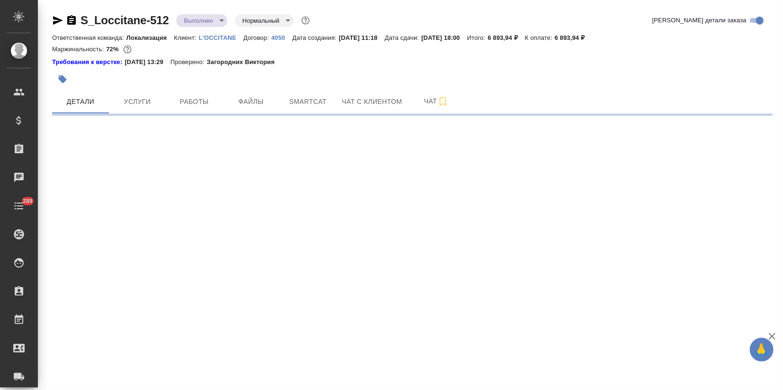
select select "RU"
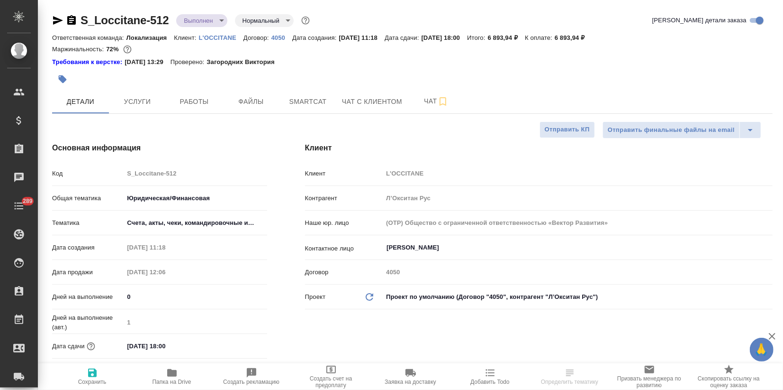
type textarea "x"
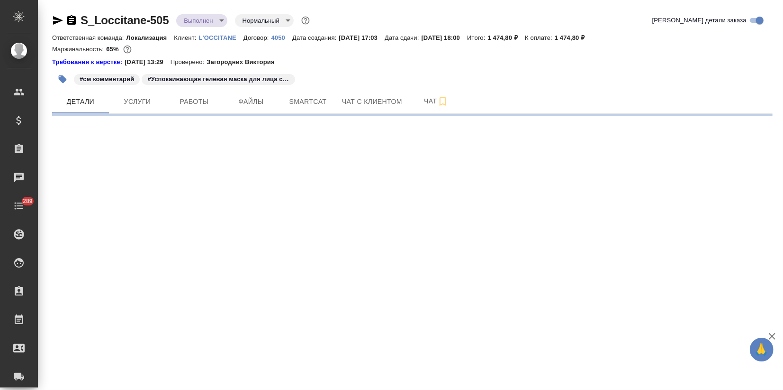
select select "RU"
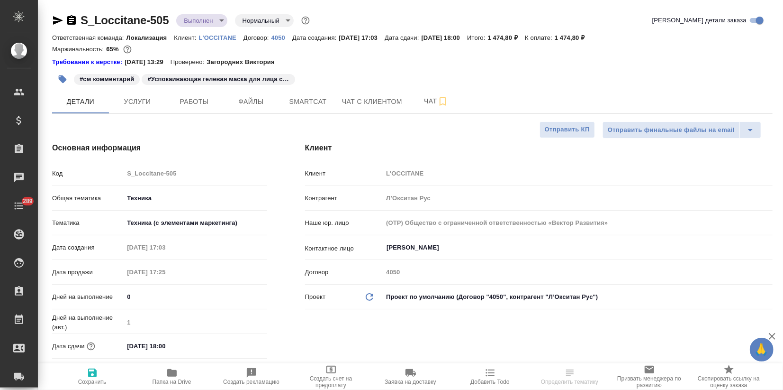
type textarea "x"
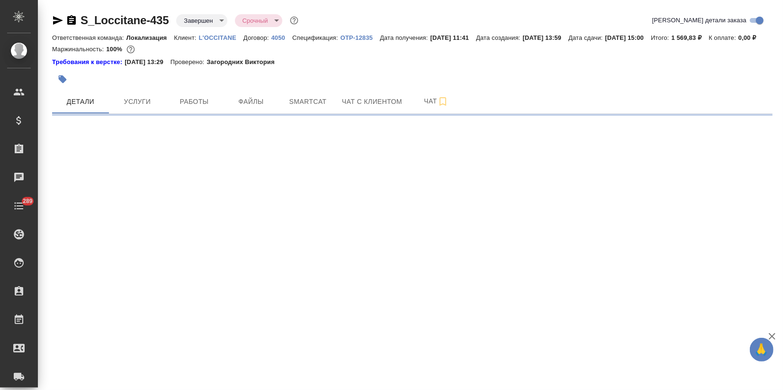
select select "RU"
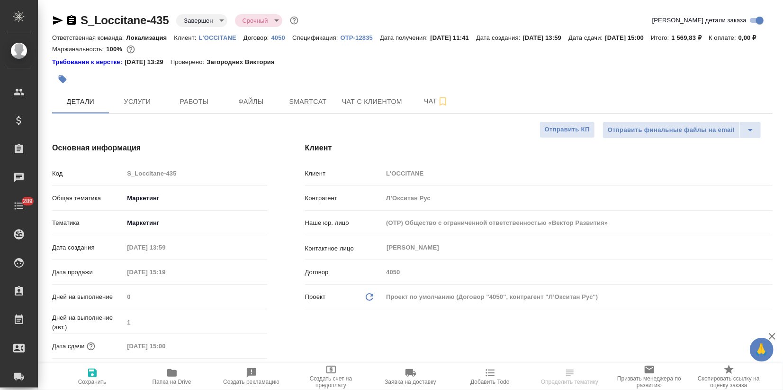
type textarea "x"
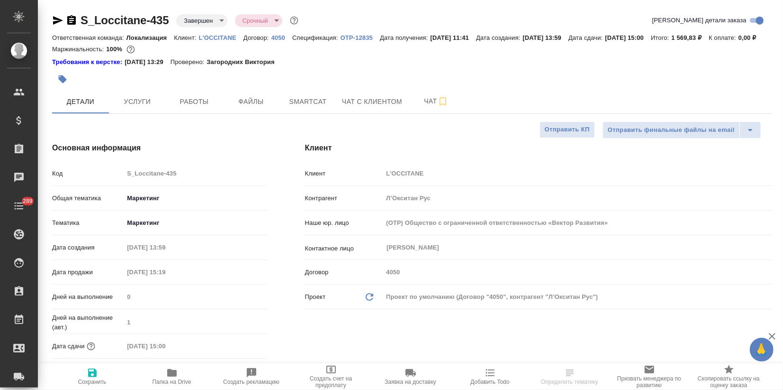
type textarea "x"
click at [132, 108] on span "Услуги" at bounding box center [137, 102] width 45 height 12
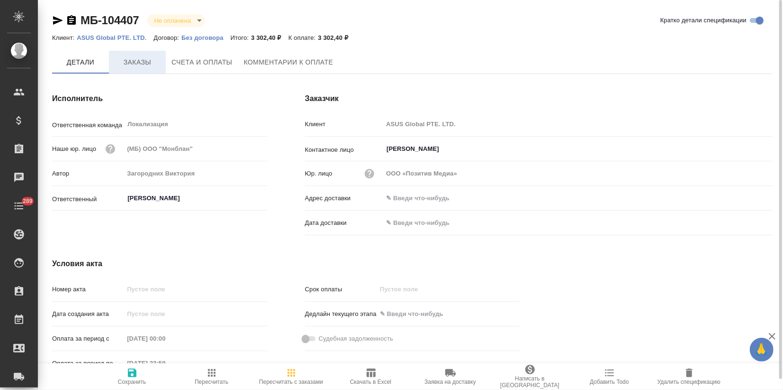
click at [142, 61] on span "Заказы" at bounding box center [137, 62] width 45 height 12
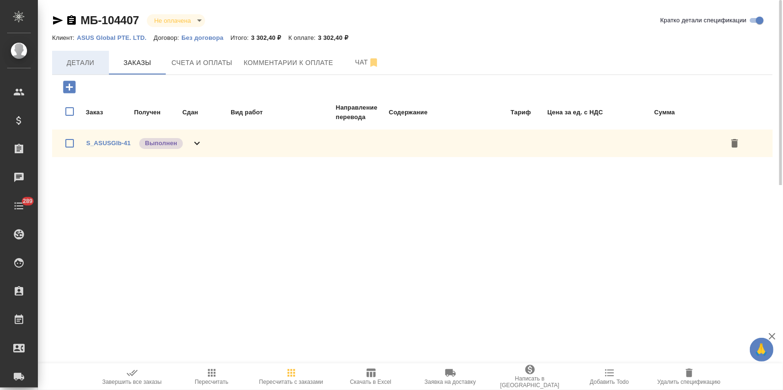
click at [76, 65] on span "Детали" at bounding box center [80, 63] width 45 height 12
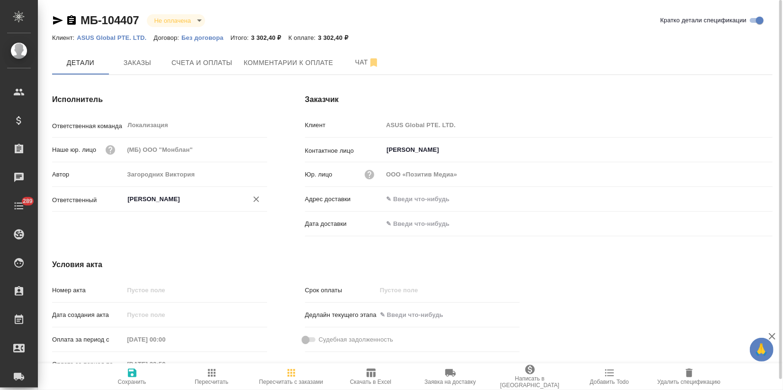
click at [169, 204] on input "[PERSON_NAME]" at bounding box center [180, 198] width 106 height 11
drag, startPoint x: 82, startPoint y: 192, endPoint x: 77, endPoint y: 193, distance: 5.9
click at [77, 193] on div "Ответственный pfuj ​" at bounding box center [159, 199] width 215 height 17
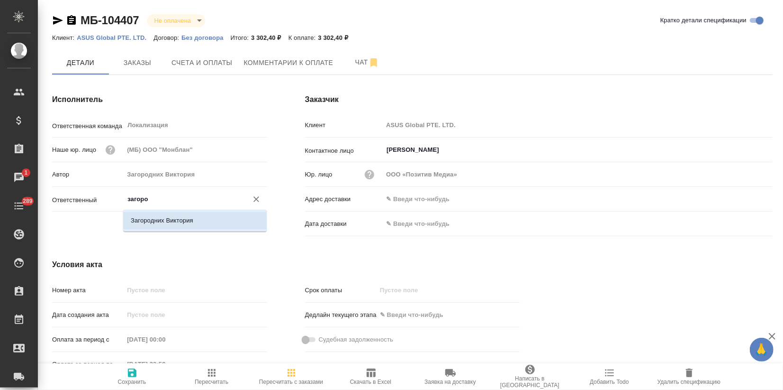
click at [164, 219] on li "Загородних Виктория" at bounding box center [195, 220] width 144 height 17
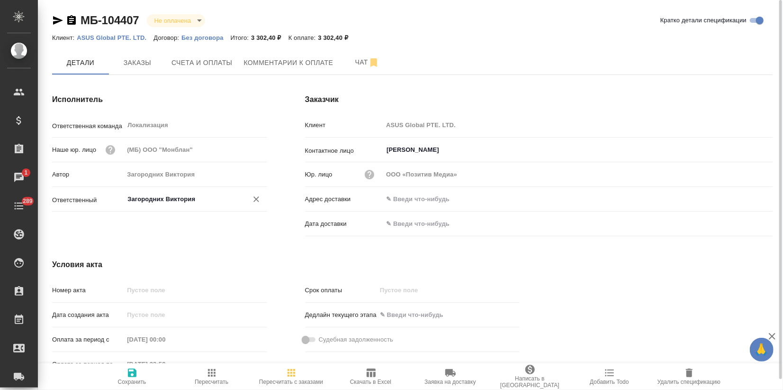
type input "Загородних Виктория"
click at [133, 367] on icon "button" at bounding box center [132, 372] width 11 height 11
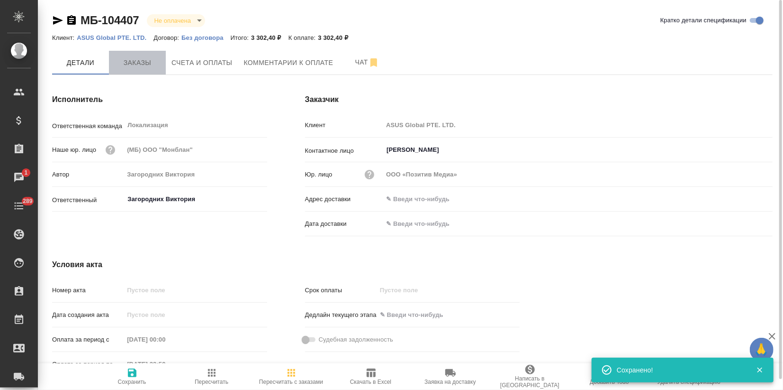
click at [138, 71] on button "Заказы" at bounding box center [137, 63] width 57 height 24
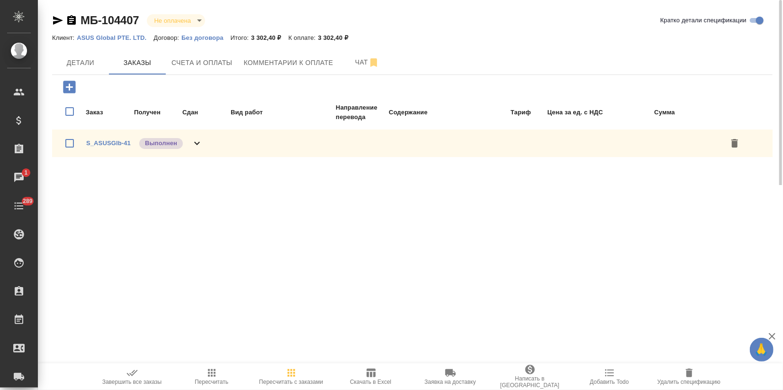
click at [136, 381] on span "Завершить все заказы" at bounding box center [132, 381] width 60 height 7
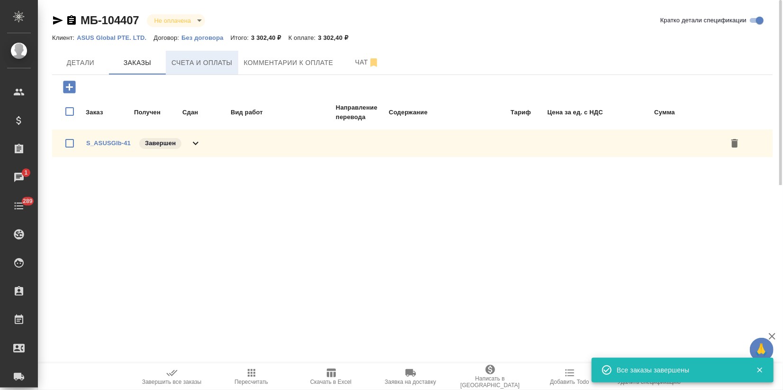
click at [233, 67] on button "Счета и оплаты" at bounding box center [202, 63] width 73 height 24
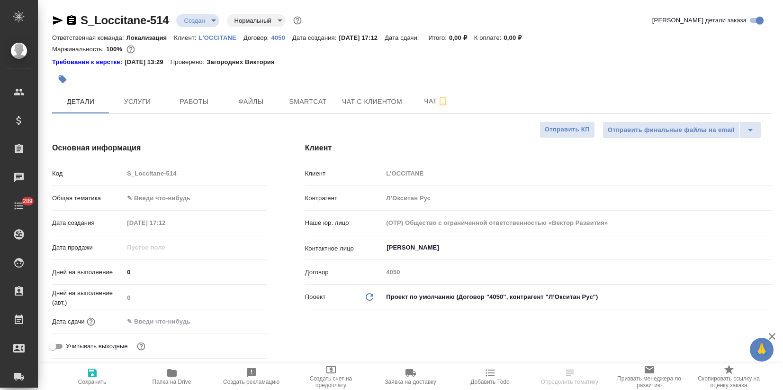
select select "RU"
click at [400, 239] on div "[PERSON_NAME] ​" at bounding box center [578, 247] width 390 height 17
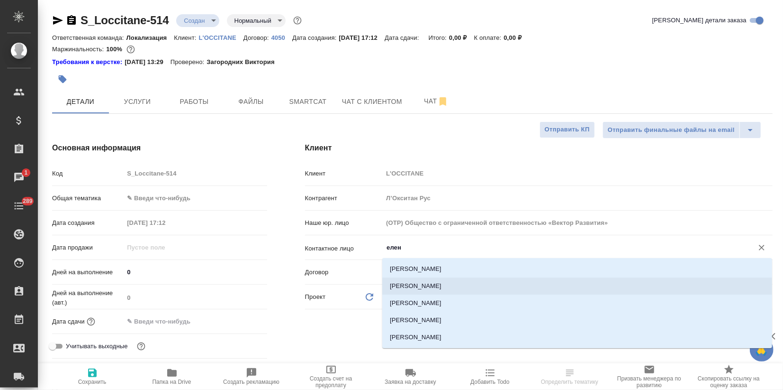
click at [421, 286] on li "[PERSON_NAME]" at bounding box center [577, 285] width 390 height 17
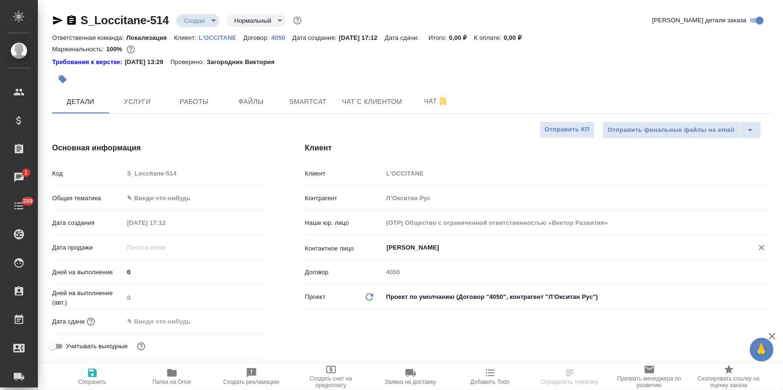
type input "[PERSON_NAME]"
click at [92, 377] on icon "button" at bounding box center [92, 372] width 9 height 9
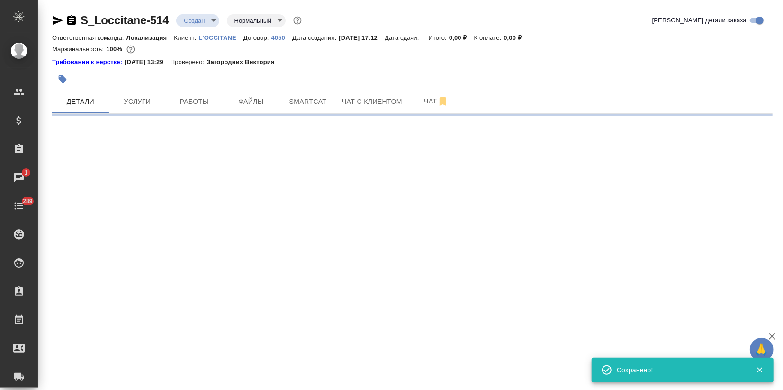
select select "RU"
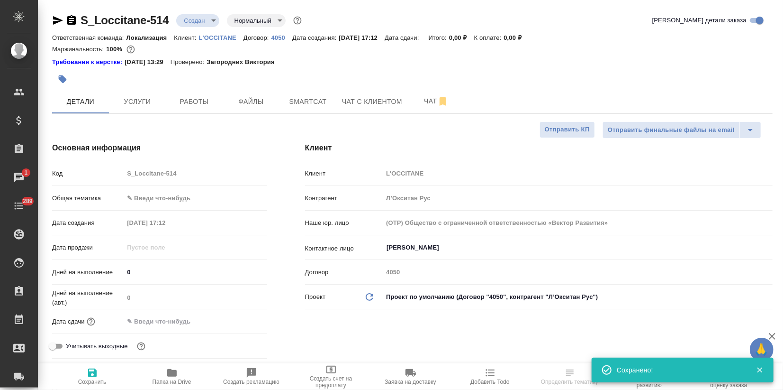
type textarea "x"
click at [143, 197] on body "🙏 .cls-1 fill:#fff; AWATERA Zagorodnikh [PERSON_NAME] Спецификации Заказы 1 Чат…" at bounding box center [391, 195] width 783 height 390
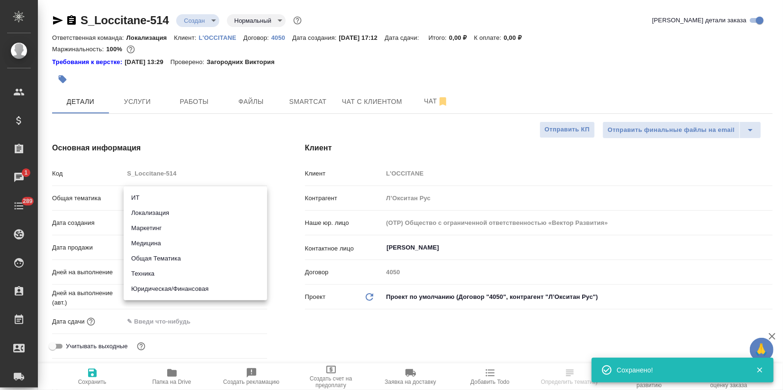
click at [141, 227] on div ".cls-1 fill:#fff; AWATERA Zagorodnikh [PERSON_NAME] Спецификации Заказы 1 Чаты …" at bounding box center [391, 195] width 783 height 390
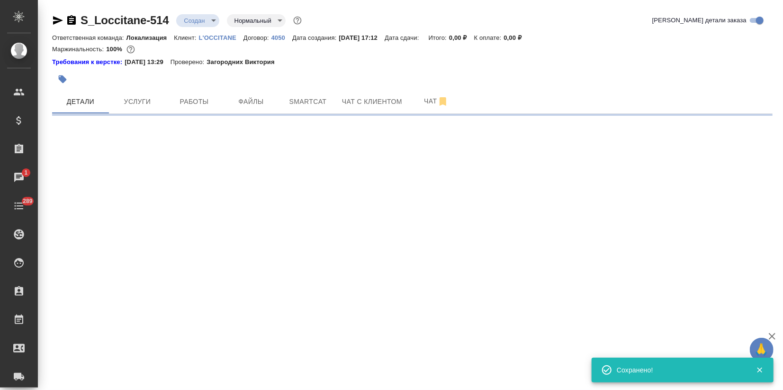
select select "RU"
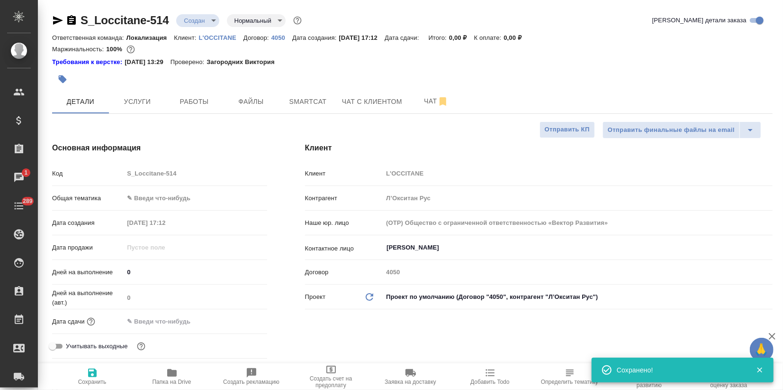
type textarea "x"
click at [142, 198] on body "🙏 .cls-1 fill:#fff; AWATERA Zagorodnikh [PERSON_NAME] Спецификации Заказы 1 Чат…" at bounding box center [391, 195] width 783 height 390
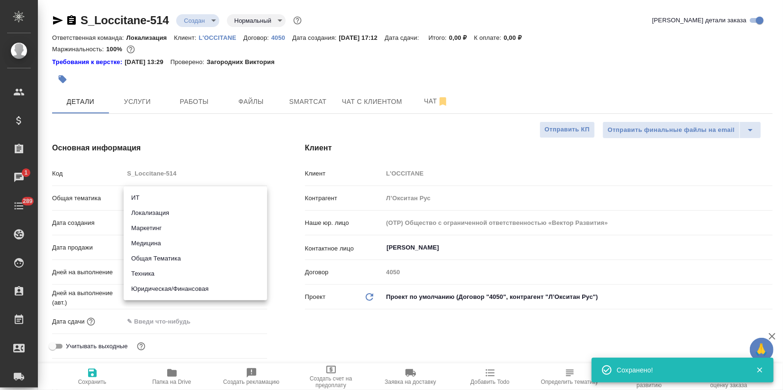
click at [138, 225] on li "Маркетинг" at bounding box center [196, 227] width 144 height 15
type input "marketing"
type textarea "x"
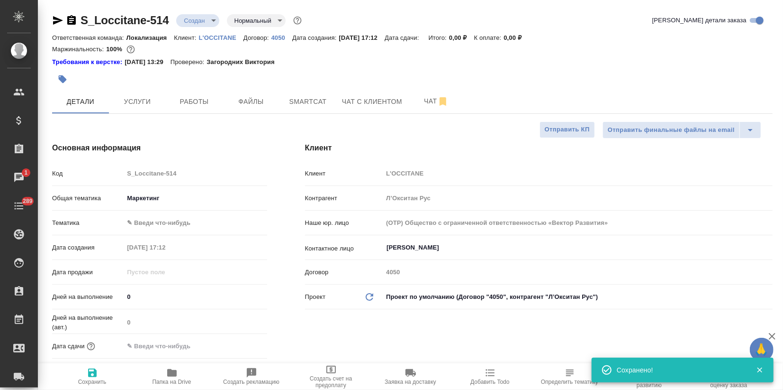
click at [141, 220] on body "🙏 .cls-1 fill:#fff; AWATERA Zagorodnikh [PERSON_NAME] Спецификации Заказы 1 Чат…" at bounding box center [391, 195] width 783 height 390
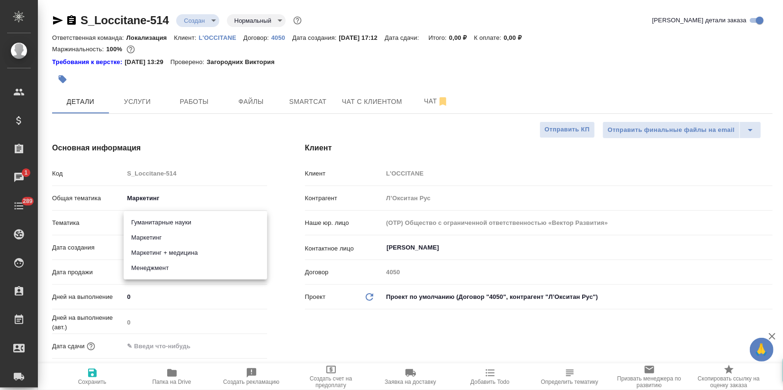
click at [151, 243] on li "Маркетинг" at bounding box center [196, 237] width 144 height 15
type textarea "x"
type input "5a8b8b956a9677013d343d63"
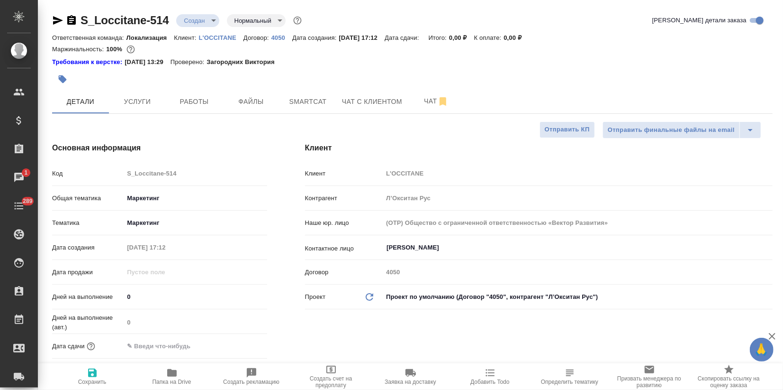
click at [93, 375] on icon "button" at bounding box center [92, 372] width 11 height 11
type textarea "x"
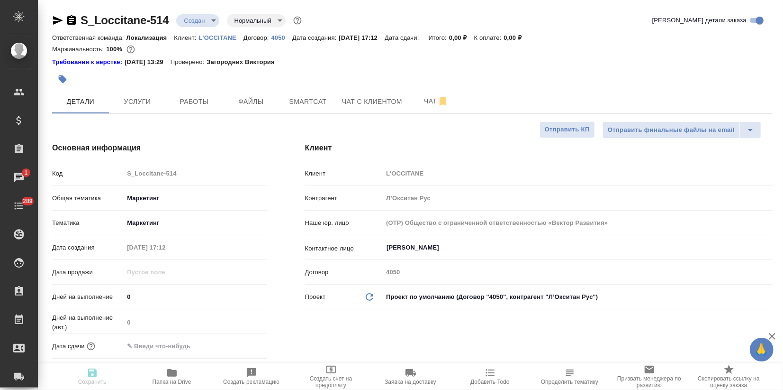
type textarea "x"
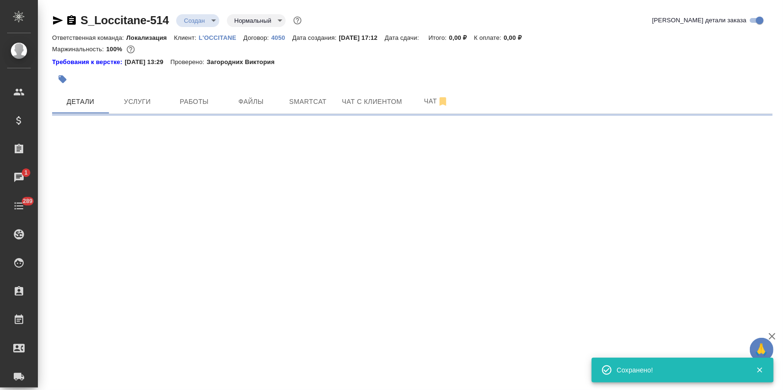
select select "RU"
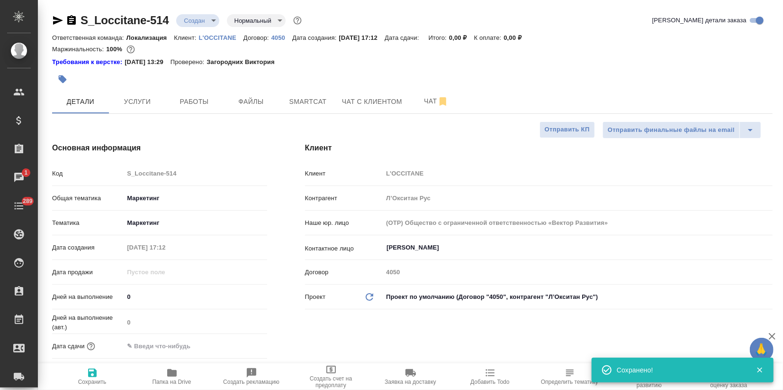
type textarea "x"
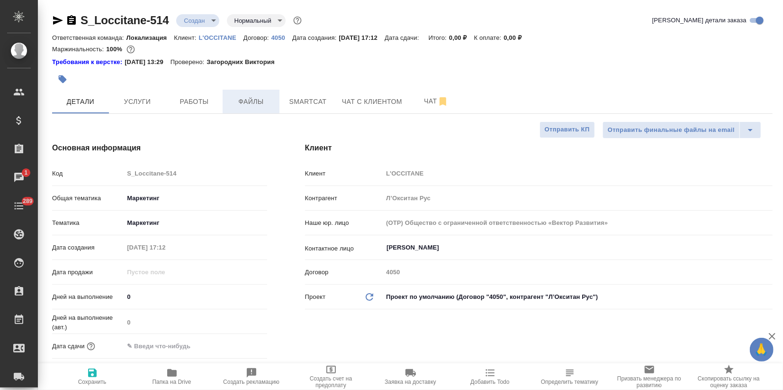
click at [238, 104] on span "Файлы" at bounding box center [250, 102] width 45 height 12
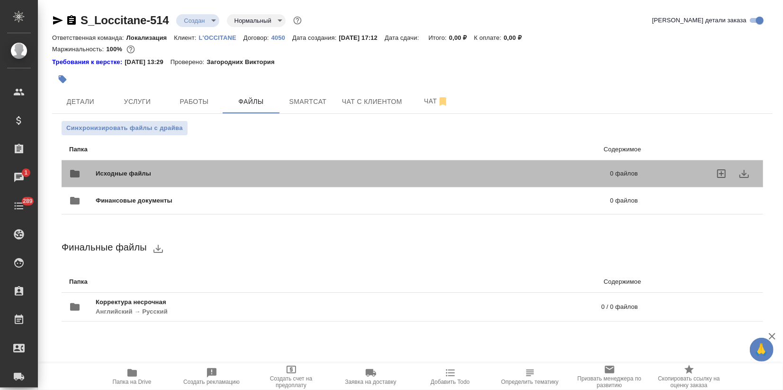
click at [116, 176] on span "Исходные файлы" at bounding box center [238, 173] width 285 height 9
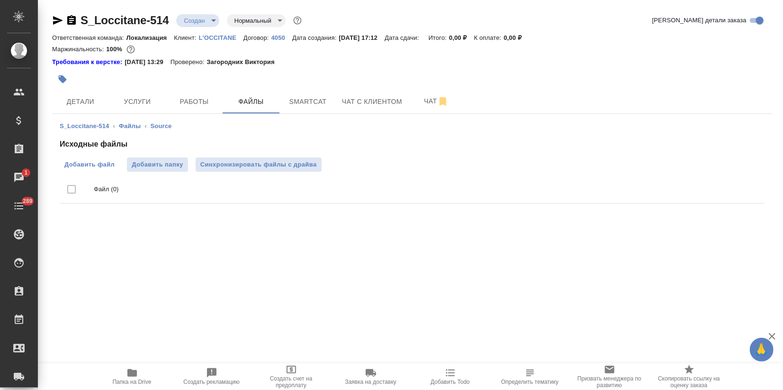
click at [100, 159] on label "Добавить файл" at bounding box center [90, 164] width 60 height 14
click at [0, 0] on input "Добавить файл" at bounding box center [0, 0] width 0 height 0
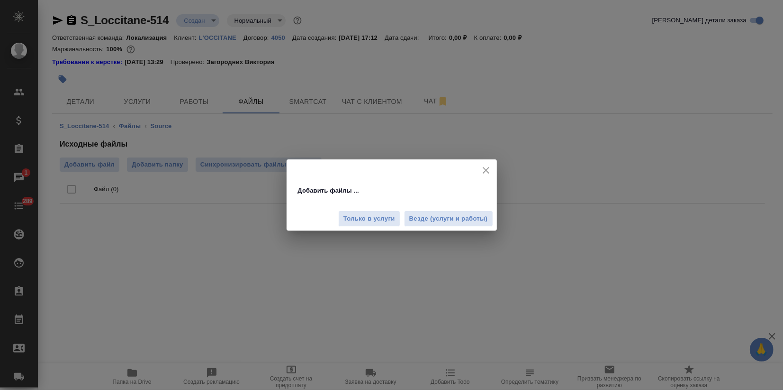
click at [446, 207] on div "Только в услуги Везде (услуги и работы)" at bounding box center [392, 215] width 210 height 32
click at [441, 213] on span "Везде (услуги и работы)" at bounding box center [448, 218] width 79 height 11
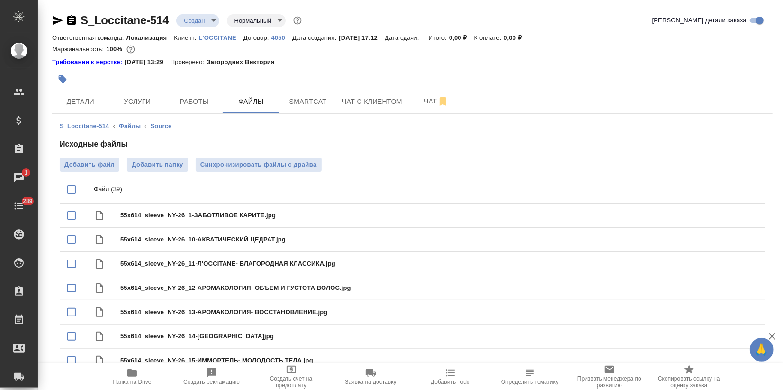
click at [611, 81] on div at bounding box center [412, 79] width 721 height 21
click at [131, 99] on span "Услуги" at bounding box center [137, 102] width 45 height 12
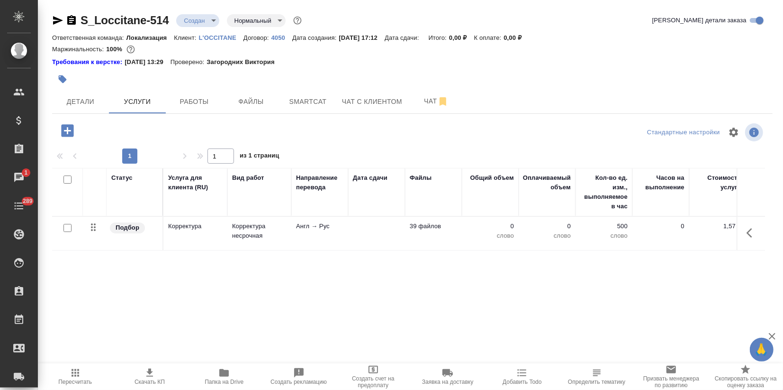
click at [246, 226] on p "Корректура несрочная" at bounding box center [259, 230] width 55 height 19
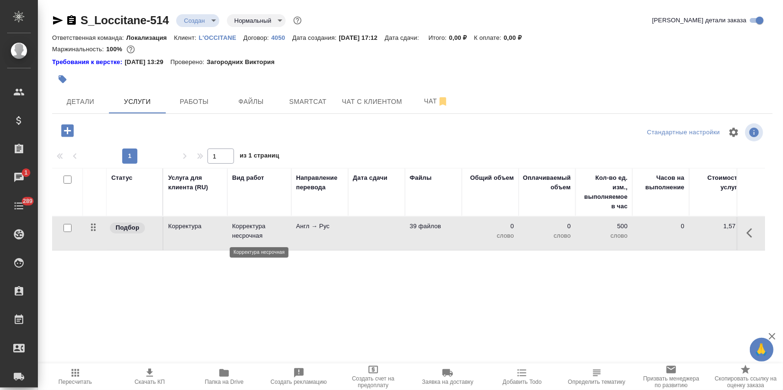
click at [246, 226] on p "Корректура несрочная" at bounding box center [259, 230] width 55 height 19
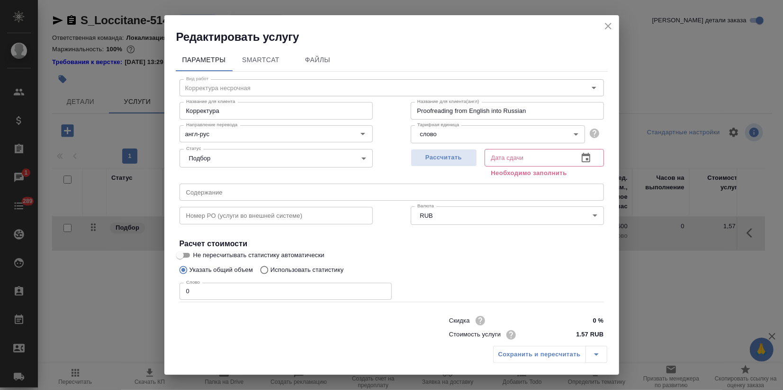
click at [197, 290] on input "0" at bounding box center [286, 290] width 212 height 17
drag, startPoint x: 204, startPoint y: 292, endPoint x: 123, endPoint y: 289, distance: 80.7
click at [123, 289] on div "Редактировать услугу Параметры SmartCat Файлы Вид работ Корректура несрочная Ви…" at bounding box center [391, 195] width 783 height 390
type input "384"
click at [433, 154] on span "Рассчитать" at bounding box center [444, 157] width 56 height 11
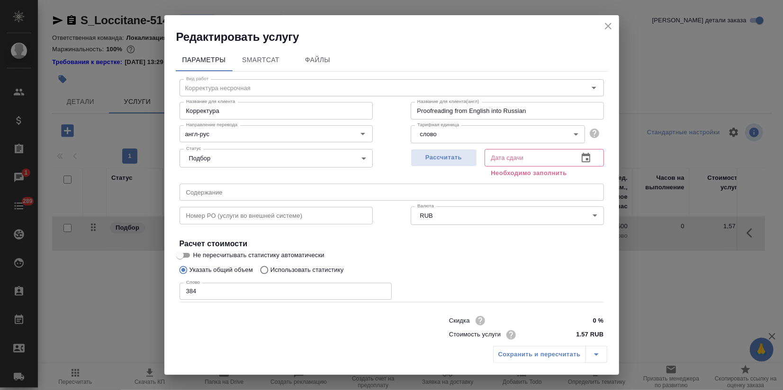
type input "25.09.2025 10:19"
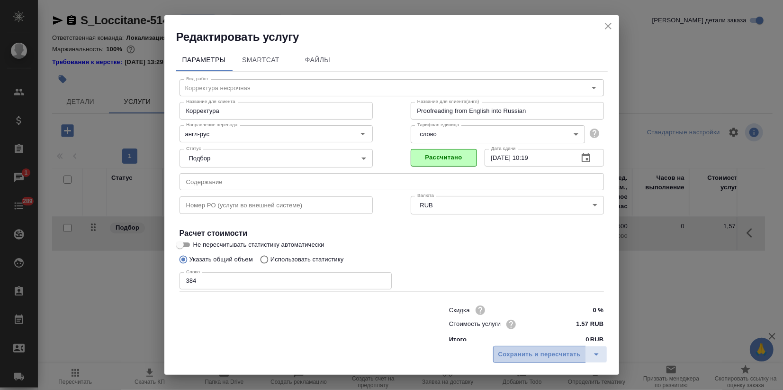
drag, startPoint x: 521, startPoint y: 355, endPoint x: 509, endPoint y: 356, distance: 11.9
click at [521, 356] on span "Сохранить и пересчитать" at bounding box center [540, 354] width 82 height 11
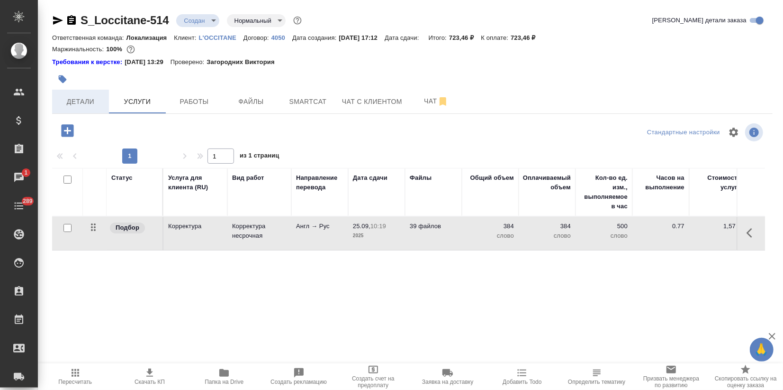
click at [95, 103] on span "Детали" at bounding box center [80, 102] width 45 height 12
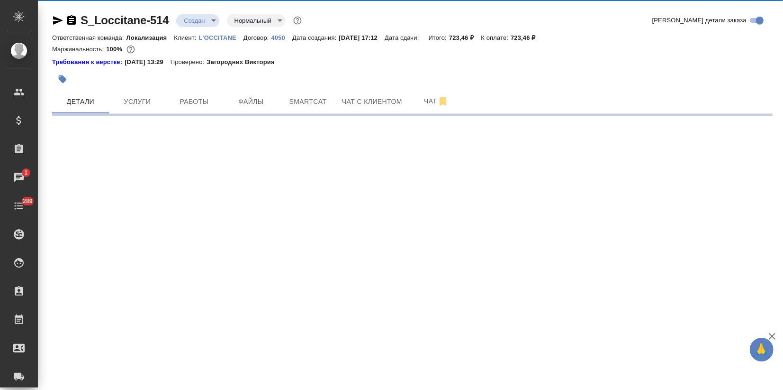
select select "RU"
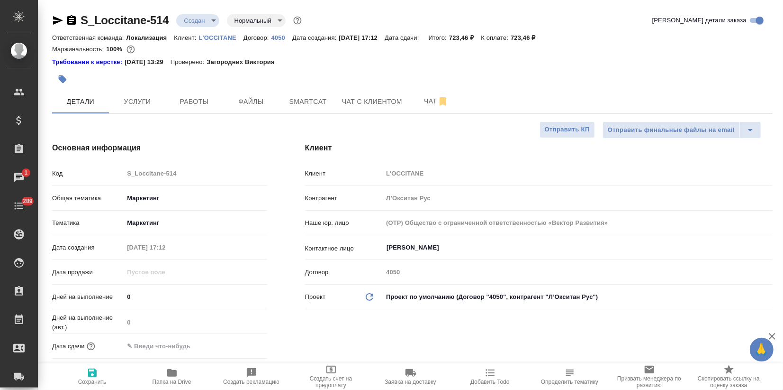
type textarea "x"
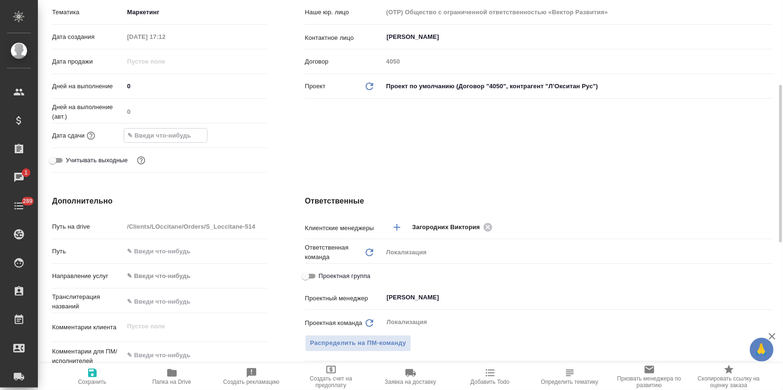
click at [186, 133] on input "text" at bounding box center [165, 135] width 83 height 14
click at [240, 129] on icon "button" at bounding box center [239, 134] width 11 height 11
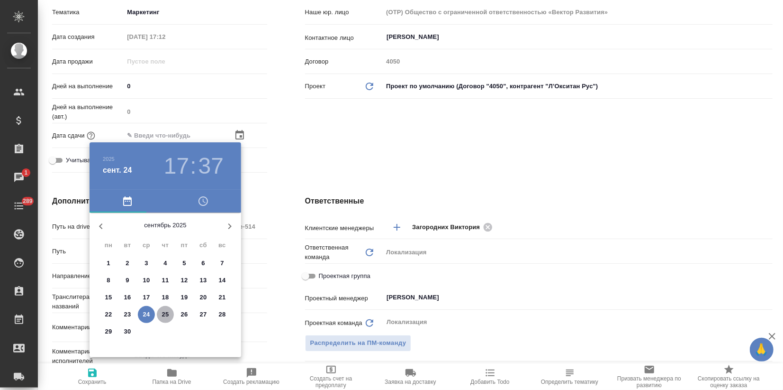
click at [165, 314] on p "25" at bounding box center [165, 313] width 7 height 9
type input "25.09.2025 17:37"
type textarea "x"
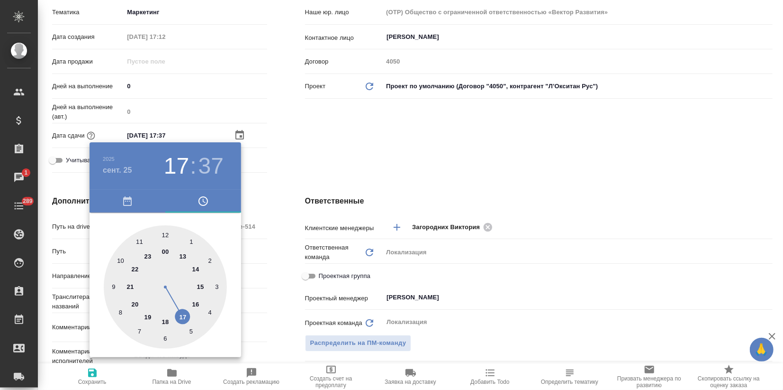
click at [197, 304] on div at bounding box center [165, 286] width 123 height 123
type input "25.09.2025 16:37"
type textarea "x"
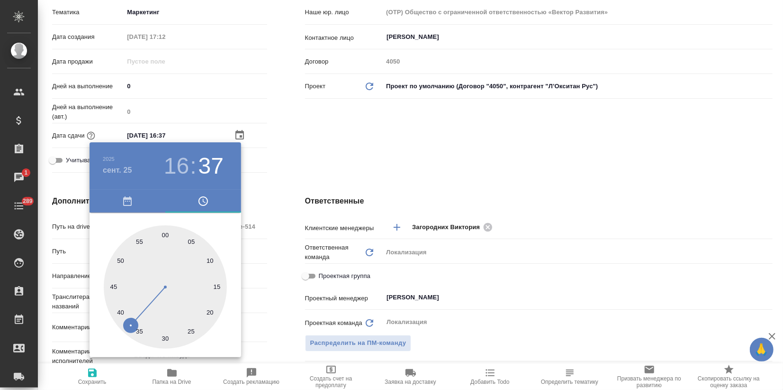
click at [164, 235] on div at bounding box center [165, 286] width 123 height 123
type input "25.09.2025 16:00"
type textarea "x"
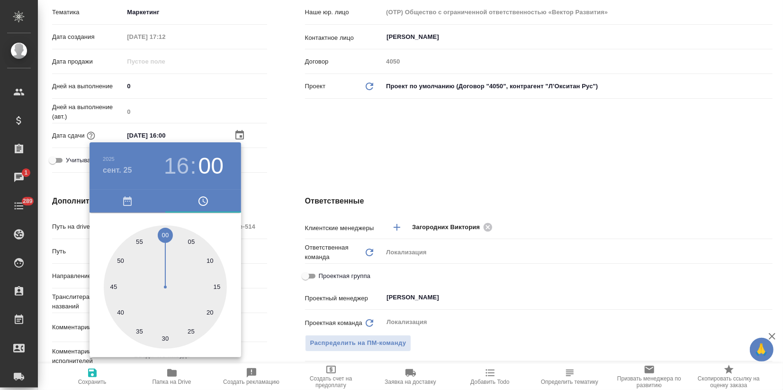
click at [325, 154] on div at bounding box center [391, 195] width 783 height 390
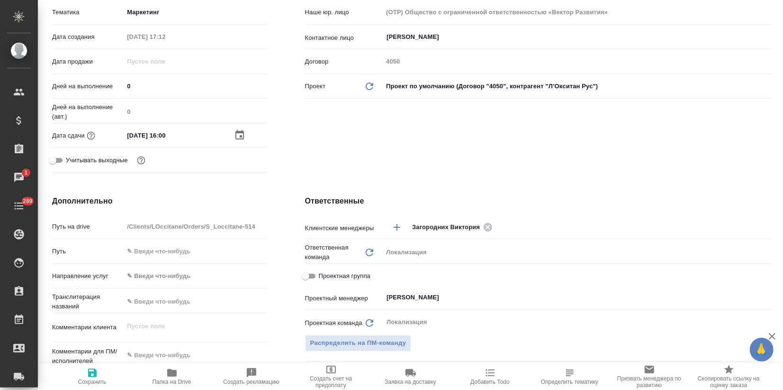
click at [102, 373] on span "Сохранить" at bounding box center [92, 376] width 68 height 18
type textarea "x"
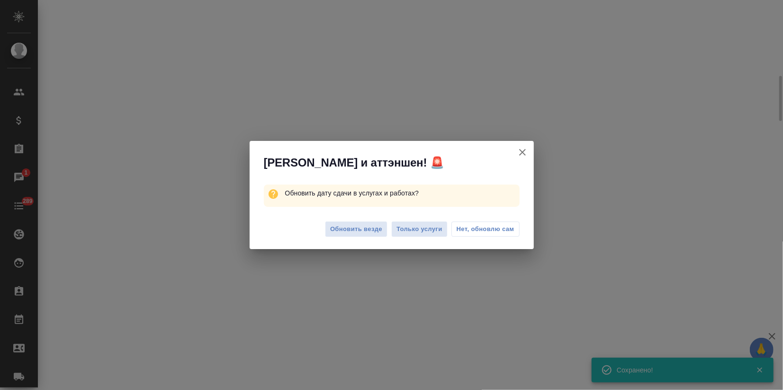
select select "RU"
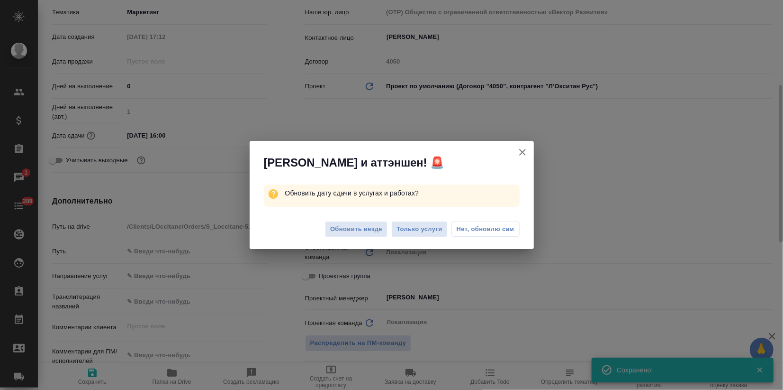
type textarea "x"
click at [357, 228] on span "Обновить везде" at bounding box center [356, 229] width 52 height 11
type textarea "x"
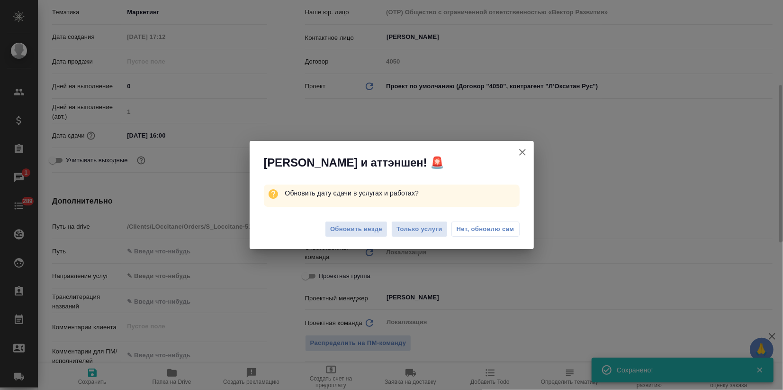
type textarea "x"
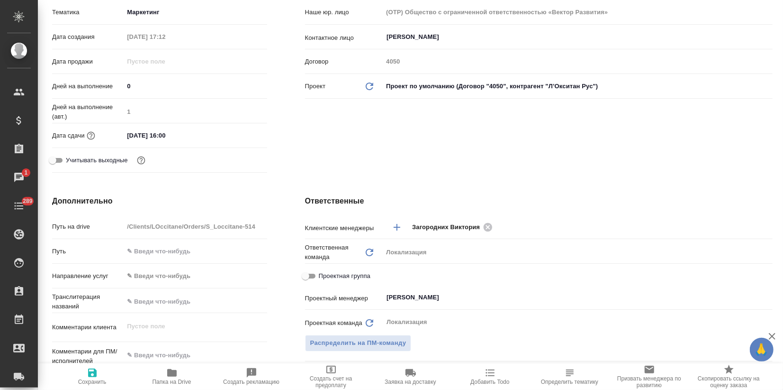
type textarea "x"
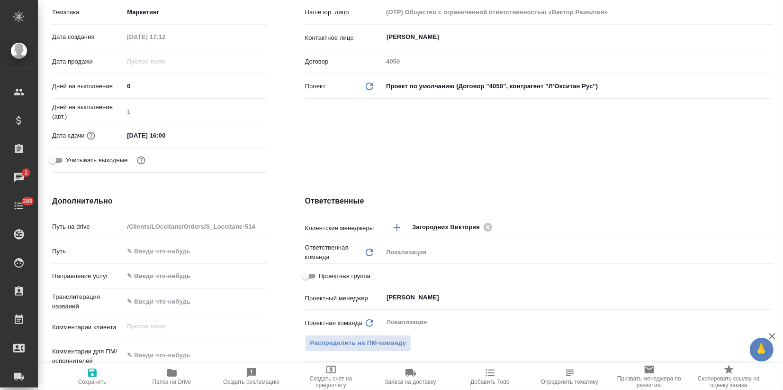
type textarea "x"
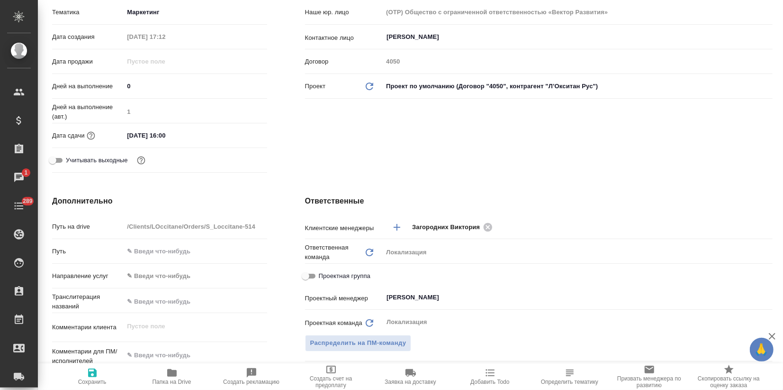
type textarea "x"
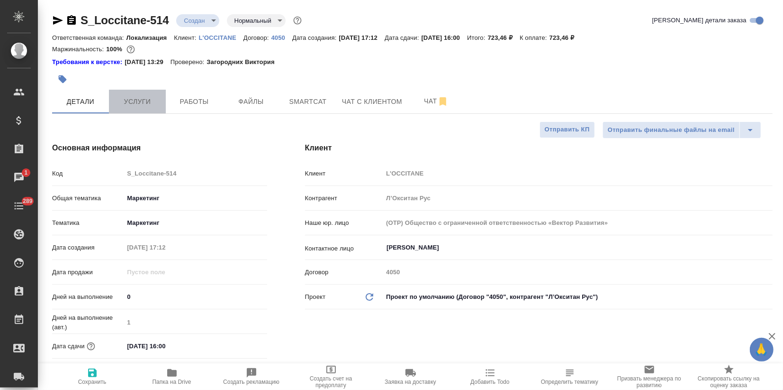
click at [139, 98] on span "Услуги" at bounding box center [137, 102] width 45 height 12
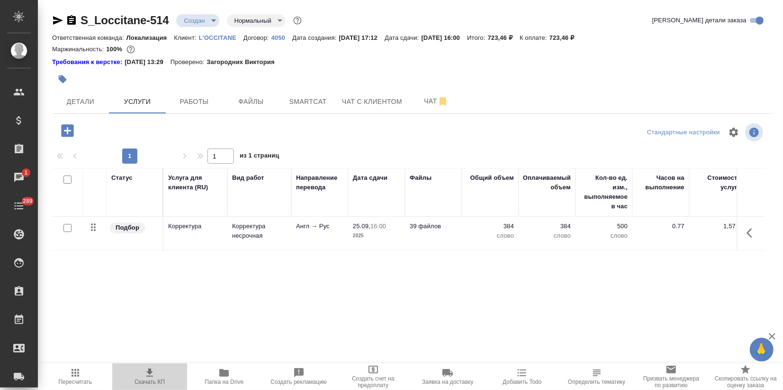
click at [148, 371] on icon "button" at bounding box center [149, 372] width 11 height 11
drag, startPoint x: 578, startPoint y: 87, endPoint x: 522, endPoint y: 105, distance: 59.1
click at [579, 87] on div at bounding box center [412, 79] width 721 height 21
drag, startPoint x: 574, startPoint y: 36, endPoint x: 589, endPoint y: 40, distance: 15.3
click at [582, 39] on p "723,46 ₽" at bounding box center [566, 37] width 32 height 7
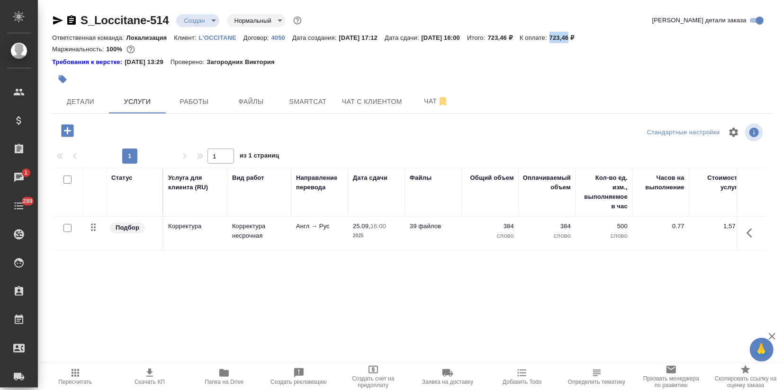
copy p "723,46"
click at [72, 109] on button "Детали" at bounding box center [80, 102] width 57 height 24
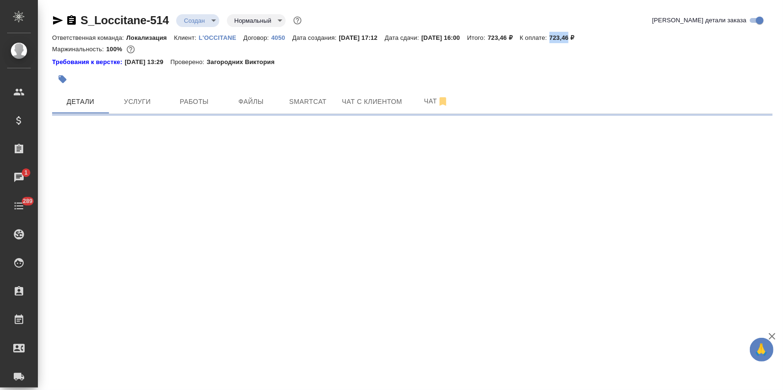
select select "RU"
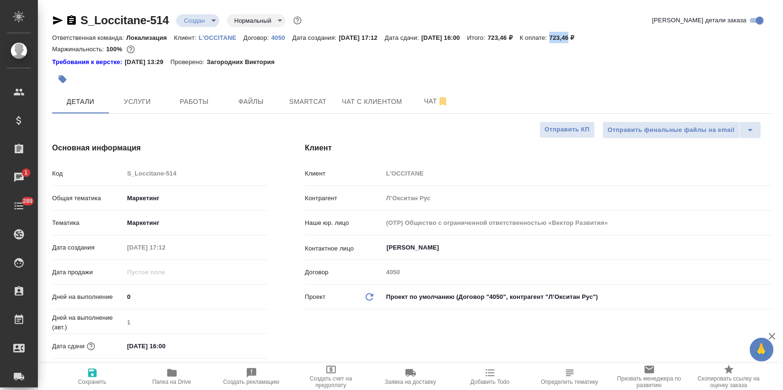
type textarea "x"
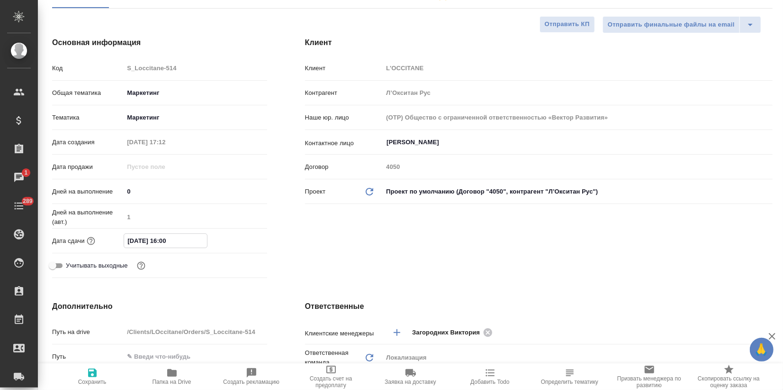
click at [167, 241] on input "25.09.2025 16:00" at bounding box center [165, 241] width 83 height 14
type input "25.09.2025 15:00"
type textarea "x"
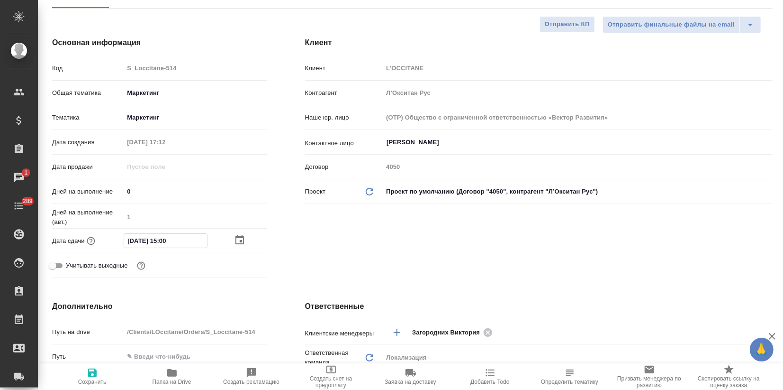
type input "25.09.2025 15:00"
click at [93, 372] on icon "button" at bounding box center [92, 372] width 9 height 9
type textarea "x"
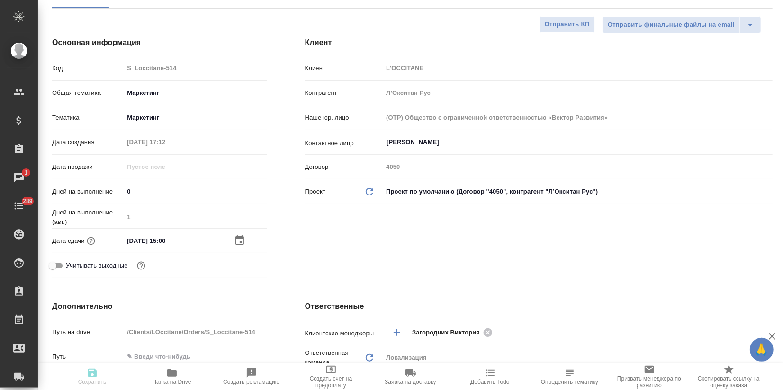
type textarea "x"
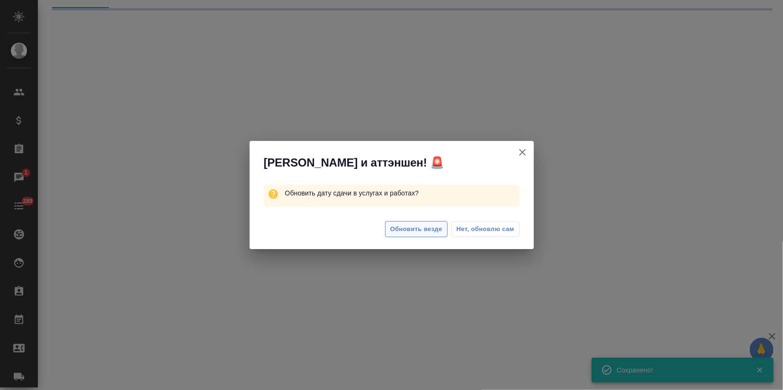
click at [399, 226] on span "Обновить везде" at bounding box center [417, 229] width 52 height 11
select select "RU"
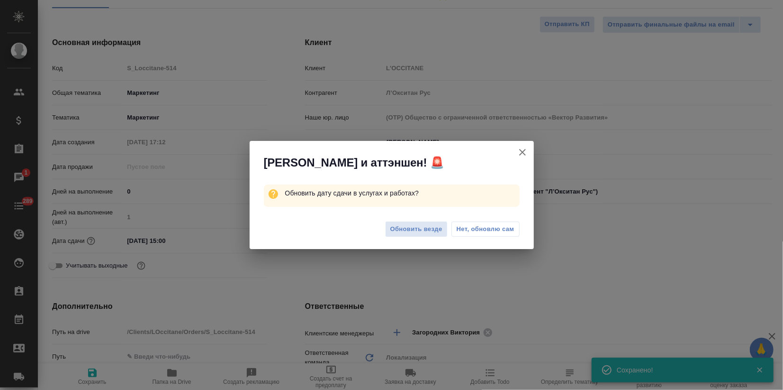
type textarea "x"
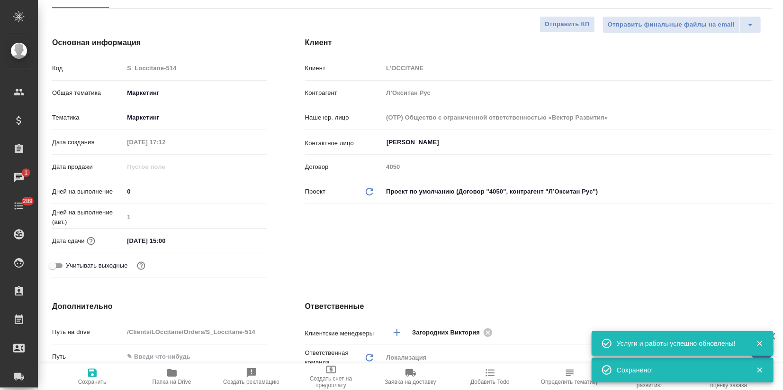
scroll to position [0, 0]
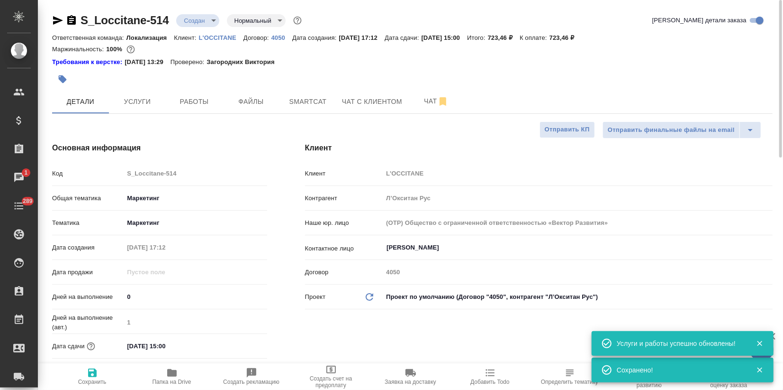
click at [207, 23] on body "🙏 .cls-1 fill:#fff; AWATERA Zagorodnikh Viktoria Клиенты Спецификации Заказы 1 …" at bounding box center [391, 195] width 783 height 390
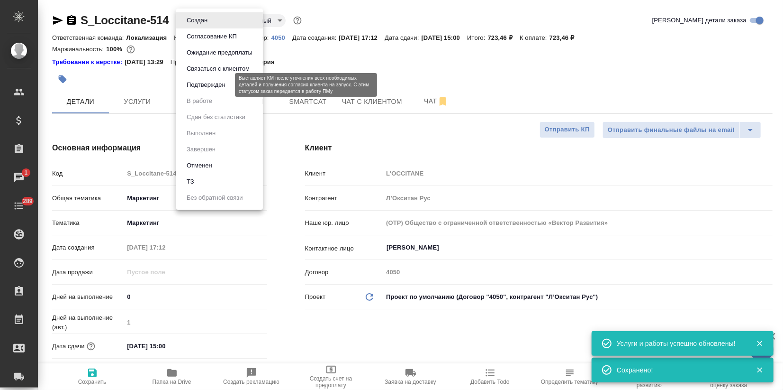
click at [205, 87] on button "Подтвержден" at bounding box center [206, 85] width 45 height 10
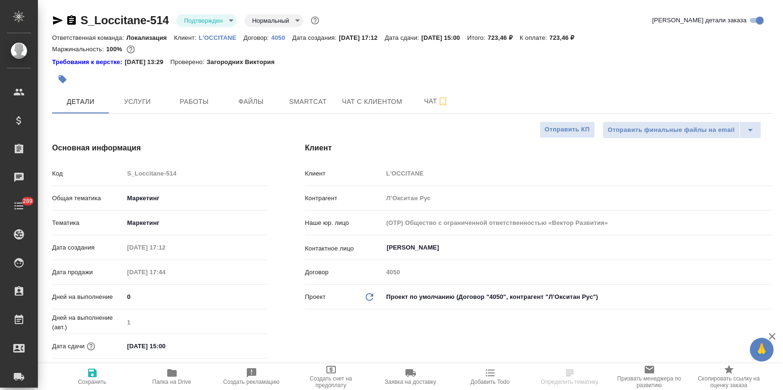
select select "RU"
click at [58, 18] on icon "button" at bounding box center [58, 20] width 10 height 9
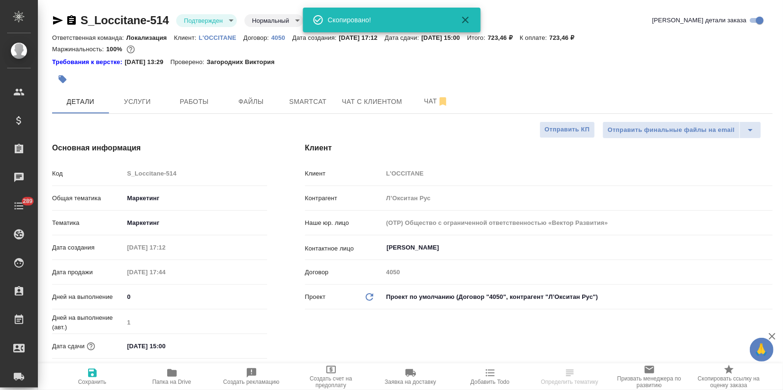
scroll to position [316, 0]
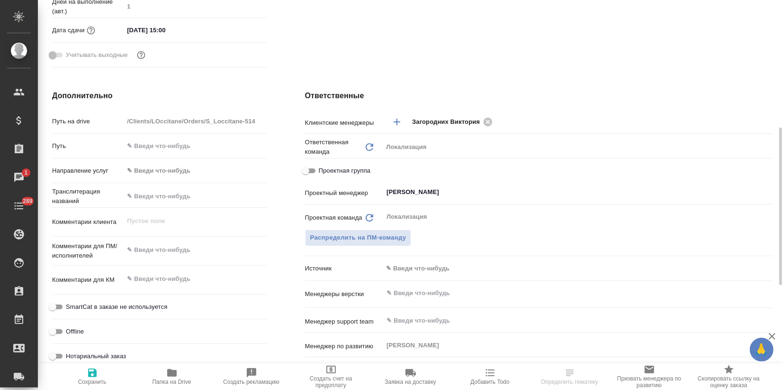
select select "RU"
type textarea "x"
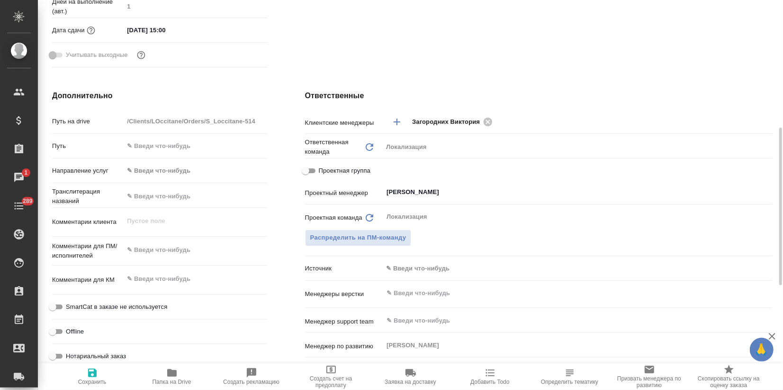
type textarea "x"
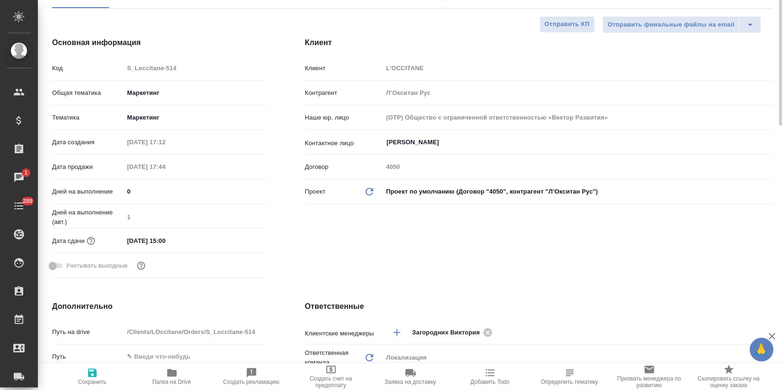
scroll to position [0, 0]
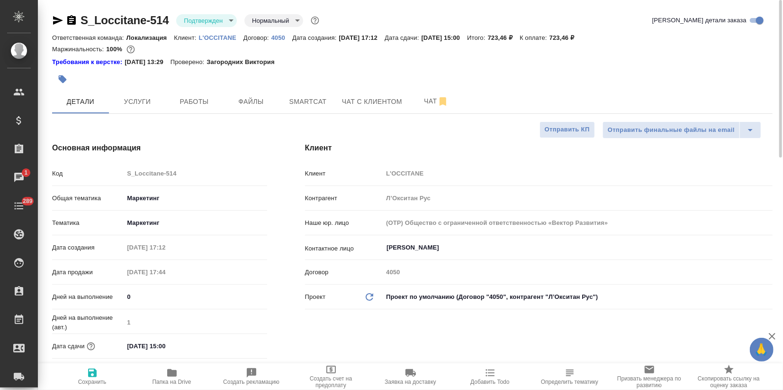
type textarea "x"
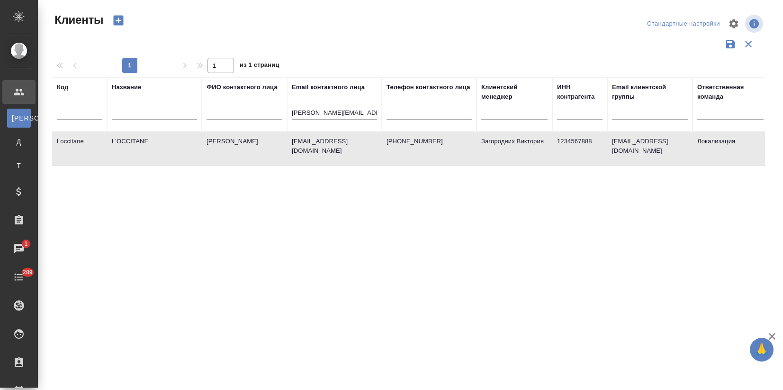
select select "RU"
drag, startPoint x: 307, startPoint y: 113, endPoint x: 429, endPoint y: 109, distance: 121.8
click at [428, 109] on tr "Код Название ФИО контактного лица Email контактного лица [PERSON_NAME][EMAIL_AD…" at bounding box center [410, 104] width 717 height 54
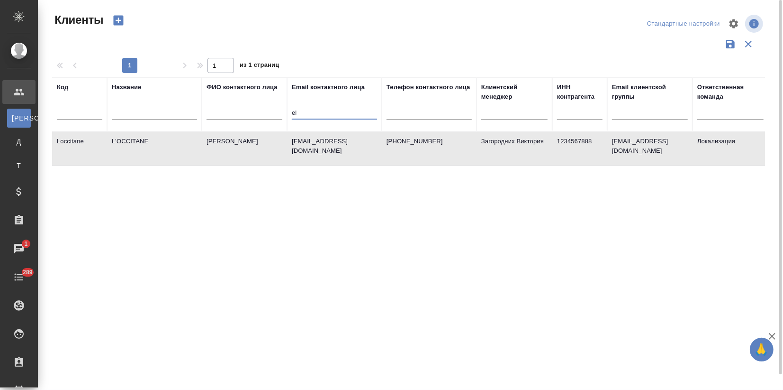
type input "e"
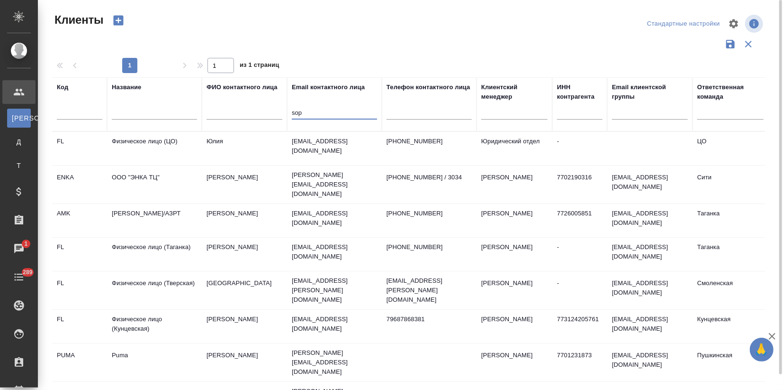
drag, startPoint x: 311, startPoint y: 116, endPoint x: 288, endPoint y: 113, distance: 23.9
click at [288, 113] on th "Email контактного лица sop" at bounding box center [334, 104] width 95 height 54
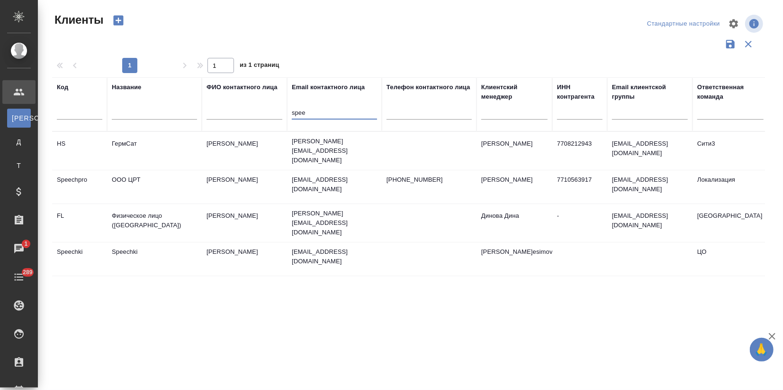
type input "spee"
click at [244, 193] on td "[PERSON_NAME]" at bounding box center [244, 186] width 85 height 33
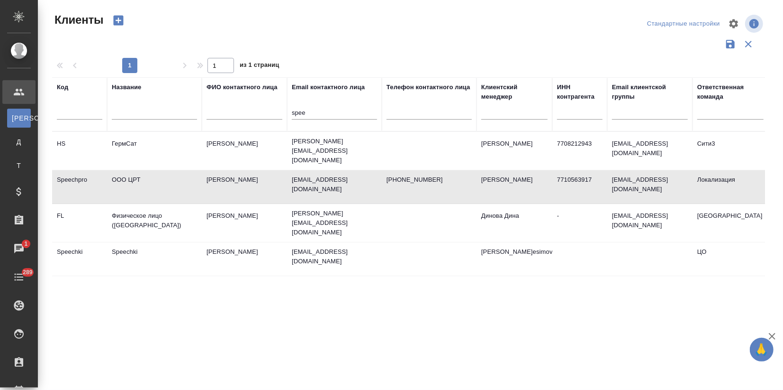
click at [244, 193] on td "[PERSON_NAME]" at bounding box center [244, 186] width 85 height 33
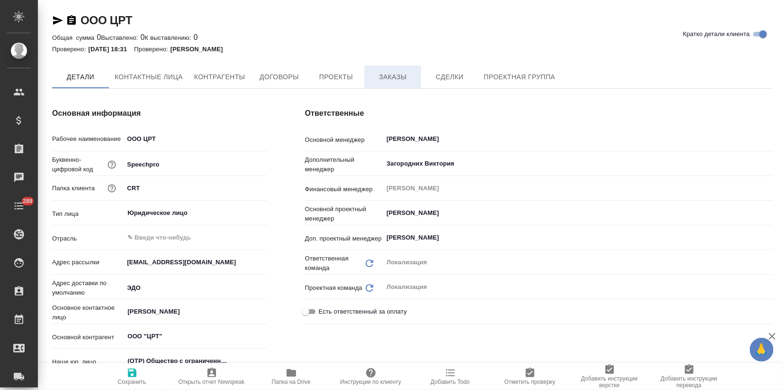
type textarea "x"
click at [401, 80] on span "Заказы" at bounding box center [392, 77] width 45 height 12
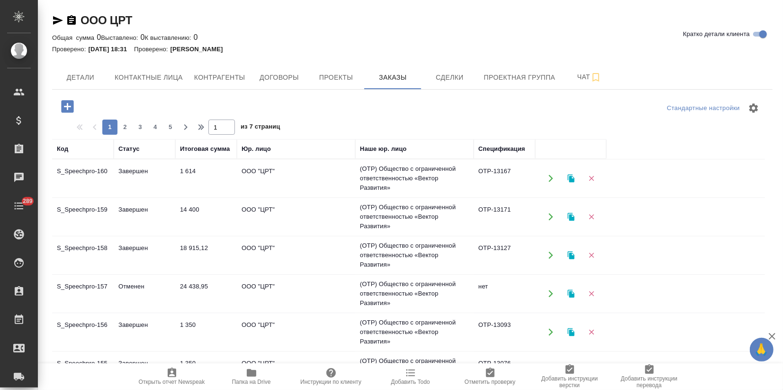
click at [163, 230] on td "Завершен" at bounding box center [145, 216] width 62 height 33
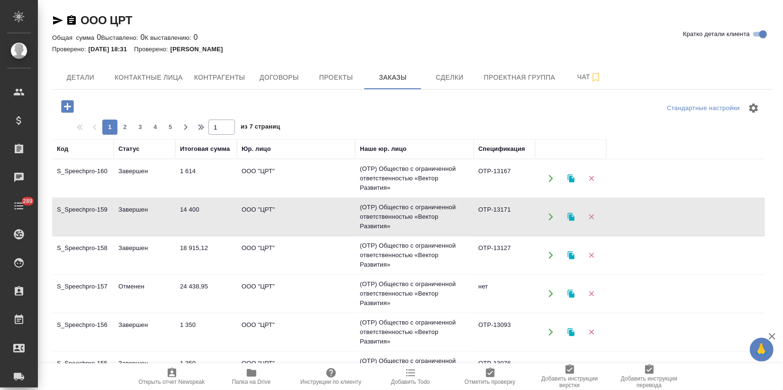
click at [163, 230] on td "Завершен" at bounding box center [145, 216] width 62 height 33
click at [571, 216] on icon "button" at bounding box center [571, 217] width 7 height 8
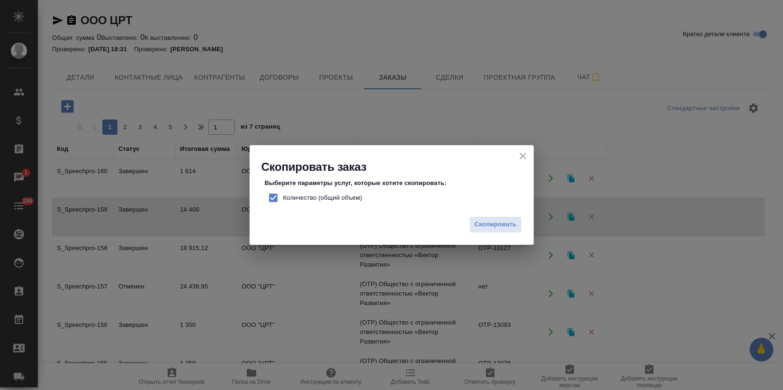
click at [273, 196] on input "Количество (общий объем)" at bounding box center [273, 198] width 20 height 20
checkbox input "false"
click at [487, 226] on span "Скопировать" at bounding box center [496, 224] width 42 height 11
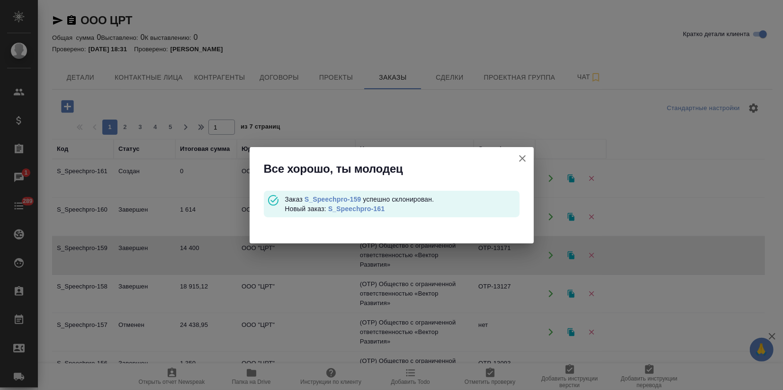
click at [356, 209] on link "S_Speechpro-161" at bounding box center [356, 209] width 56 height 8
click at [524, 157] on icon "button" at bounding box center [522, 158] width 11 height 11
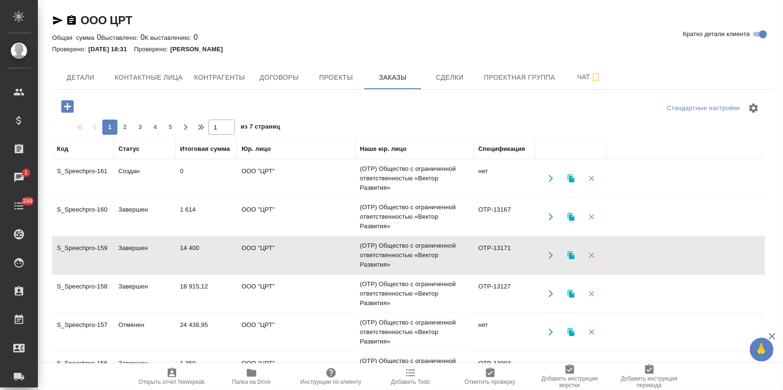
scroll to position [53, 0]
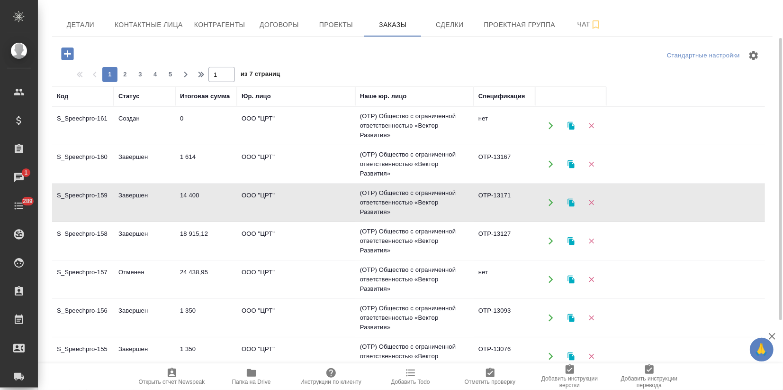
click at [164, 282] on td "Отменен" at bounding box center [145, 279] width 62 height 33
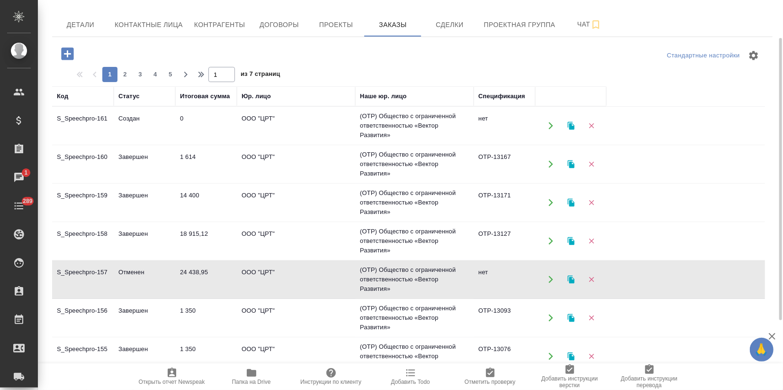
click at [164, 282] on td "Отменен" at bounding box center [145, 279] width 62 height 33
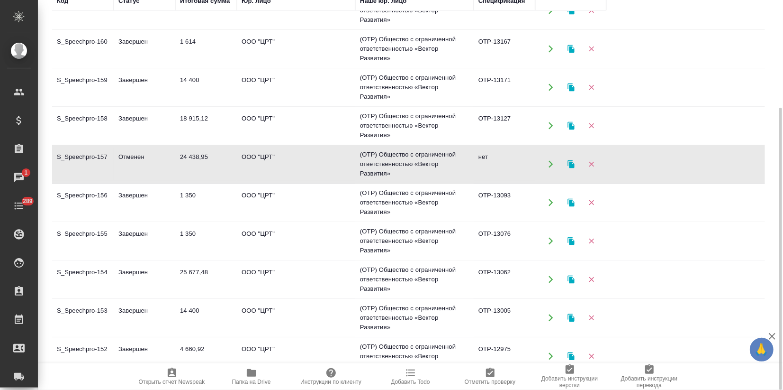
scroll to position [34, 0]
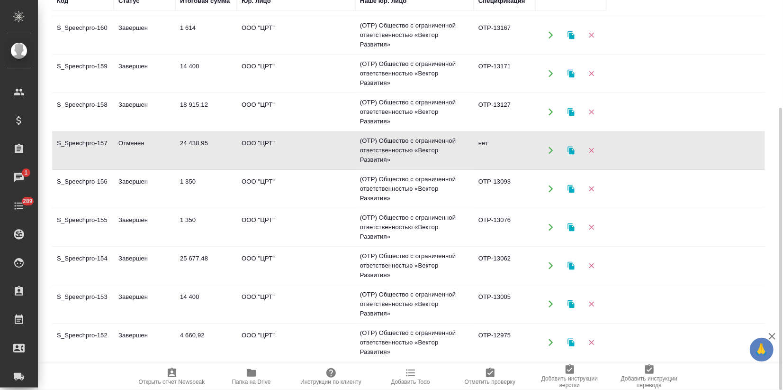
click at [174, 243] on tr "S_Speechpro-155 Завершен 1 350 ООО "ЦРТ" (OTP) Общество с ограниченной ответств…" at bounding box center [408, 227] width 713 height 38
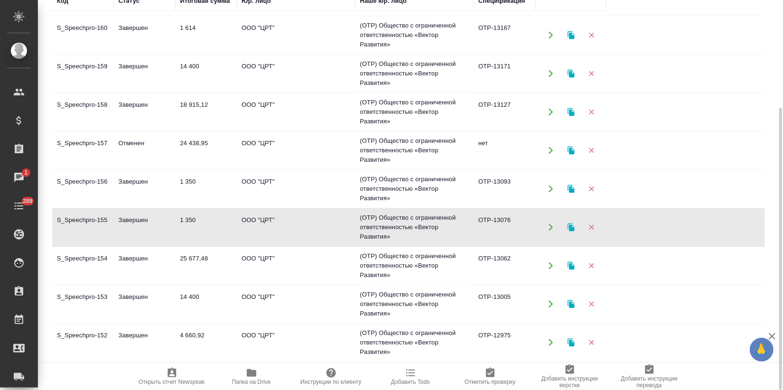
click at [569, 227] on icon "button" at bounding box center [571, 227] width 9 height 9
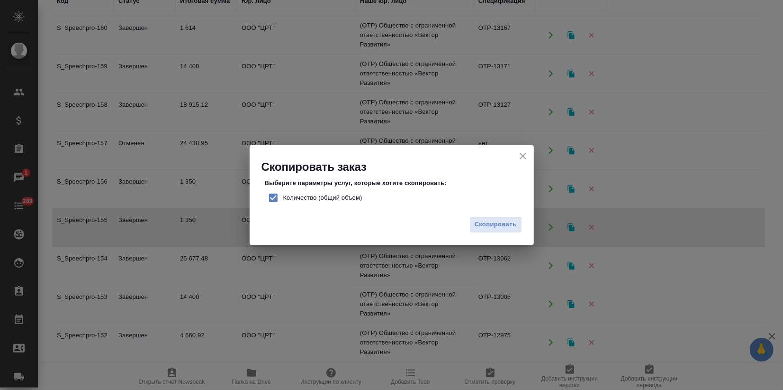
click at [273, 196] on input "Количество (общий объем)" at bounding box center [273, 198] width 20 height 20
checkbox input "false"
click at [501, 221] on span "Скопировать" at bounding box center [496, 224] width 42 height 11
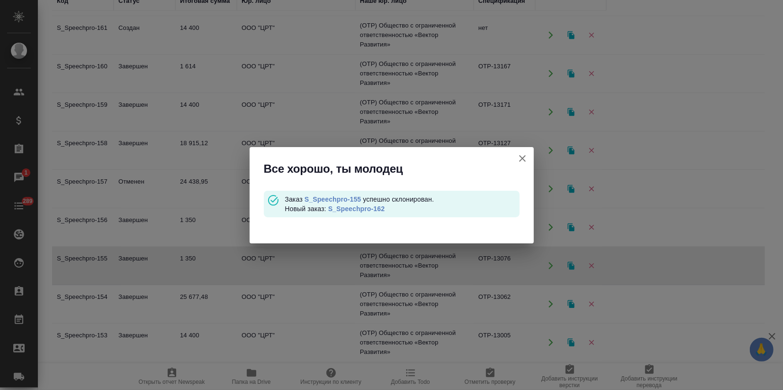
click at [362, 206] on link "S_Speechpro-162" at bounding box center [356, 209] width 56 height 8
click at [329, 200] on link "S_Speechpro-155" at bounding box center [333, 199] width 56 height 8
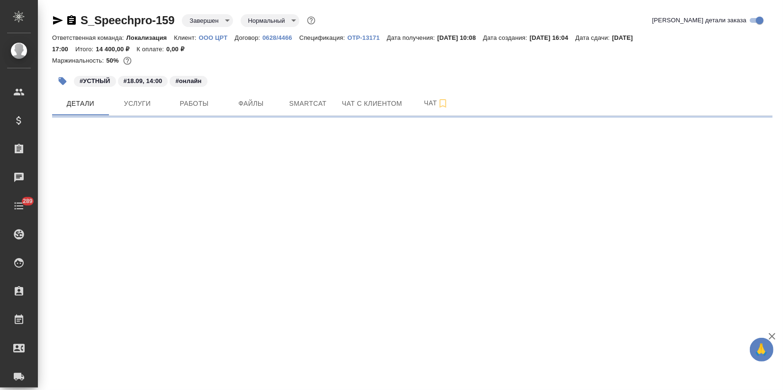
select select "RU"
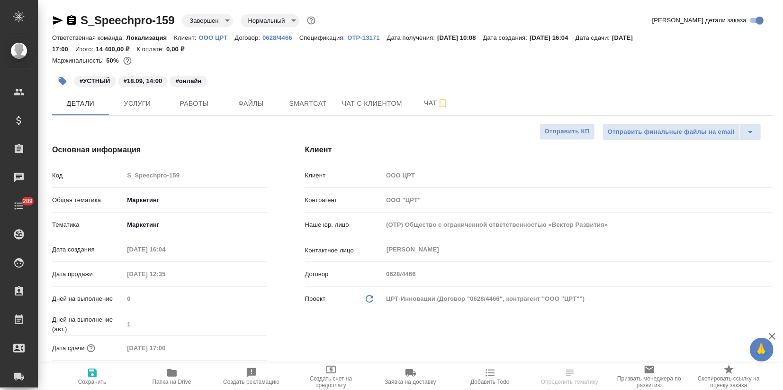
type textarea "x"
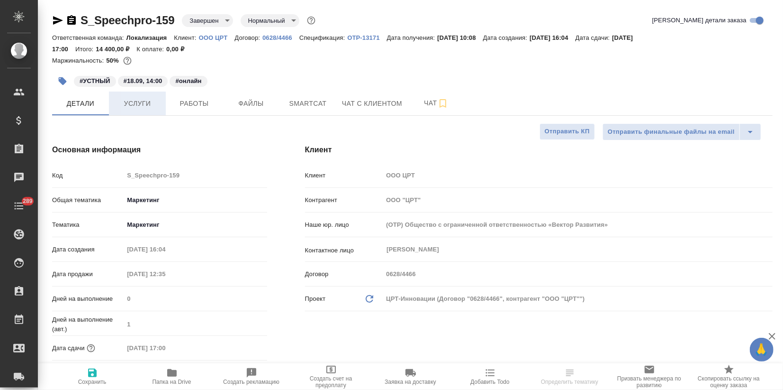
type textarea "x"
click at [152, 109] on span "Услуги" at bounding box center [137, 104] width 45 height 12
type textarea "x"
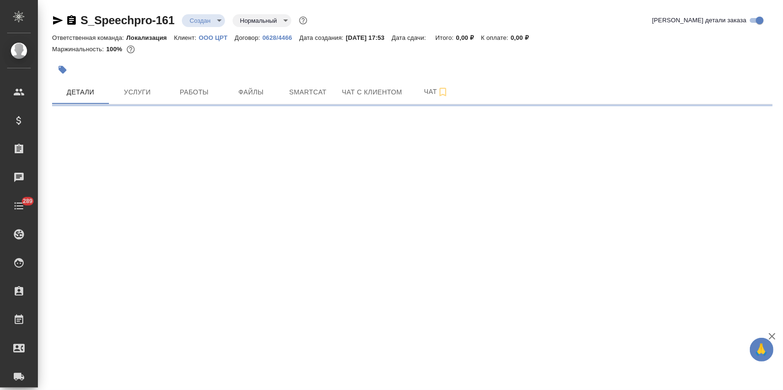
select select "RU"
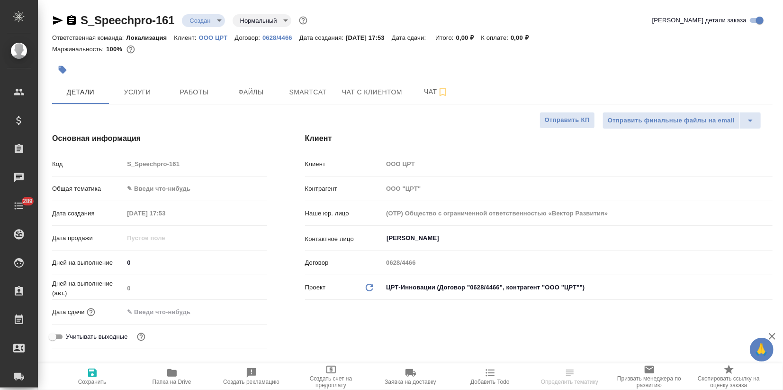
type textarea "x"
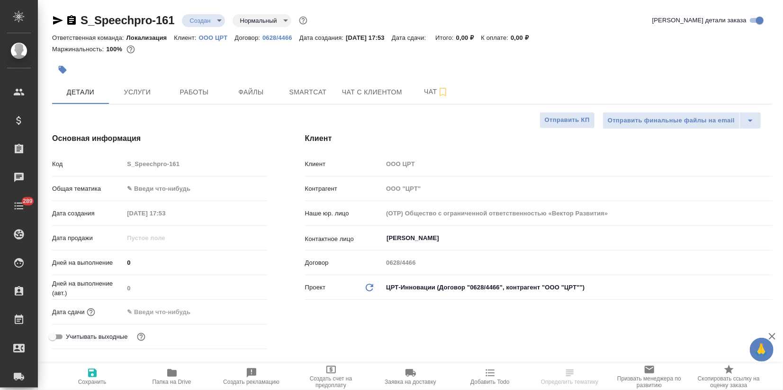
type textarea "x"
click at [155, 187] on body "🙏 .cls-1 fill:#fff; AWATERA Zagorodnikh [PERSON_NAME] Спецификации Заказы Чаты …" at bounding box center [391, 195] width 783 height 390
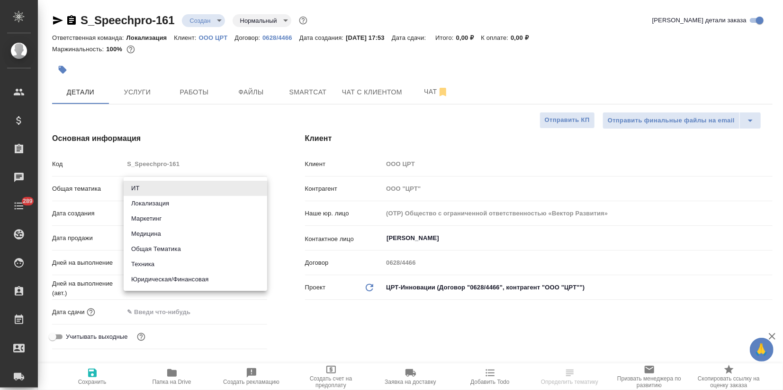
click at [145, 222] on li "Маркетинг" at bounding box center [196, 218] width 144 height 15
type input "marketing"
type textarea "x"
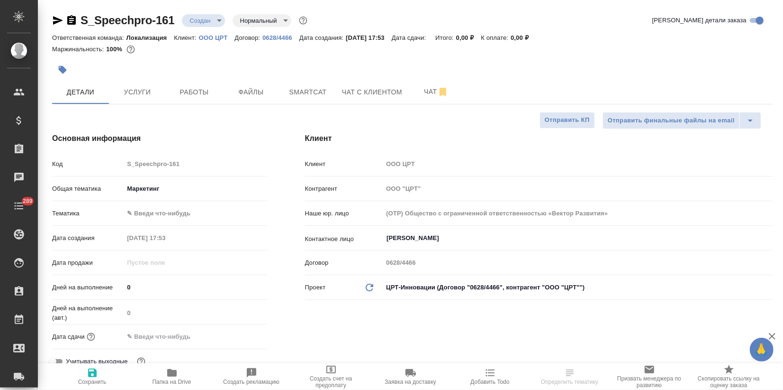
click at [148, 211] on body "🙏 .cls-1 fill:#fff; AWATERA Zagorodnikh [PERSON_NAME] Спецификации Заказы Чаты …" at bounding box center [391, 195] width 783 height 390
click at [144, 229] on li "Маркетинг" at bounding box center [196, 227] width 144 height 15
type textarea "x"
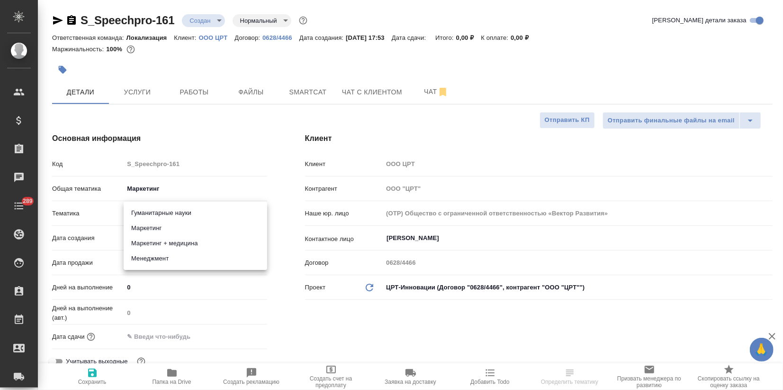
type input "5a8b8b956a9677013d343d63"
click at [88, 379] on span "Сохранить" at bounding box center [92, 381] width 28 height 7
type textarea "x"
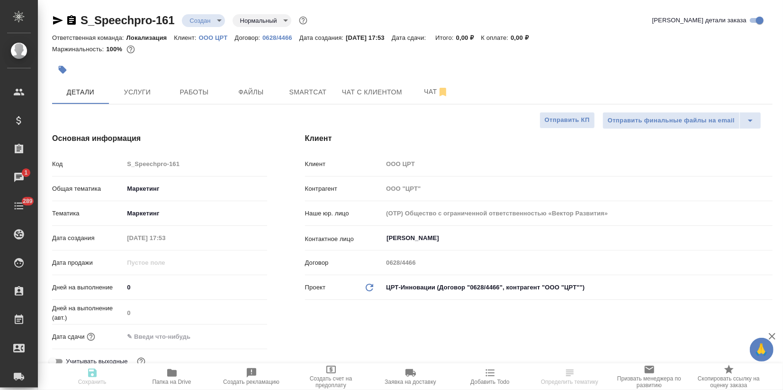
type textarea "x"
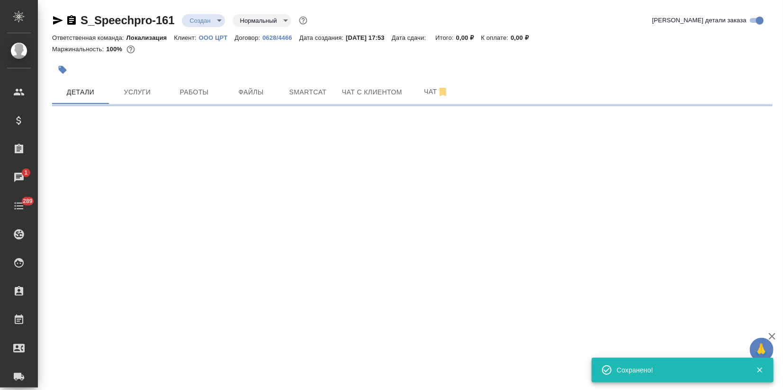
select select "RU"
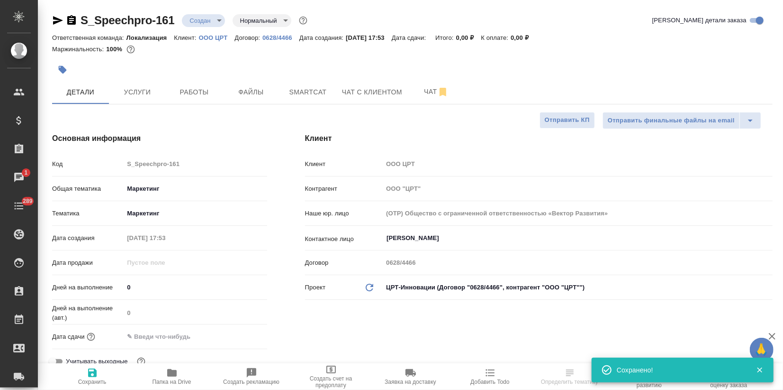
type textarea "x"
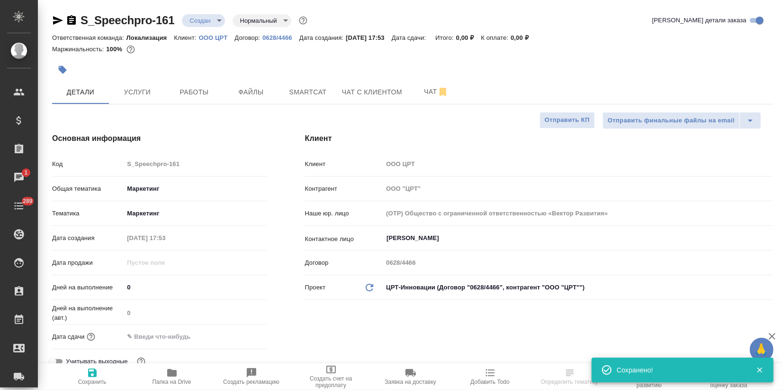
type textarea "x"
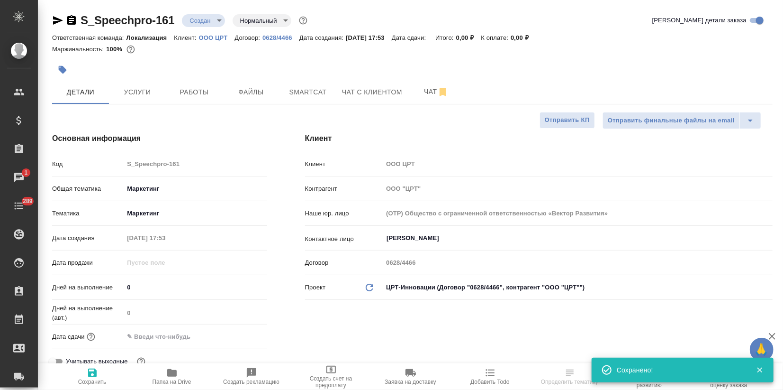
type textarea "x"
select select "RU"
type textarea "x"
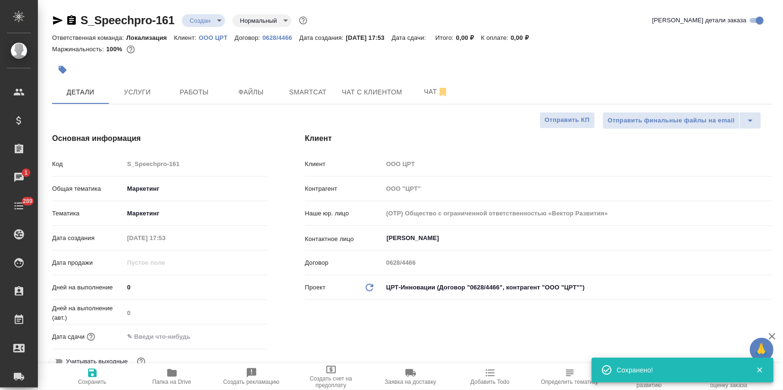
type textarea "x"
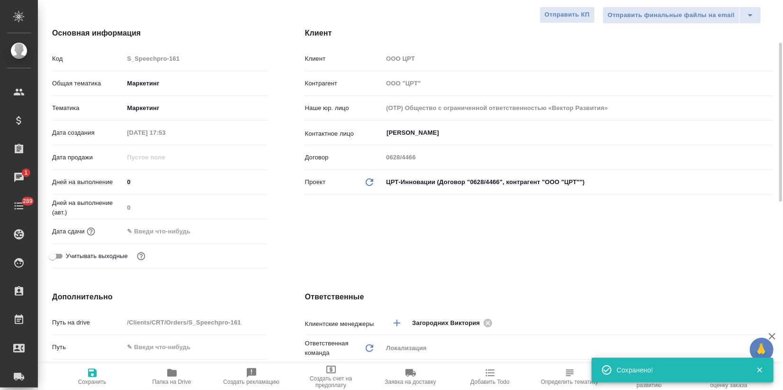
scroll to position [263, 0]
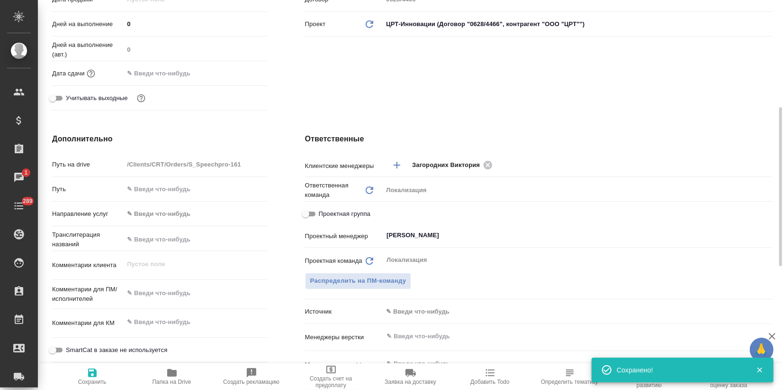
type textarea "x"
click at [141, 293] on textarea at bounding box center [195, 293] width 143 height 16
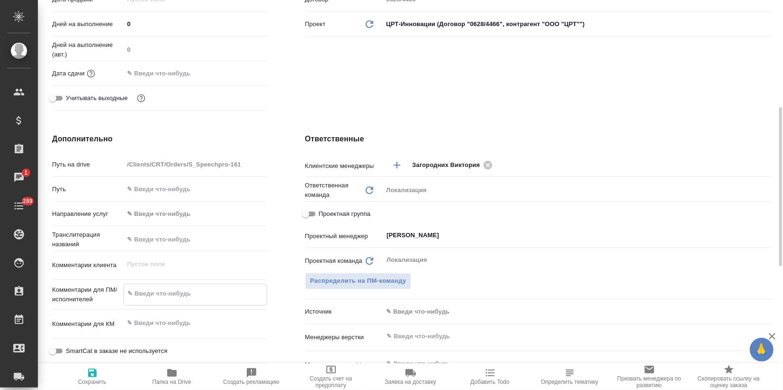
paste textarea "Делаем запрос на устного последовательного переводчика с русского на бразильски…"
type textarea "x"
type textarea "Делаем запрос на устного последовательного переводчика с русского на бразильски…"
type textarea "x"
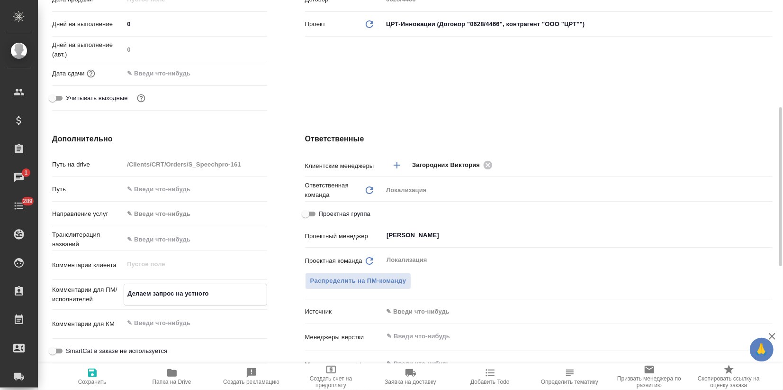
scroll to position [274, 0]
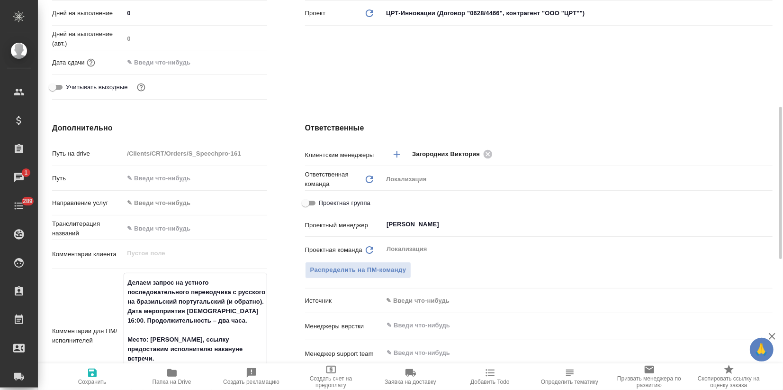
type textarea "Делаем запрос на устного последовательного переводчика с русского на бразильски…"
type textarea "x"
click at [95, 376] on icon "button" at bounding box center [92, 372] width 9 height 9
type textarea "x"
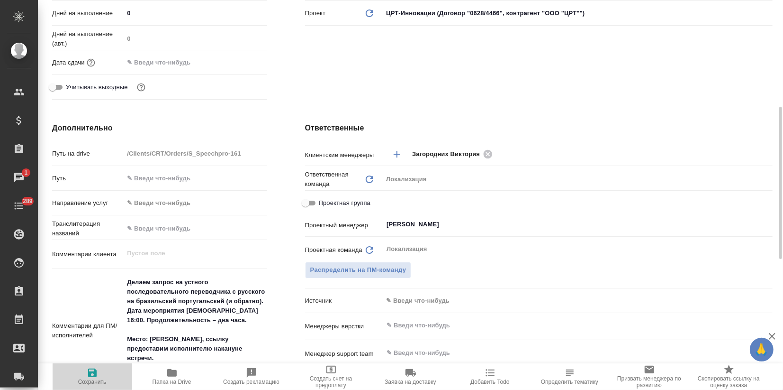
type textarea "x"
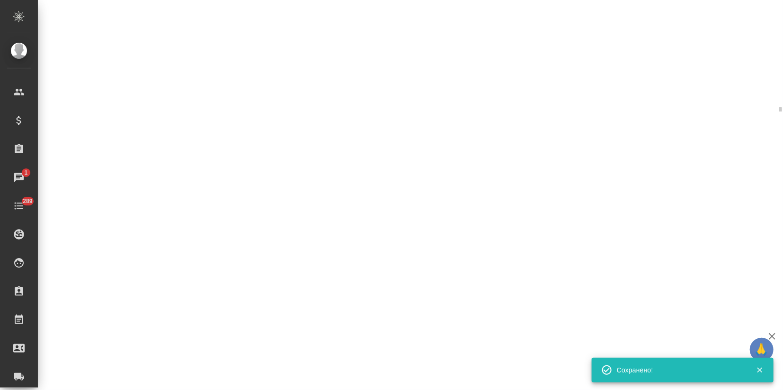
select select "RU"
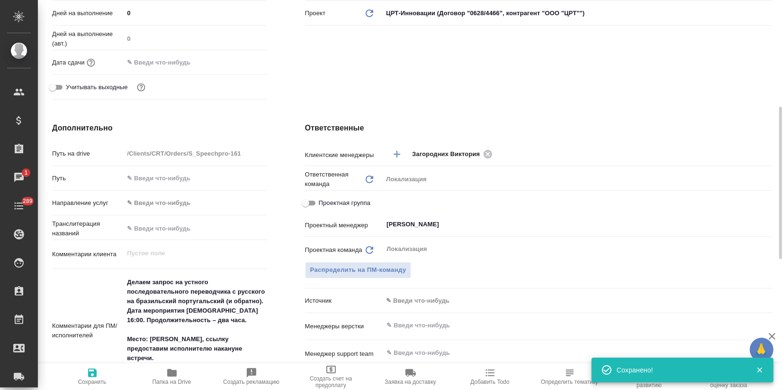
type textarea "x"
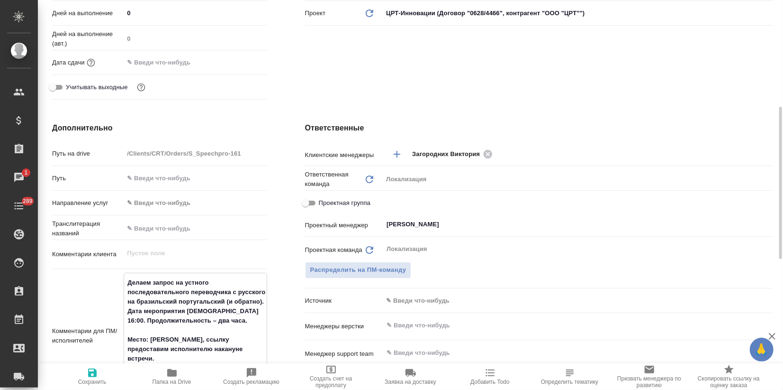
drag, startPoint x: 187, startPoint y: 310, endPoint x: 218, endPoint y: 311, distance: 31.3
click at [218, 311] on textarea "Делаем запрос на устного последовательного переводчика с русского на бразильски…" at bounding box center [195, 334] width 142 height 120
drag, startPoint x: 214, startPoint y: 314, endPoint x: 206, endPoint y: 314, distance: 8.1
click at [209, 312] on textarea "Делаем запрос на устного последовательного переводчика с русского на бразильски…" at bounding box center [195, 334] width 142 height 120
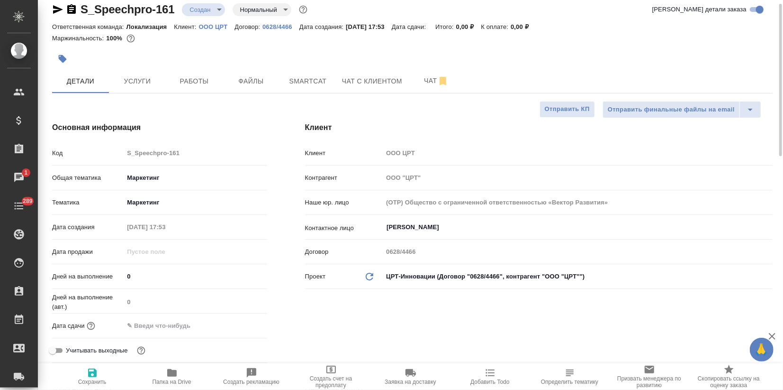
scroll to position [0, 0]
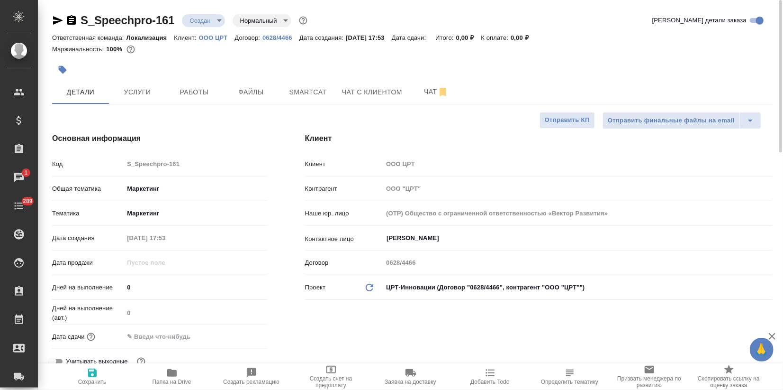
click at [63, 71] on icon "button" at bounding box center [63, 70] width 8 height 8
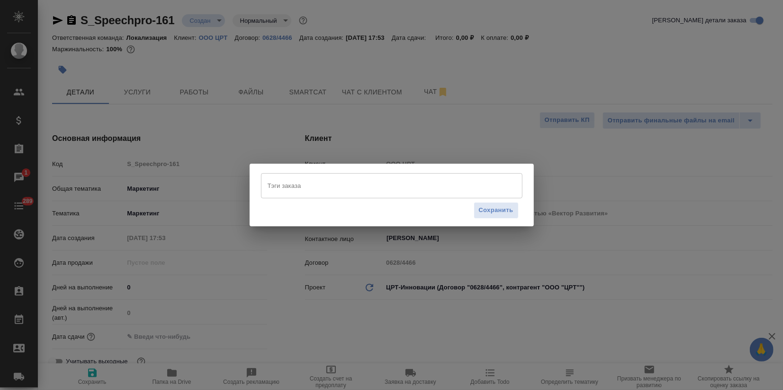
click at [289, 189] on input "Тэги заказа" at bounding box center [382, 185] width 235 height 16
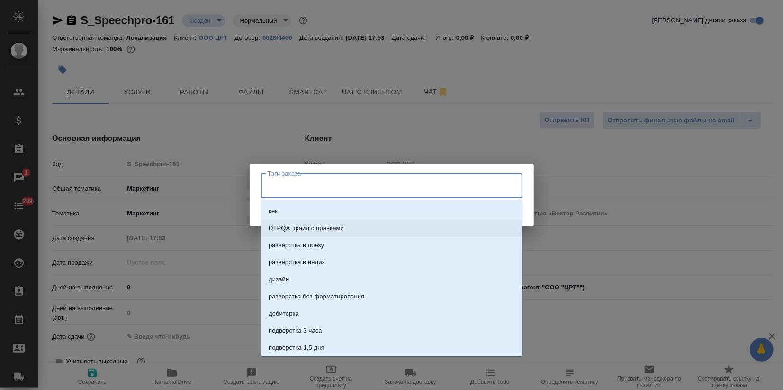
click at [191, 310] on div "Тэги заказа [PERSON_NAME] заказа Сохранить" at bounding box center [391, 195] width 783 height 390
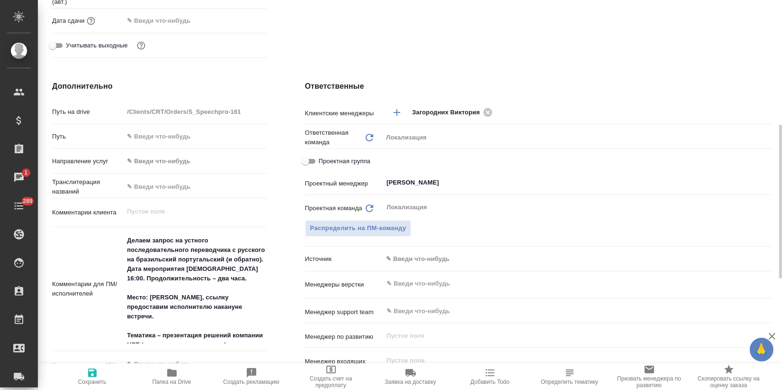
scroll to position [421, 0]
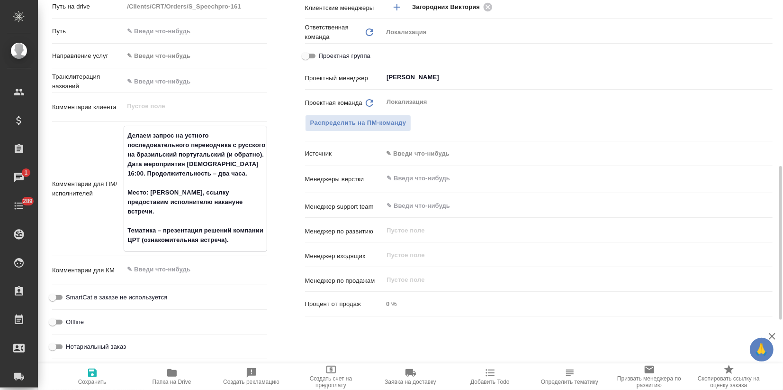
drag, startPoint x: 186, startPoint y: 163, endPoint x: 218, endPoint y: 162, distance: 31.3
click at [218, 162] on textarea "Делаем запрос на устного последовательного переводчика с русского на бразильски…" at bounding box center [195, 187] width 142 height 120
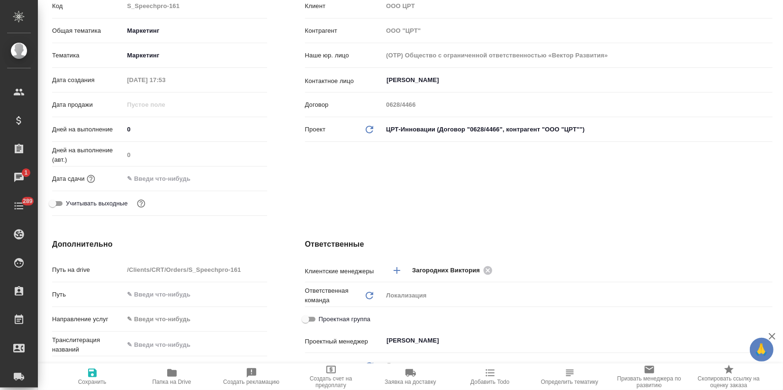
scroll to position [0, 0]
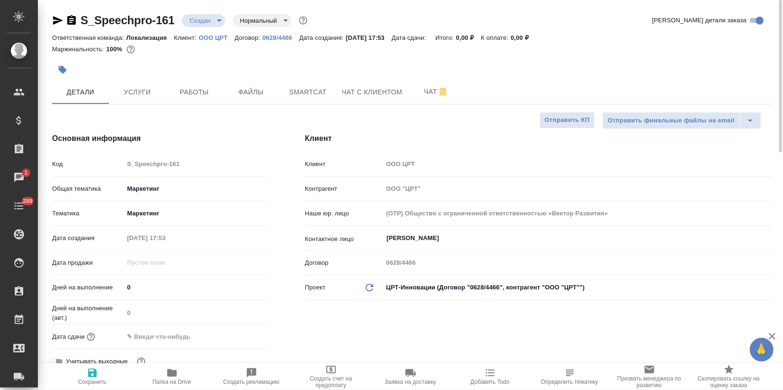
type textarea "x"
click at [70, 72] on button "button" at bounding box center [62, 69] width 21 height 21
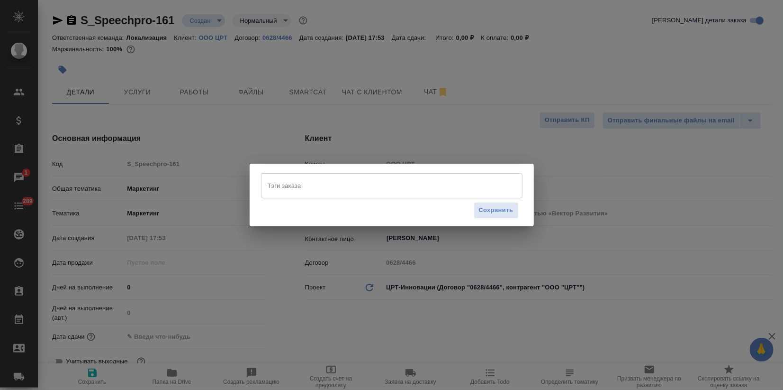
click at [289, 189] on input "Тэги заказа" at bounding box center [382, 185] width 235 height 16
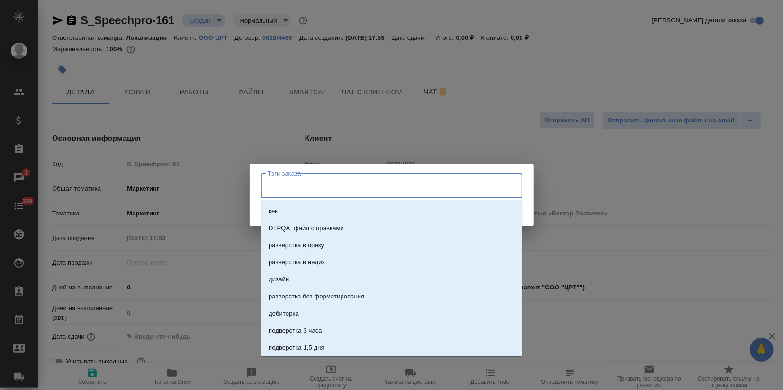
paste input "[DATE]"
type input "[DATE]"
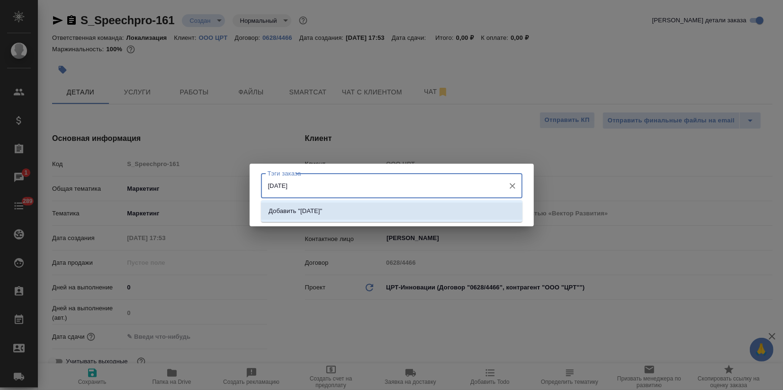
drag, startPoint x: 302, startPoint y: 212, endPoint x: 332, endPoint y: 203, distance: 30.7
click at [303, 212] on p "Добавить "[DATE]"" at bounding box center [296, 210] width 54 height 9
type input "j"
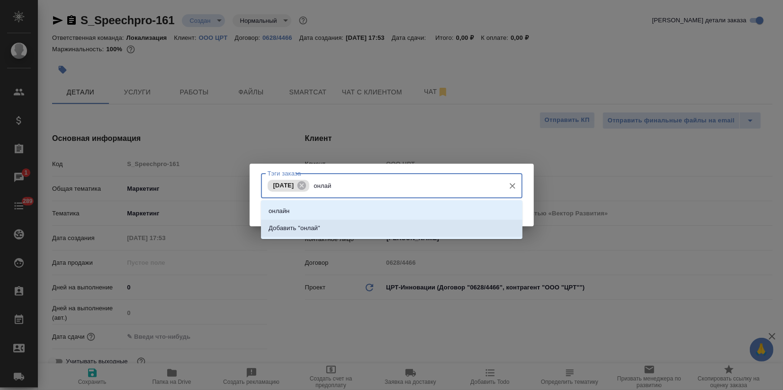
type input "онлайн"
click at [320, 232] on p "Добавить "онлайн"" at bounding box center [296, 227] width 55 height 9
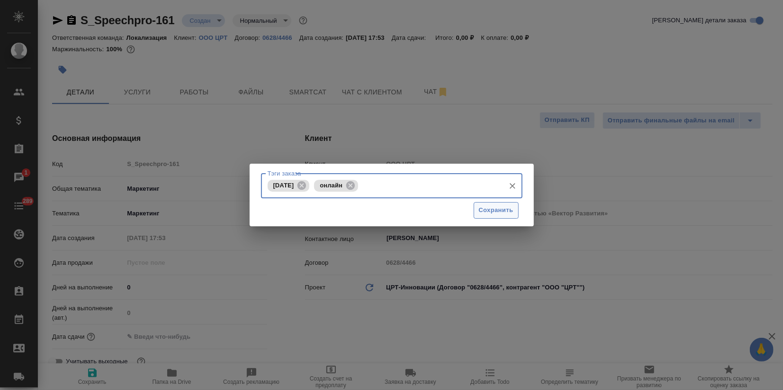
click at [488, 208] on span "Сохранить" at bounding box center [496, 210] width 35 height 11
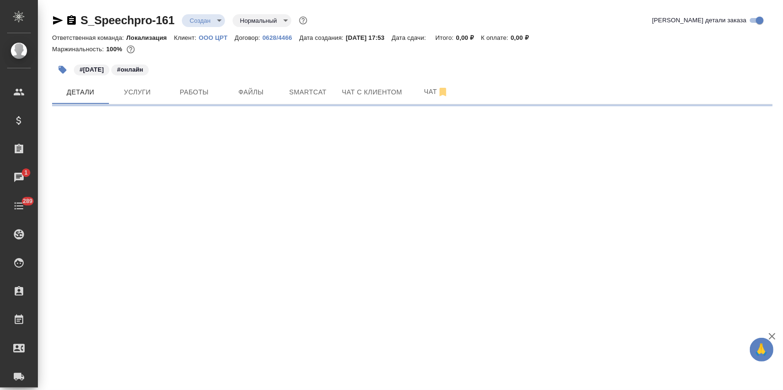
select select "RU"
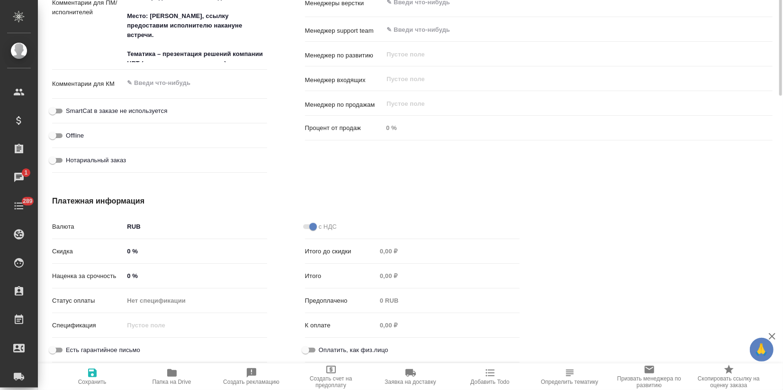
scroll to position [386, 0]
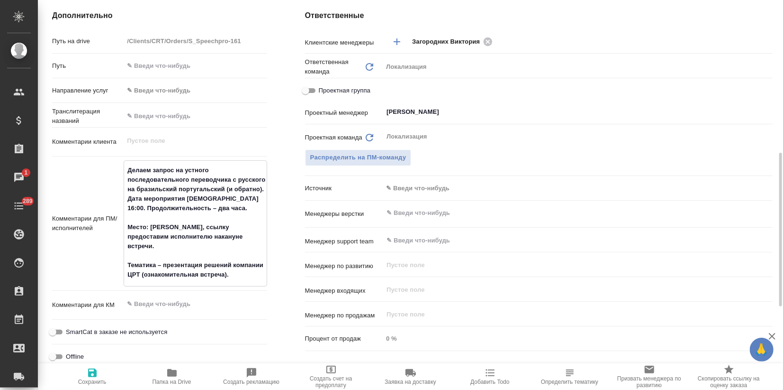
drag, startPoint x: 135, startPoint y: 187, endPoint x: 174, endPoint y: 184, distance: 39.0
click at [174, 184] on textarea "Делаем запрос на устного последовательного переводчика с русского на бразильски…" at bounding box center [195, 222] width 142 height 120
click at [155, 195] on textarea "Делаем запрос на устного последовательного переводчика с русского на бразильски…" at bounding box center [195, 222] width 142 height 120
drag, startPoint x: 136, startPoint y: 188, endPoint x: 224, endPoint y: 186, distance: 87.7
click at [224, 186] on textarea "Делаем запрос на устного последовательного переводчика с русского на бразильски…" at bounding box center [195, 222] width 142 height 120
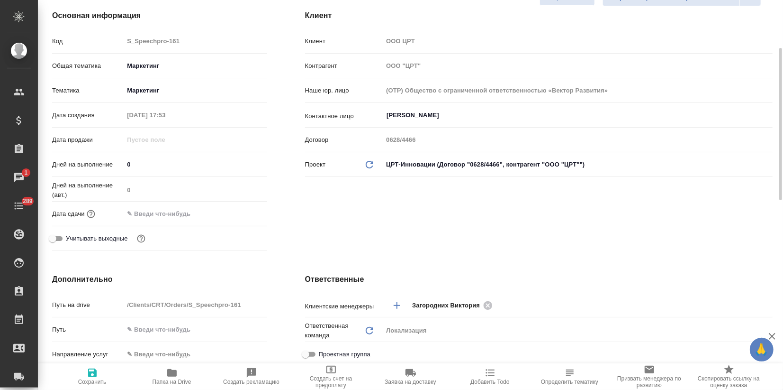
scroll to position [0, 0]
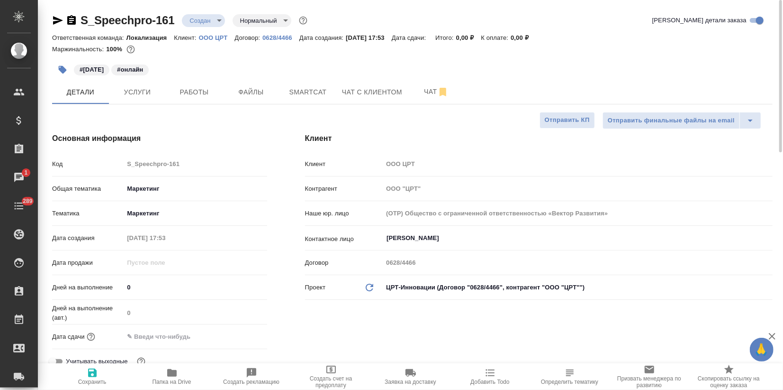
type textarea "x"
click at [67, 66] on button "button" at bounding box center [62, 69] width 21 height 21
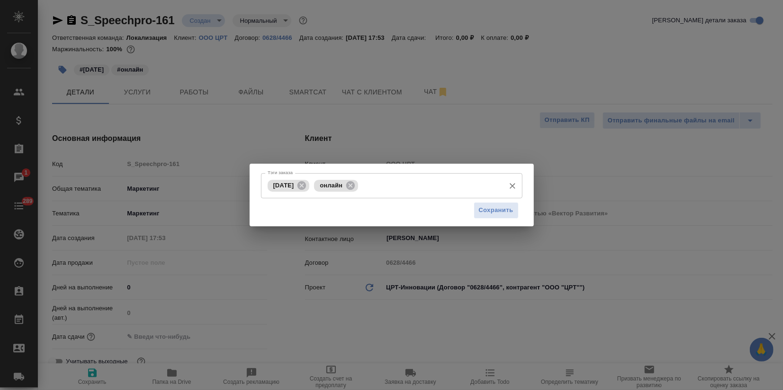
click at [378, 186] on input "Тэги заказа" at bounding box center [430, 185] width 139 height 16
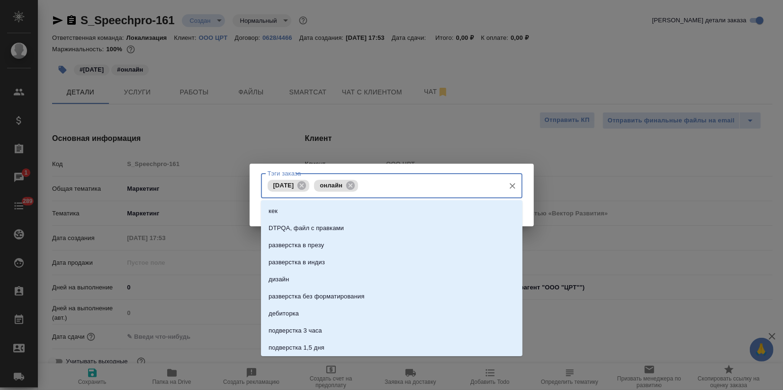
paste input "бразильский португальский"
type input "бразильский португальский"
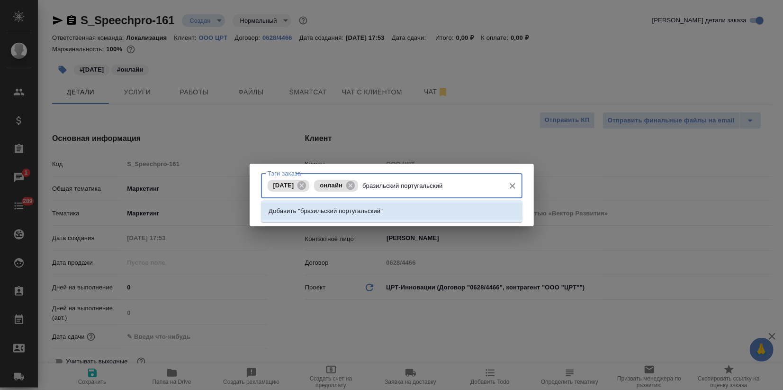
click at [391, 213] on li "Добавить "бразильский португальский"" at bounding box center [392, 210] width 262 height 17
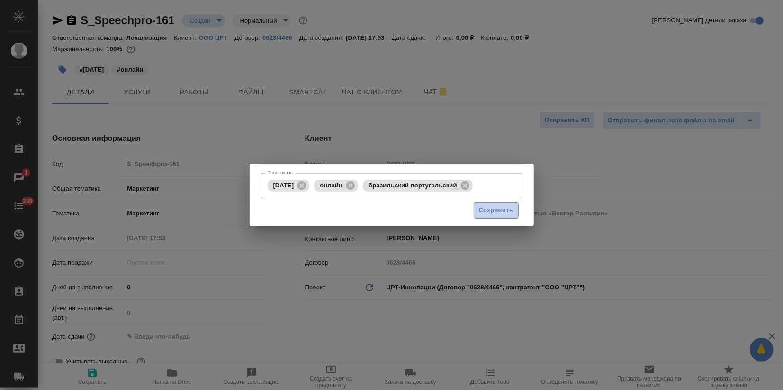
click at [496, 216] on button "Сохранить" at bounding box center [496, 210] width 45 height 17
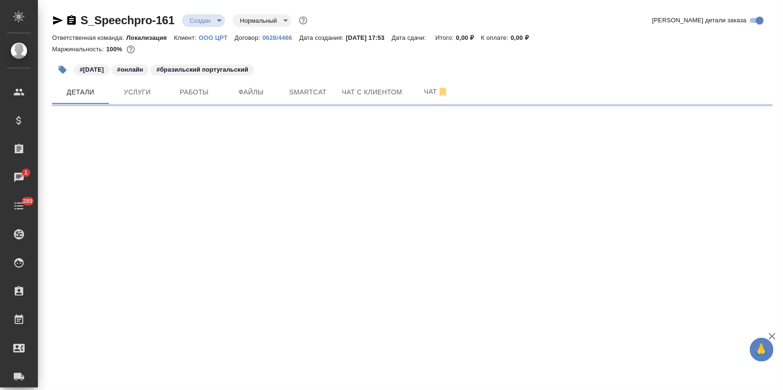
select select "RU"
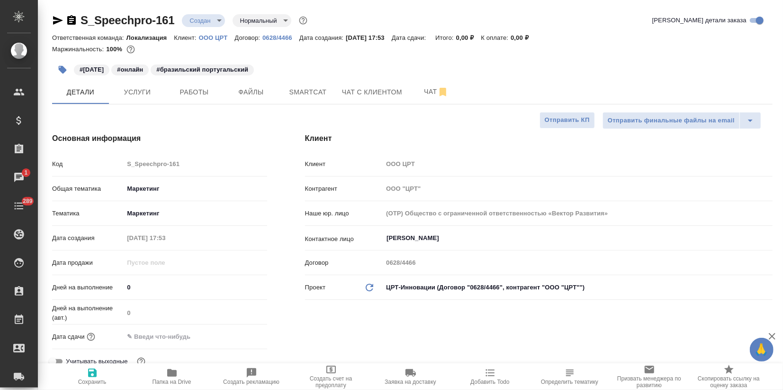
type textarea "x"
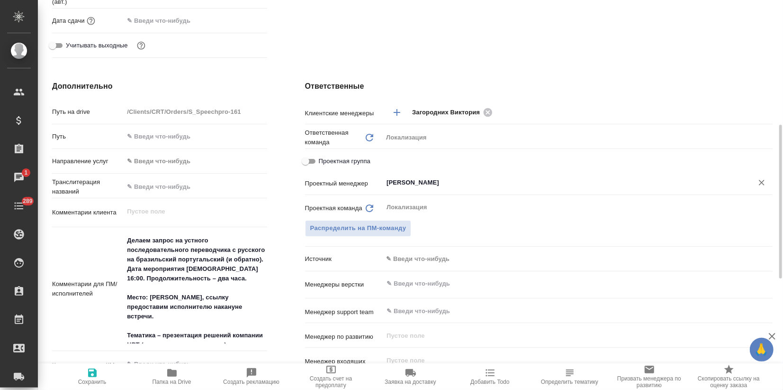
click at [423, 190] on div "[PERSON_NAME]" at bounding box center [578, 182] width 390 height 17
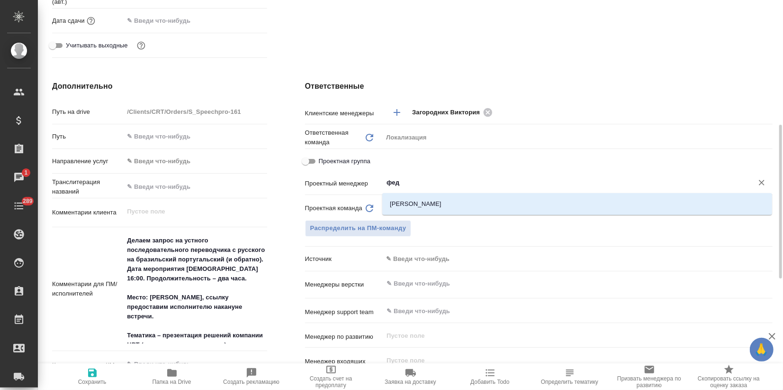
type input "федо"
click at [416, 203] on li "[PERSON_NAME]" at bounding box center [577, 203] width 390 height 17
type textarea "x"
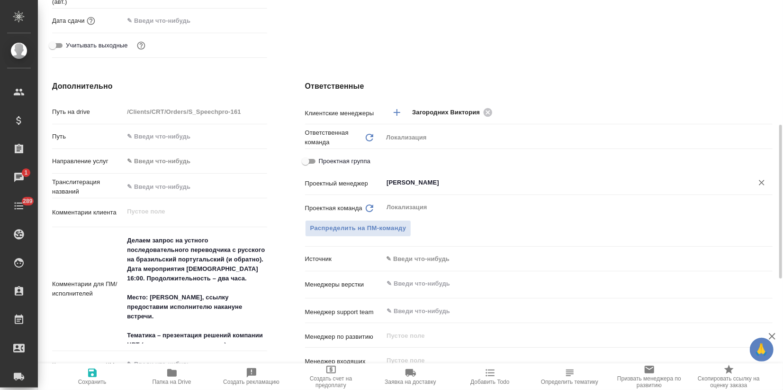
type input "[PERSON_NAME]"
click at [99, 382] on span "Сохранить" at bounding box center [92, 381] width 28 height 7
type textarea "x"
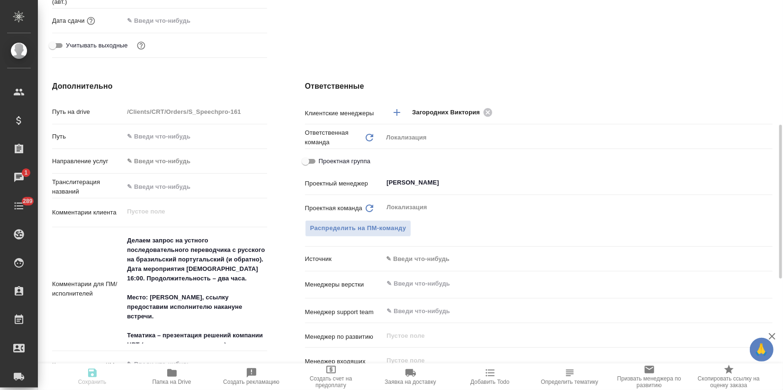
type textarea "x"
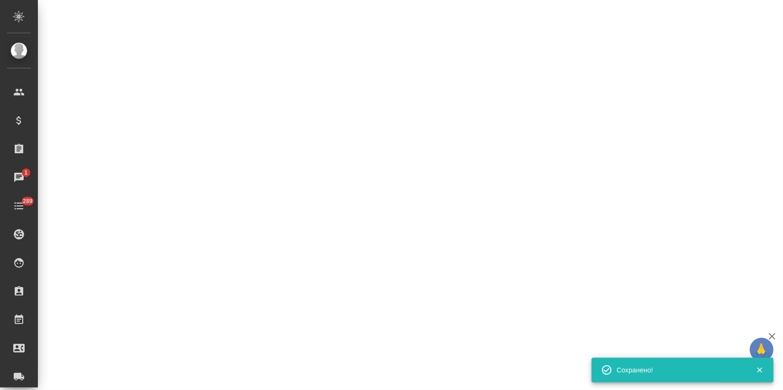
select select "RU"
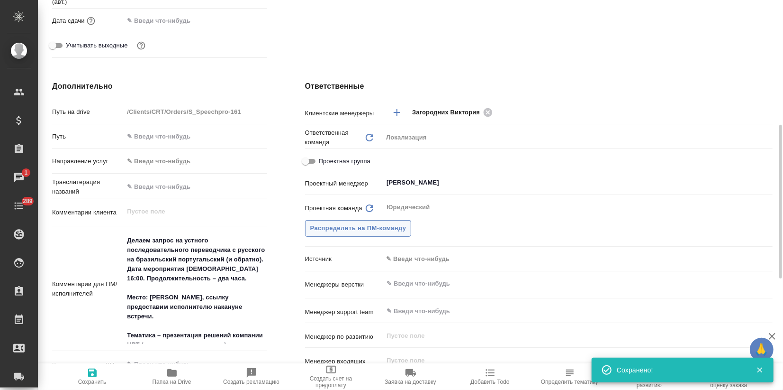
type textarea "x"
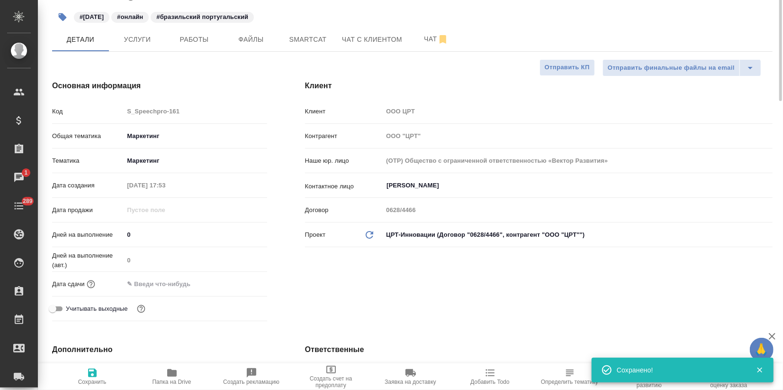
scroll to position [0, 0]
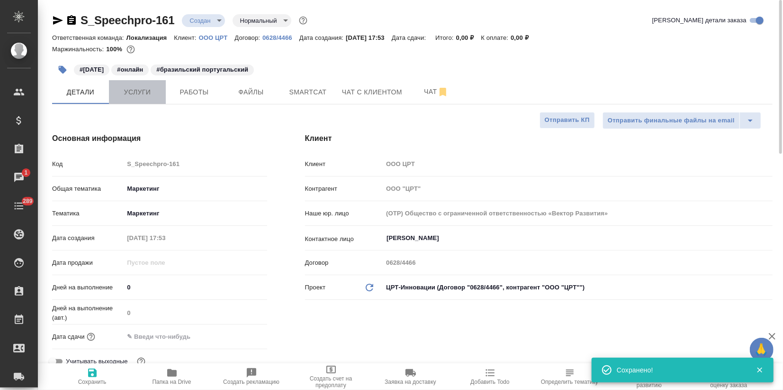
click at [133, 83] on button "Услуги" at bounding box center [137, 92] width 57 height 24
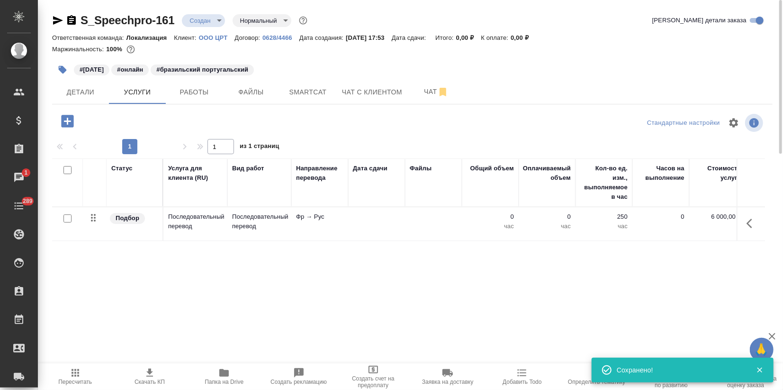
click at [64, 216] on input "checkbox" at bounding box center [68, 218] width 8 height 8
checkbox input "true"
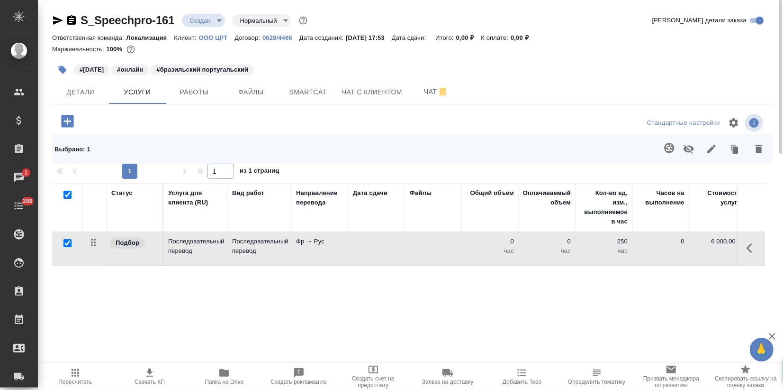
click at [763, 150] on icon "button" at bounding box center [759, 148] width 11 height 11
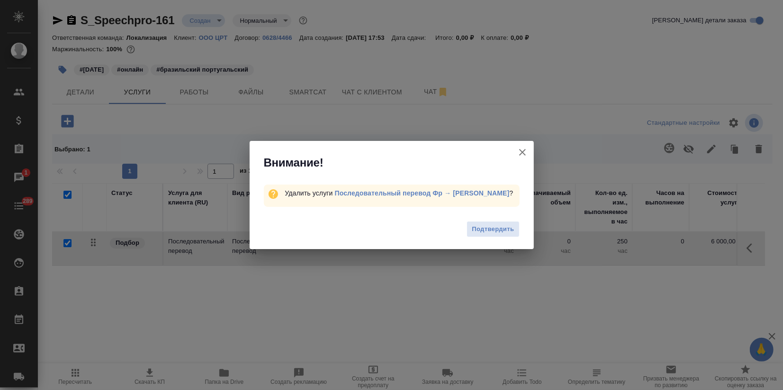
click at [506, 233] on span "Подтвердить" at bounding box center [493, 229] width 42 height 11
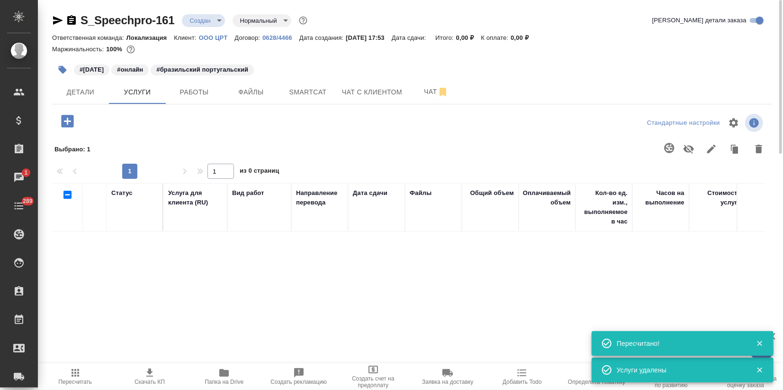
checkbox input "false"
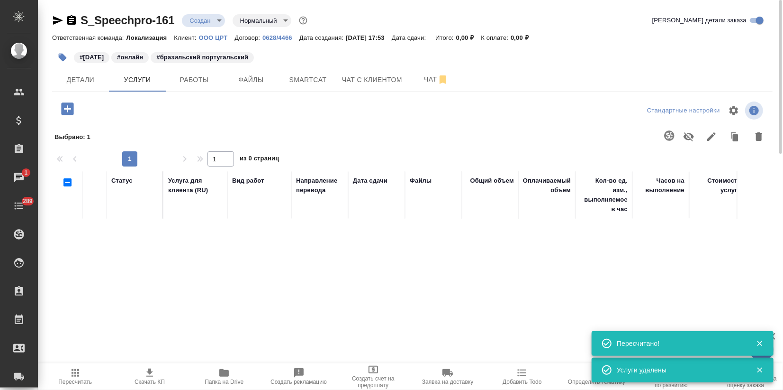
click at [68, 112] on icon "button" at bounding box center [67, 108] width 12 height 12
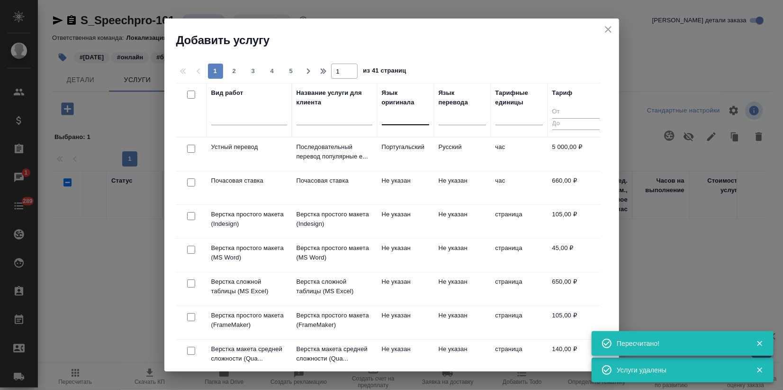
click at [401, 122] on div at bounding box center [405, 116] width 47 height 14
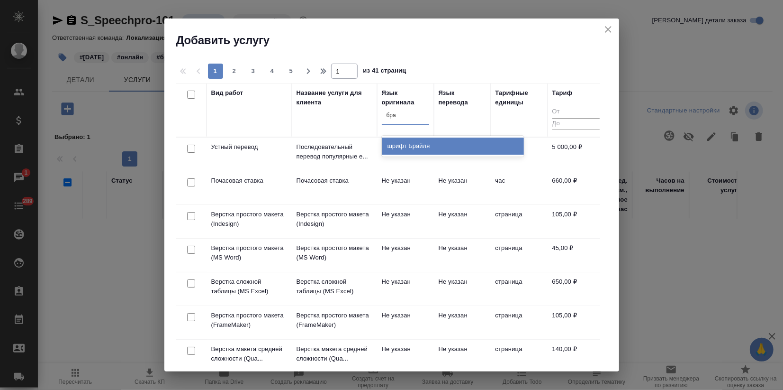
type input "браз"
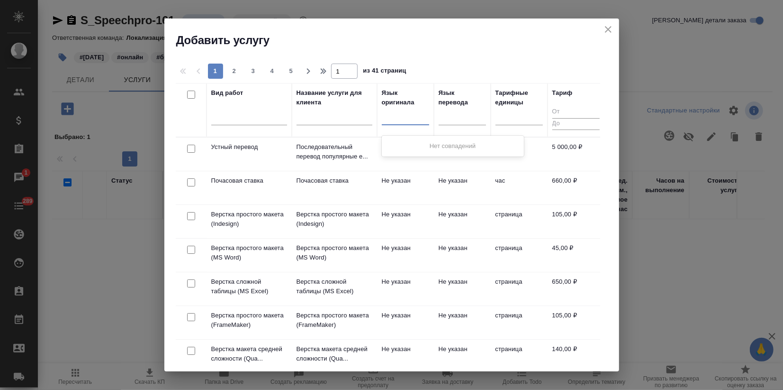
drag, startPoint x: 413, startPoint y: 116, endPoint x: 376, endPoint y: 113, distance: 37.6
click at [376, 113] on tr "Вид работ Название услуги для клиента Язык оригинала 0 results available for se…" at bounding box center [390, 110] width 429 height 54
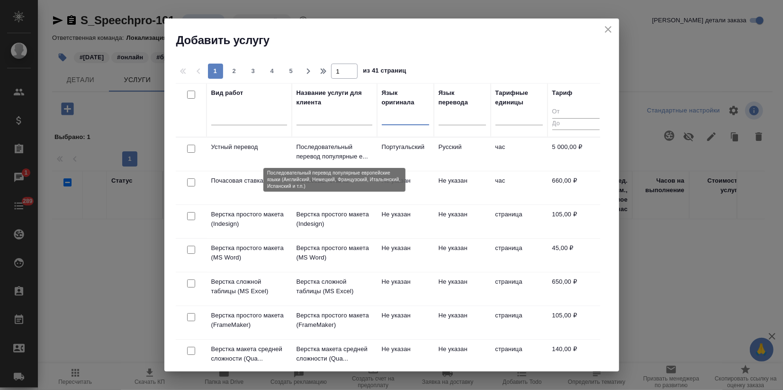
click at [318, 152] on p "Последовательный перевод популярные е..." at bounding box center [335, 151] width 76 height 19
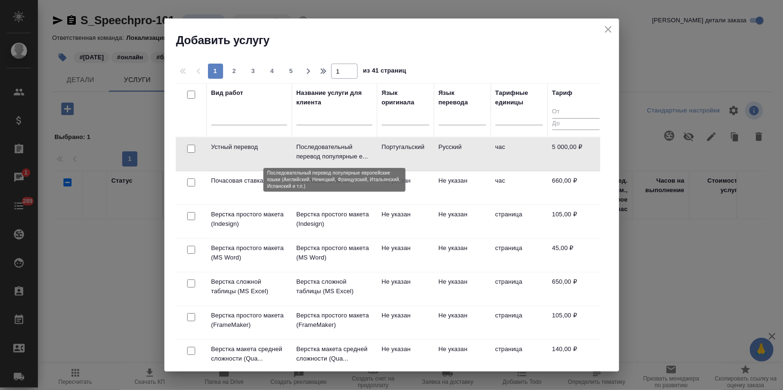
click at [318, 152] on p "Последовательный перевод популярные е..." at bounding box center [335, 151] width 76 height 19
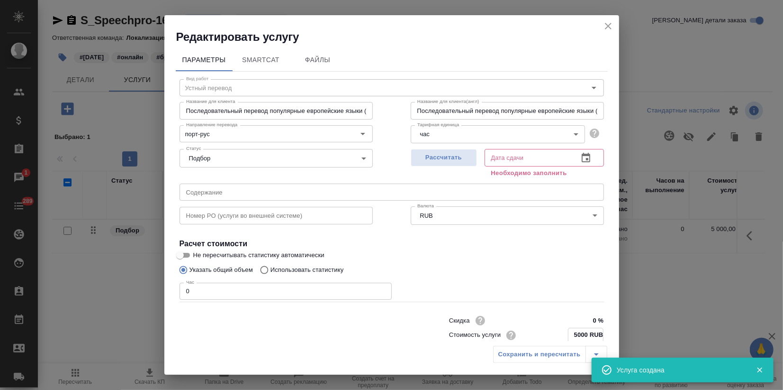
click at [569, 332] on input "5000 RUB" at bounding box center [586, 335] width 35 height 14
type input "6000 RUB"
drag, startPoint x: 200, startPoint y: 292, endPoint x: 132, endPoint y: 289, distance: 68.3
click at [138, 288] on div "Редактировать услугу Параметры SmartCat Файлы Вид работ Устный перевод Вид рабо…" at bounding box center [391, 195] width 783 height 390
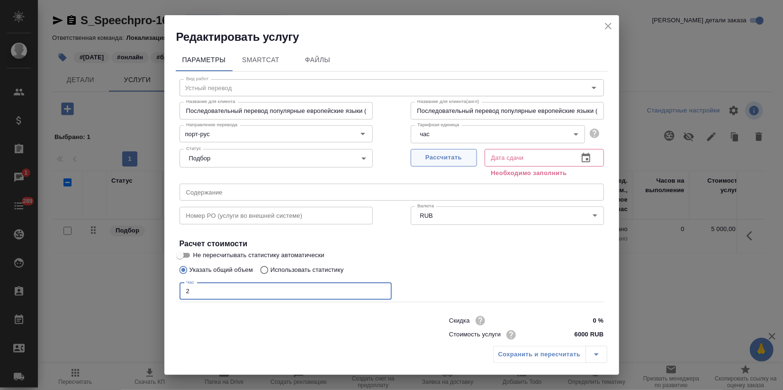
type input "2"
click at [443, 164] on button "Рассчитать" at bounding box center [444, 158] width 66 height 18
type input "24.09.2025 17:56"
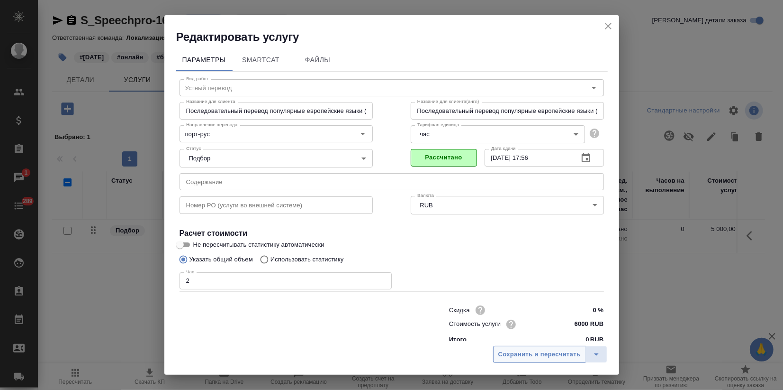
click at [571, 361] on button "Сохранить и пересчитать" at bounding box center [539, 353] width 93 height 17
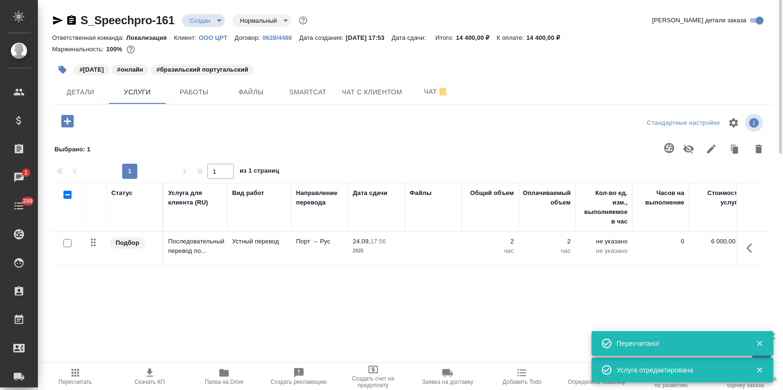
click at [323, 299] on div "Статус Услуга для клиента (RU) Вид работ Направление перевода Дата сдачи Файлы …" at bounding box center [408, 285] width 713 height 204
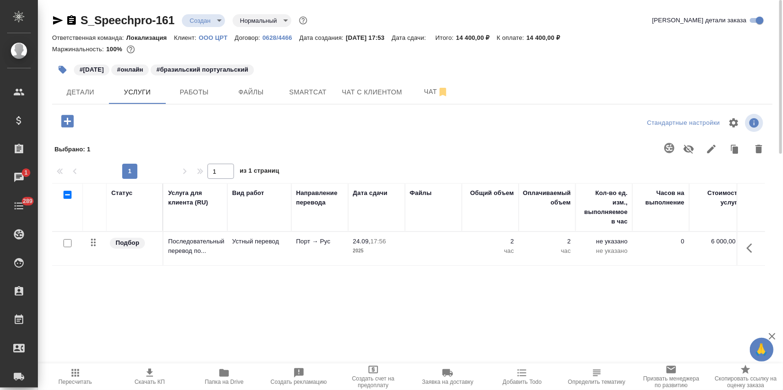
click at [58, 24] on icon "button" at bounding box center [57, 20] width 11 height 11
click at [87, 95] on span "Детали" at bounding box center [80, 92] width 45 height 12
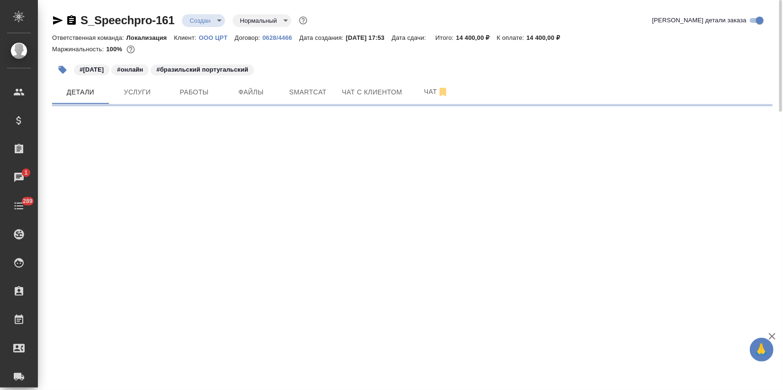
select select "RU"
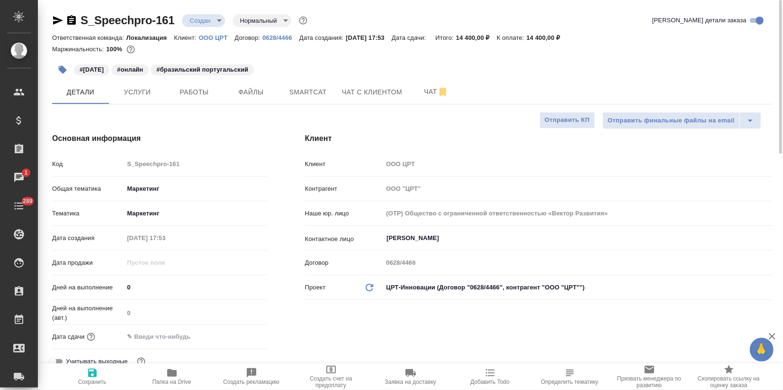
type textarea "x"
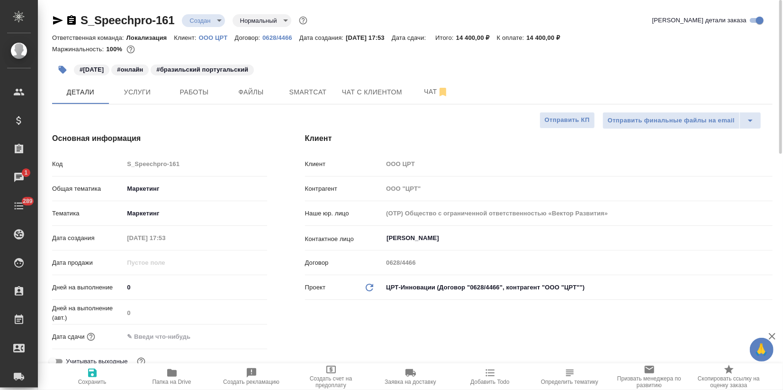
type textarea "x"
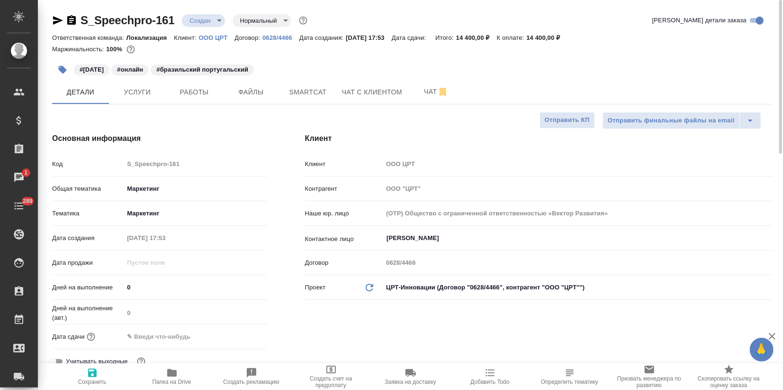
type textarea "x"
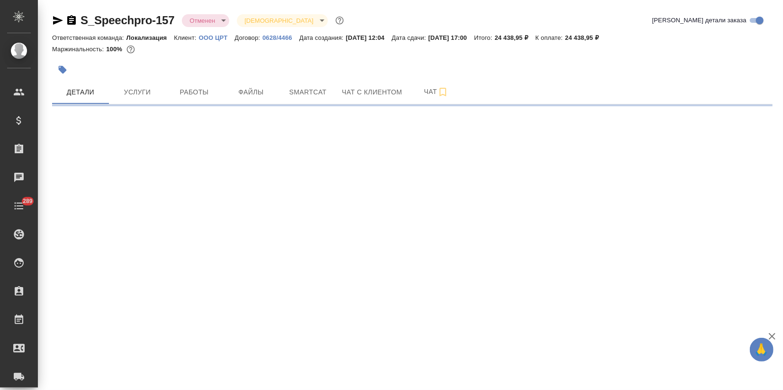
select select "RU"
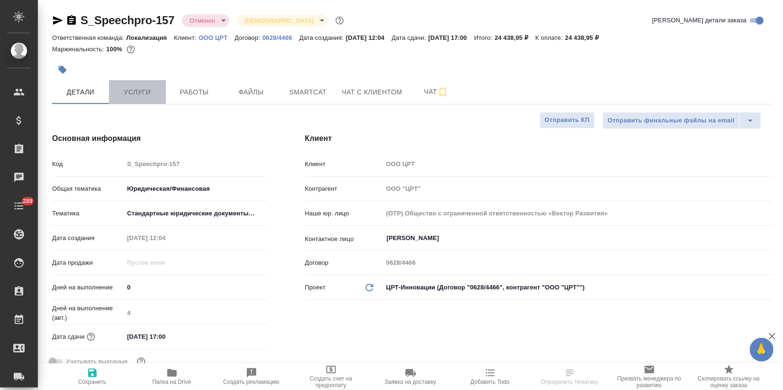
click at [148, 90] on span "Услуги" at bounding box center [137, 92] width 45 height 12
type textarea "x"
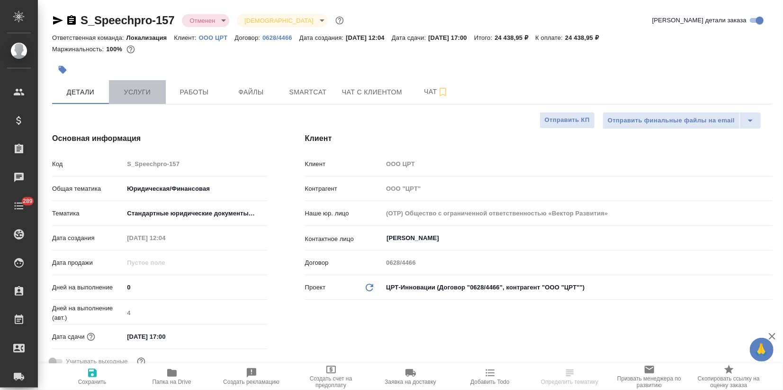
type textarea "x"
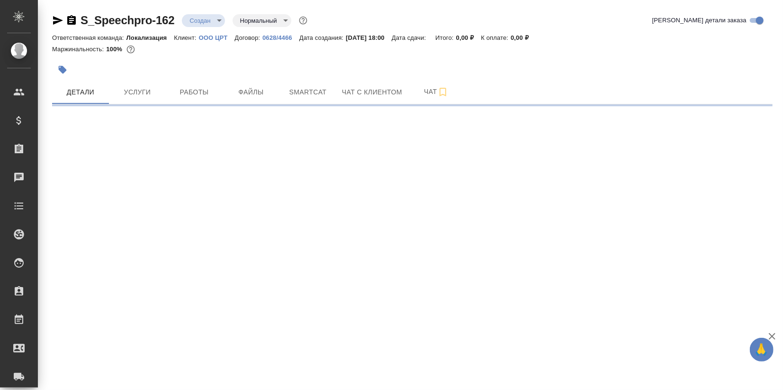
select select "RU"
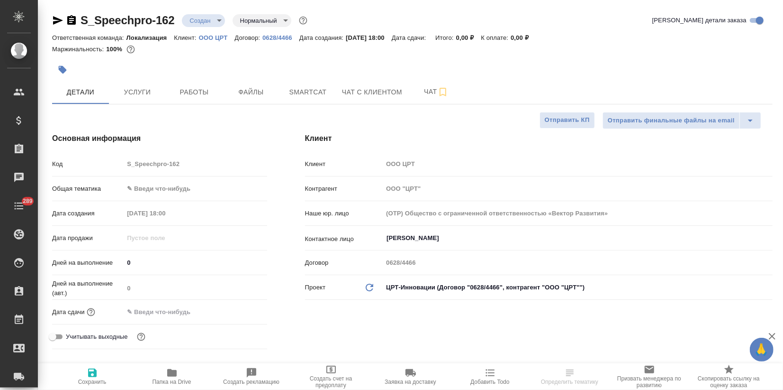
type textarea "x"
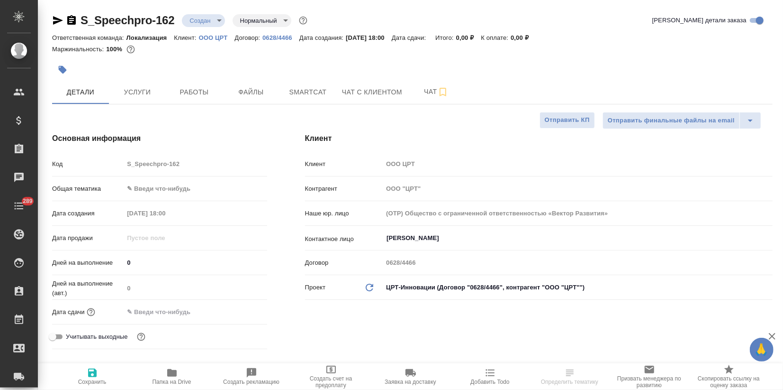
type textarea "x"
click at [216, 19] on body "🙏 .cls-1 fill:#fff; AWATERA Zagorodnikh Viktoria Клиенты Спецификации Заказы Ча…" at bounding box center [391, 195] width 783 height 390
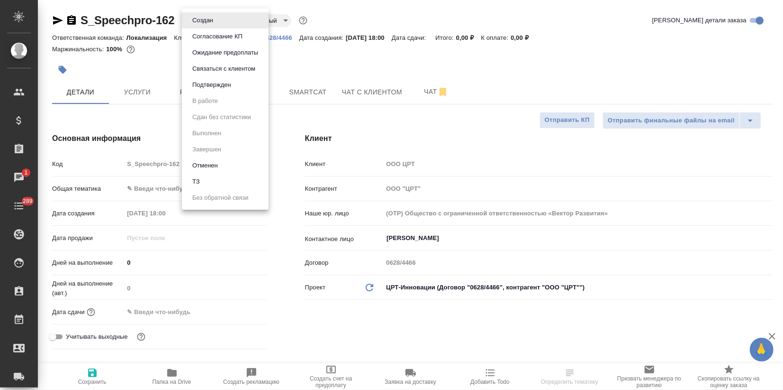
click at [333, 66] on div at bounding box center [391, 195] width 783 height 390
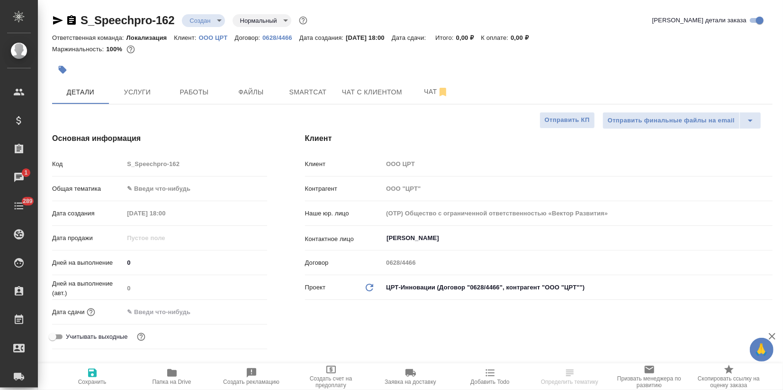
click at [280, 18] on body "🙏 .cls-1 fill:#fff; AWATERA Zagorodnikh Viktoria Клиенты Спецификации Заказы 1 …" at bounding box center [391, 195] width 783 height 390
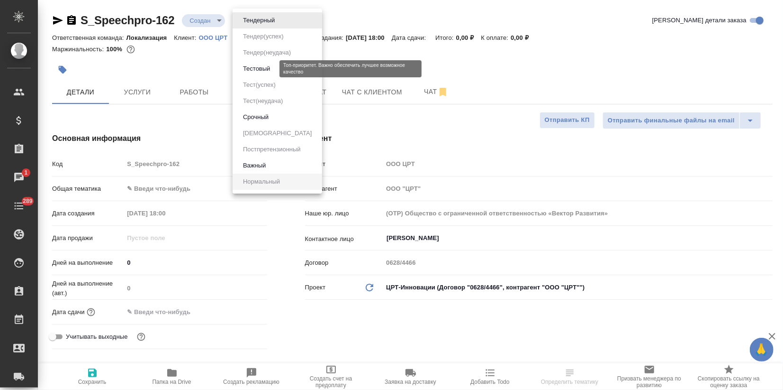
click at [266, 67] on button "Тестовый" at bounding box center [256, 69] width 33 height 10
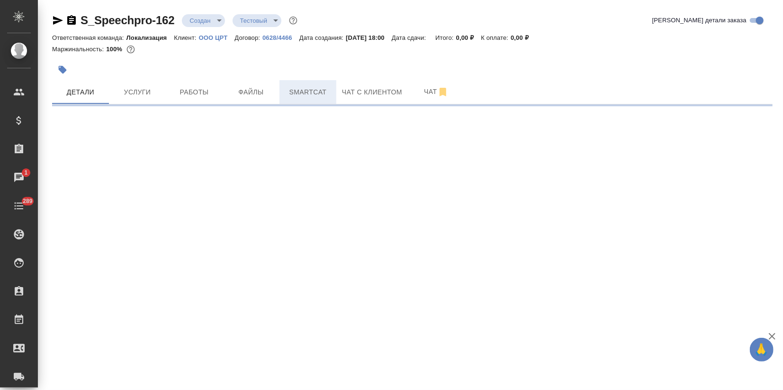
select select "RU"
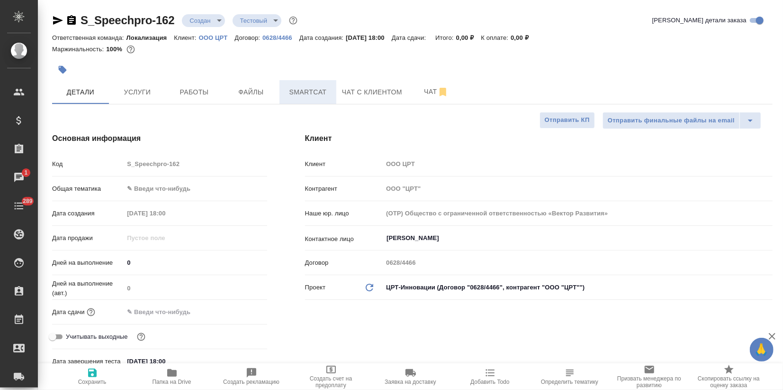
type textarea "x"
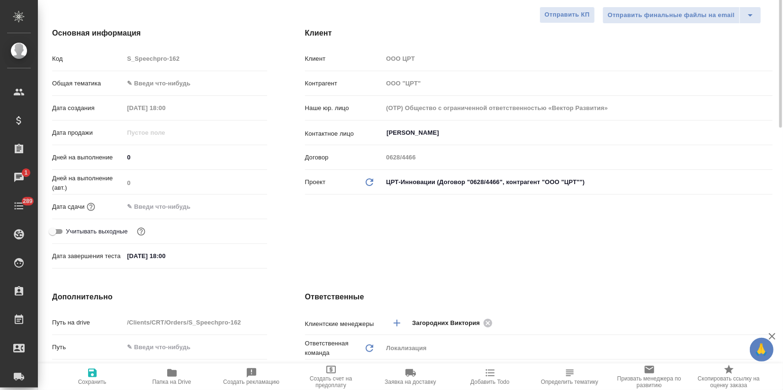
scroll to position [316, 0]
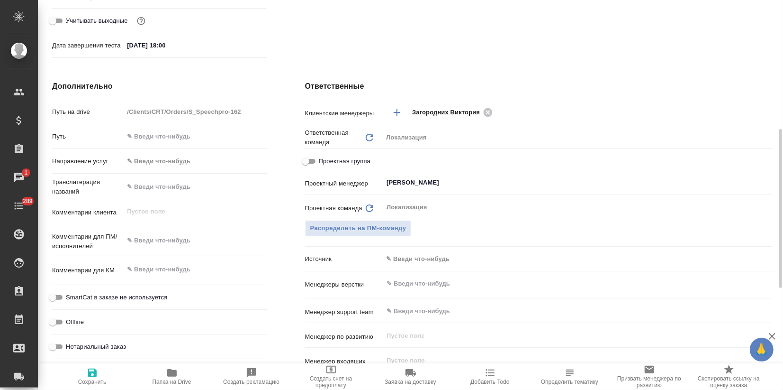
type textarea "x"
click at [148, 270] on textarea at bounding box center [195, 269] width 143 height 16
paste textarea "Хочу обратиться к вам с просьбой взять в работу документы на перевод на Бразиль…"
type textarea "x"
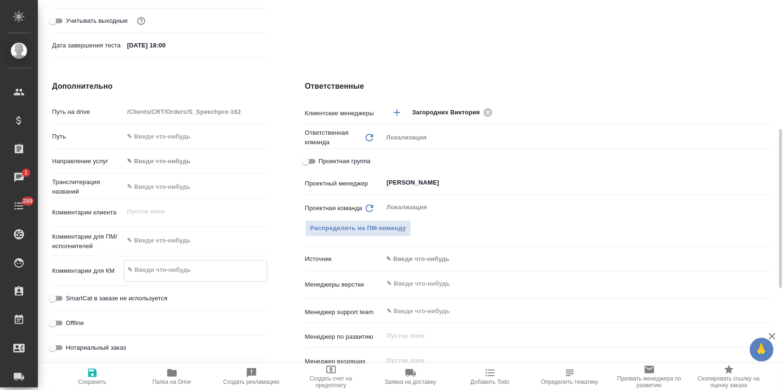
type textarea "Хочу обратиться к вам с просьбой взять в работу документы на перевод на Бразиль…"
type textarea "x"
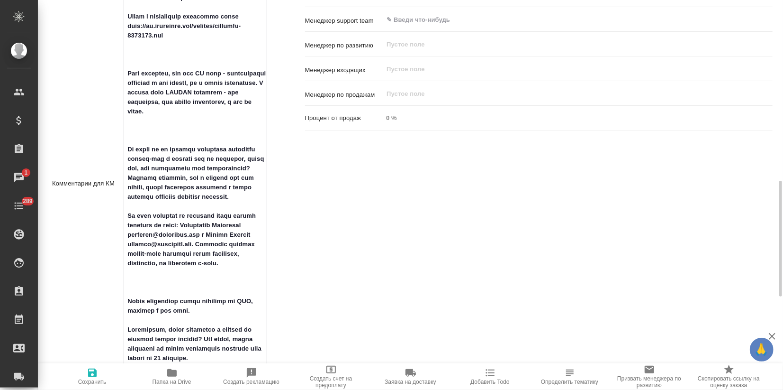
scroll to position [554, 0]
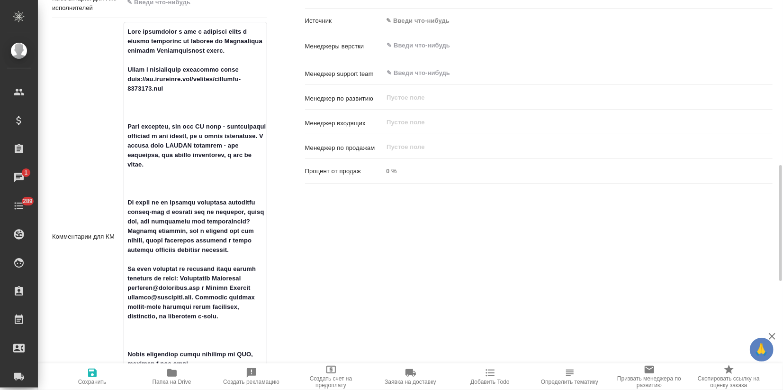
click at [136, 68] on textarea at bounding box center [195, 236] width 142 height 424
type textarea "x"
type textarea "Хочу обратиться к вам с просьбой взять в работу документы на перевод на Бразиль…"
type textarea "x"
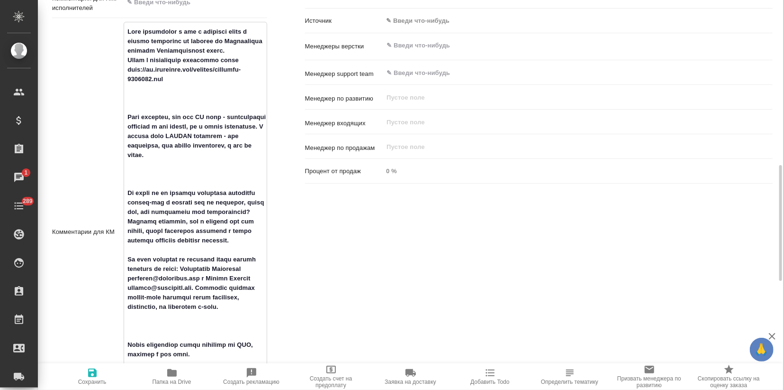
drag, startPoint x: 128, startPoint y: 98, endPoint x: 137, endPoint y: 99, distance: 9.0
click at [129, 98] on textarea at bounding box center [195, 231] width 142 height 414
type textarea "x"
type textarea "Хочу обратиться к вам с просьбой взять в работу документы на перевод на Бразиль…"
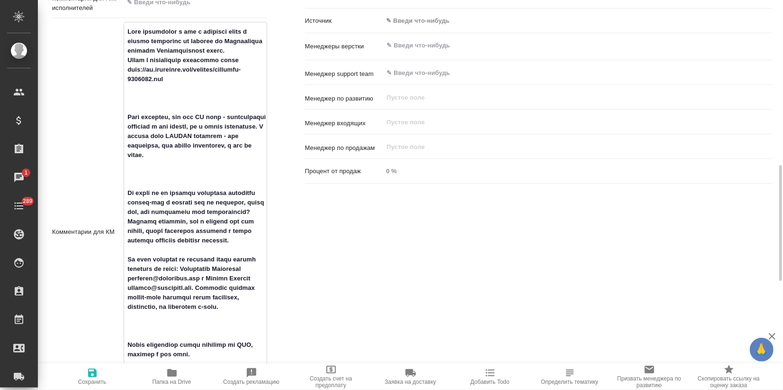
type textarea "x"
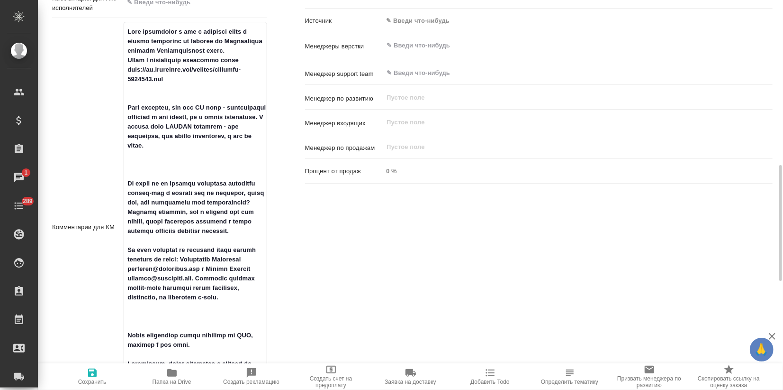
type textarea "x"
type textarea "Хочу обратиться к вам с просьбой взять в работу документы на перевод на Бразиль…"
type textarea "x"
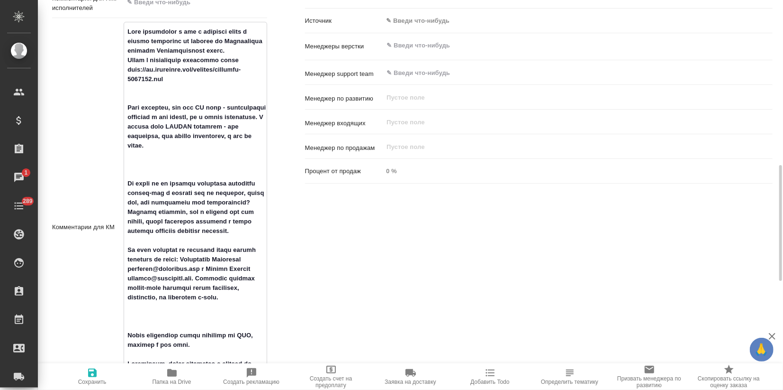
type textarea "x"
type textarea "Хочу обратиться к вам с просьбой взять в работу документы на перевод на Бразиль…"
type textarea "x"
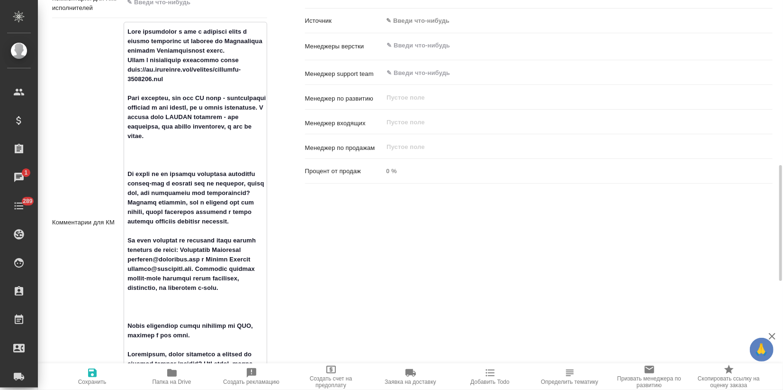
click at [131, 153] on textarea at bounding box center [195, 221] width 142 height 395
type textarea "x"
type textarea "Хочу обратиться к вам с просьбой взять в работу документы на перевод на Бразиль…"
type textarea "x"
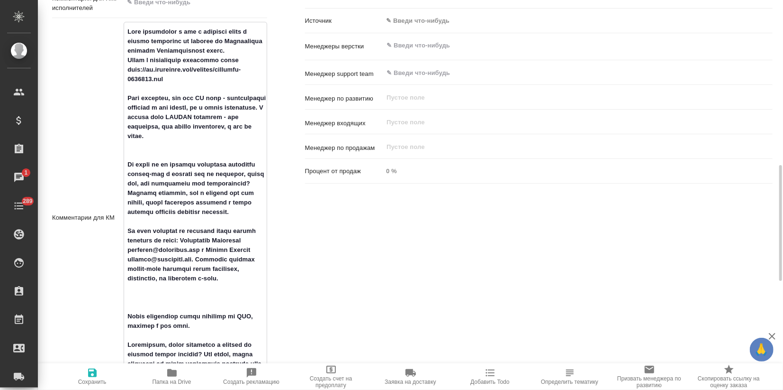
type textarea "x"
type textarea "Хочу обратиться к вам с просьбой взять в работу документы на перевод на Бразиль…"
type textarea "x"
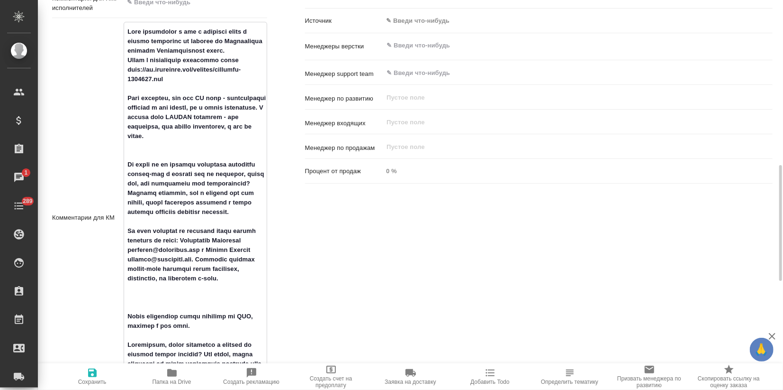
type textarea "x"
type textarea "Хочу обратиться к вам с просьбой взять в работу документы на перевод на Бразиль…"
type textarea "x"
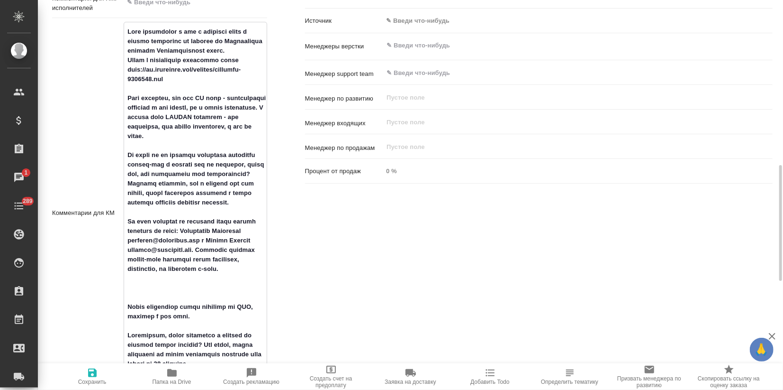
click at [129, 310] on textarea at bounding box center [195, 212] width 142 height 376
type textarea "x"
type textarea "Хочу обратиться к вам с просьбой взять в работу документы на перевод на Бразиль…"
type textarea "x"
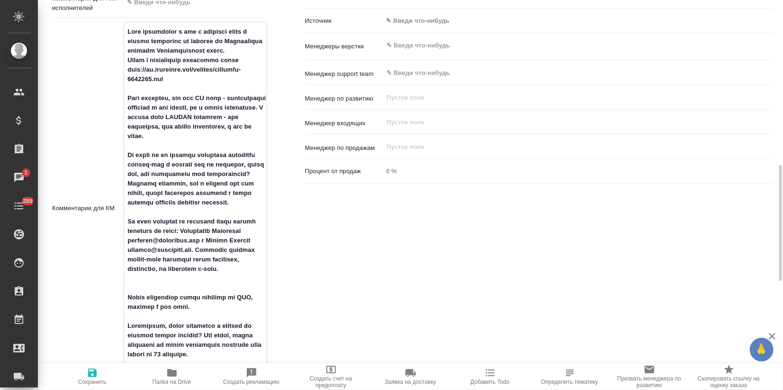
type textarea "x"
type textarea "Хочу обратиться к вам с просьбой взять в работу документы на перевод на Бразиль…"
type textarea "x"
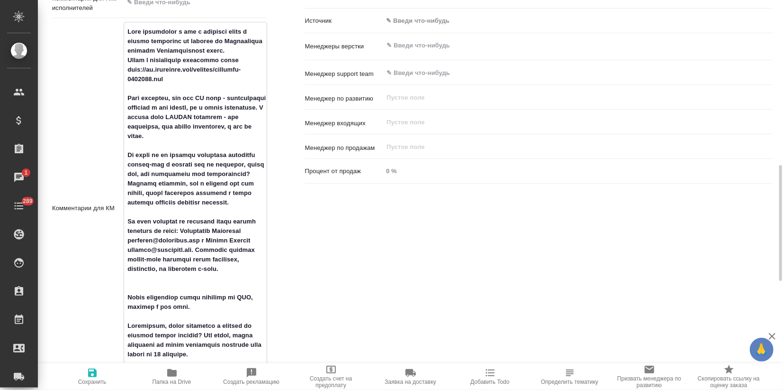
type textarea "x"
type textarea "Хочу обратиться к вам с просьбой взять в работу документы на перевод на Бразиль…"
type textarea "x"
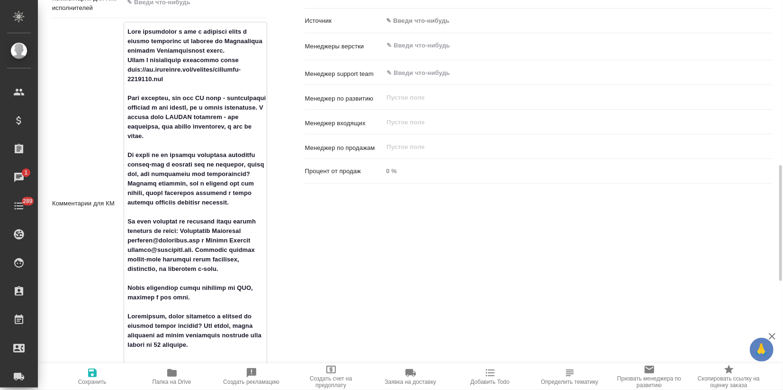
scroll to position [607, 0]
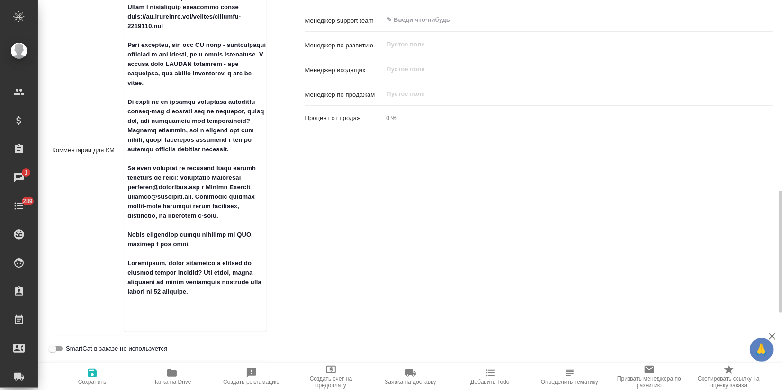
type textarea "Хочу обратиться к вам с просьбой взять в работу документы на перевод на Бразиль…"
type textarea "x"
click at [92, 373] on icon "button" at bounding box center [92, 372] width 9 height 9
type textarea "x"
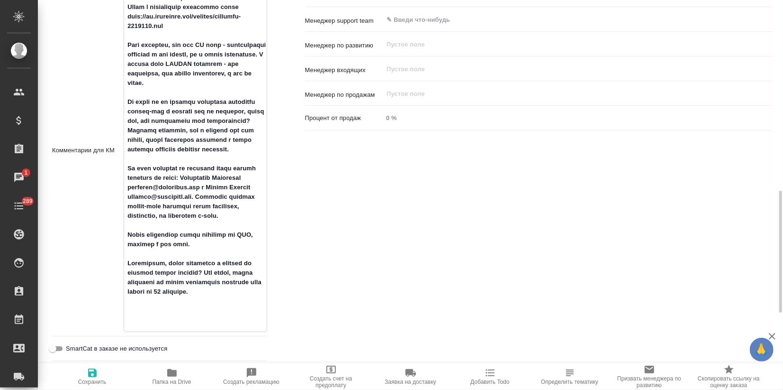
type textarea "x"
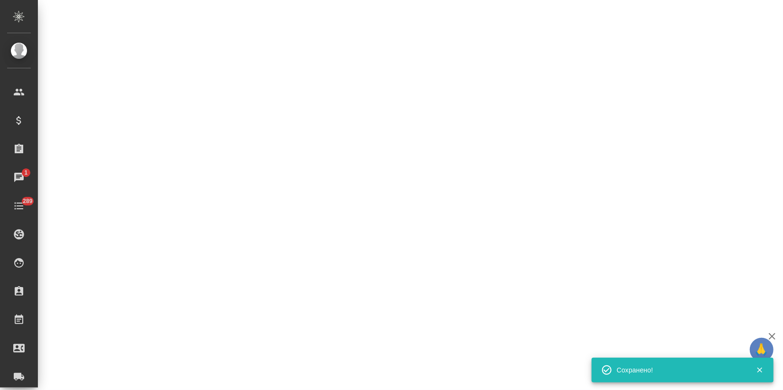
select select "RU"
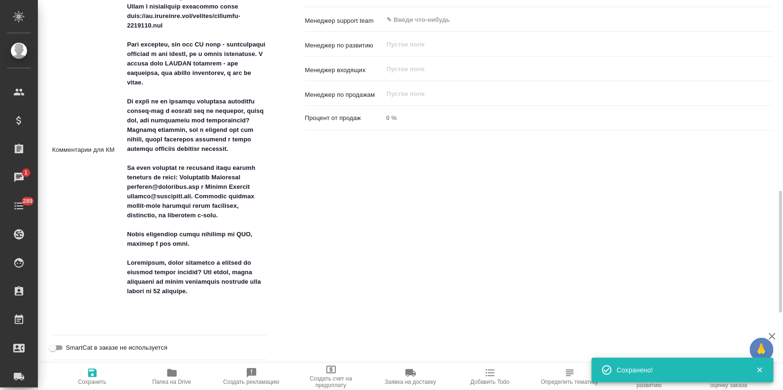
type textarea "x"
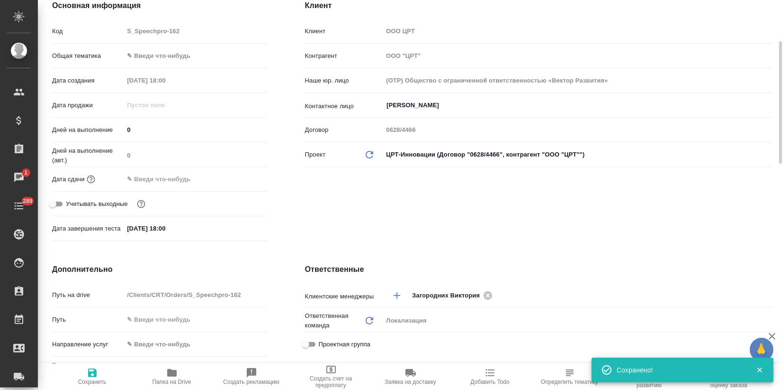
scroll to position [0, 0]
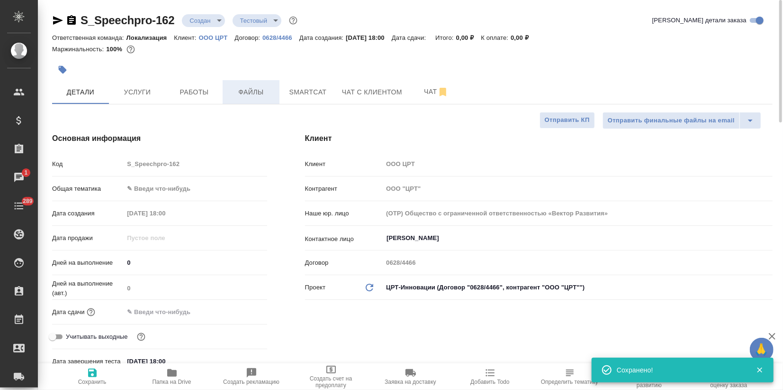
click at [259, 88] on span "Файлы" at bounding box center [250, 92] width 45 height 12
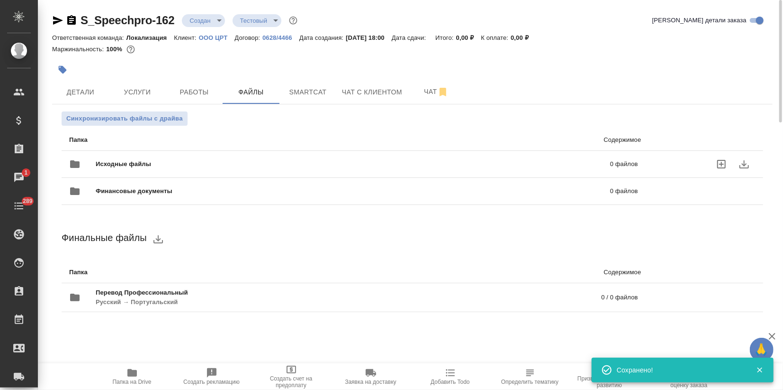
click at [109, 163] on span "Исходные файлы" at bounding box center [238, 163] width 285 height 9
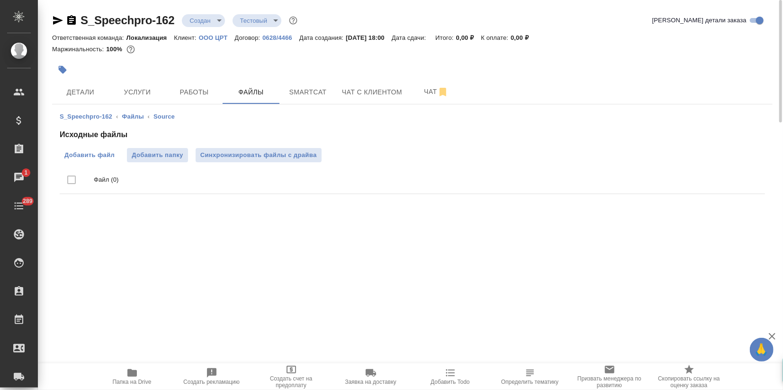
click at [102, 160] on label "Добавить файл" at bounding box center [90, 155] width 60 height 14
click at [0, 0] on input "Добавить файл" at bounding box center [0, 0] width 0 height 0
click at [144, 93] on span "Услуги" at bounding box center [137, 92] width 45 height 12
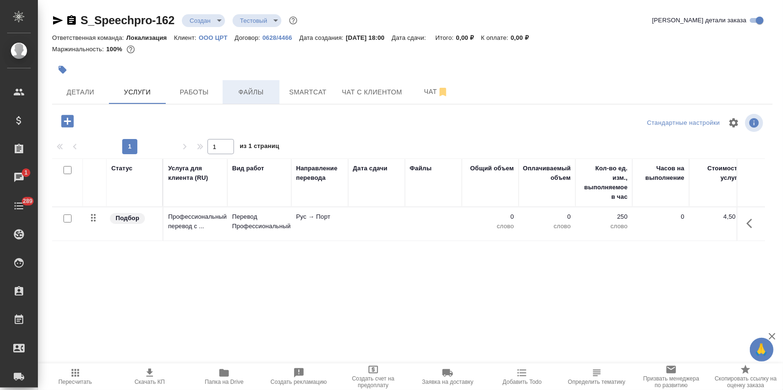
click at [243, 97] on span "Файлы" at bounding box center [250, 92] width 45 height 12
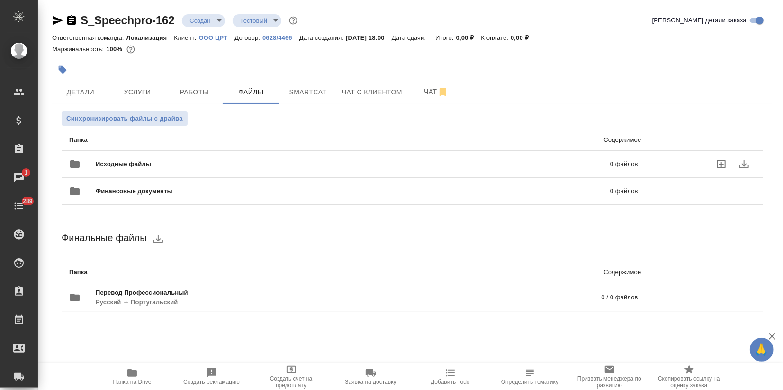
click at [104, 162] on span "Исходные файлы" at bounding box center [238, 163] width 285 height 9
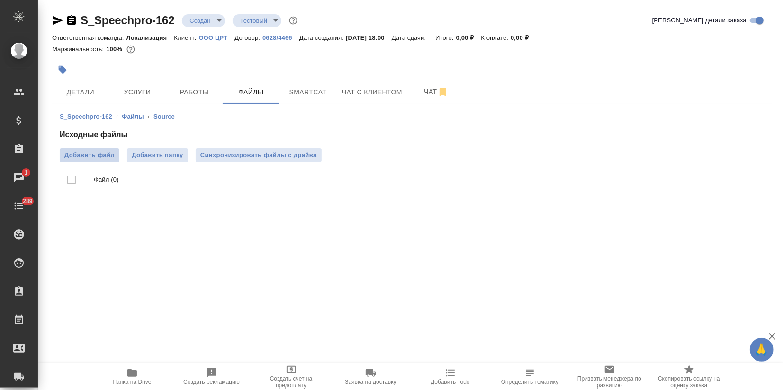
click at [95, 151] on span "Добавить файл" at bounding box center [89, 154] width 50 height 9
click at [0, 0] on input "Добавить файл" at bounding box center [0, 0] width 0 height 0
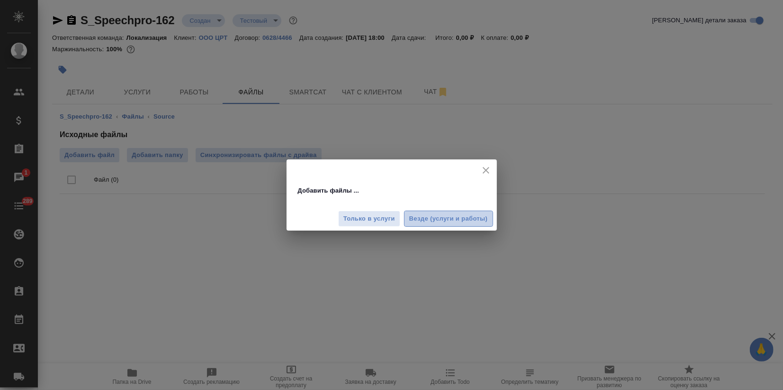
click at [443, 220] on span "Везде (услуги и работы)" at bounding box center [448, 218] width 79 height 11
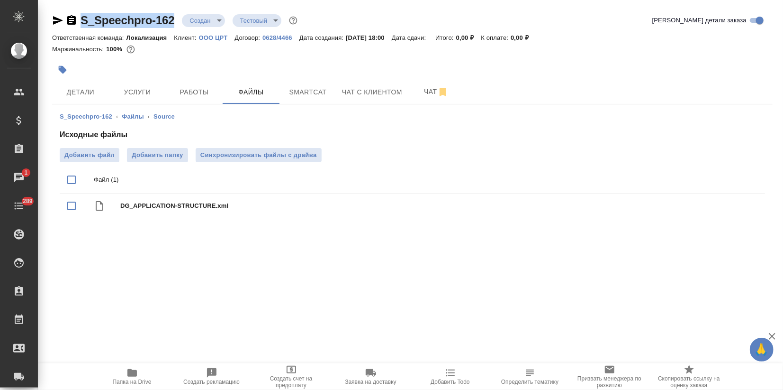
drag, startPoint x: 178, startPoint y: 20, endPoint x: 83, endPoint y: 25, distance: 94.4
click at [82, 25] on div "S_Speechpro-162 Создан new Тестовый test" at bounding box center [175, 20] width 247 height 15
click at [72, 205] on input "checkbox" at bounding box center [72, 206] width 20 height 20
checkbox input "true"
click at [747, 206] on icon "delete" at bounding box center [746, 206] width 7 height 9
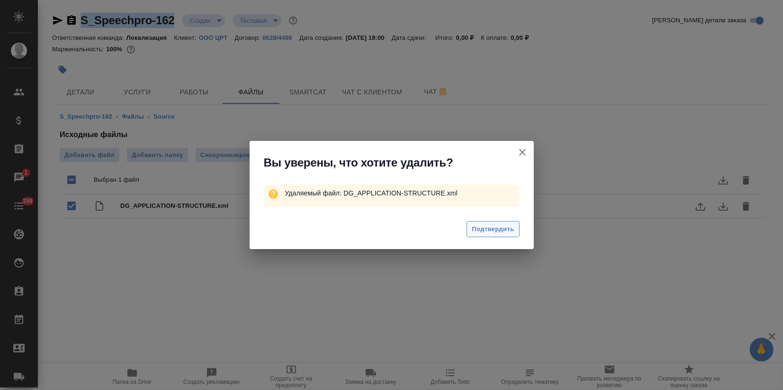
click at [499, 233] on span "Подтвердить" at bounding box center [493, 229] width 42 height 11
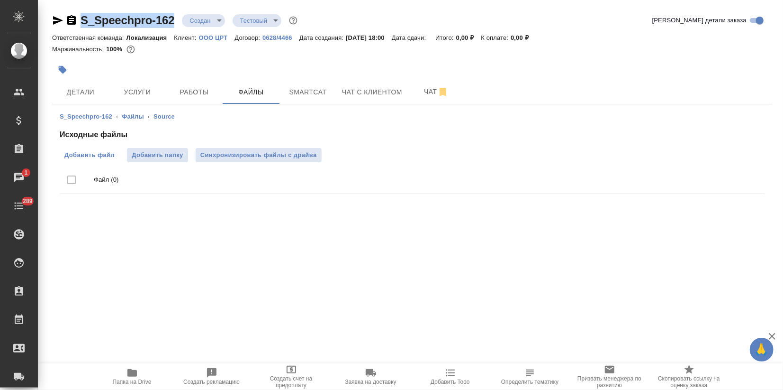
click at [82, 154] on span "Добавить файл" at bounding box center [89, 154] width 50 height 9
click at [0, 0] on input "Добавить файл" at bounding box center [0, 0] width 0 height 0
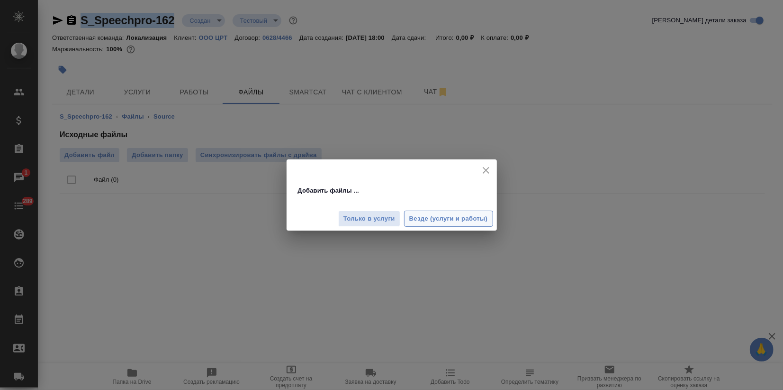
click at [452, 225] on button "Везде (услуги и работы)" at bounding box center [448, 218] width 89 height 17
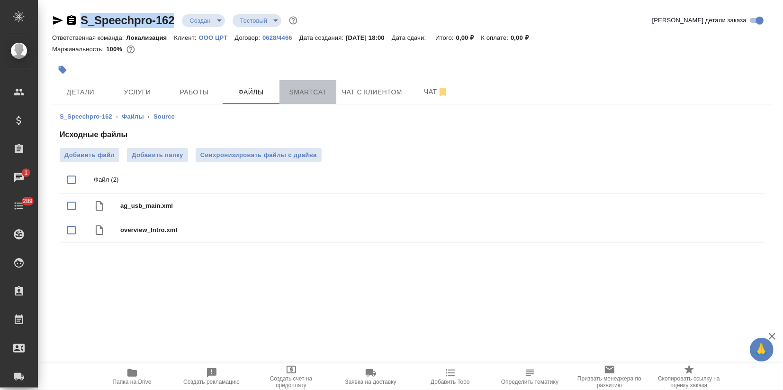
click at [311, 92] on span "Smartcat" at bounding box center [307, 92] width 45 height 12
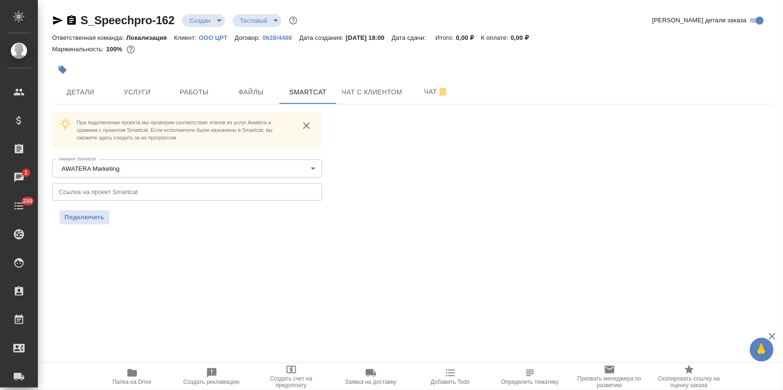
click at [149, 197] on input "text" at bounding box center [187, 191] width 270 height 17
click at [87, 217] on span "Подключить" at bounding box center [84, 216] width 40 height 9
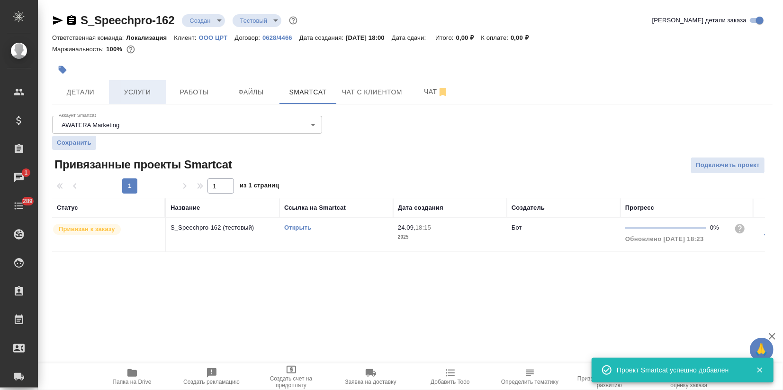
click at [148, 93] on span "Услуги" at bounding box center [137, 92] width 45 height 12
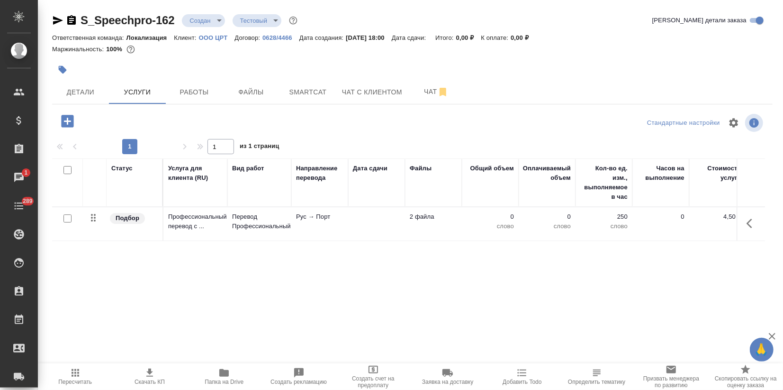
click at [70, 217] on input "checkbox" at bounding box center [68, 218] width 8 height 8
checkbox input "true"
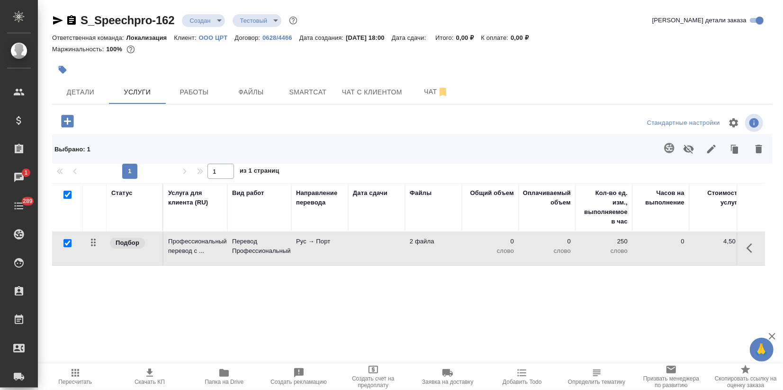
click at [756, 145] on icon "button" at bounding box center [759, 149] width 7 height 9
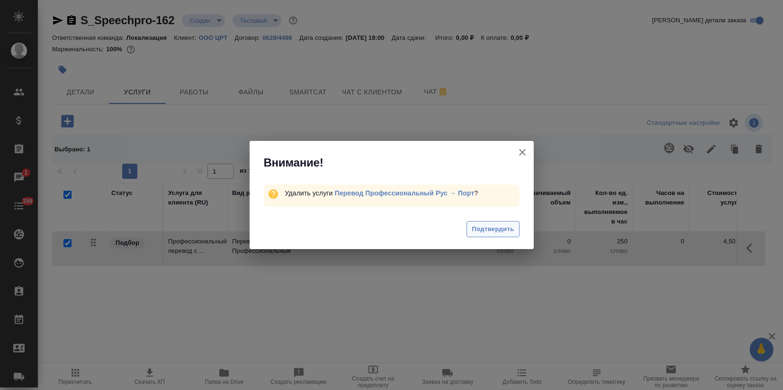
click at [500, 228] on span "Подтвердить" at bounding box center [493, 229] width 42 height 11
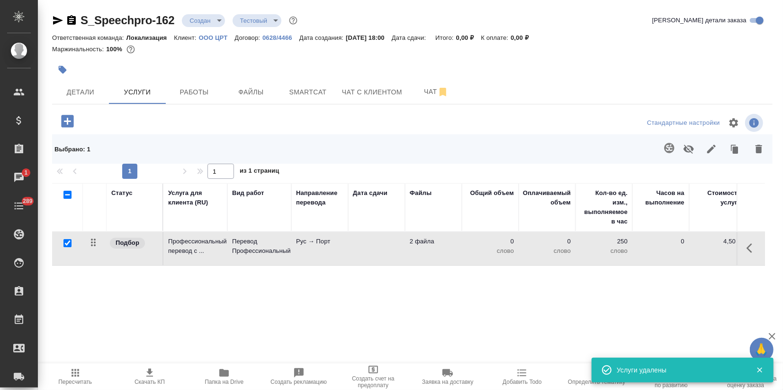
checkbox input "false"
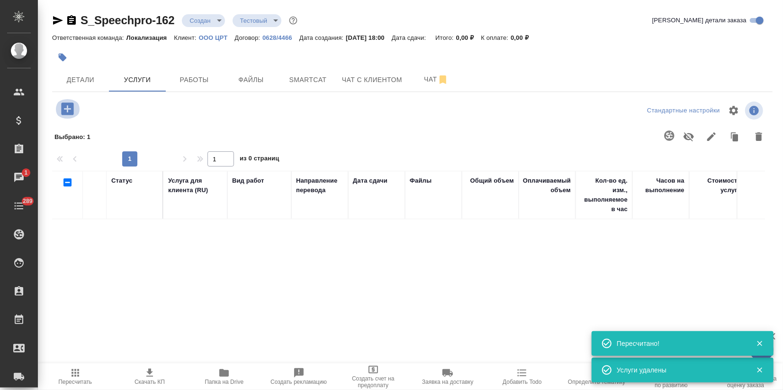
click at [64, 111] on icon "button" at bounding box center [67, 108] width 12 height 12
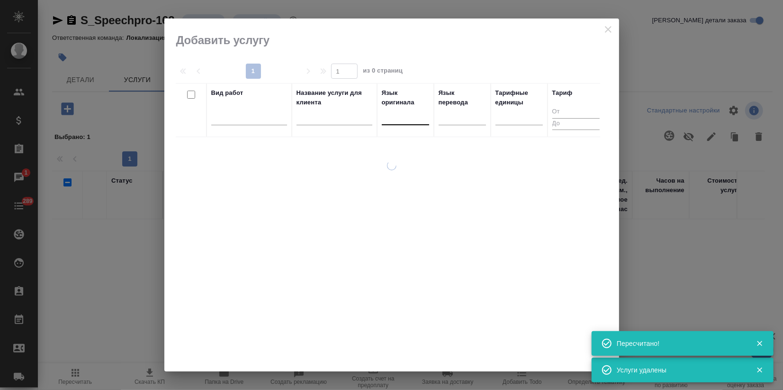
click at [387, 115] on input "text" at bounding box center [387, 115] width 1 height 7
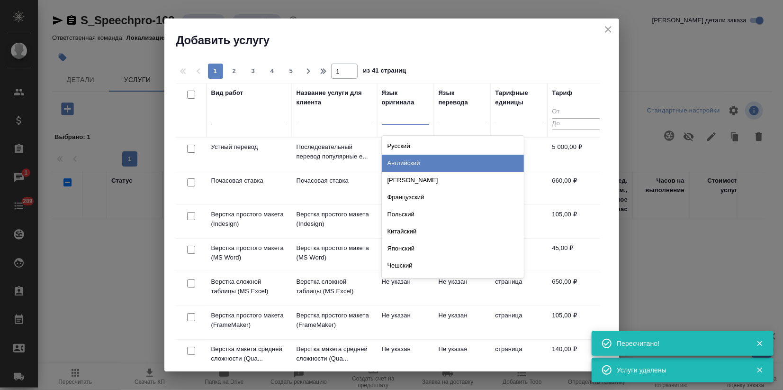
click at [409, 160] on div "Английский" at bounding box center [453, 162] width 142 height 17
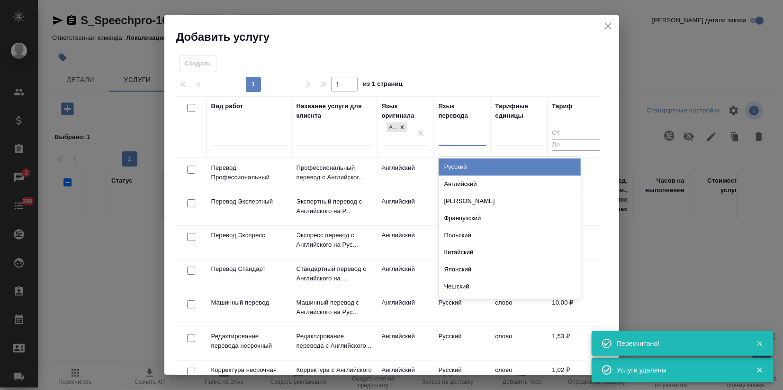
click at [449, 142] on div at bounding box center [462, 137] width 47 height 14
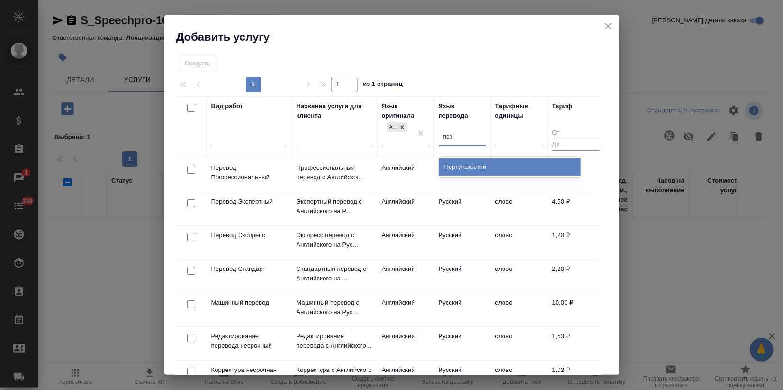
type input "порт"
click at [458, 167] on div "Португальский" at bounding box center [510, 166] width 142 height 17
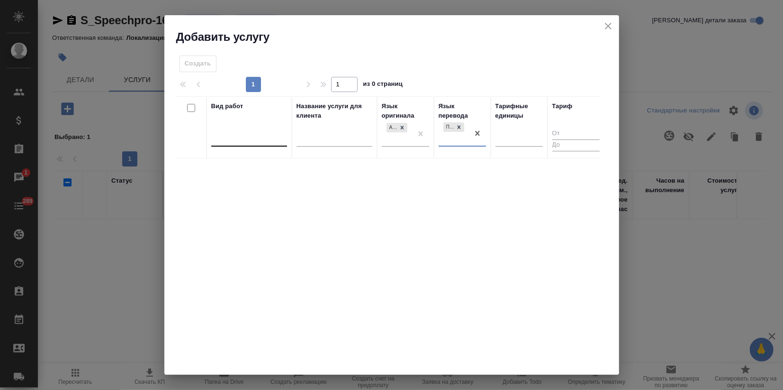
click at [258, 138] on div at bounding box center [249, 137] width 76 height 14
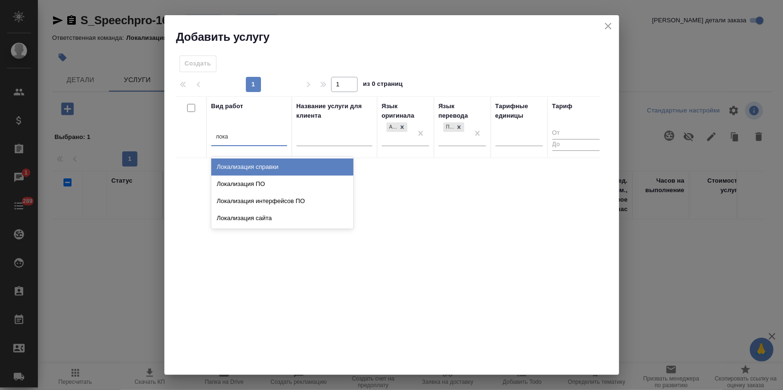
type input "локал"
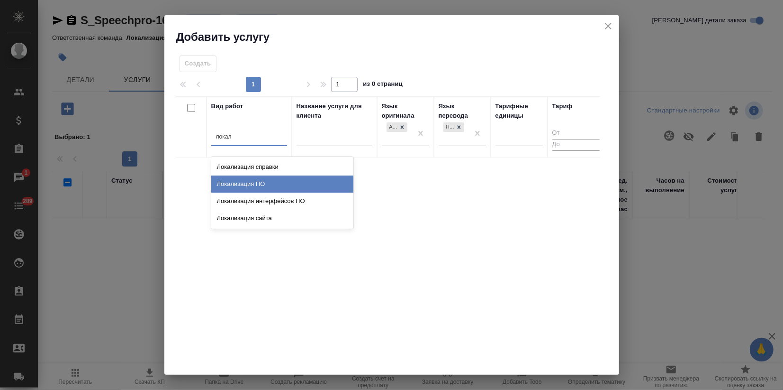
click at [258, 184] on div "Локализация ПО" at bounding box center [282, 183] width 142 height 17
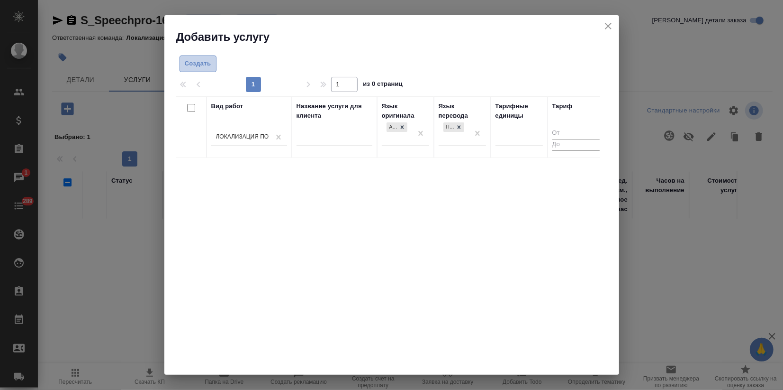
click at [195, 64] on span "Создать" at bounding box center [198, 63] width 27 height 11
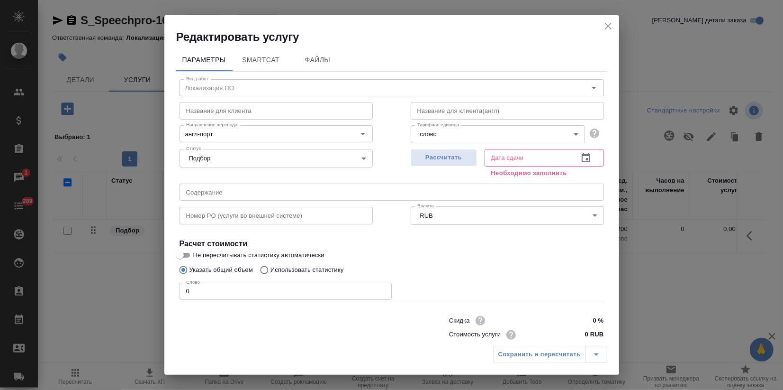
click at [607, 28] on icon "close" at bounding box center [608, 25] width 11 height 11
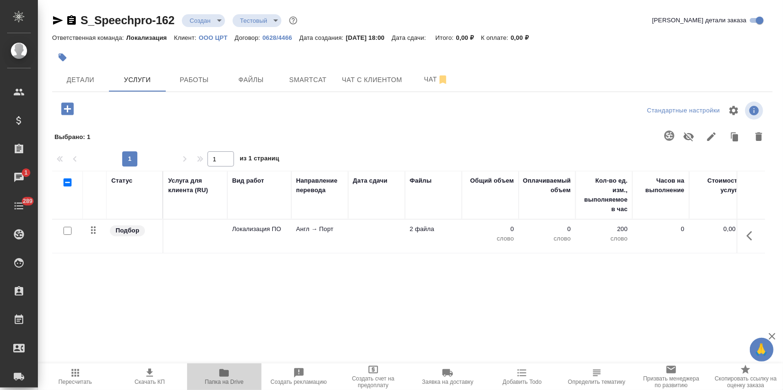
click at [223, 373] on icon "button" at bounding box center [223, 373] width 9 height 8
click at [271, 37] on p "0628/4466" at bounding box center [281, 37] width 37 height 7
click at [287, 241] on td "Локализация ПО" at bounding box center [259, 235] width 64 height 33
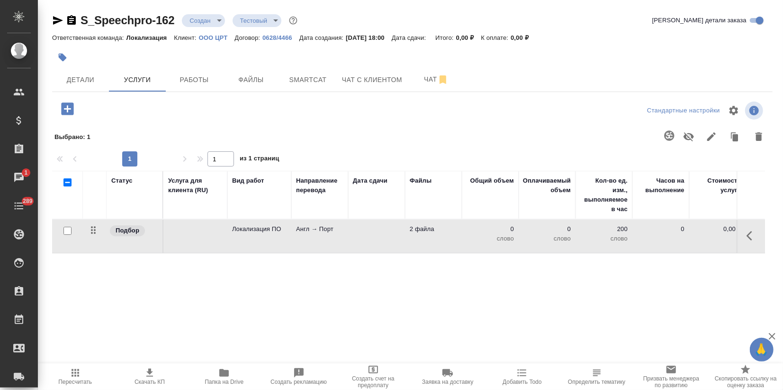
click at [285, 241] on td "Локализация ПО" at bounding box center [259, 235] width 64 height 33
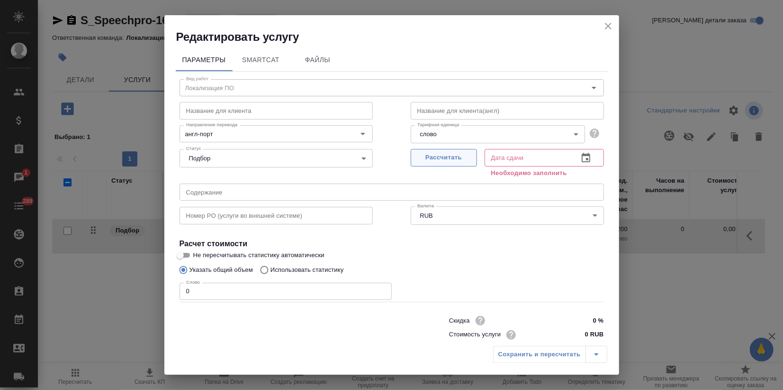
click at [424, 157] on span "Рассчитать" at bounding box center [444, 157] width 56 height 11
type input "24.09.2025 18:25"
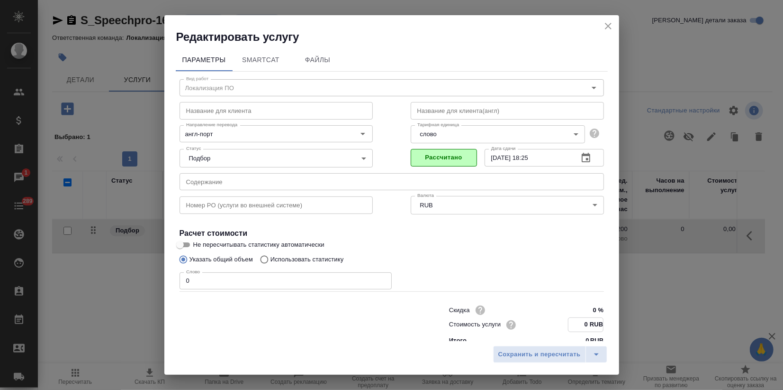
click at [574, 322] on input "0 RUB" at bounding box center [586, 325] width 35 height 14
type input "15.55 RUB"
click at [535, 354] on span "Сохранить и пересчитать" at bounding box center [540, 354] width 82 height 11
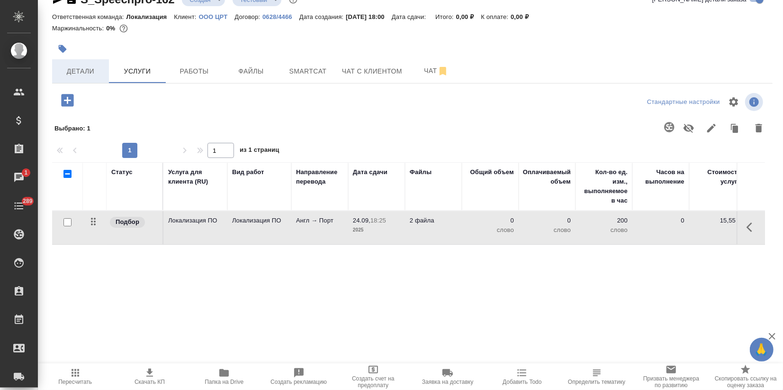
click at [77, 64] on button "Детали" at bounding box center [80, 71] width 57 height 24
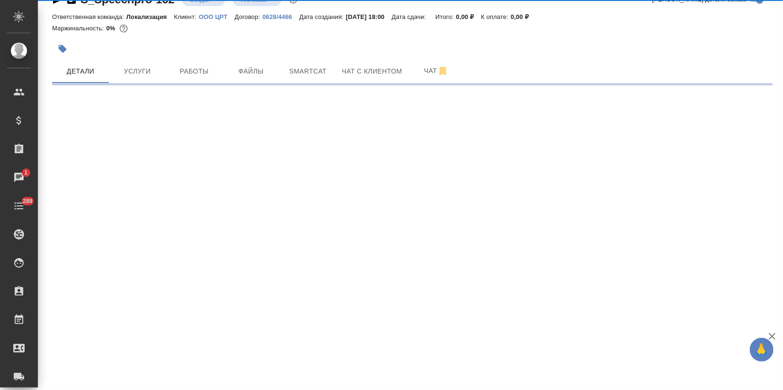
select select "RU"
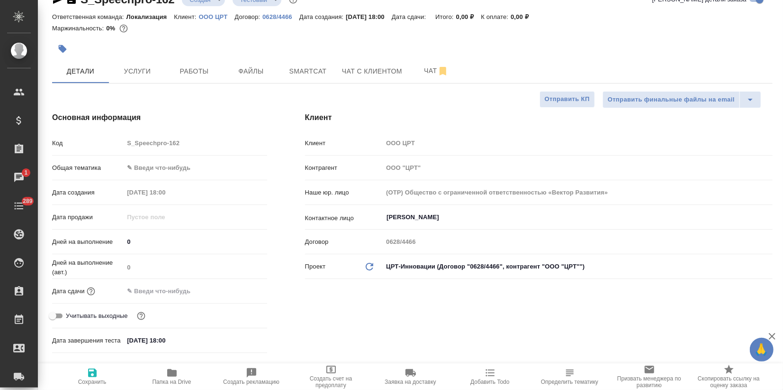
type textarea "x"
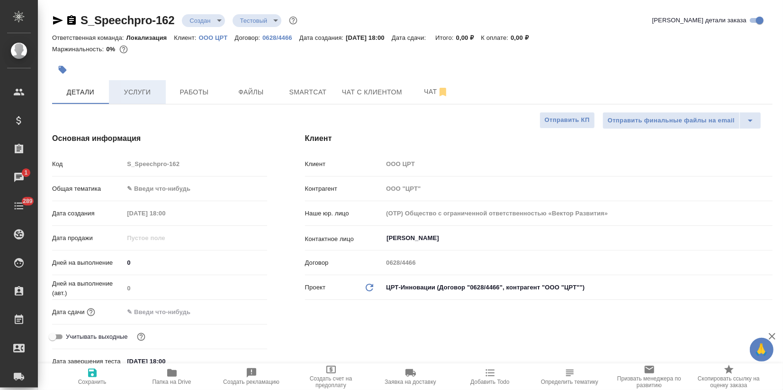
click at [139, 96] on span "Услуги" at bounding box center [137, 92] width 45 height 12
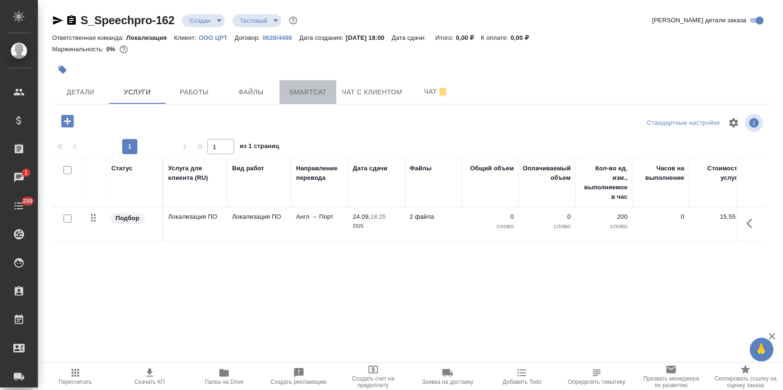
click at [309, 87] on span "Smartcat" at bounding box center [307, 92] width 45 height 12
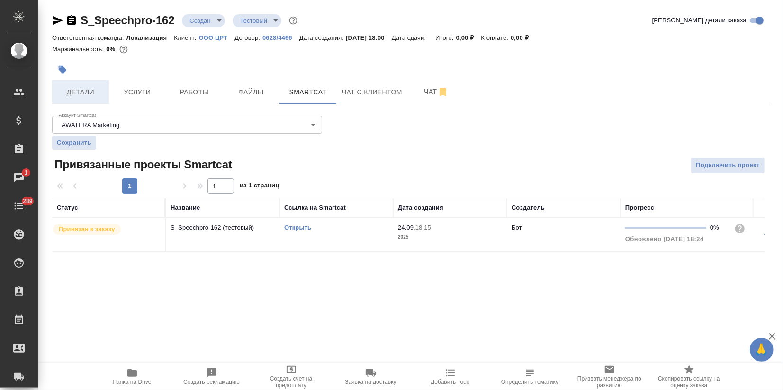
click at [98, 96] on span "Детали" at bounding box center [80, 92] width 45 height 12
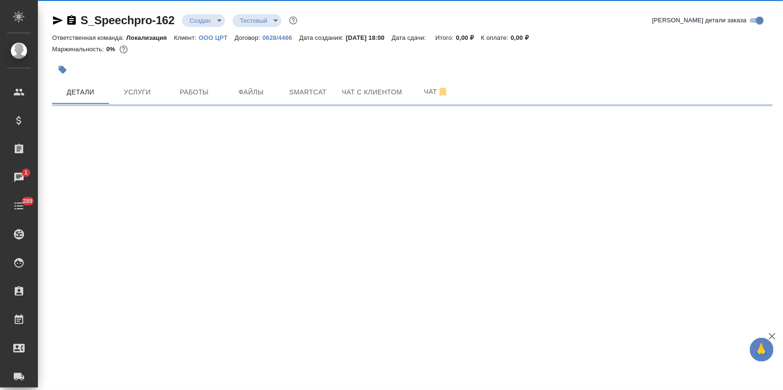
select select "RU"
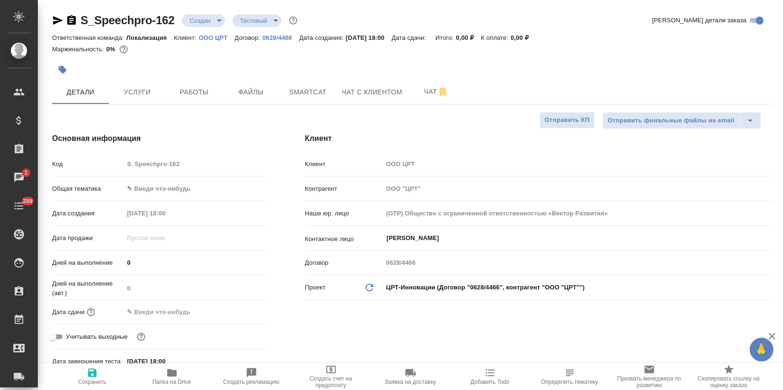
type textarea "x"
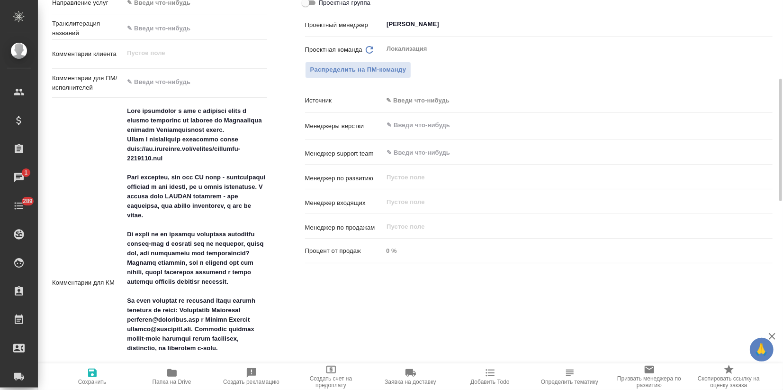
scroll to position [316, 0]
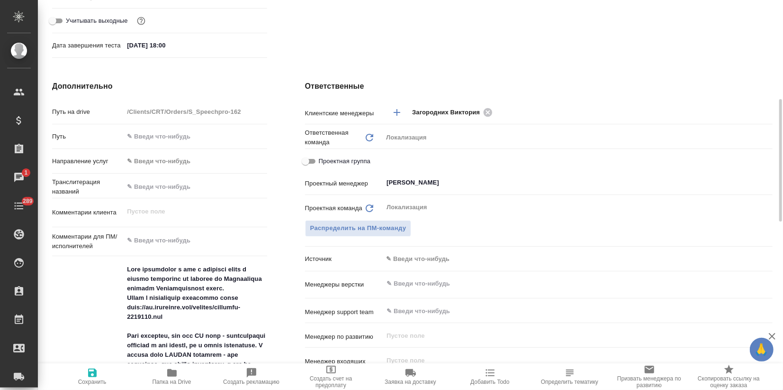
type textarea "x"
click at [146, 239] on textarea at bounding box center [195, 240] width 143 height 16
paste textarea "0) Документация предоставляется в программе Help&Manual (https://www.helpandman…"
type textarea "0) Документация предоставляется в программе Help&Manual (https://www.helpandman…"
type textarea "x"
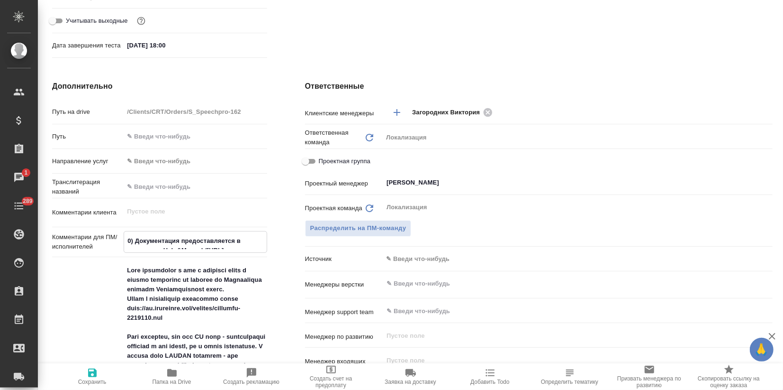
type textarea "x"
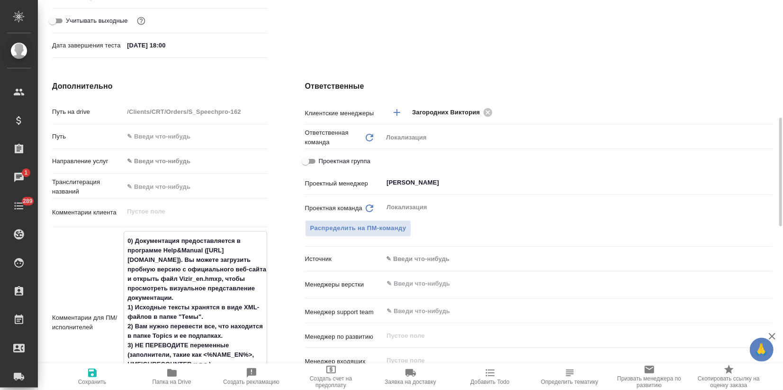
scroll to position [339, 0]
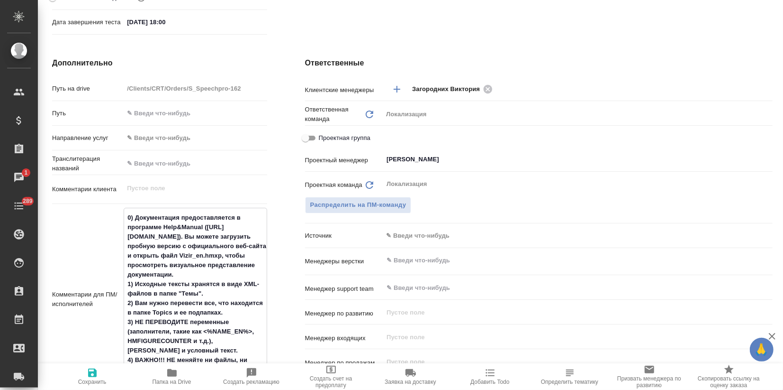
type textarea "0) Документация предоставляется в программе Help&Manual (https://www.helpandman…"
type textarea "x"
click at [92, 377] on icon "button" at bounding box center [92, 372] width 9 height 9
type textarea "x"
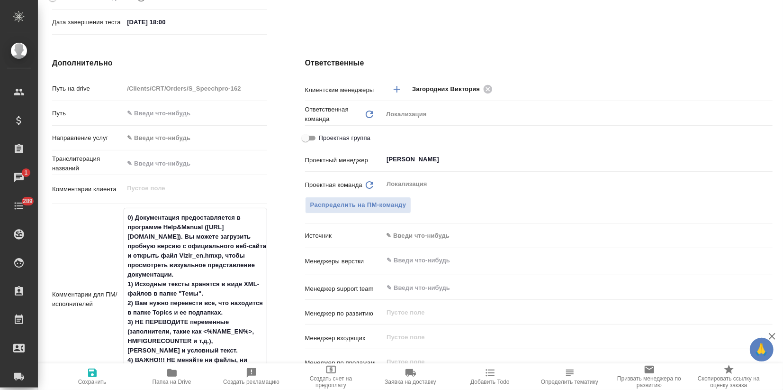
type textarea "x"
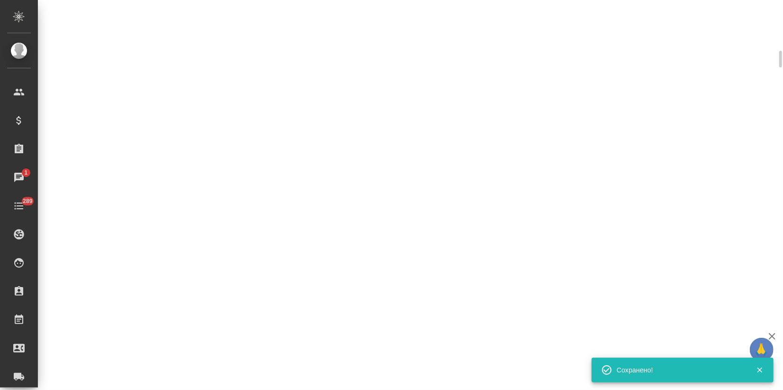
select select "RU"
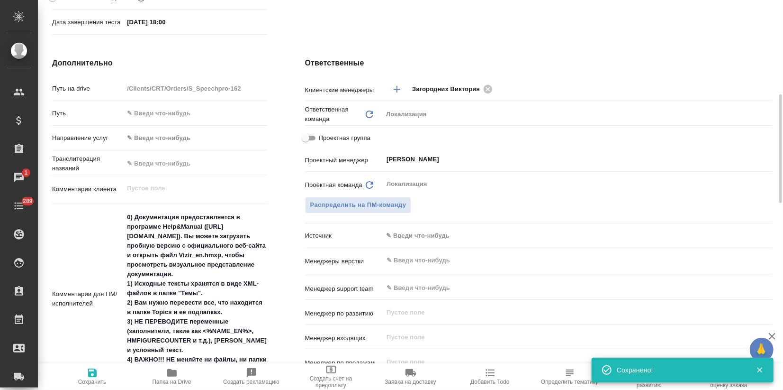
type textarea "x"
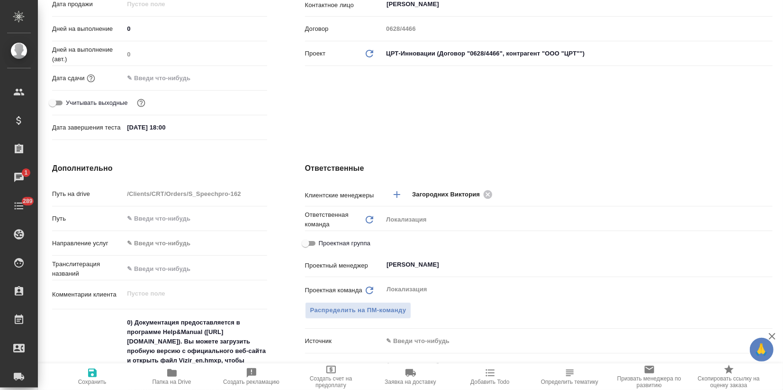
scroll to position [0, 0]
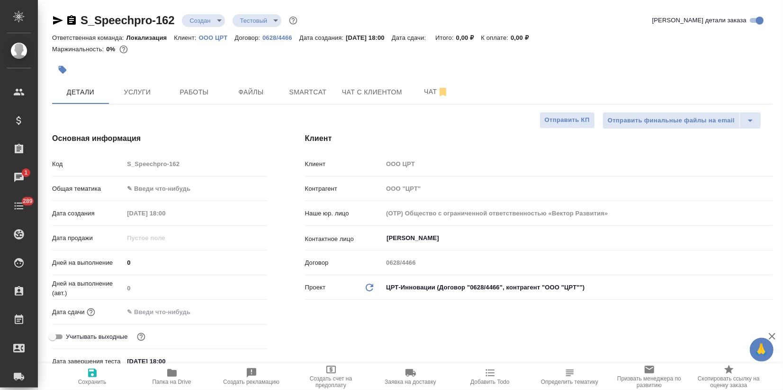
type textarea "x"
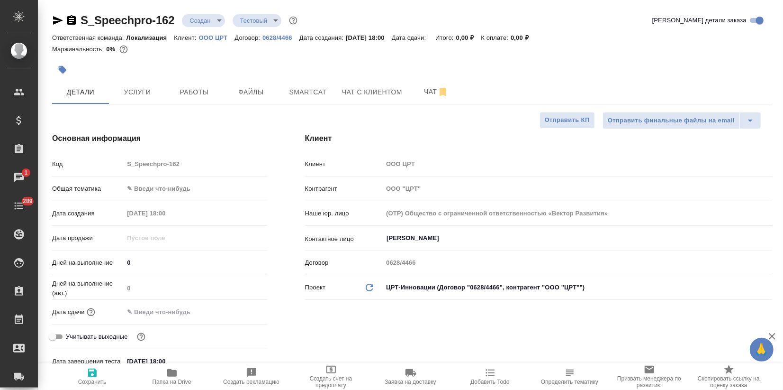
type textarea "x"
click at [182, 374] on span "Папка на Drive" at bounding box center [172, 376] width 68 height 18
type textarea "x"
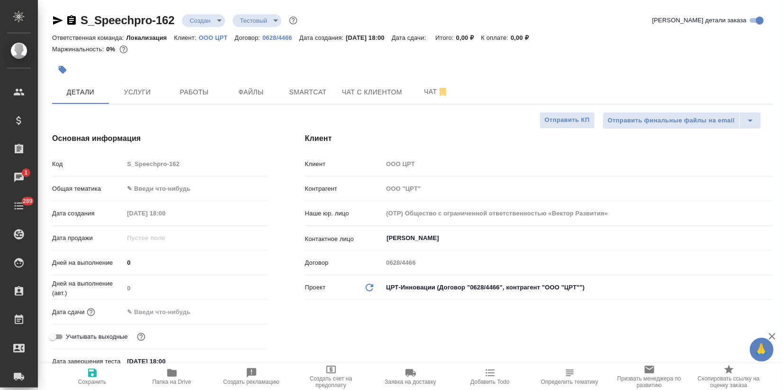
type textarea "x"
drag, startPoint x: 176, startPoint y: 13, endPoint x: 78, endPoint y: 19, distance: 97.8
click at [78, 19] on div "S_Speechpro-162 Создан new Тестовый test" at bounding box center [175, 20] width 247 height 15
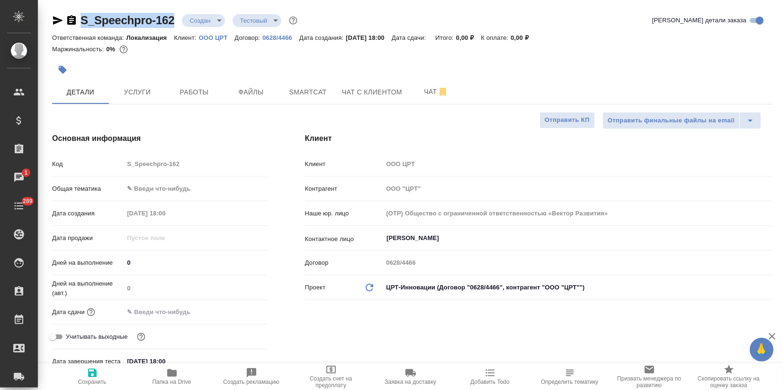
copy link "S_Speechpro-162"
type textarea "x"
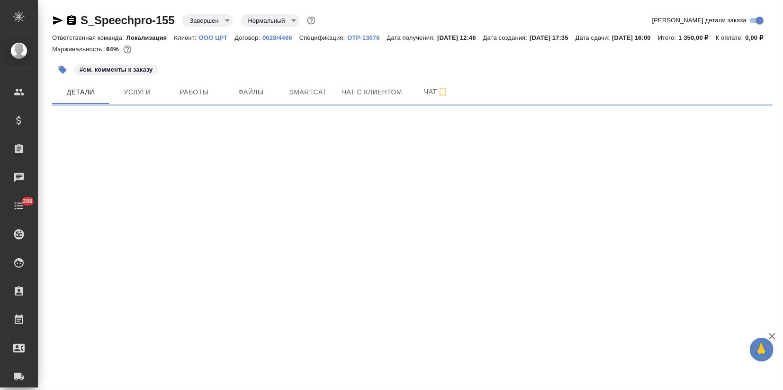
select select "RU"
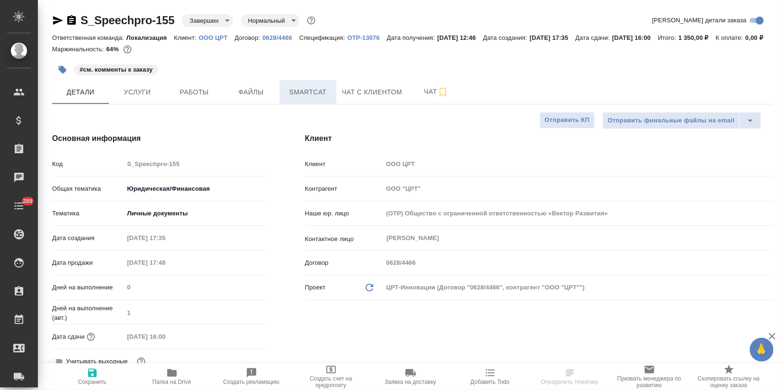
type textarea "x"
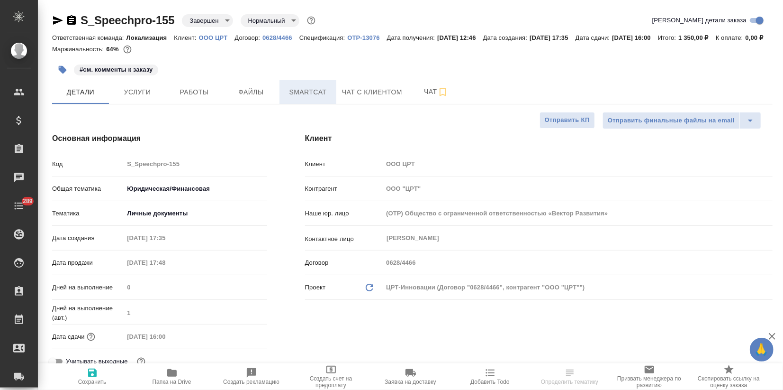
type textarea "x"
click at [315, 98] on span "Smartcat" at bounding box center [307, 92] width 45 height 12
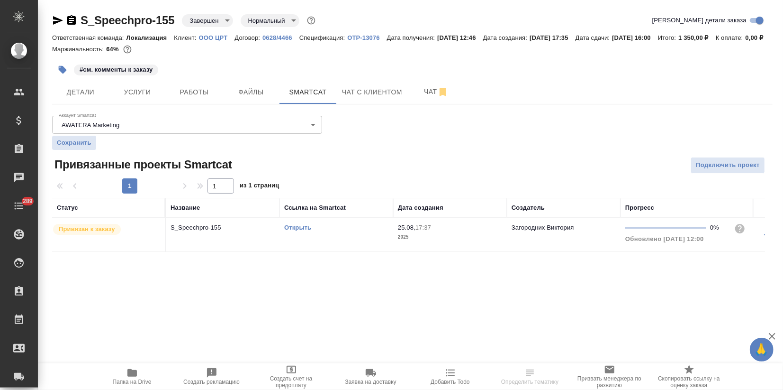
click at [301, 231] on link "Открыть" at bounding box center [297, 227] width 27 height 7
click at [300, 231] on link "Открыть" at bounding box center [297, 227] width 27 height 7
click at [134, 374] on icon "button" at bounding box center [131, 373] width 9 height 8
click at [143, 98] on span "Услуги" at bounding box center [137, 92] width 45 height 12
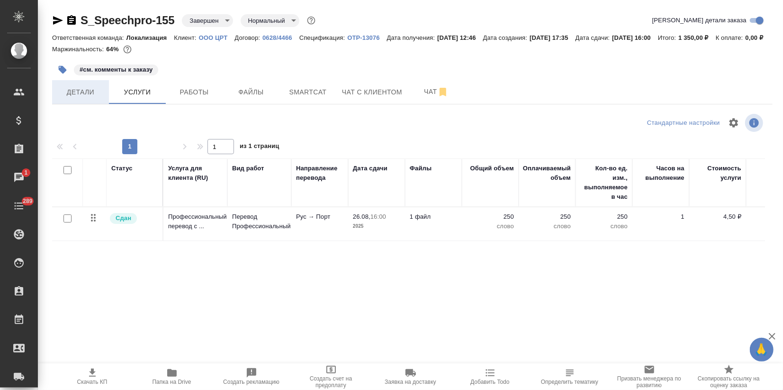
click at [72, 98] on span "Детали" at bounding box center [80, 92] width 45 height 12
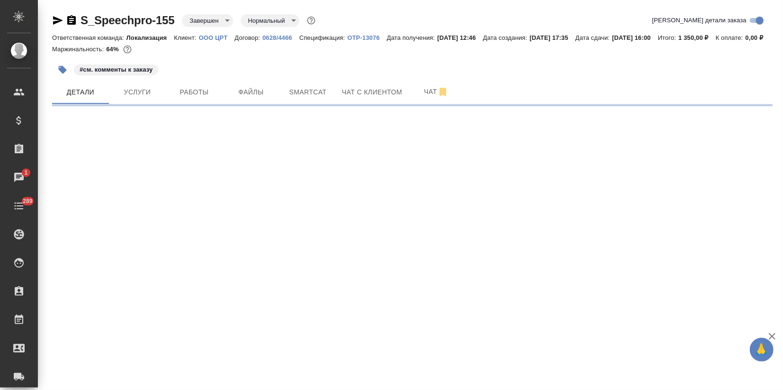
select select "RU"
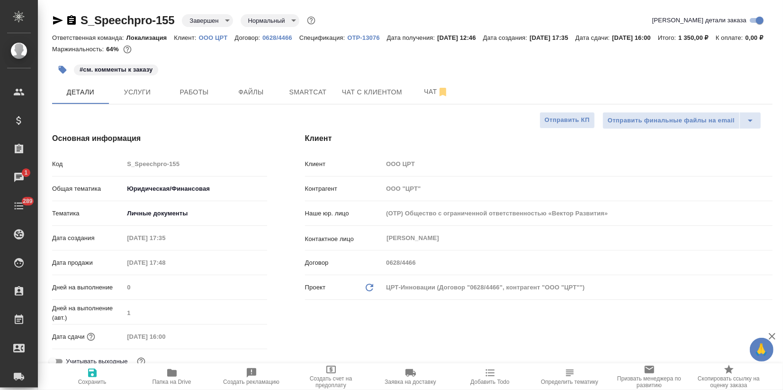
type textarea "x"
drag, startPoint x: 177, startPoint y: 19, endPoint x: 80, endPoint y: 24, distance: 97.3
click at [80, 24] on div "S_Speechpro-155 Завершен closed Нормальный normal" at bounding box center [184, 20] width 265 height 15
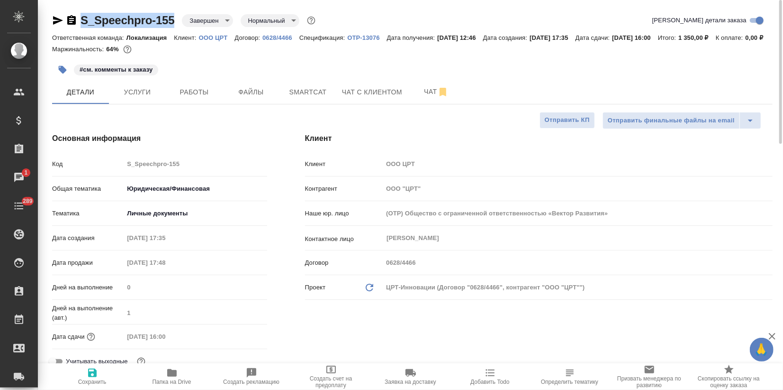
copy link "S_Speechpro-155"
type textarea "x"
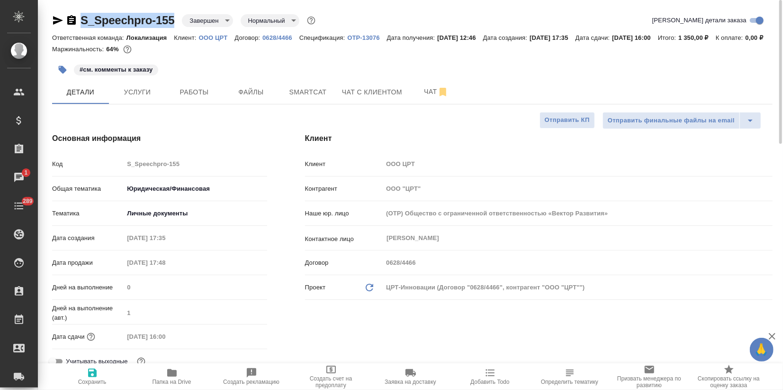
type textarea "x"
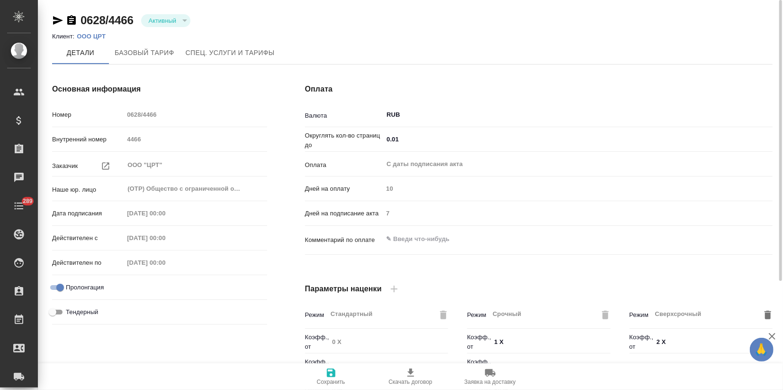
type input "1062 awatera + Marketing"
type input "Стандартный шаблон - [PHONE_NUMBER] - ВЫБЕРИ МЕНЯ!"
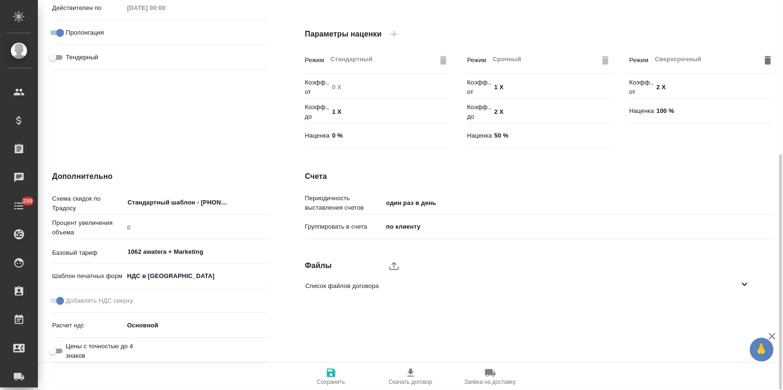
click at [744, 282] on icon at bounding box center [744, 283] width 11 height 11
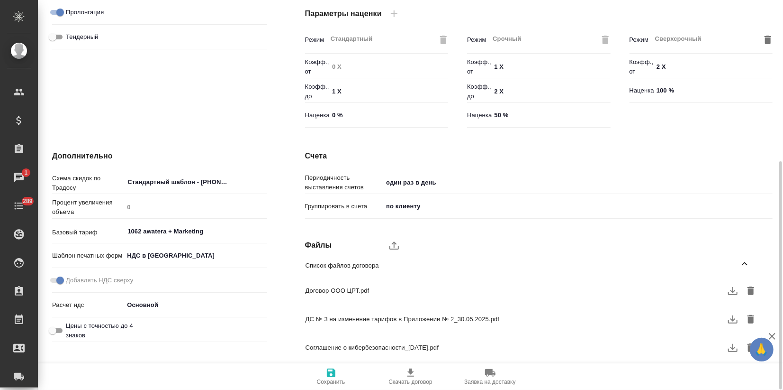
click at [733, 291] on icon "button" at bounding box center [732, 291] width 9 height 8
click at [774, 335] on icon "button" at bounding box center [772, 335] width 11 height 11
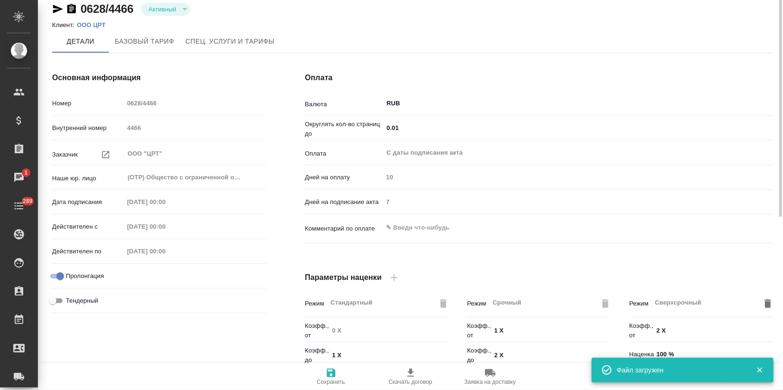
scroll to position [0, 0]
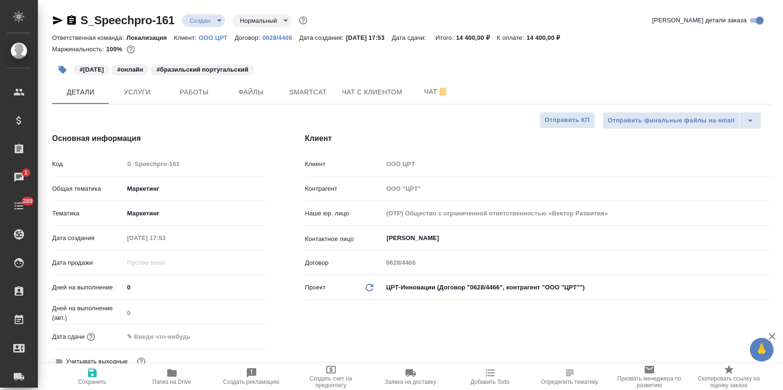
select select "RU"
